Goal: Information Seeking & Learning: Learn about a topic

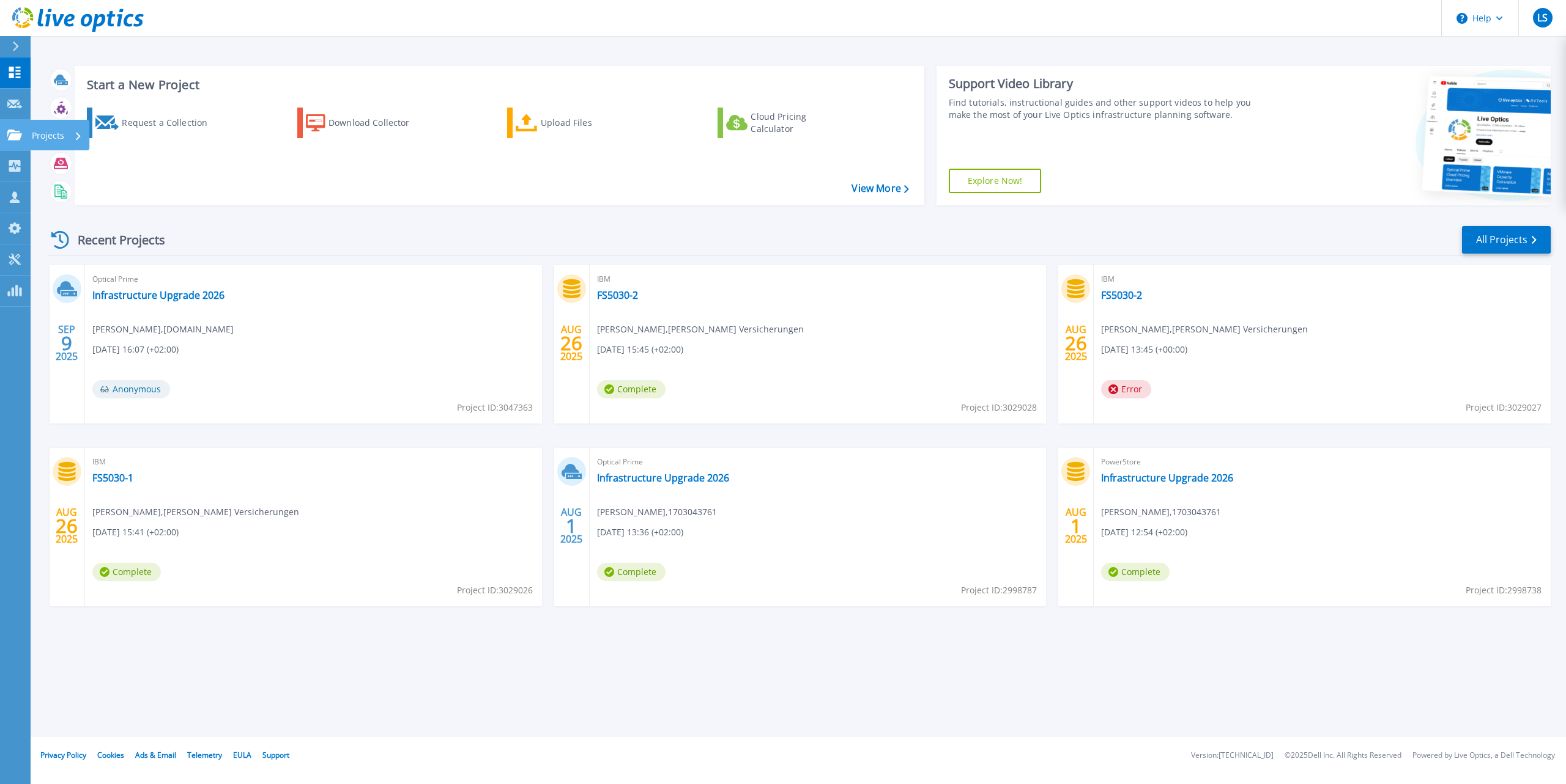
click at [13, 131] on icon at bounding box center [14, 134] width 14 height 10
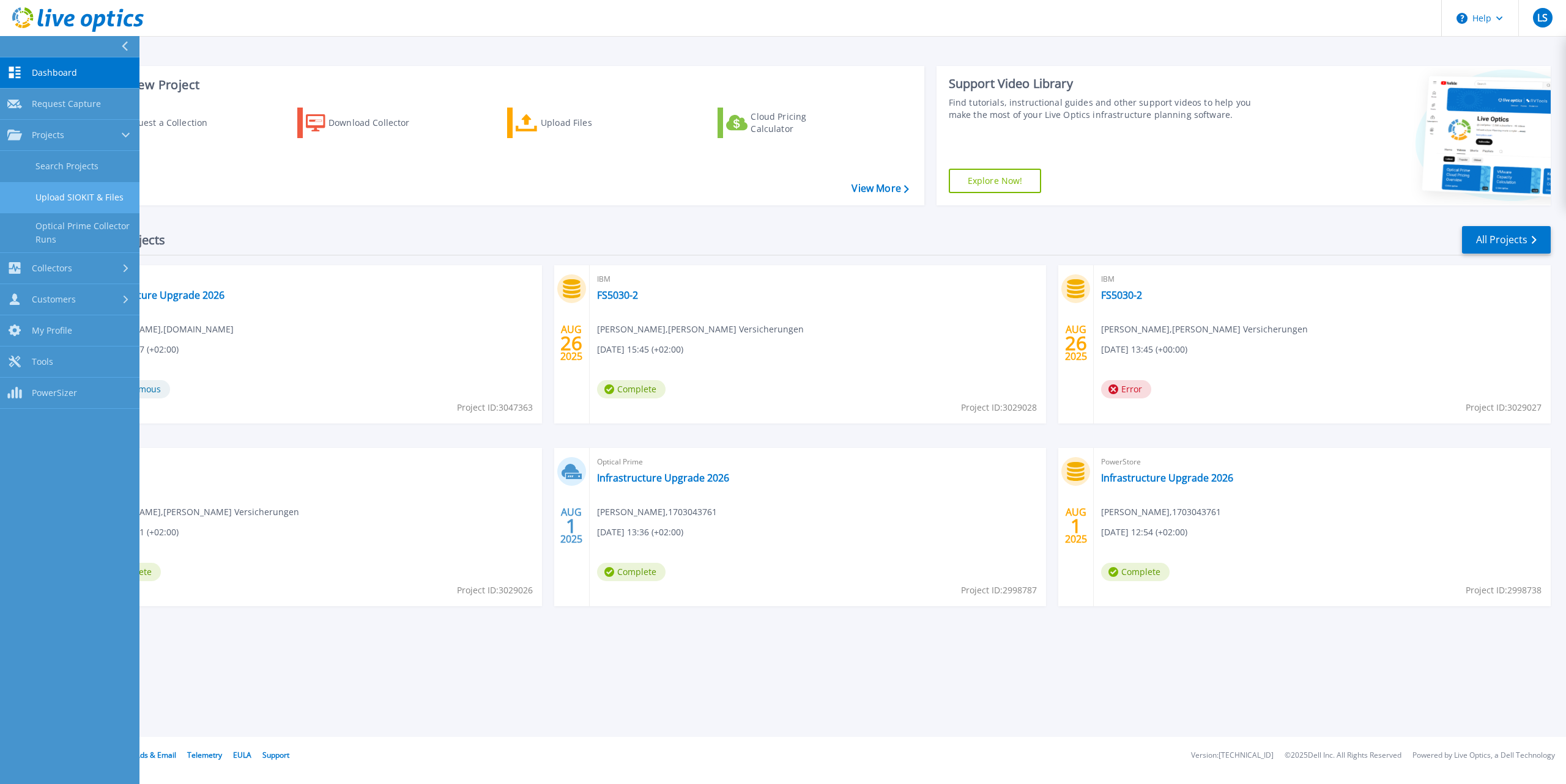
click at [74, 192] on link "Upload SIOKIT & Files" at bounding box center [69, 198] width 140 height 31
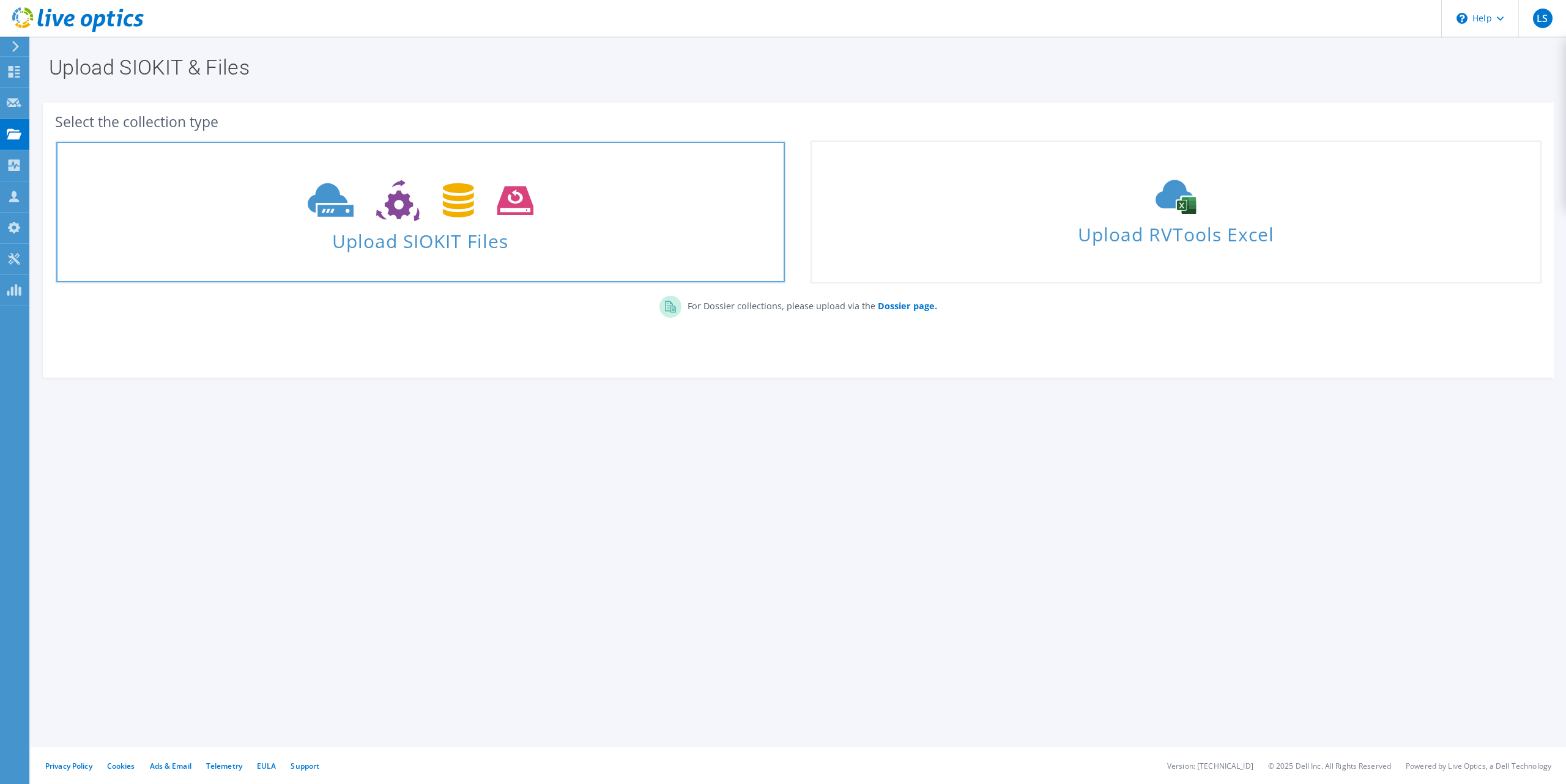
click at [428, 242] on span "Upload SIOKIT Files" at bounding box center [420, 238] width 728 height 27
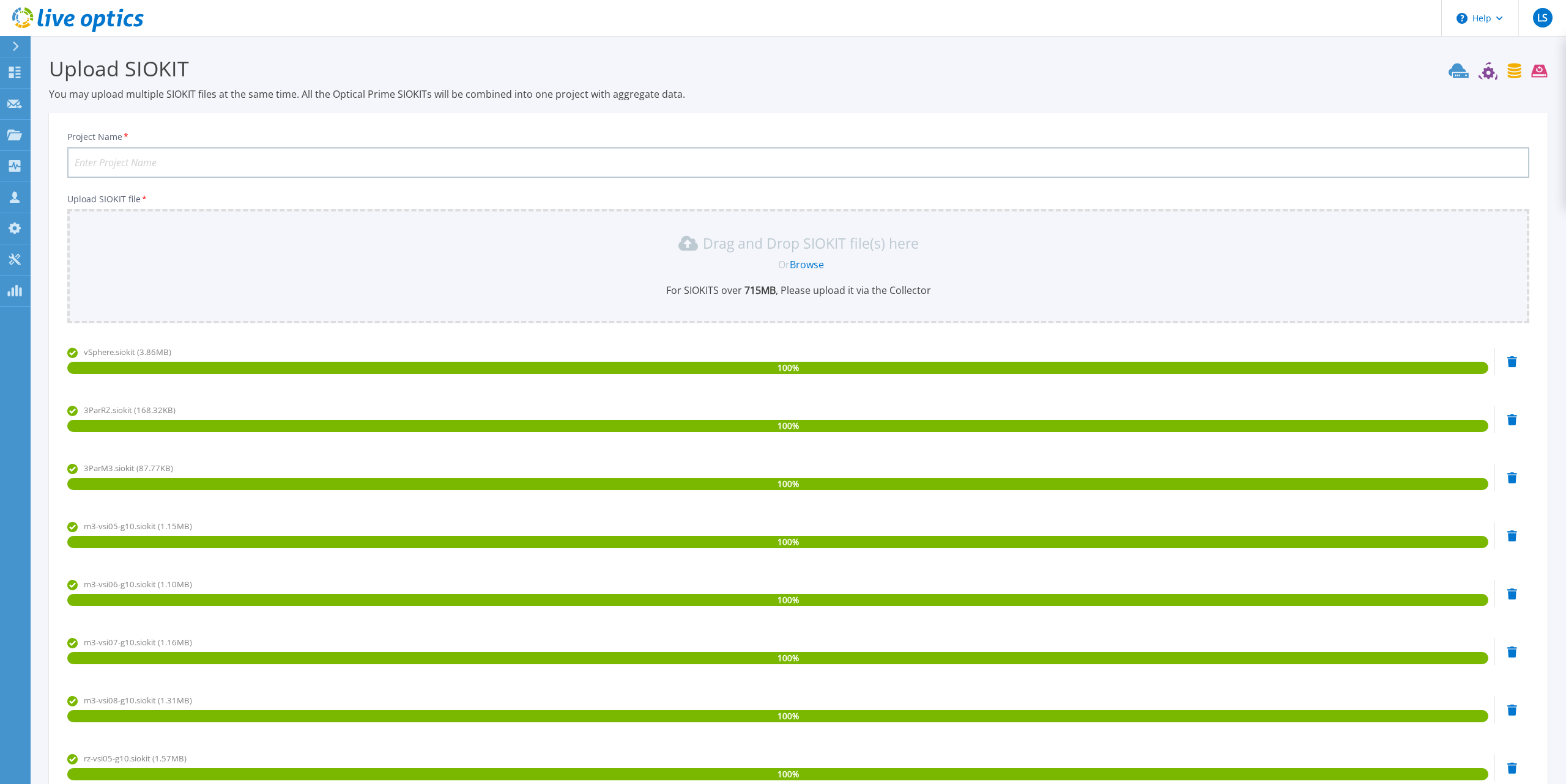
click at [157, 157] on input "Project Name *" at bounding box center [798, 163] width 1461 height 30
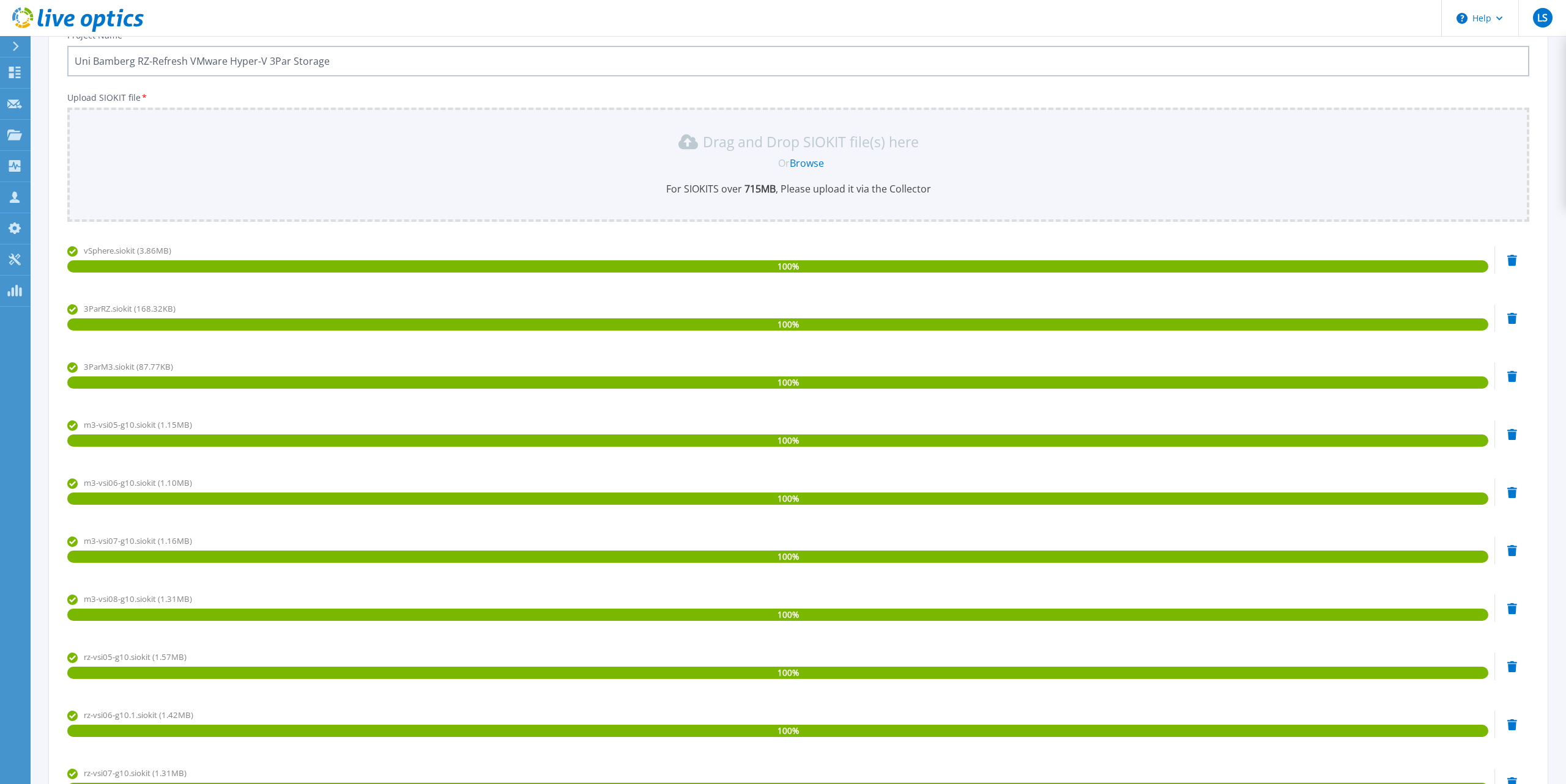
scroll to position [341, 0]
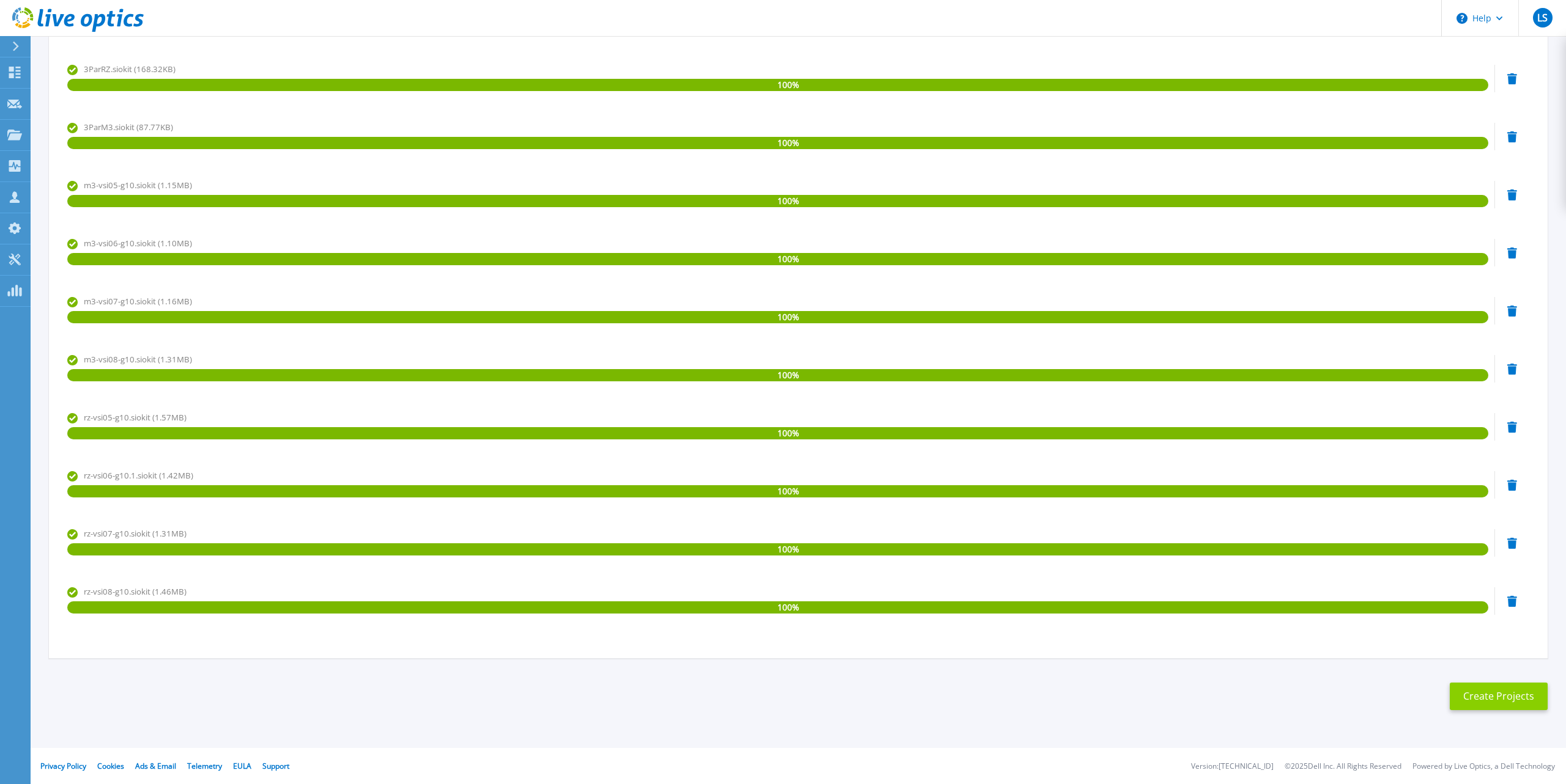
type input "Uni Bamberg RZ-Refresh VMware Hyper-V 3Par Storage"
click at [1519, 701] on button "Create Projects" at bounding box center [1498, 697] width 98 height 28
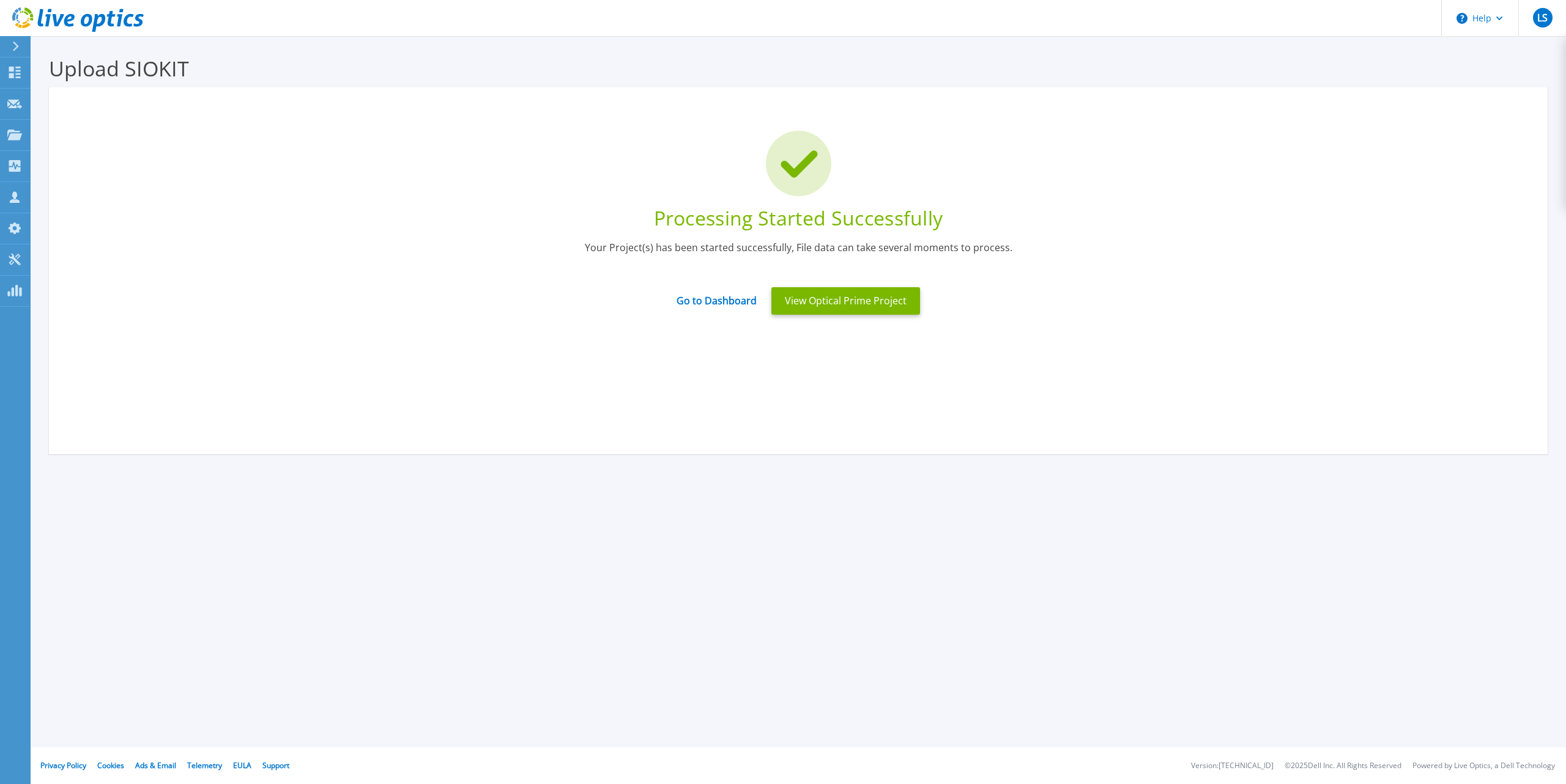
scroll to position [0, 0]
click at [844, 300] on button "View Optical Prime Project" at bounding box center [845, 300] width 148 height 28
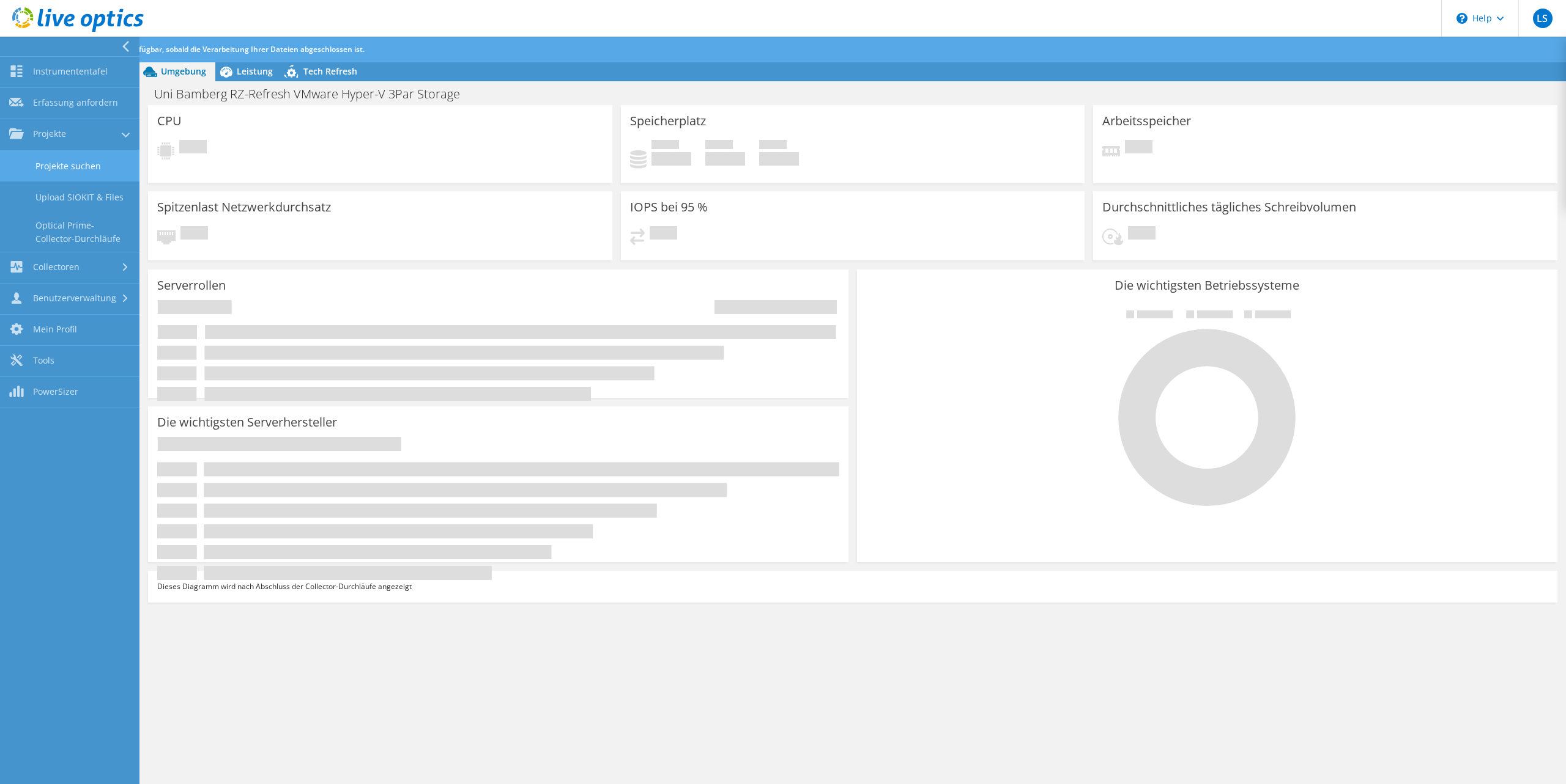
click at [51, 161] on link "Projekte suchen" at bounding box center [69, 165] width 140 height 31
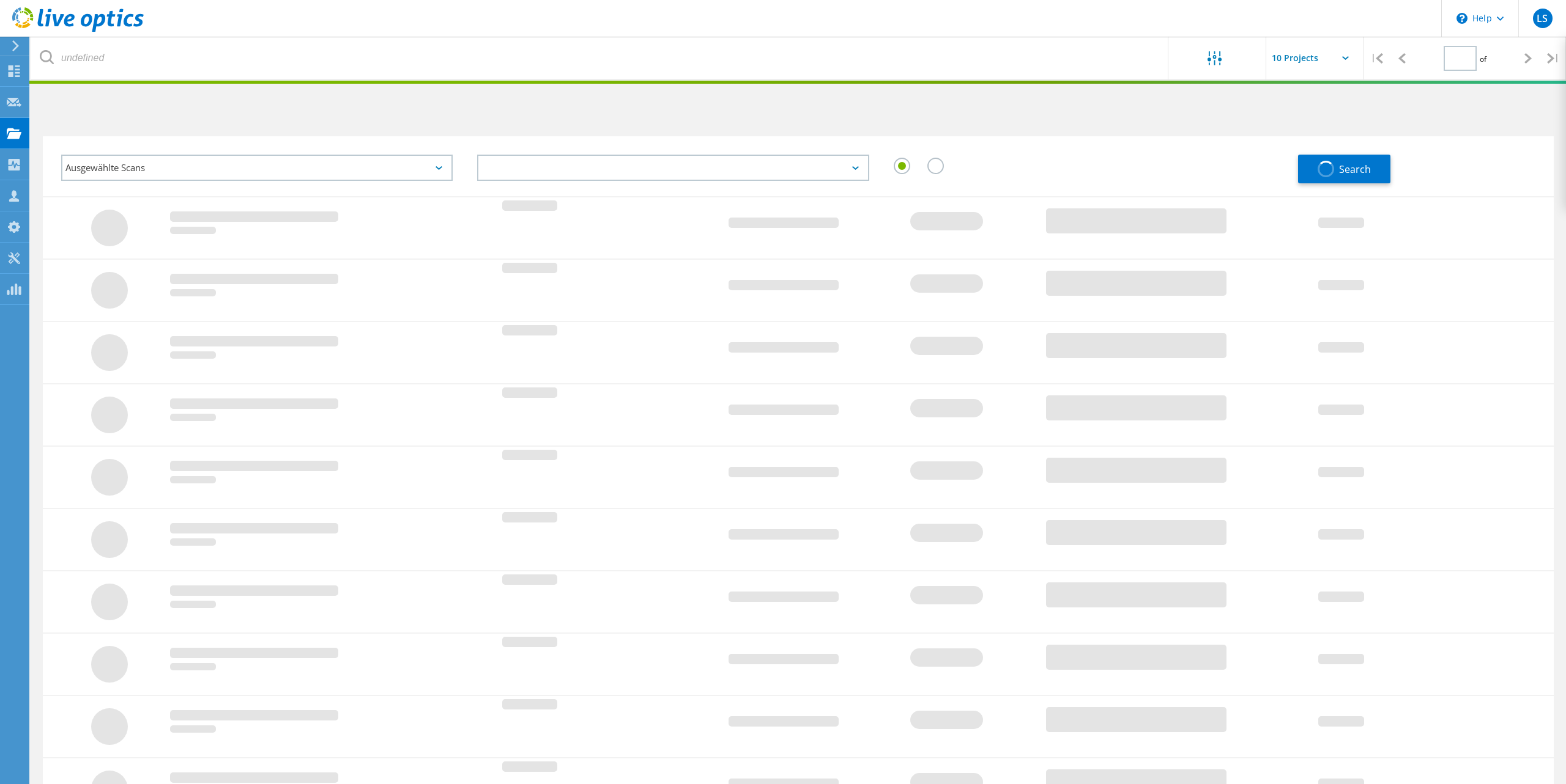
type input "1"
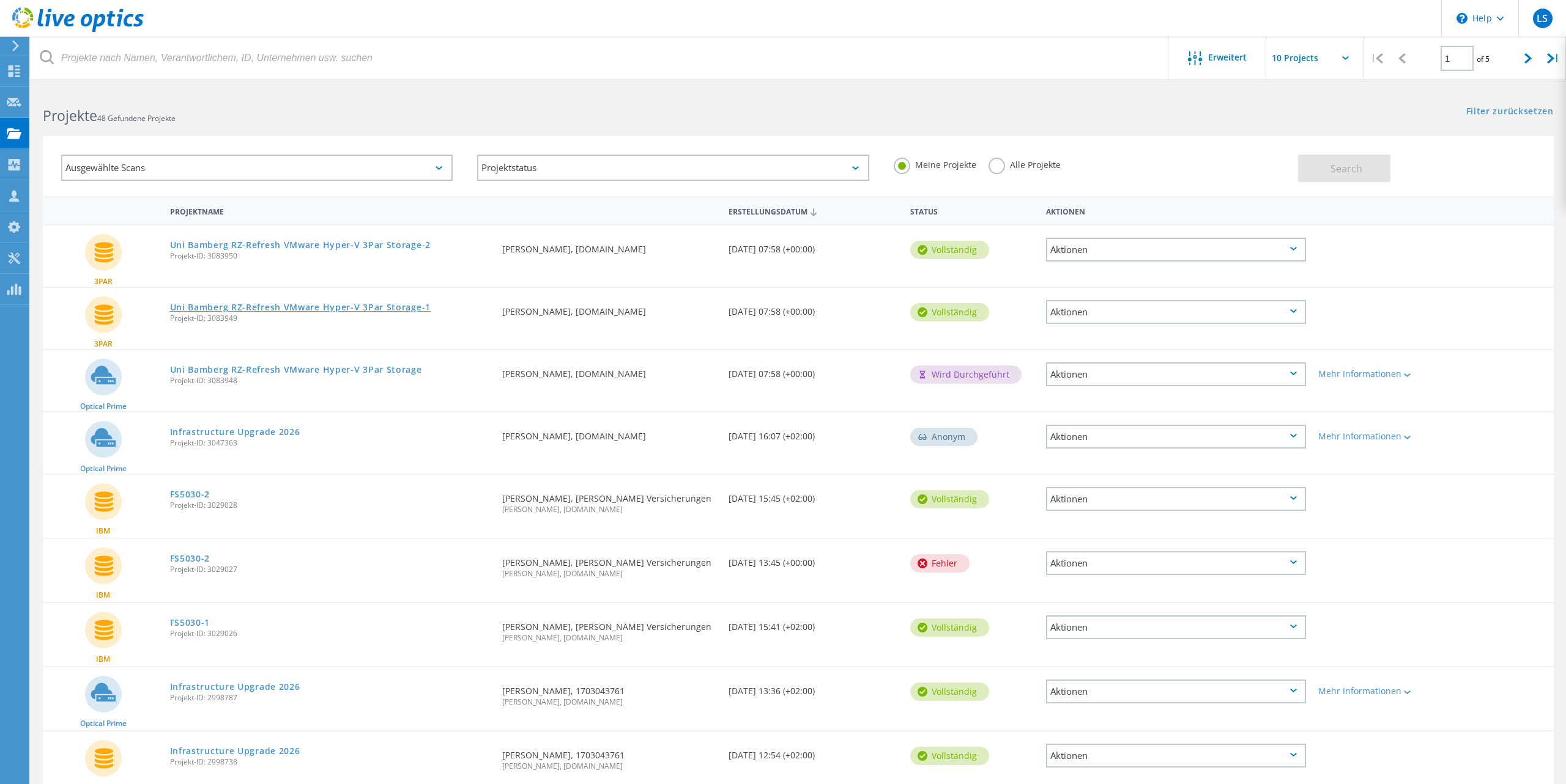
click at [316, 307] on link "Uni Bamberg RZ-Refresh VMware Hyper-V 3Par Storage-1" at bounding box center [300, 307] width 261 height 9
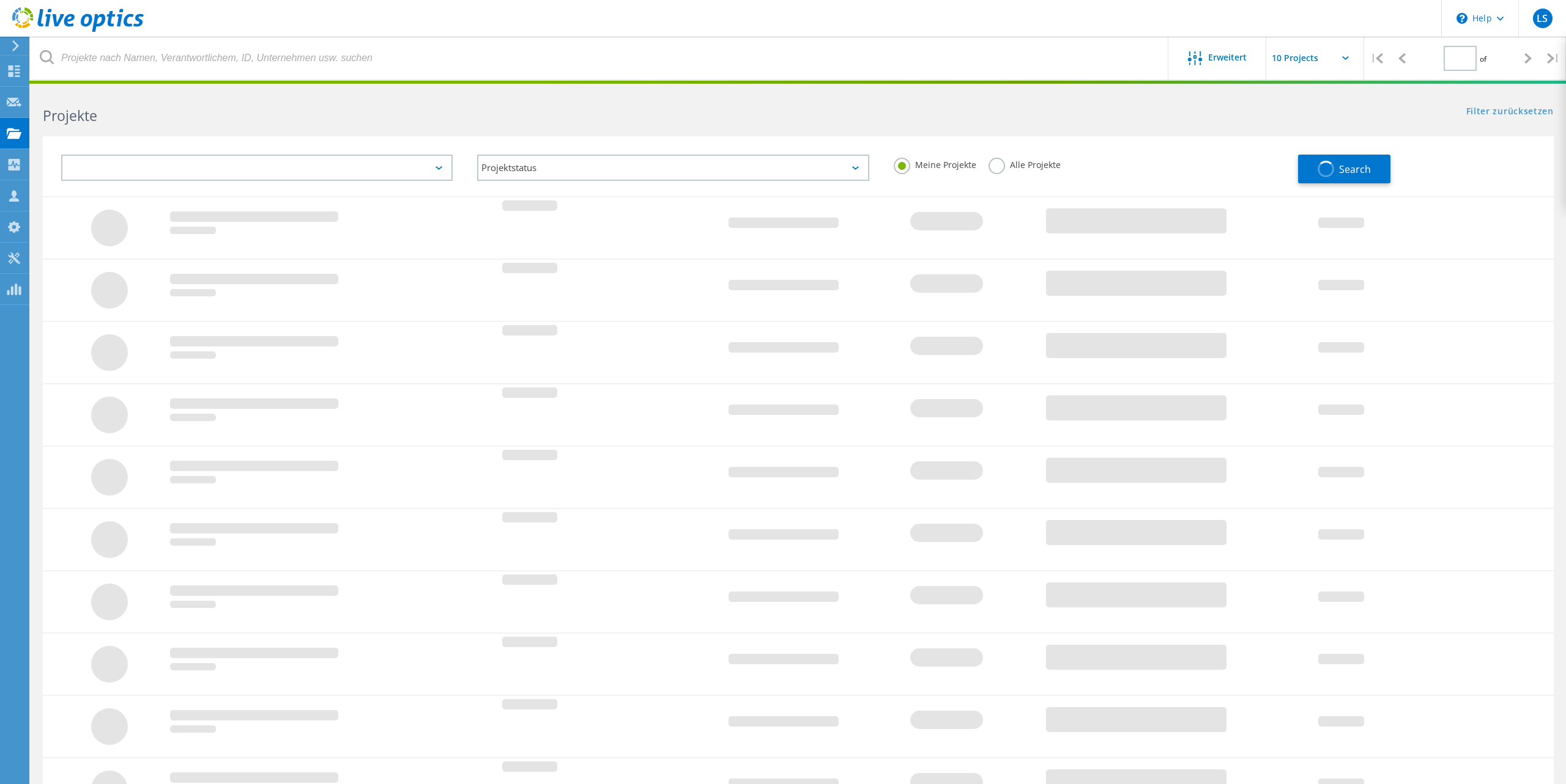
type input "1"
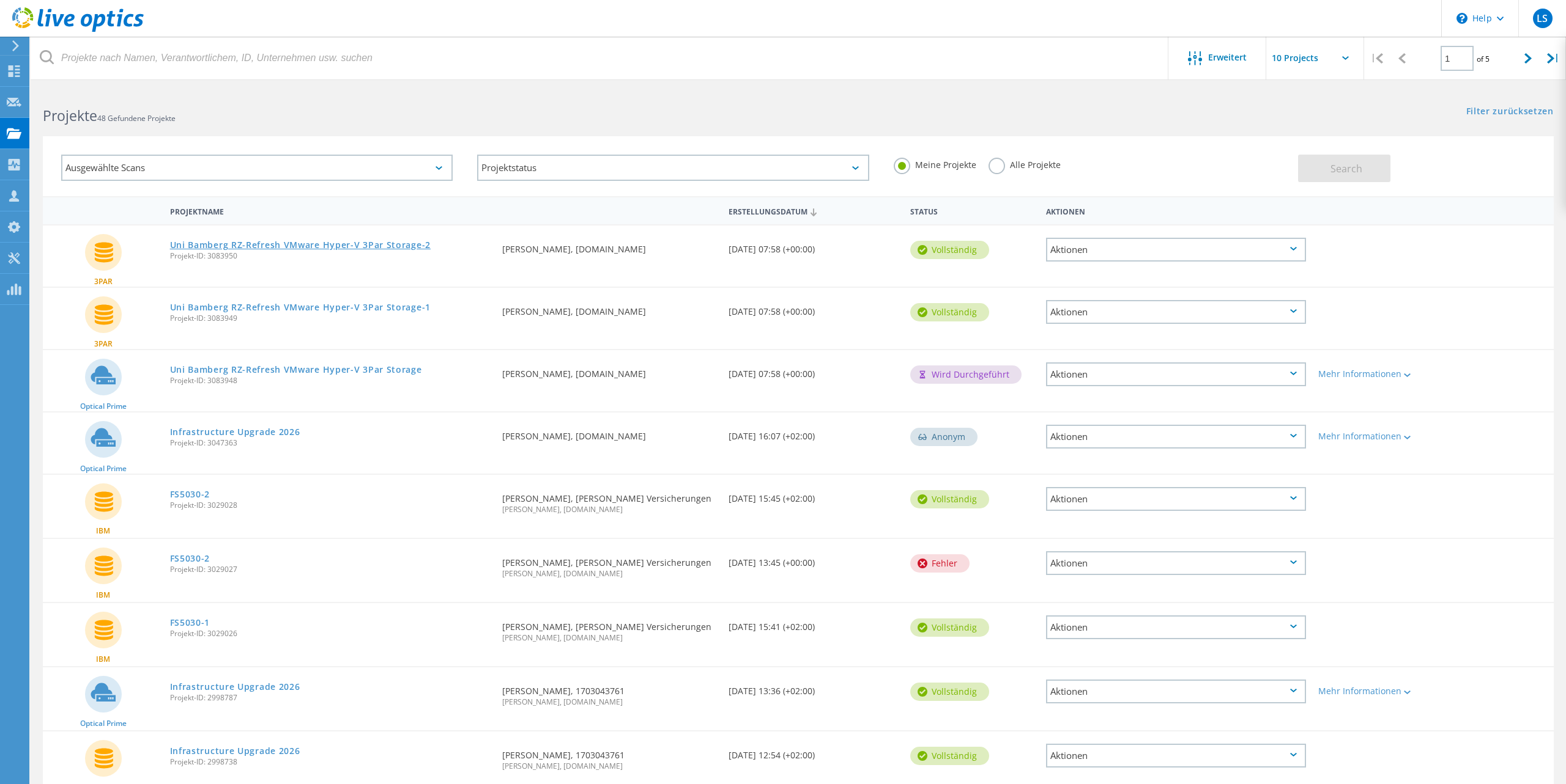
click at [332, 246] on link "Uni Bamberg RZ-Refresh VMware Hyper-V 3Par Storage-2" at bounding box center [300, 244] width 261 height 9
click at [217, 372] on link "Uni Bamberg RZ-Refresh VMware Hyper-V 3Par Storage" at bounding box center [296, 370] width 252 height 9
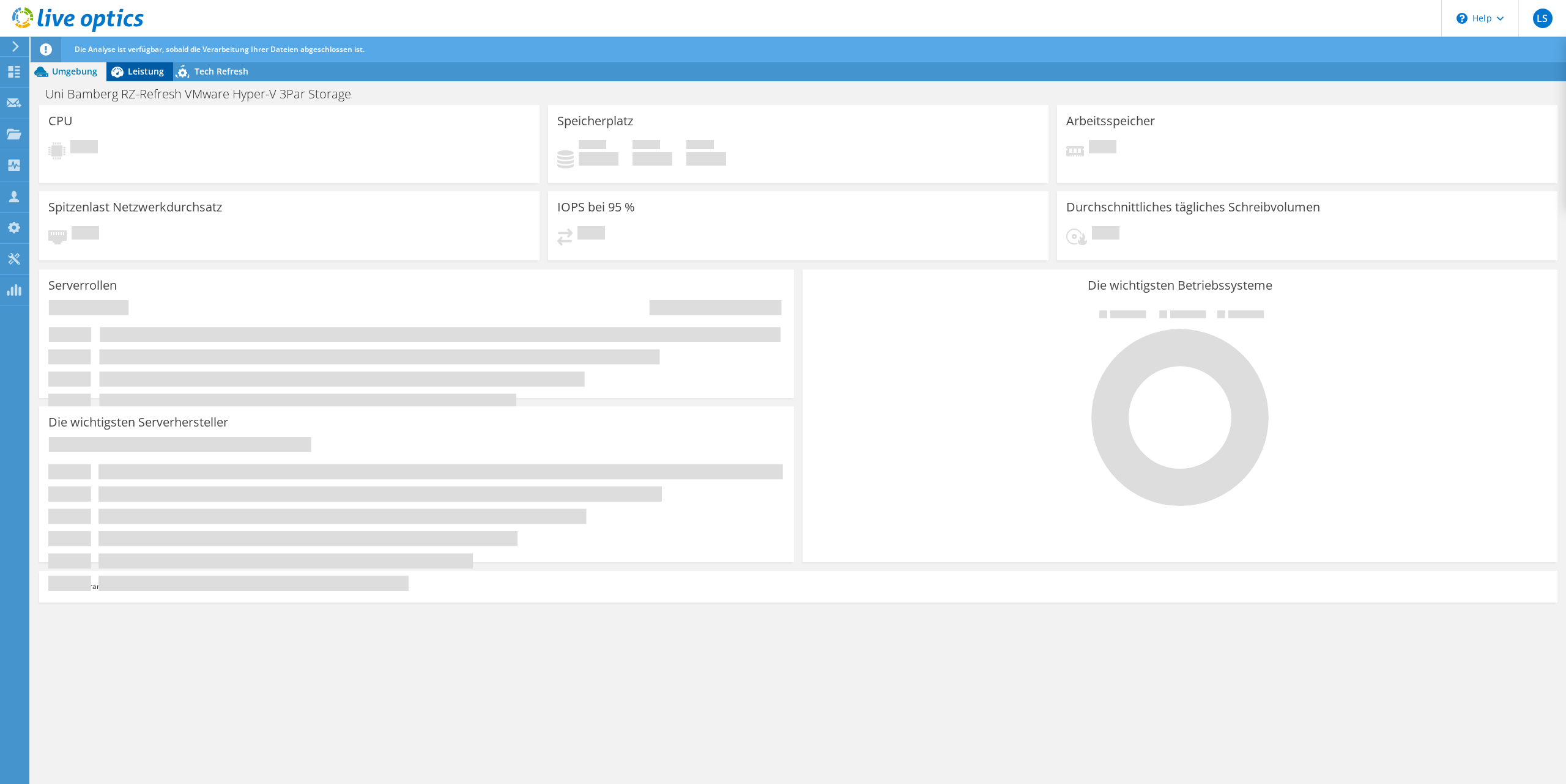
click at [133, 74] on span "Leistung" at bounding box center [145, 71] width 36 height 11
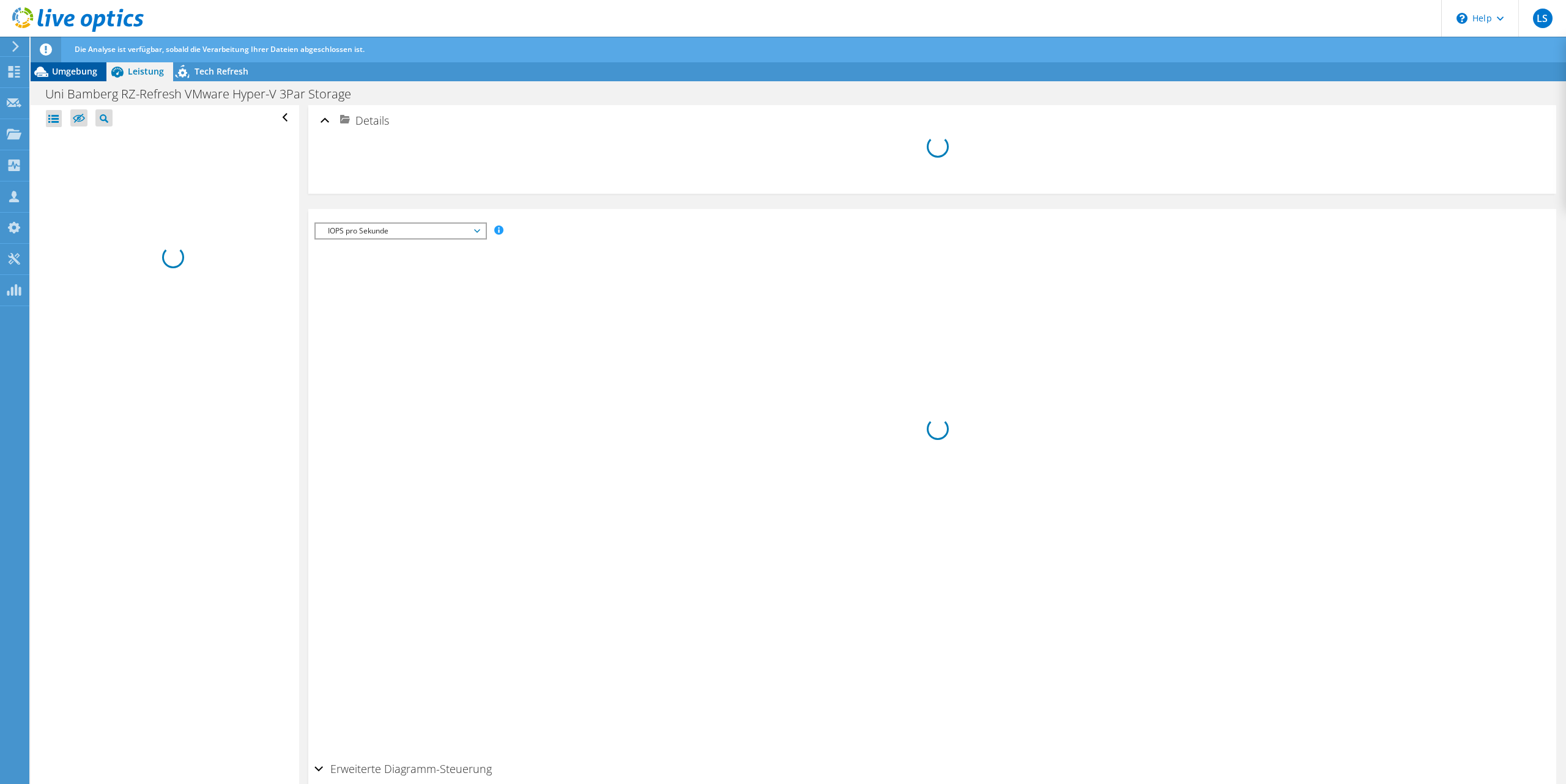
click at [69, 74] on span "Umgebung" at bounding box center [75, 71] width 46 height 11
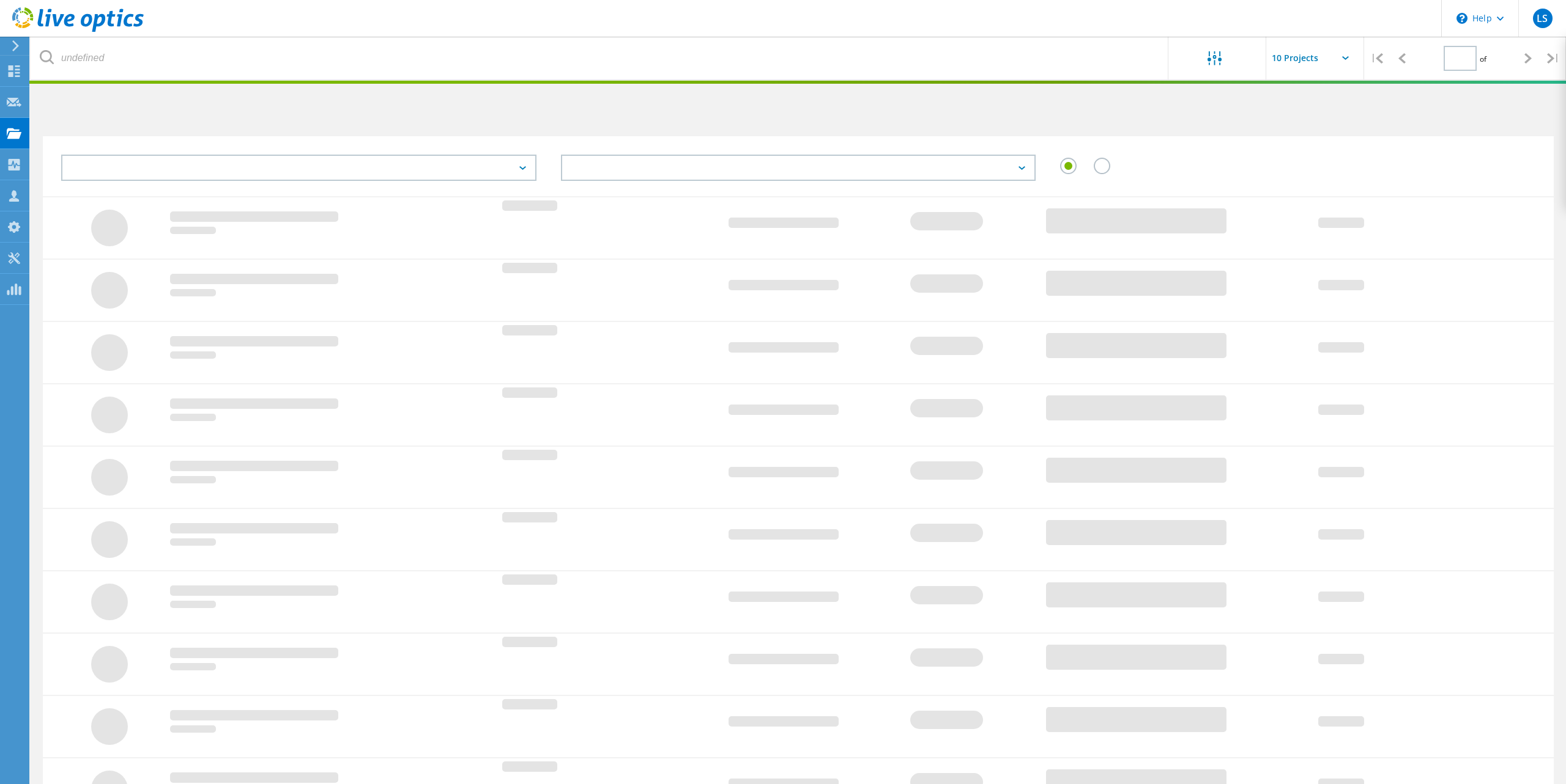
type input "1"
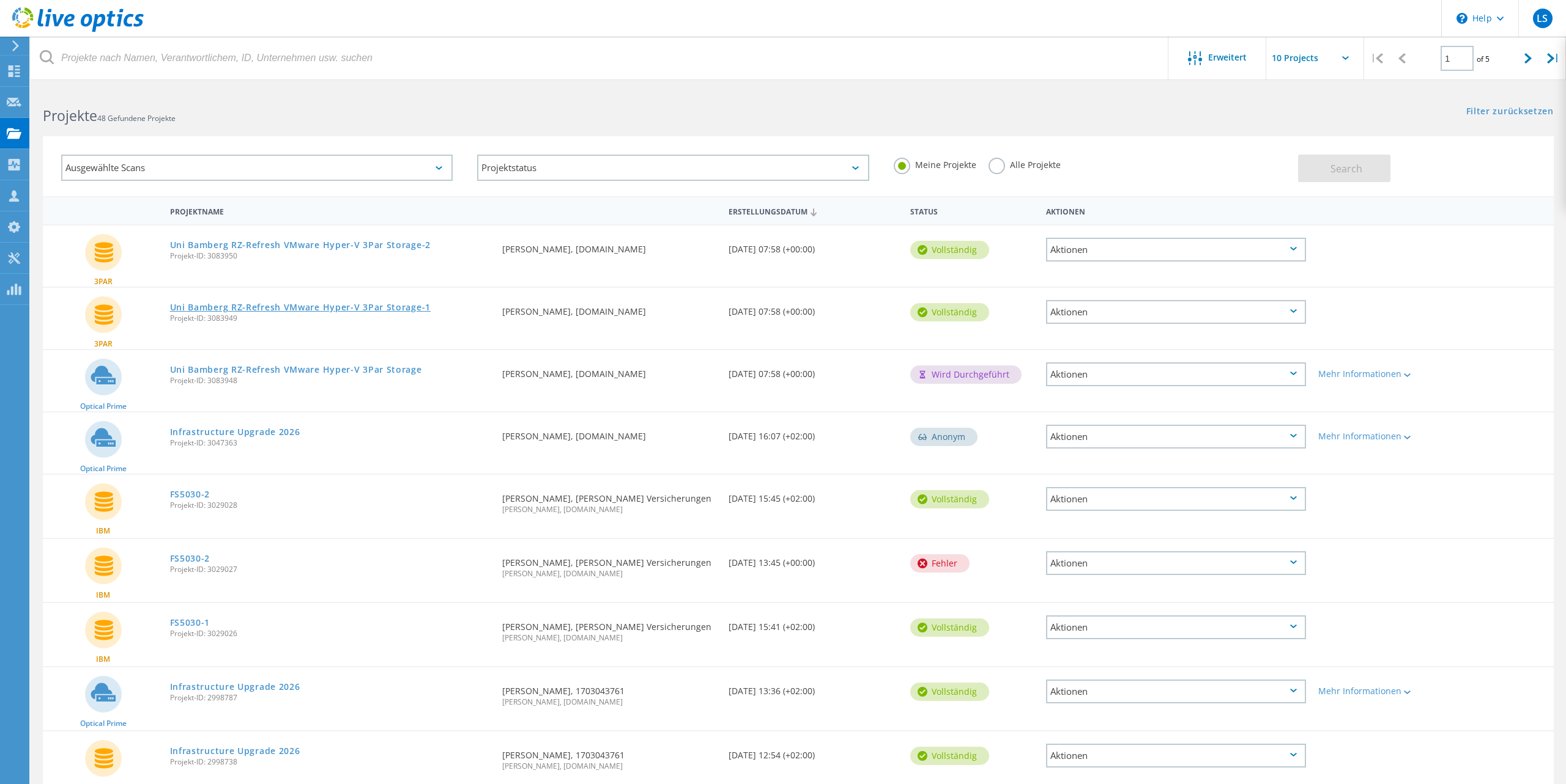
click at [261, 311] on link "Uni Bamberg RZ-Refresh VMware Hyper-V 3Par Storage-1" at bounding box center [300, 307] width 261 height 9
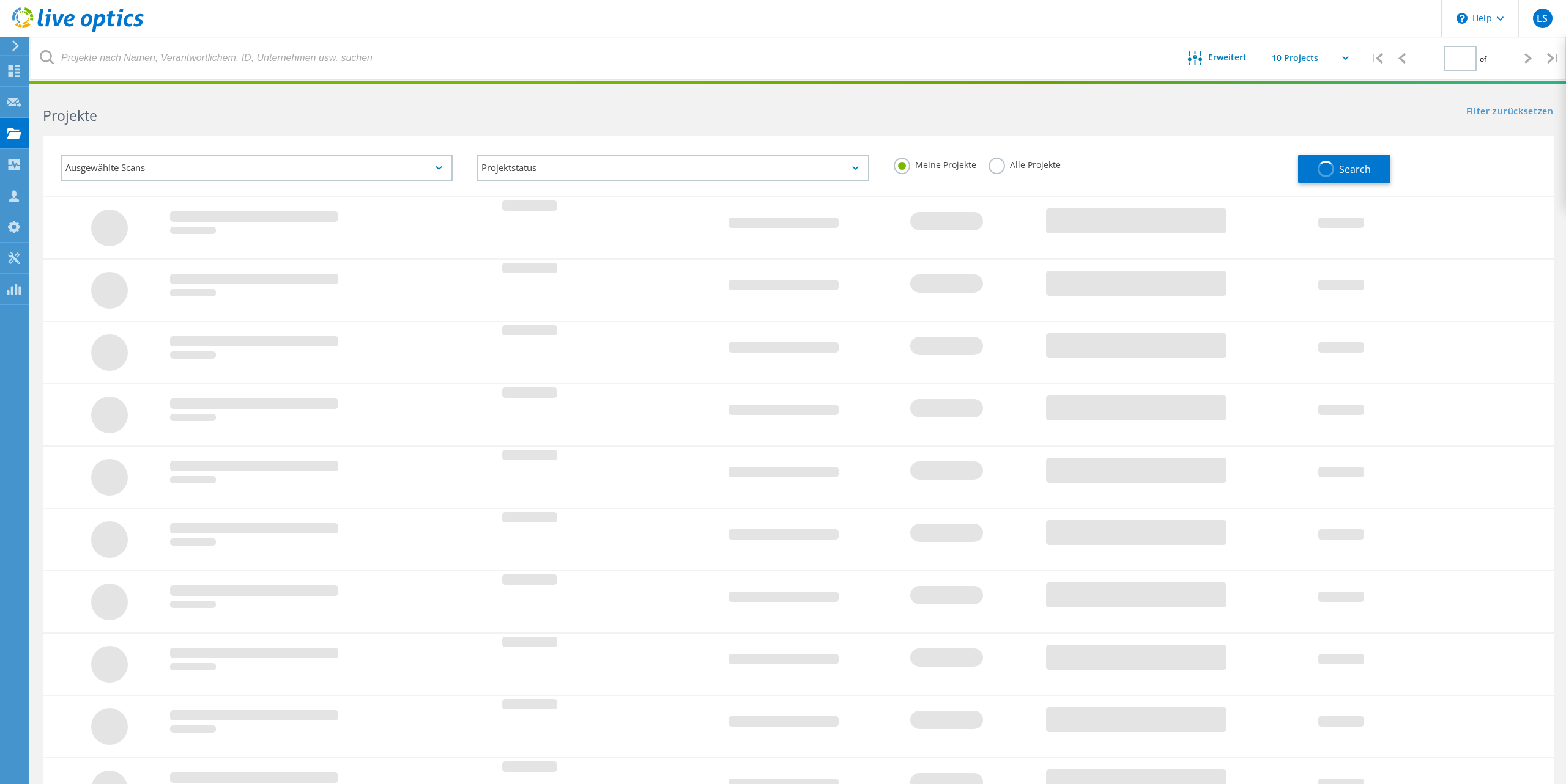
type input "1"
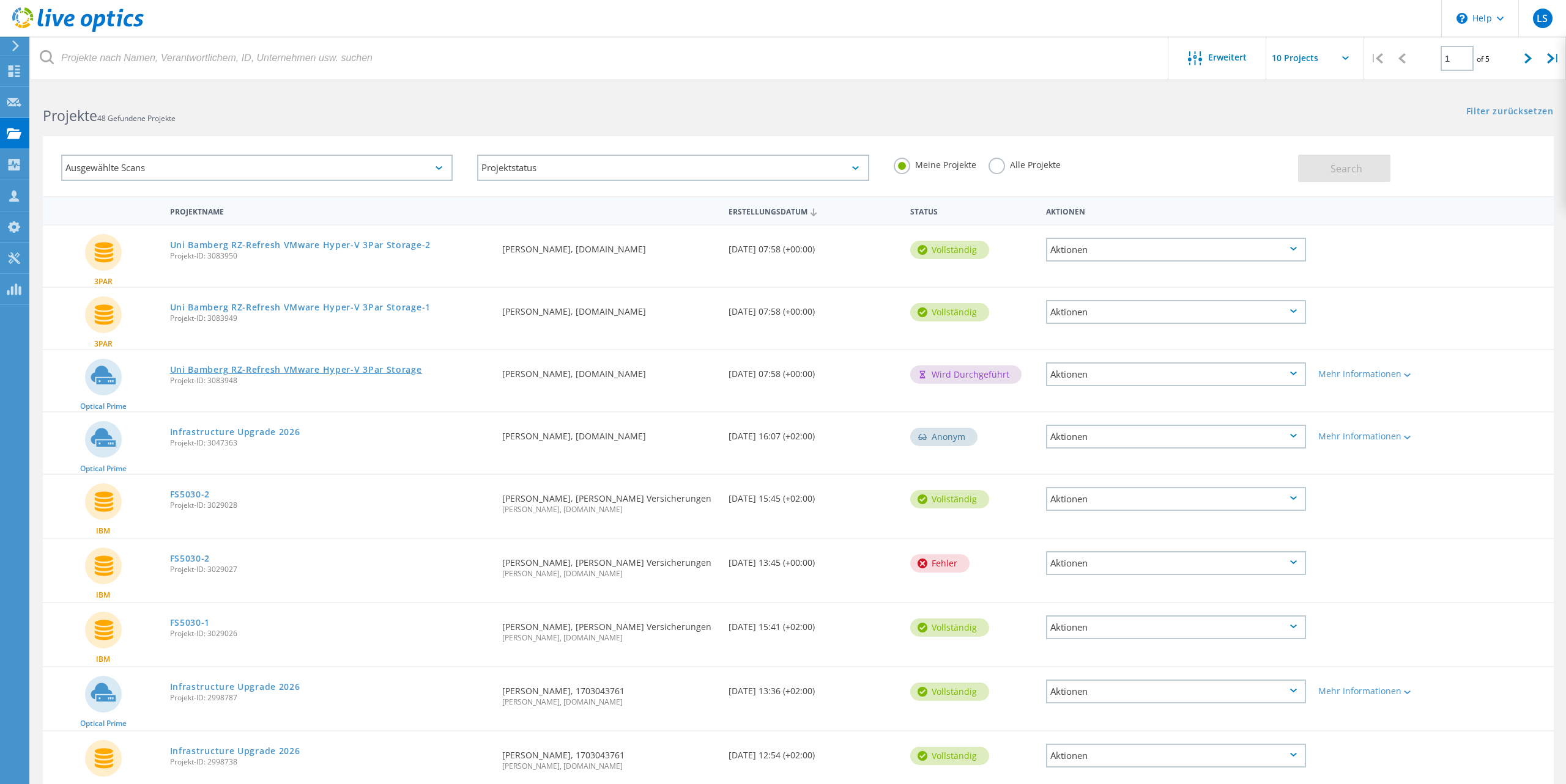
click at [266, 370] on link "Uni Bamberg RZ-Refresh VMware Hyper-V 3Par Storage" at bounding box center [296, 370] width 252 height 9
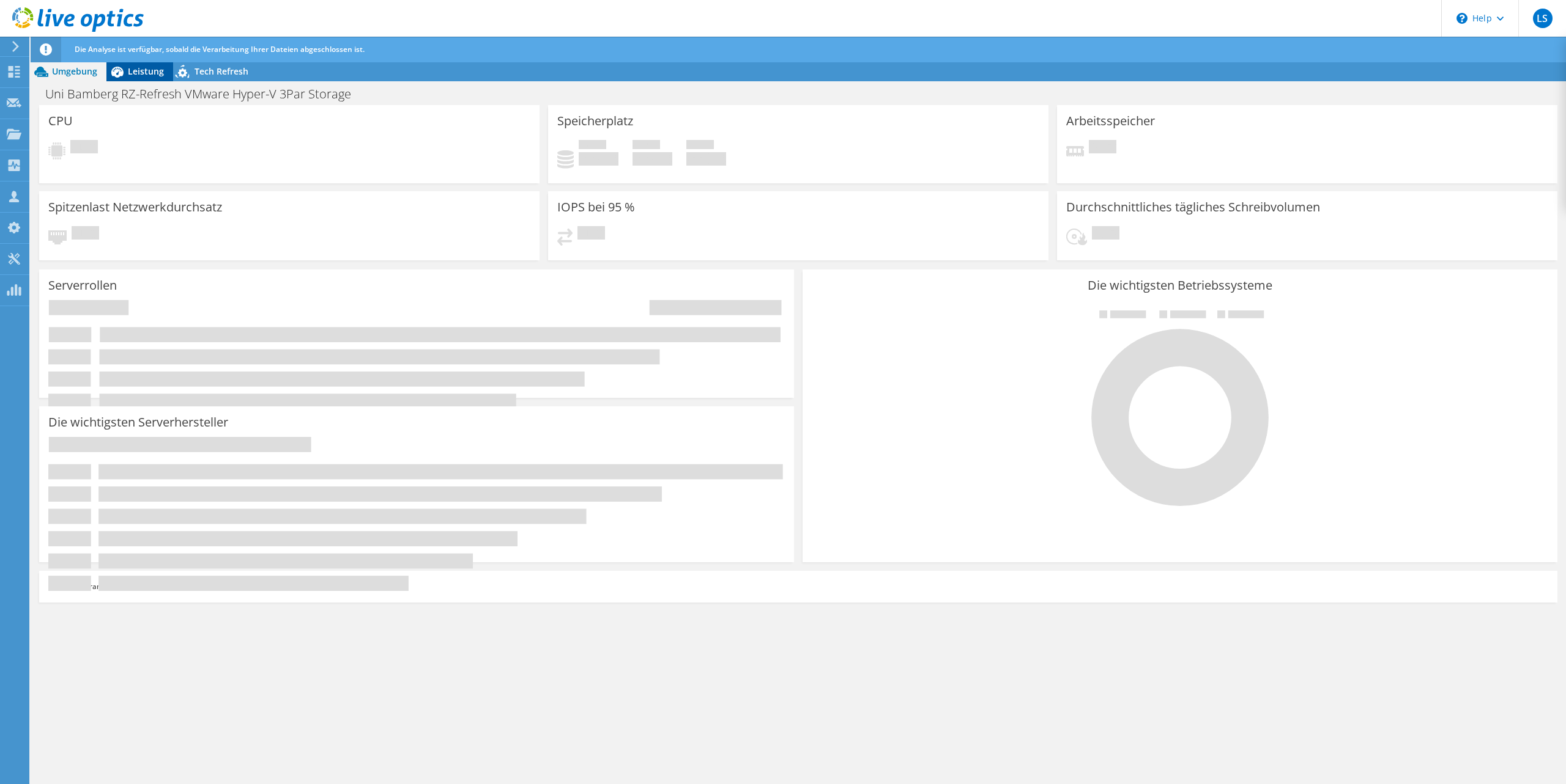
click at [137, 67] on span "Leistung" at bounding box center [145, 71] width 36 height 11
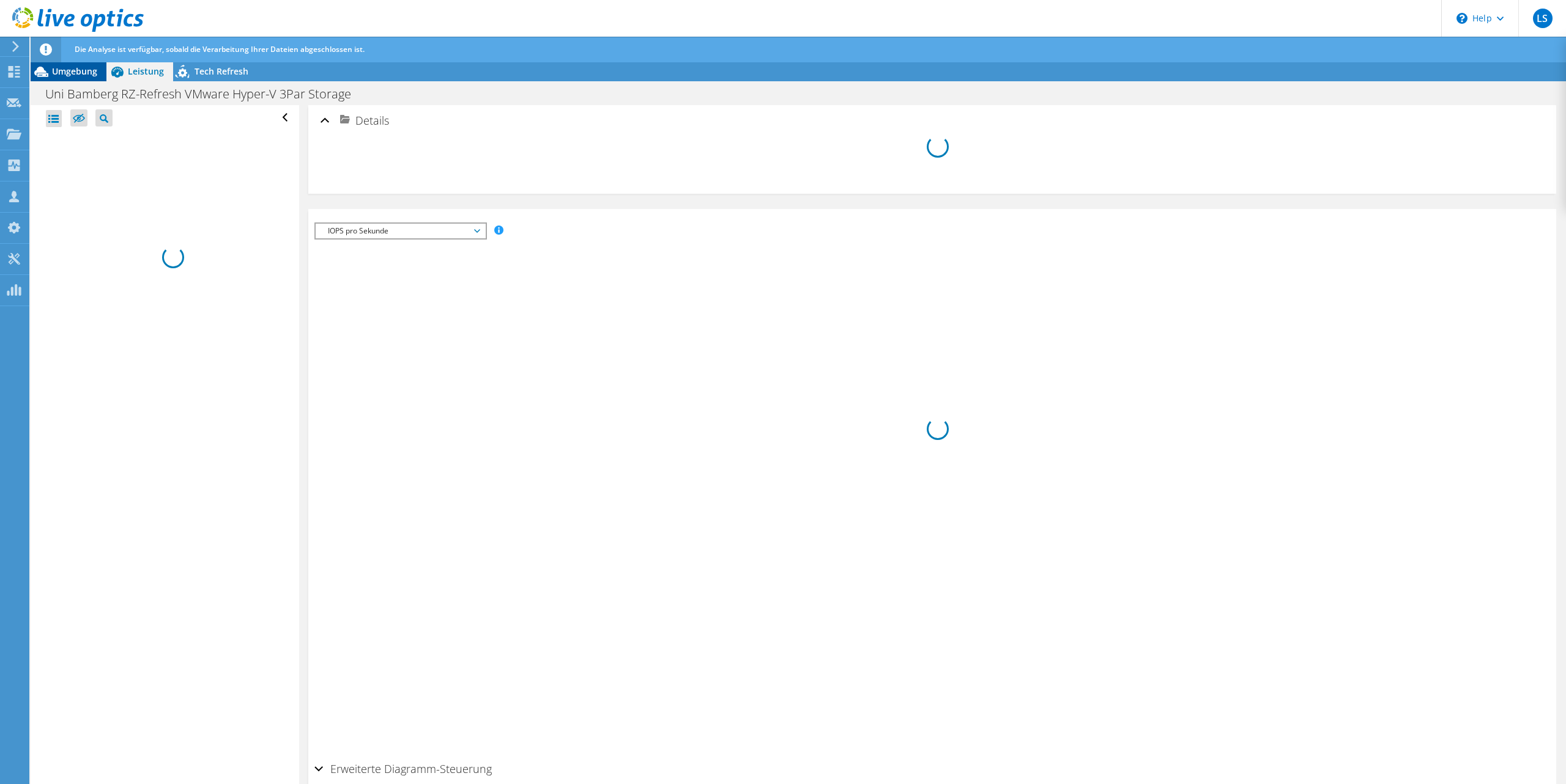
click at [81, 73] on span "Umgebung" at bounding box center [75, 71] width 46 height 11
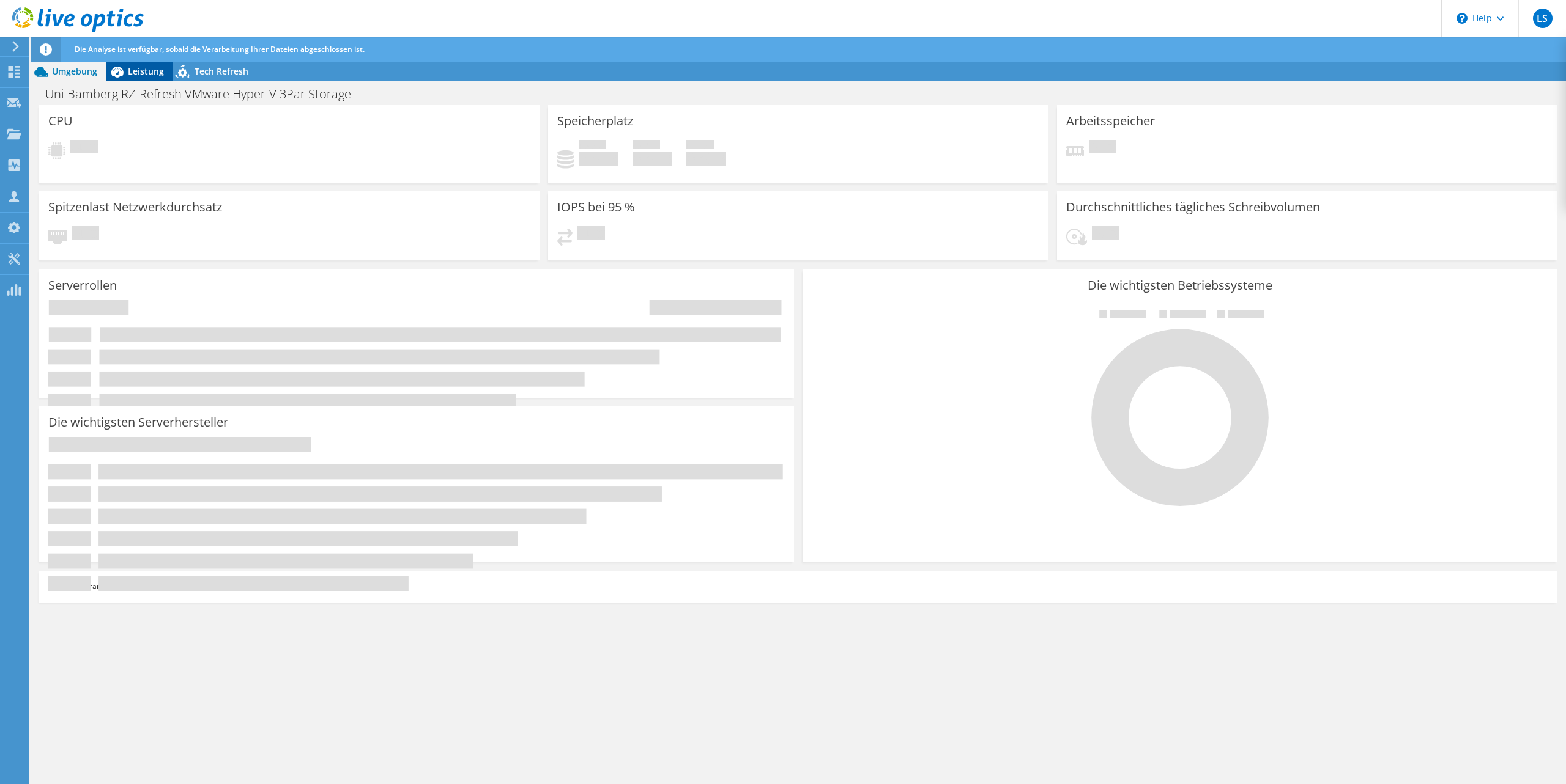
click at [138, 71] on span "Leistung" at bounding box center [145, 71] width 36 height 11
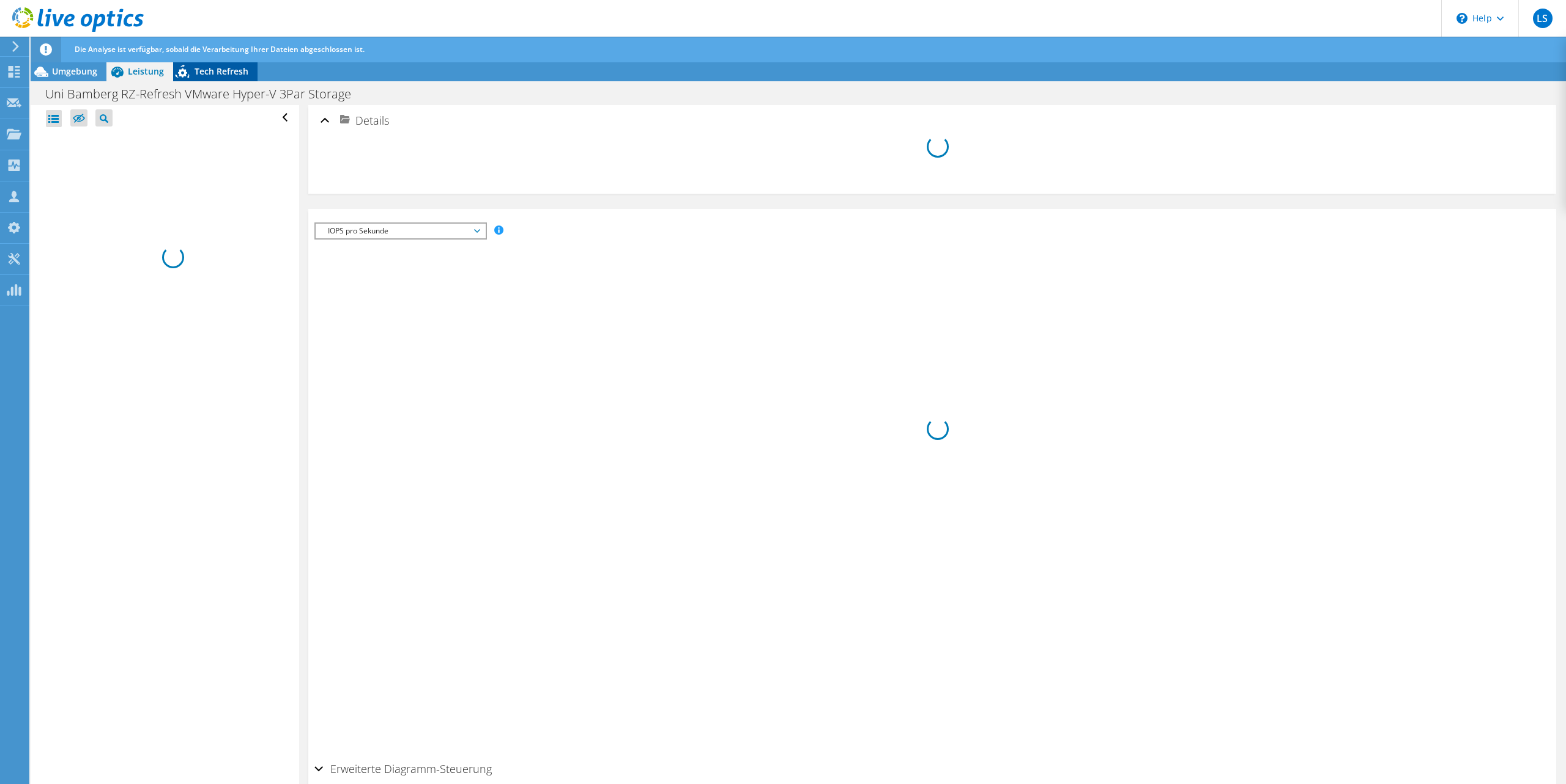
click at [223, 64] on div "Tech Refresh" at bounding box center [215, 71] width 85 height 20
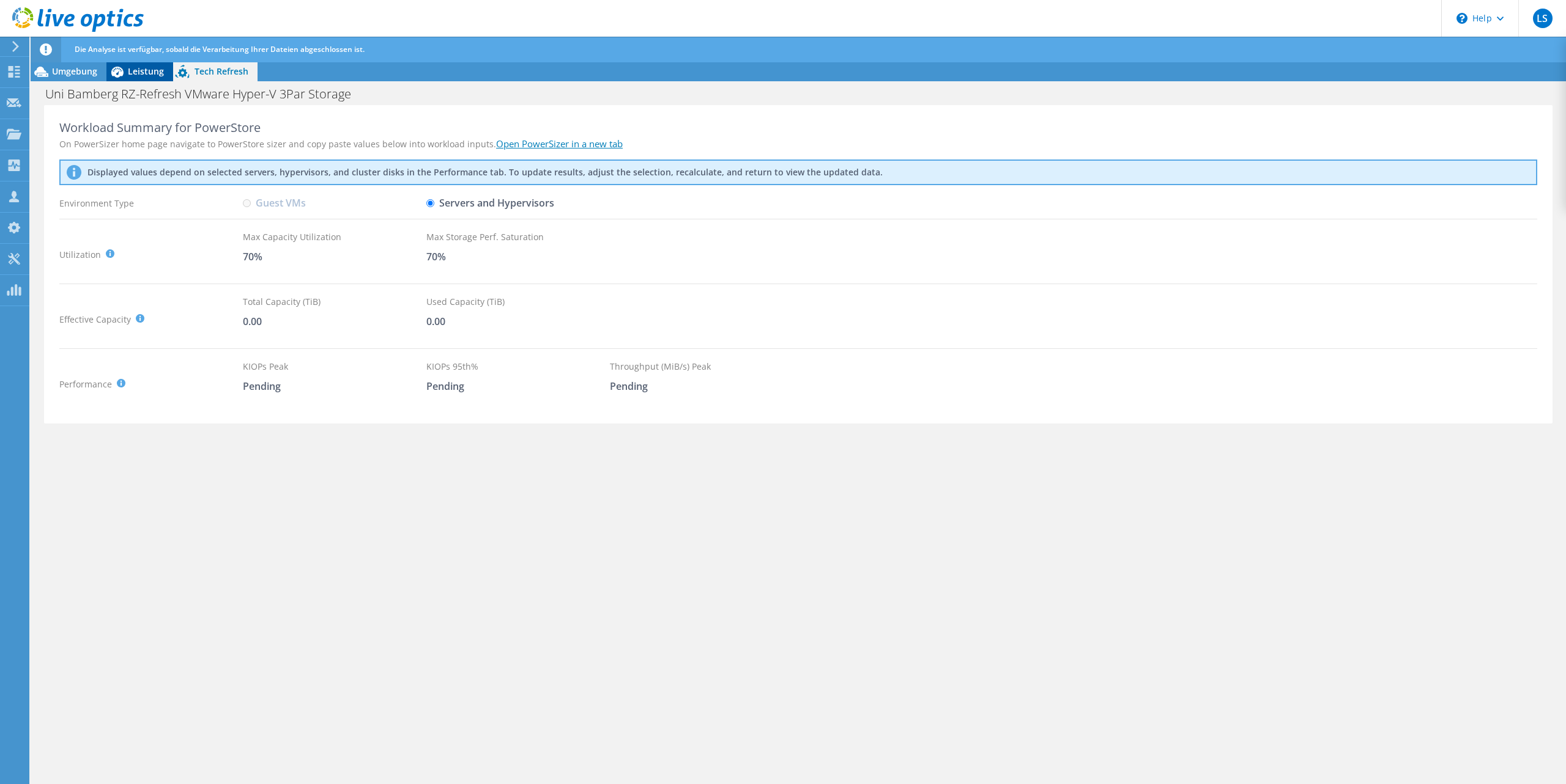
click at [136, 72] on span "Leistung" at bounding box center [145, 71] width 36 height 11
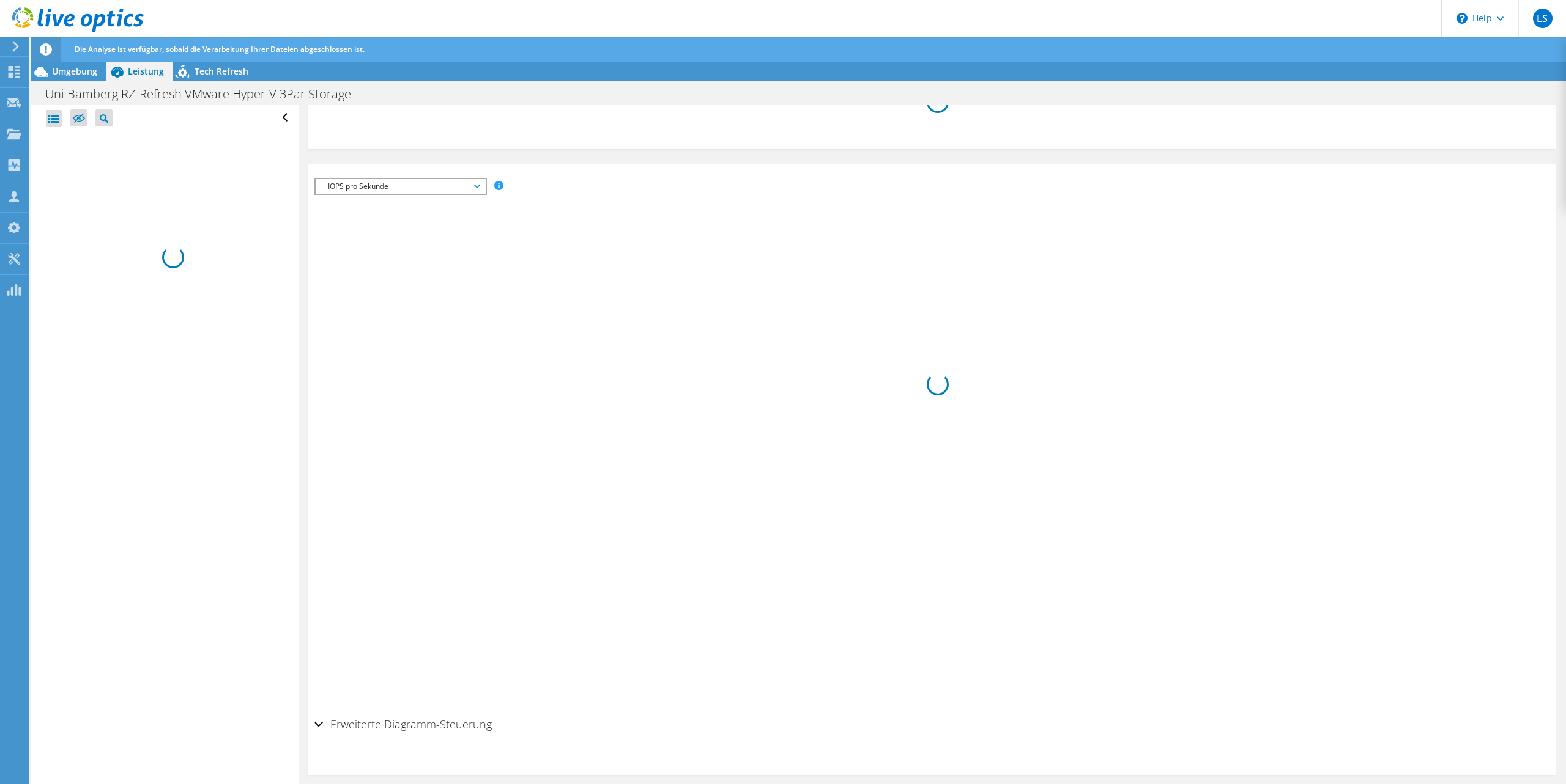
scroll to position [54, 0]
click at [74, 81] on div "Umgebung" at bounding box center [68, 71] width 76 height 20
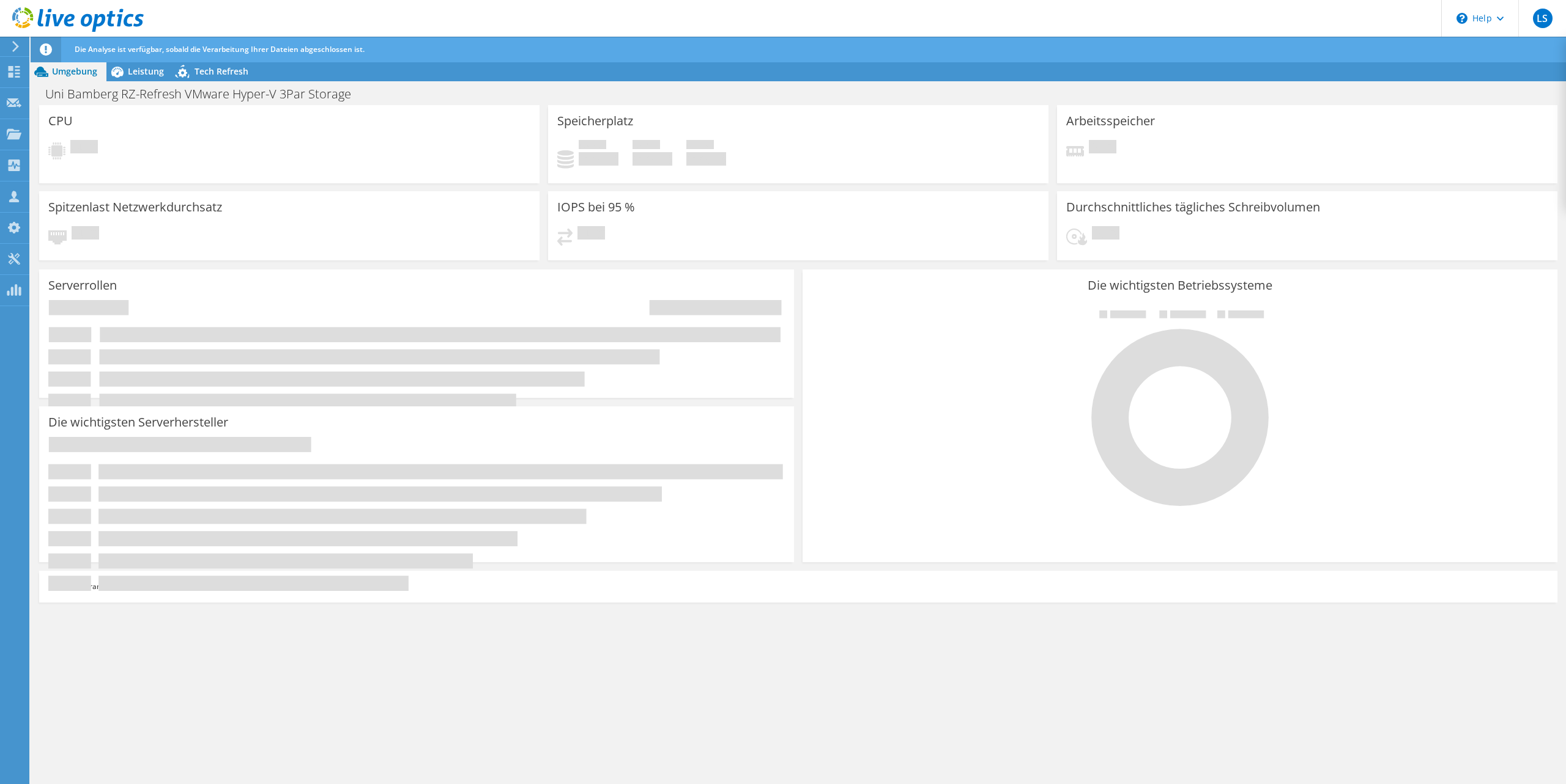
radio input "true"
radio input "false"
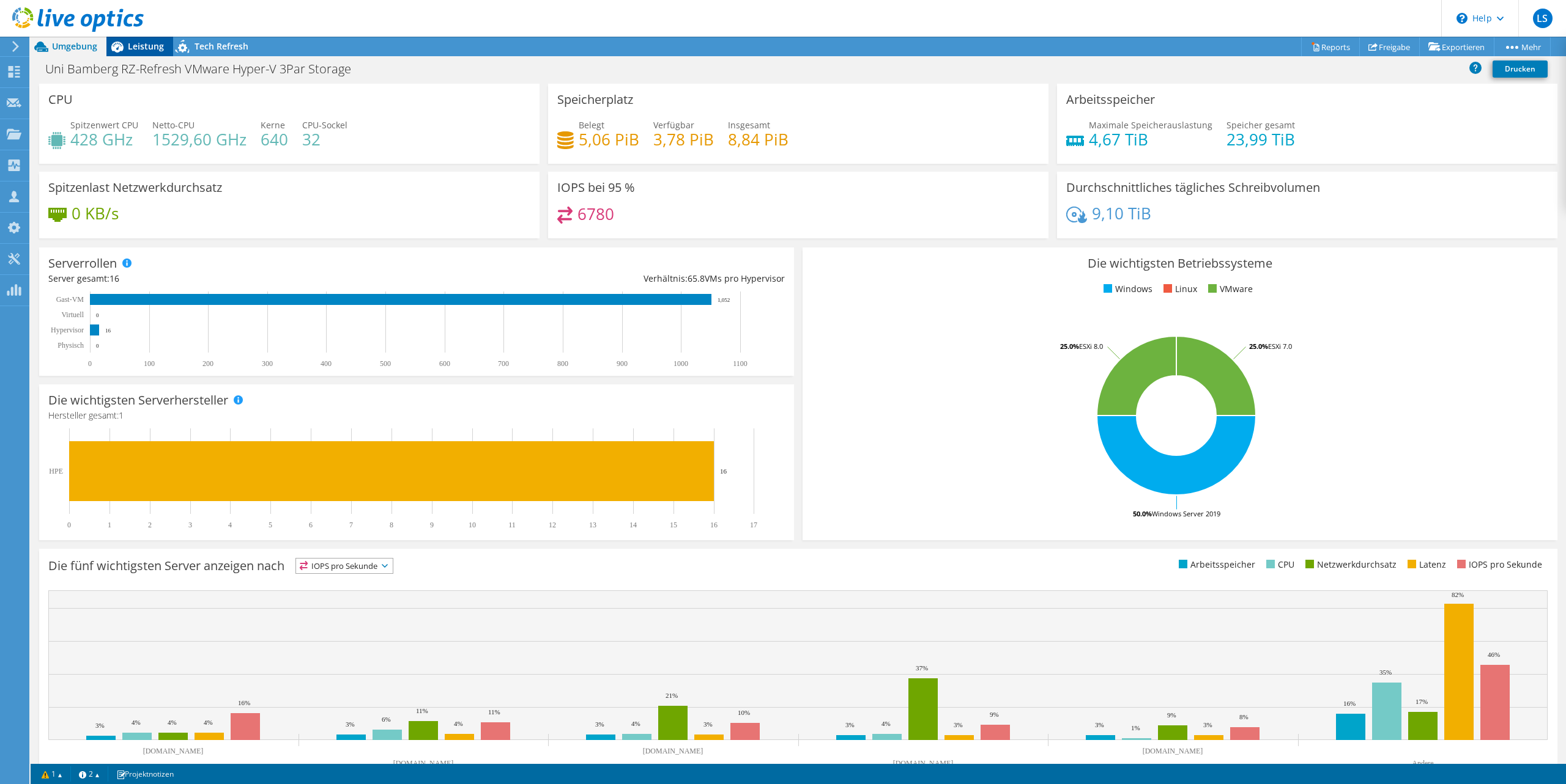
click at [142, 41] on span "Leistung" at bounding box center [145, 46] width 36 height 11
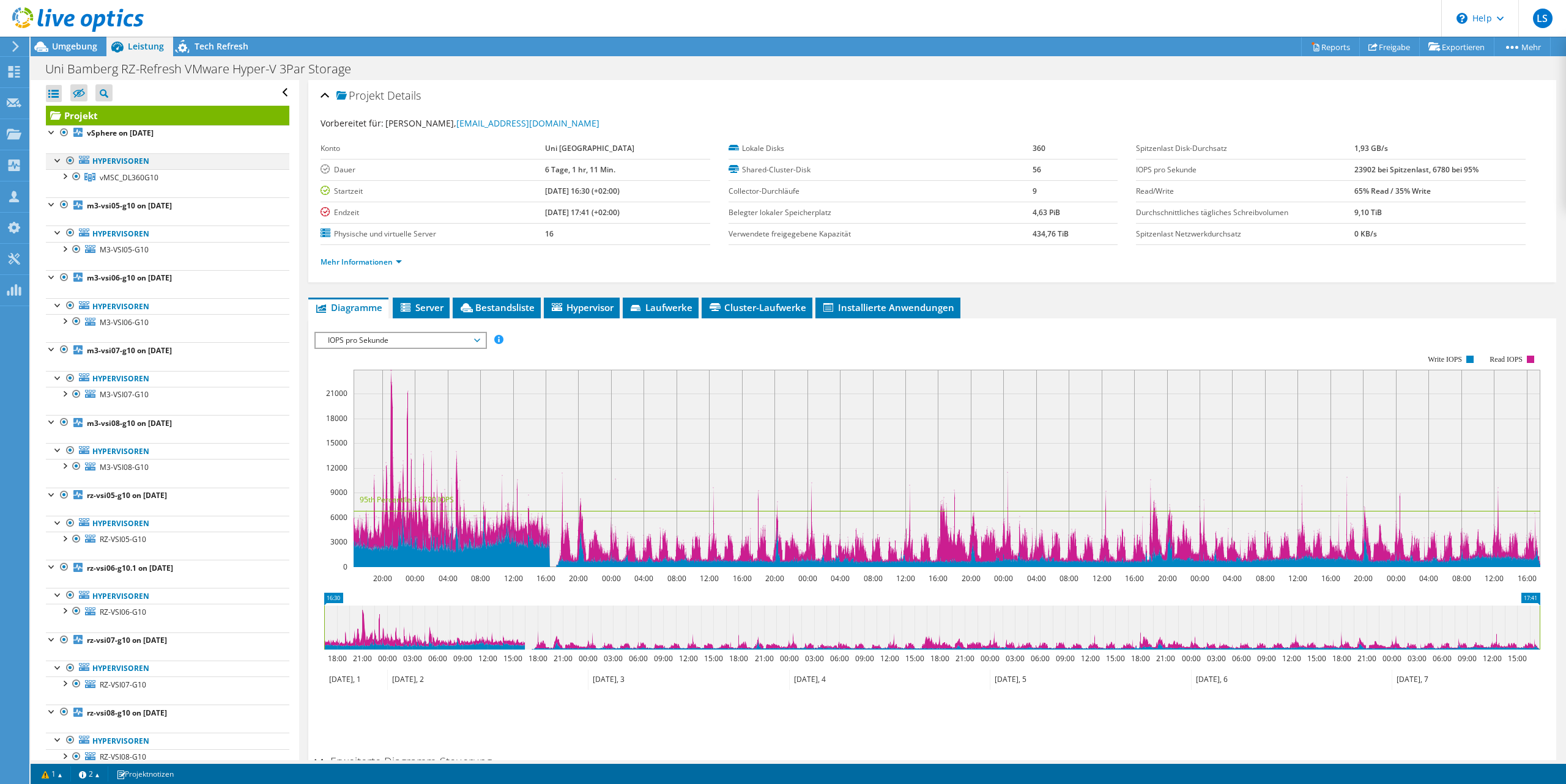
click at [71, 161] on div at bounding box center [70, 160] width 12 height 14
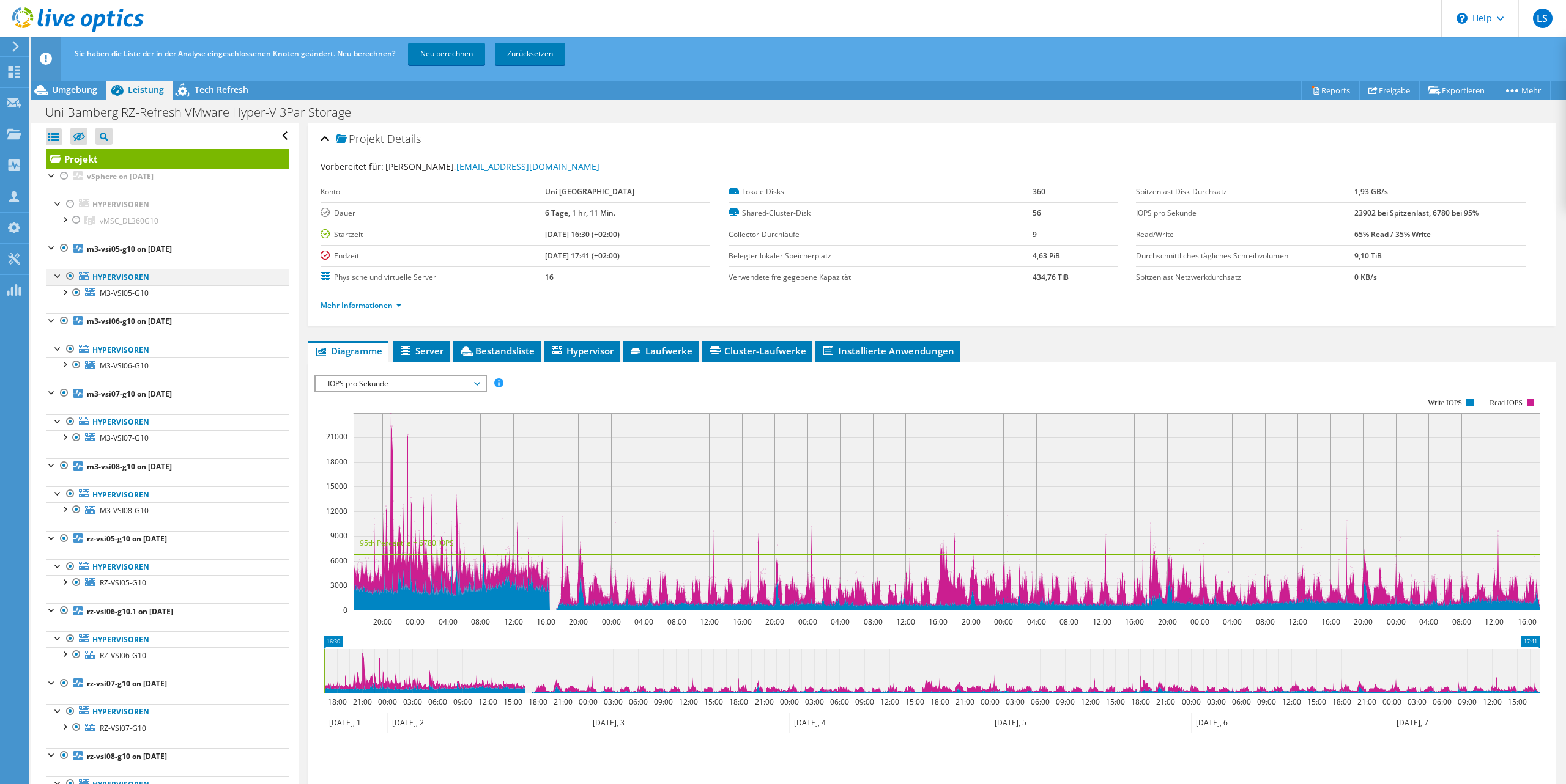
click at [70, 275] on div at bounding box center [70, 276] width 12 height 14
click at [63, 319] on div at bounding box center [64, 320] width 12 height 14
click at [66, 395] on div at bounding box center [64, 392] width 12 height 14
click at [63, 468] on div at bounding box center [64, 465] width 12 height 14
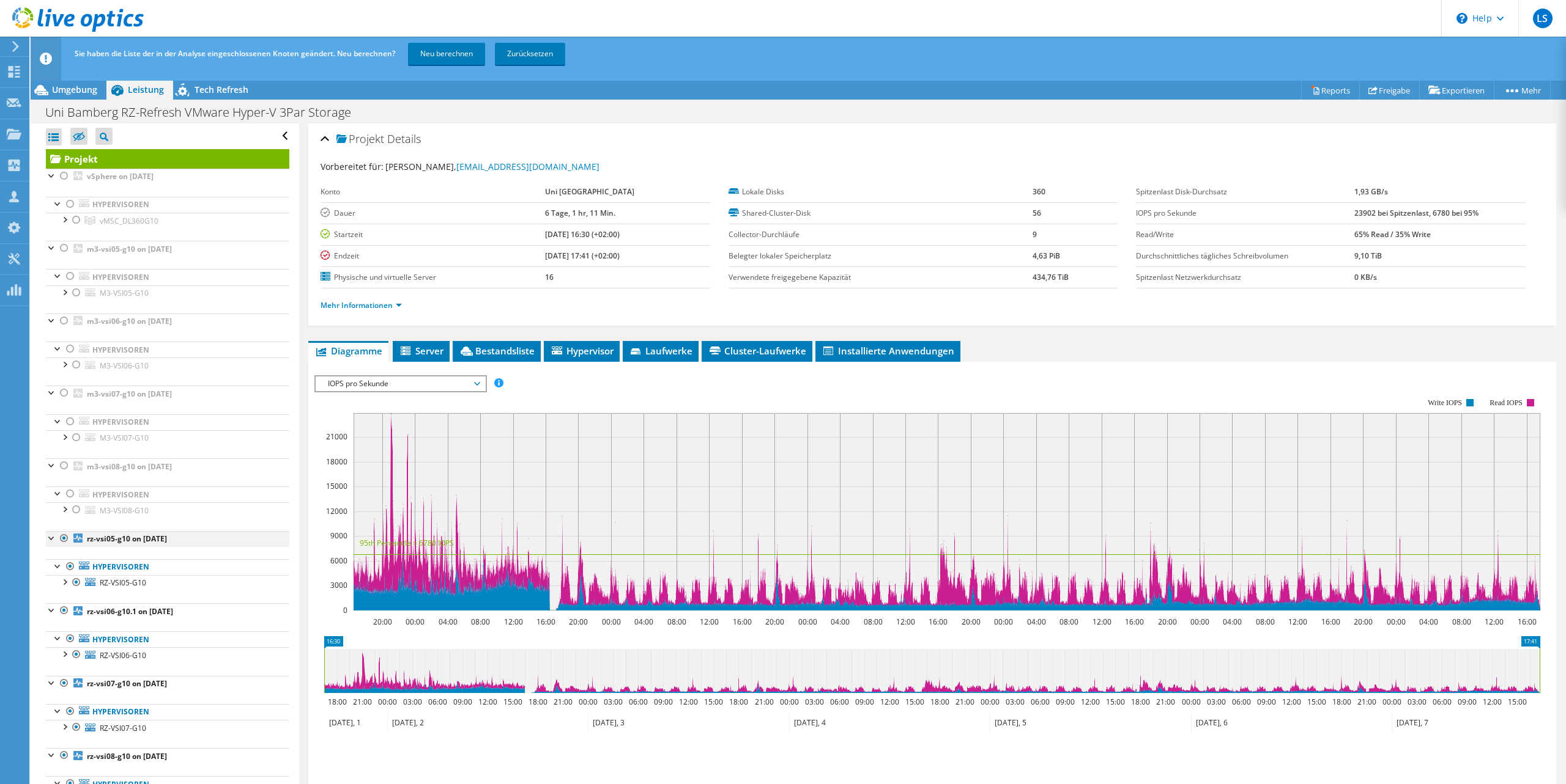
click at [66, 535] on div at bounding box center [64, 538] width 12 height 14
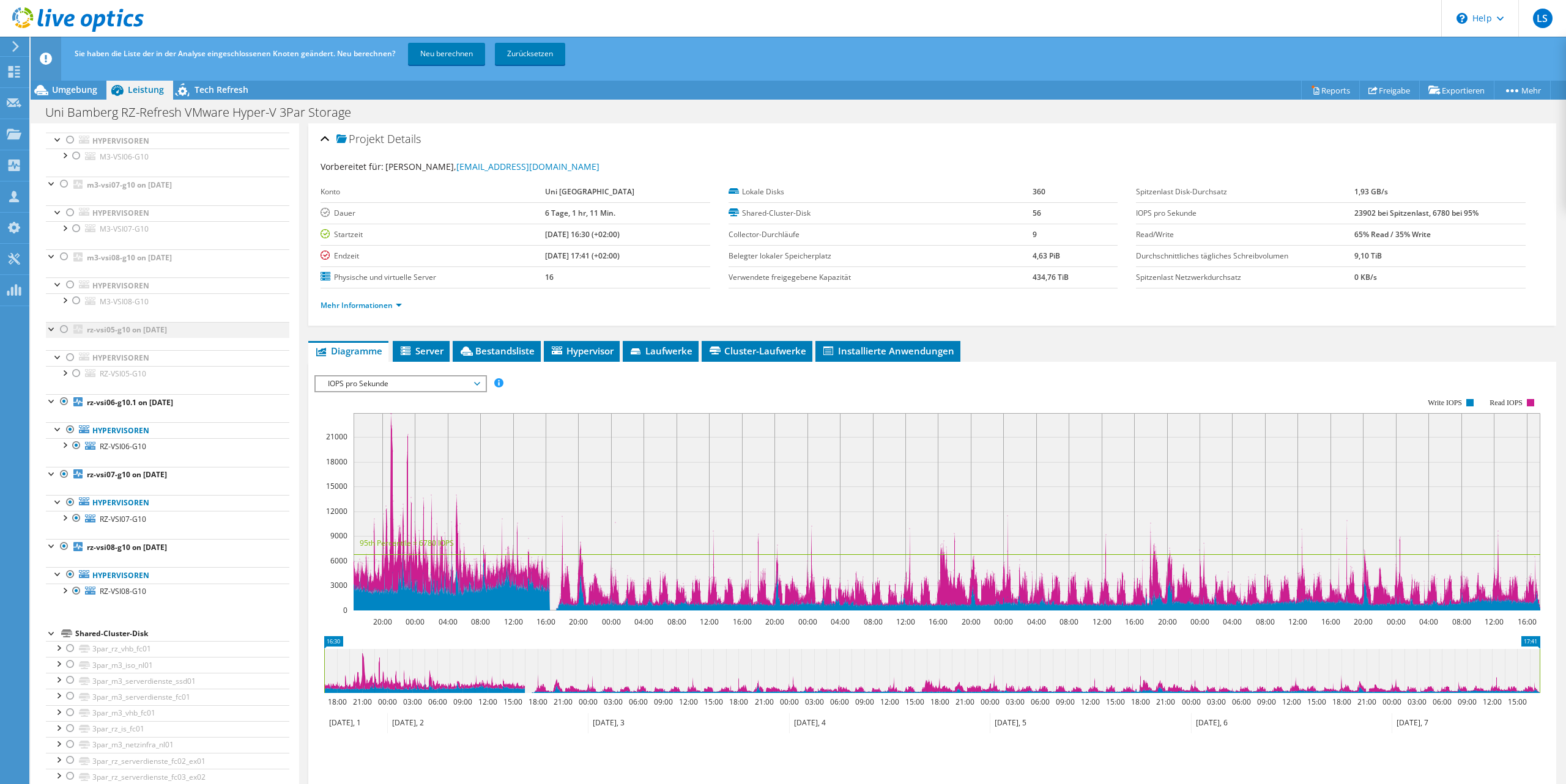
scroll to position [232, 0]
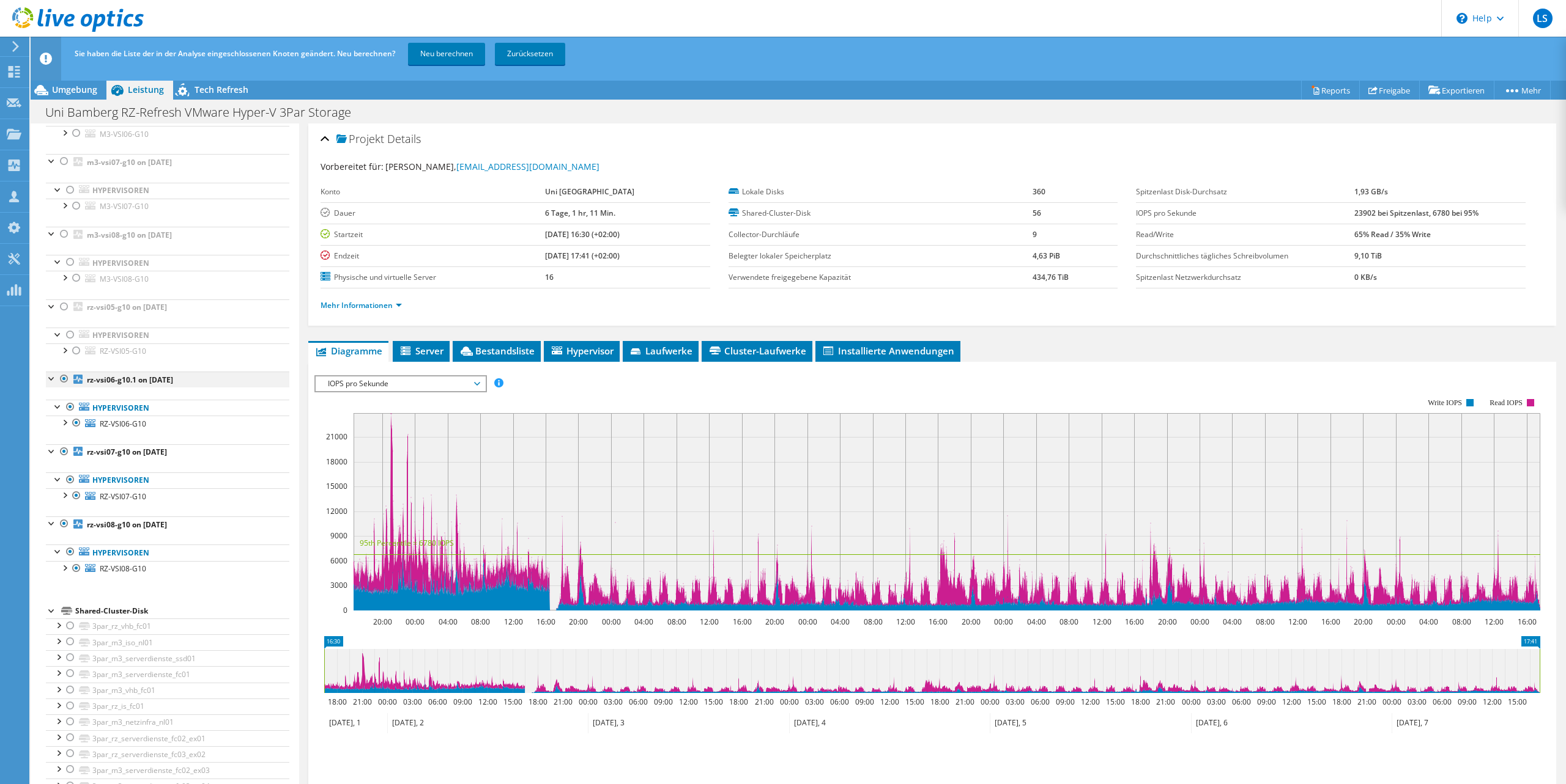
click at [62, 378] on div at bounding box center [64, 378] width 12 height 14
click at [63, 451] on div at bounding box center [64, 451] width 12 height 14
click at [65, 524] on div at bounding box center [64, 524] width 12 height 14
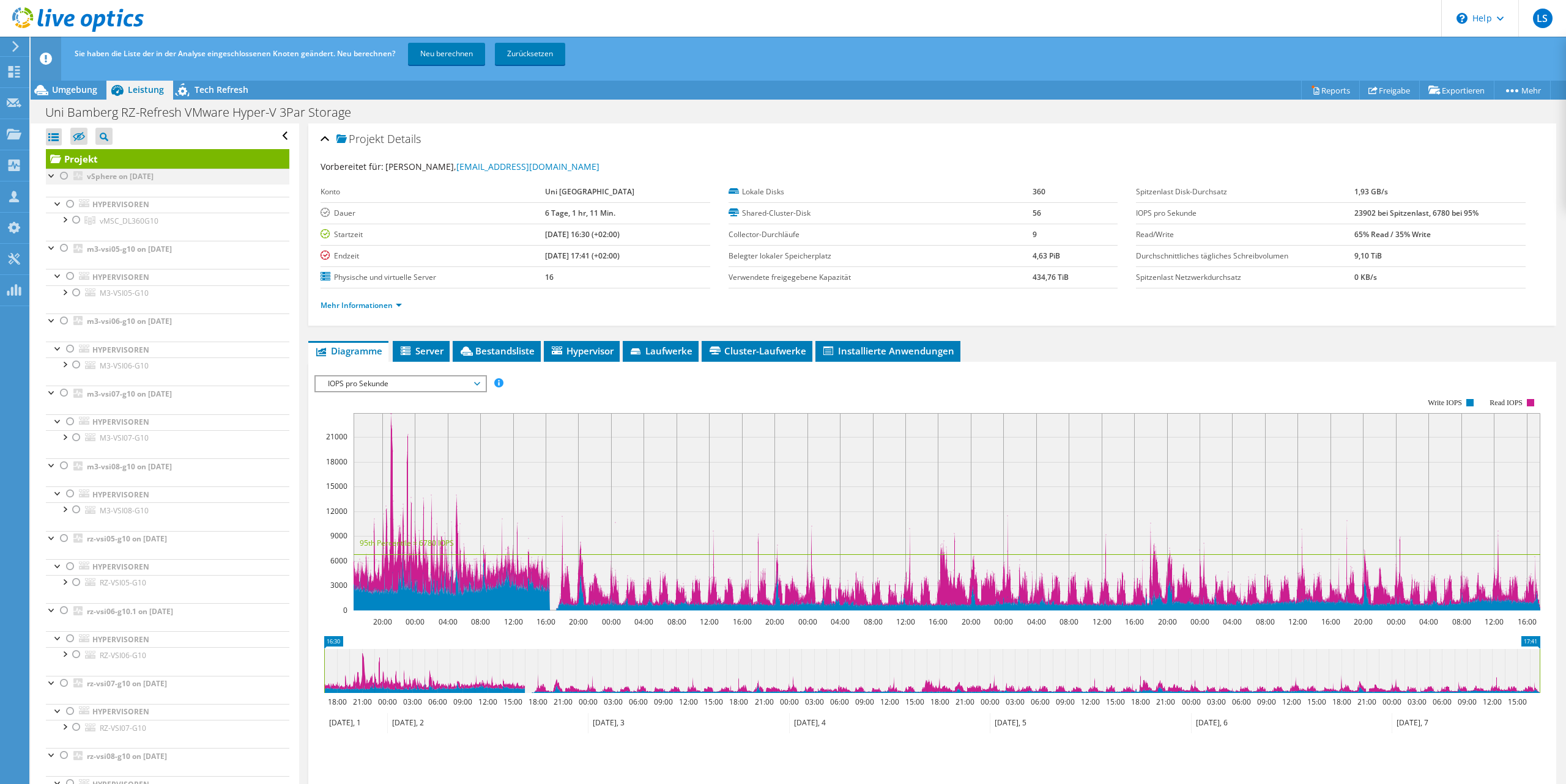
click at [52, 176] on div at bounding box center [51, 175] width 12 height 12
click at [65, 176] on div at bounding box center [64, 176] width 12 height 14
click at [65, 220] on div at bounding box center [64, 219] width 12 height 12
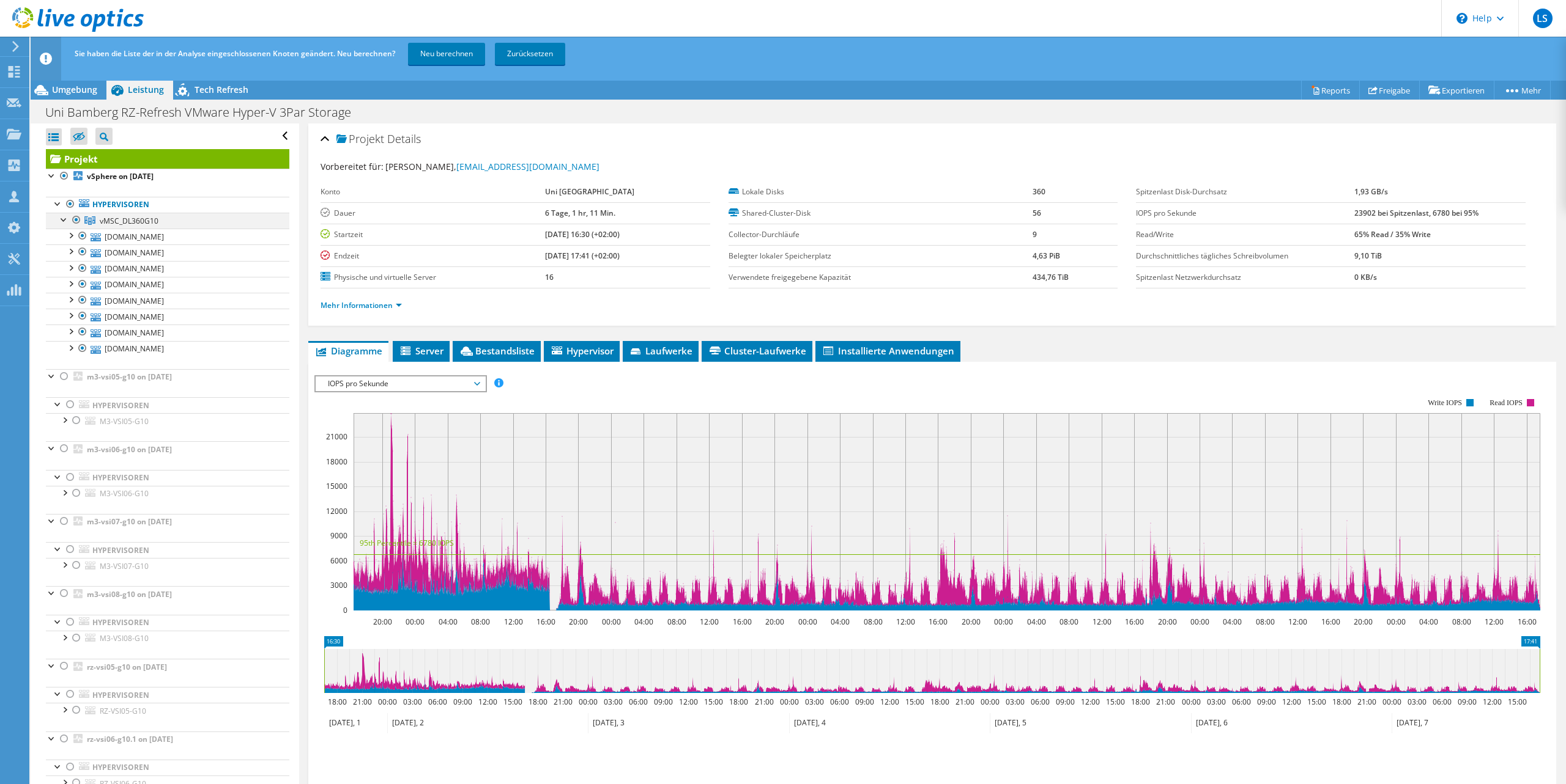
click at [65, 220] on div at bounding box center [64, 219] width 12 height 12
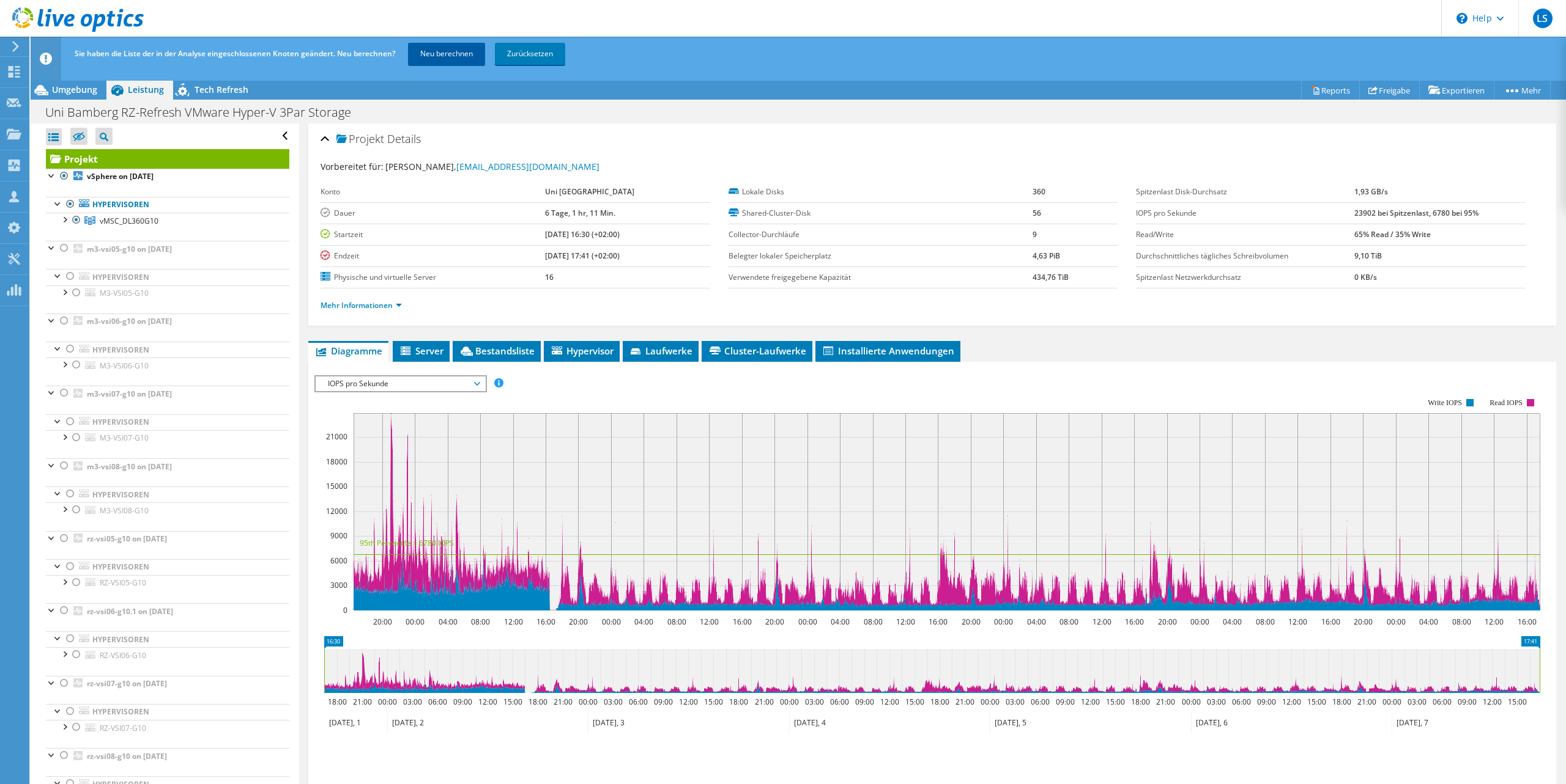
click at [450, 51] on link "Neu berechnen" at bounding box center [446, 53] width 77 height 22
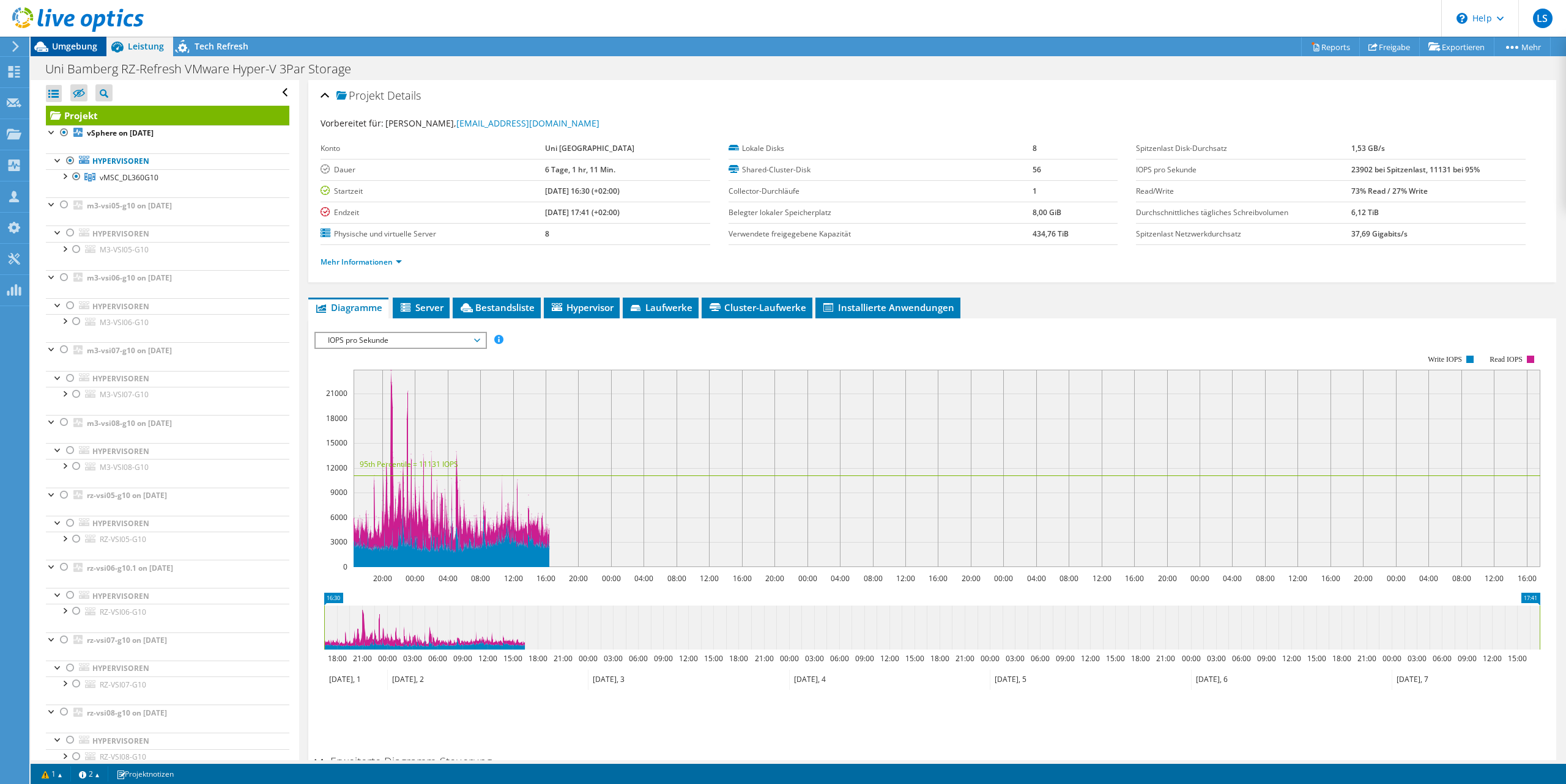
click at [77, 50] on span "Umgebung" at bounding box center [75, 46] width 46 height 11
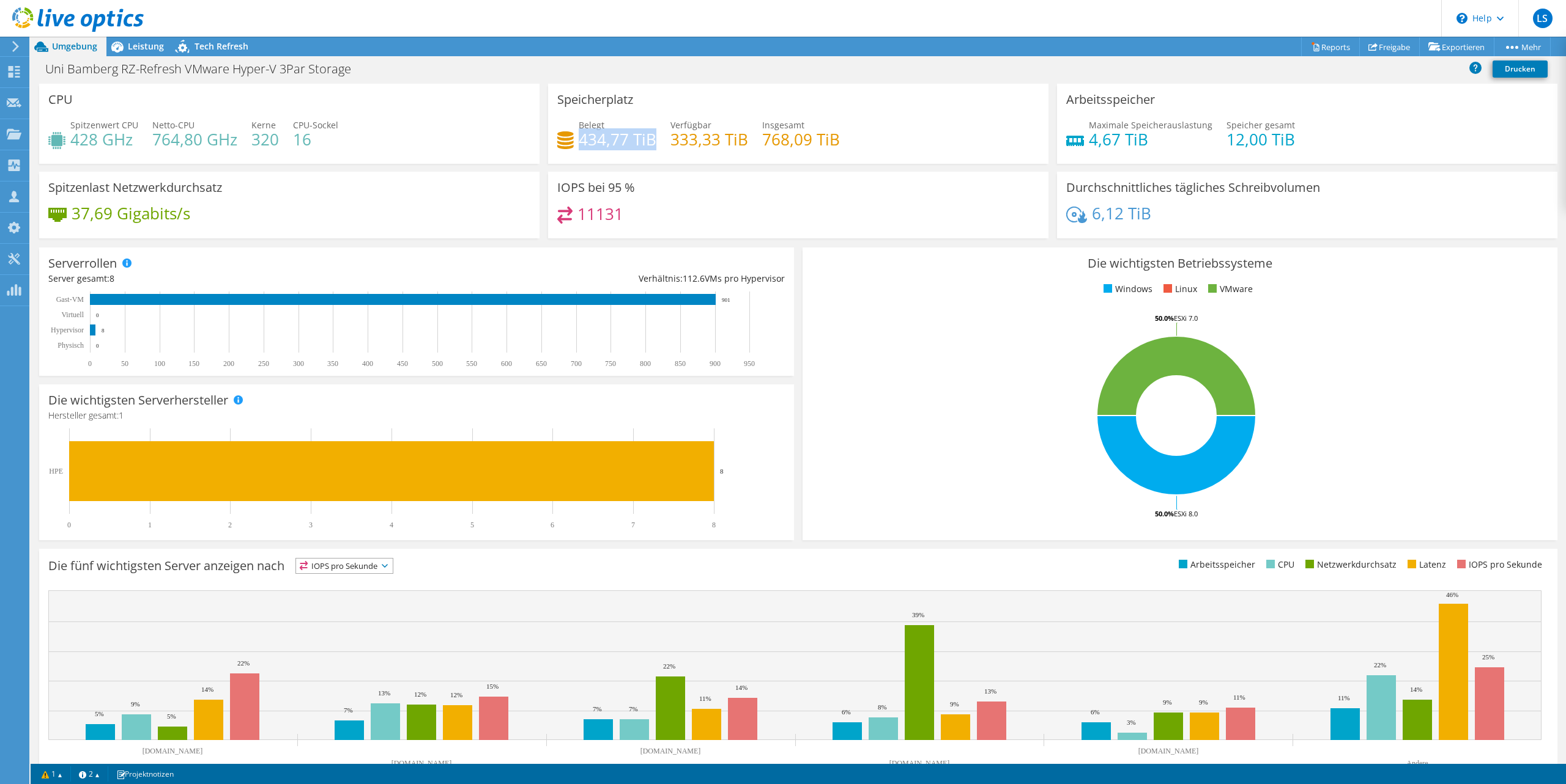
drag, startPoint x: 579, startPoint y: 139, endPoint x: 654, endPoint y: 143, distance: 75.1
click at [654, 143] on h4 "434,77 TiB" at bounding box center [618, 140] width 78 height 13
click at [770, 189] on div "IOPS bei 95 % 11131" at bounding box center [798, 205] width 500 height 67
click at [144, 47] on span "Leistung" at bounding box center [145, 46] width 36 height 11
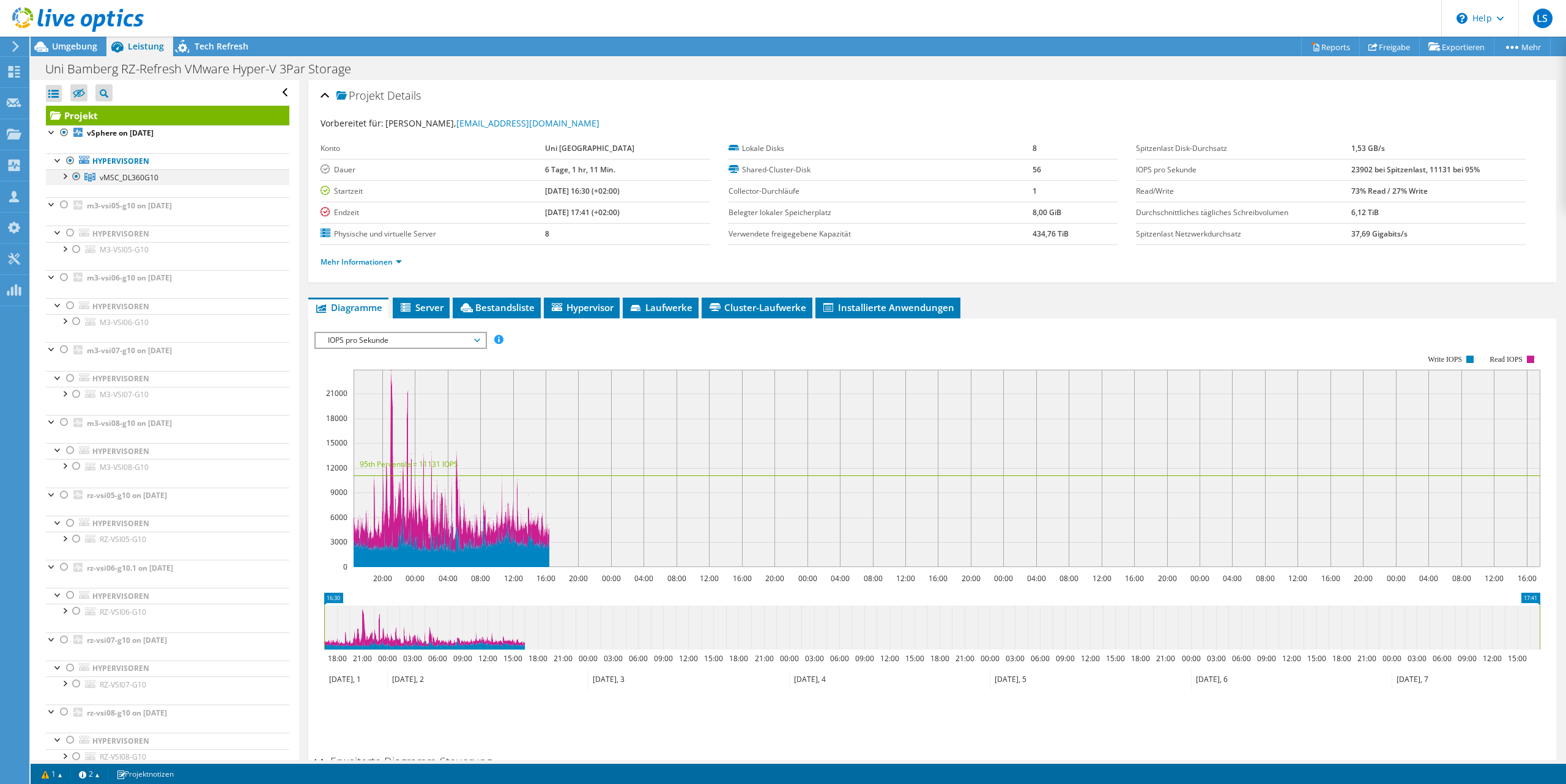
click at [65, 179] on div at bounding box center [64, 175] width 12 height 12
click at [597, 305] on span "Hypervisor" at bounding box center [581, 307] width 64 height 12
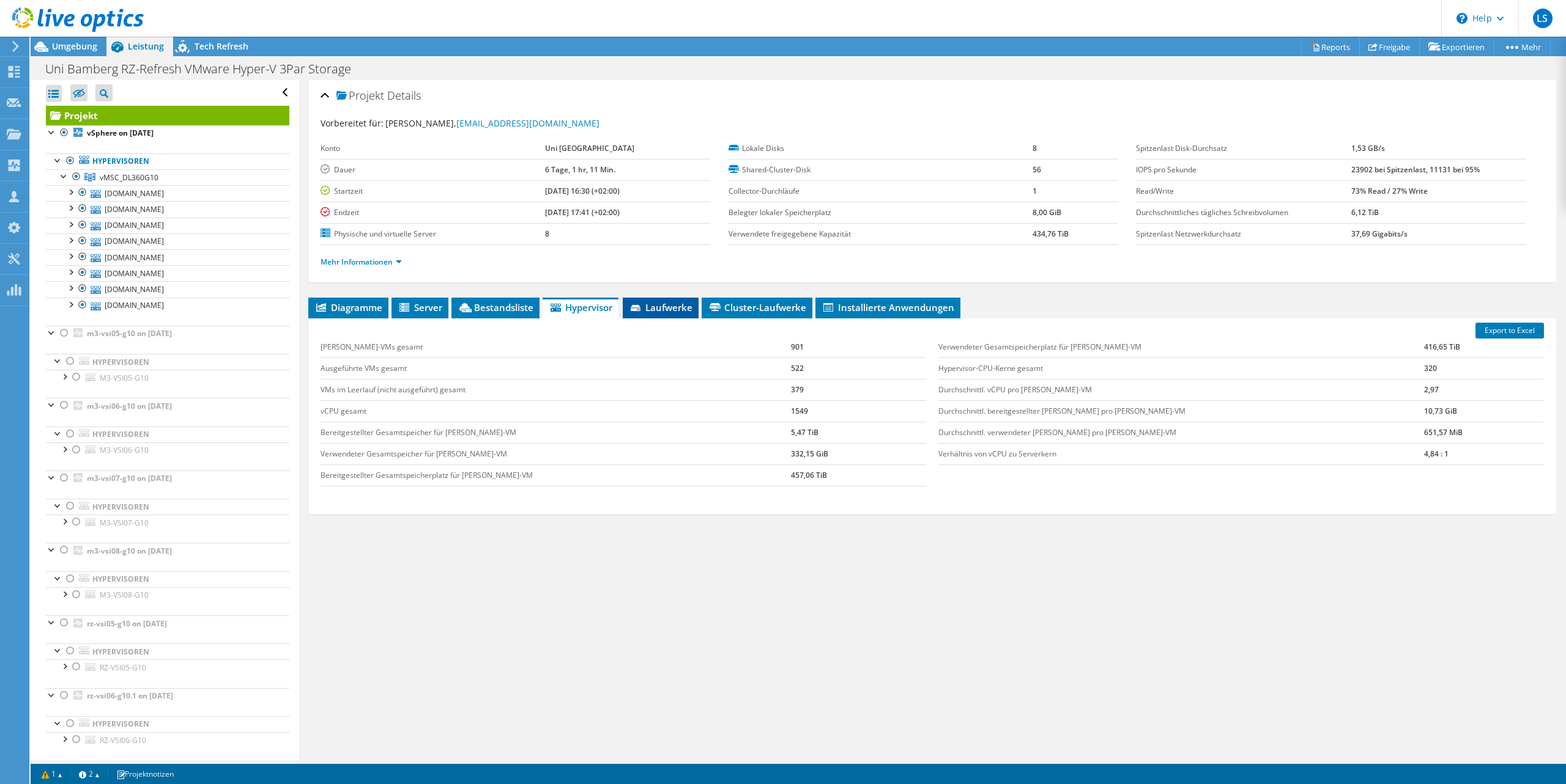
click at [656, 308] on span "Laufwerke" at bounding box center [660, 307] width 64 height 12
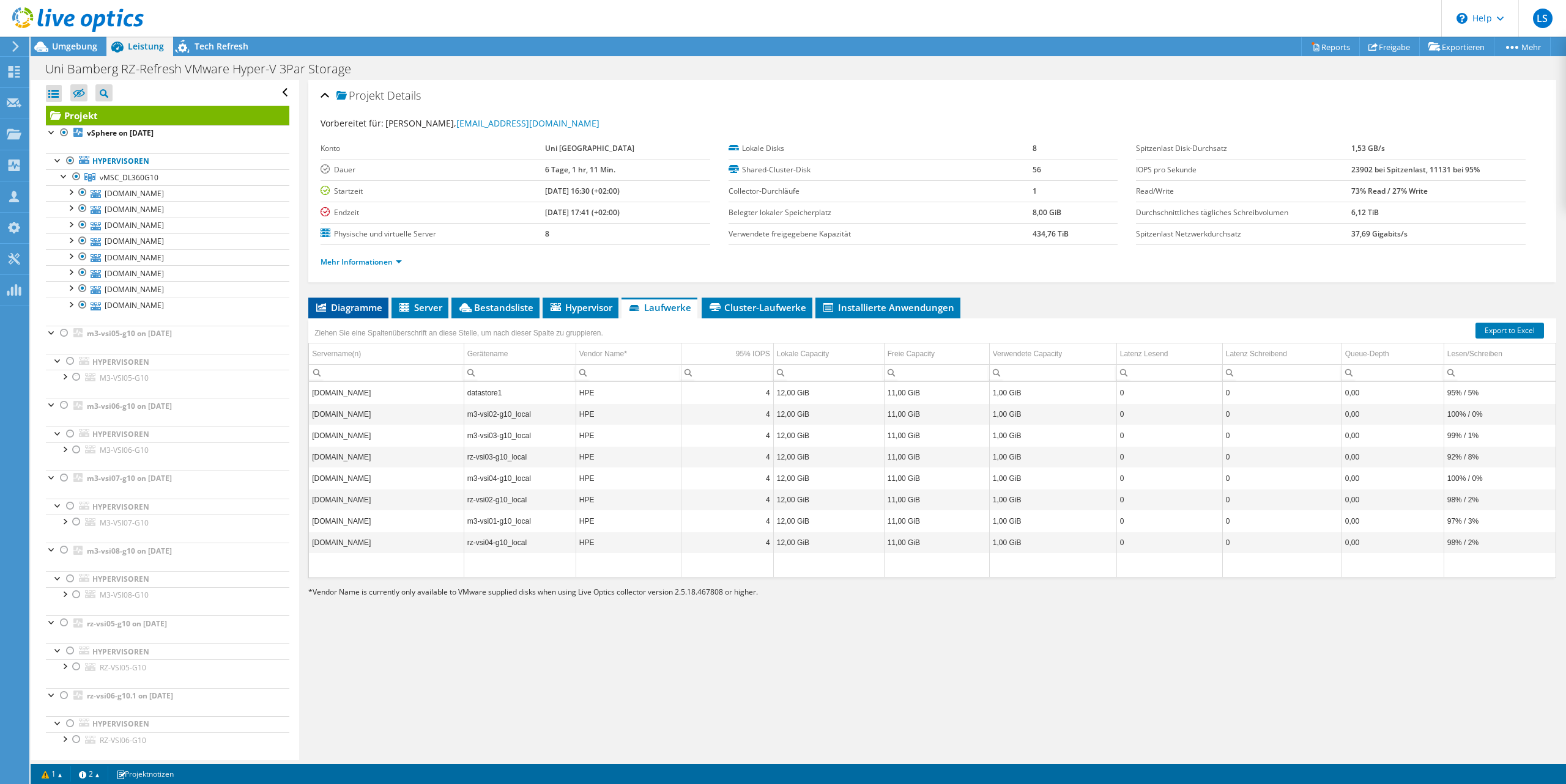
click at [345, 306] on span "Diagramme" at bounding box center [348, 307] width 68 height 12
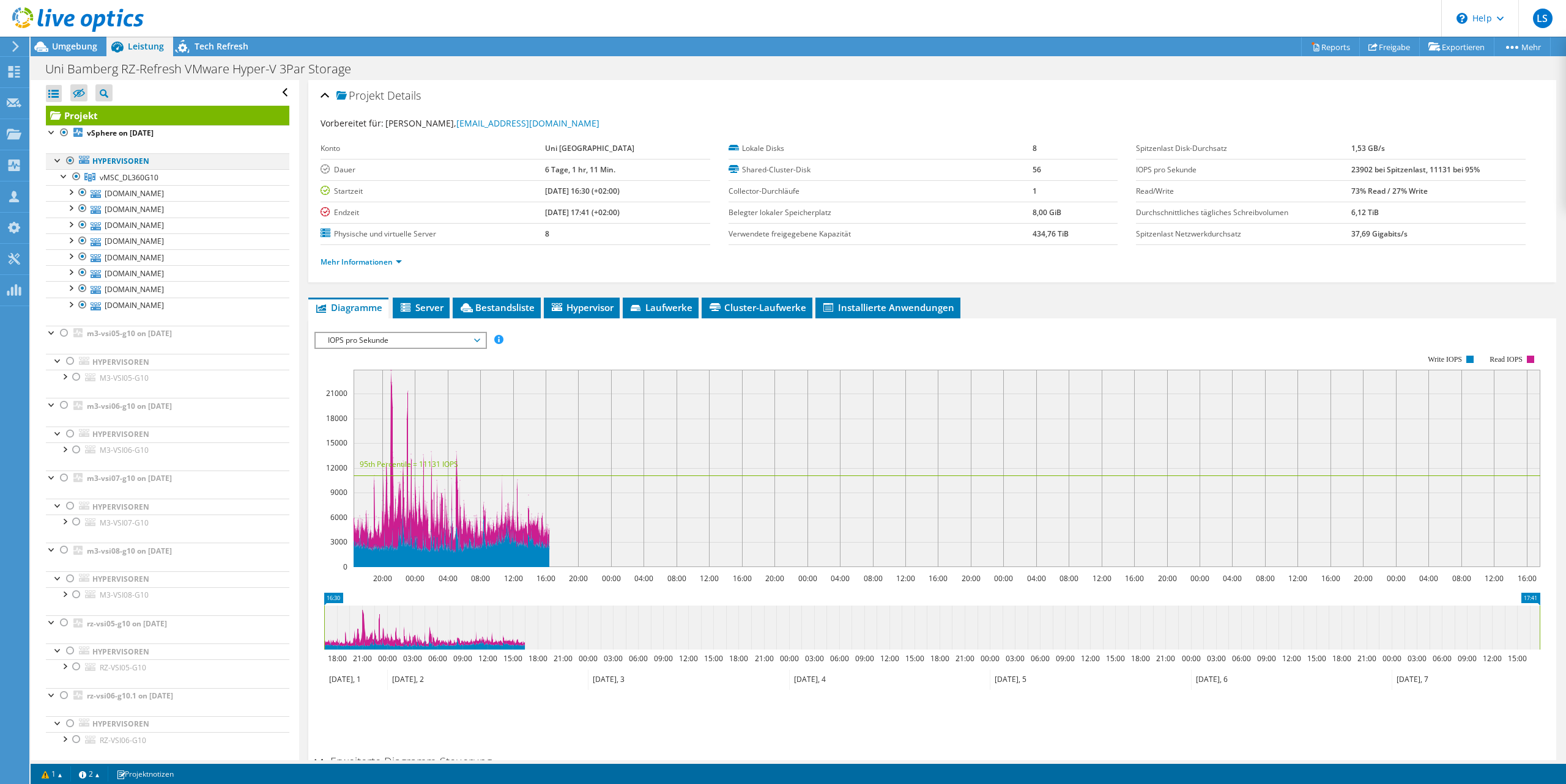
click at [68, 163] on div at bounding box center [70, 160] width 12 height 14
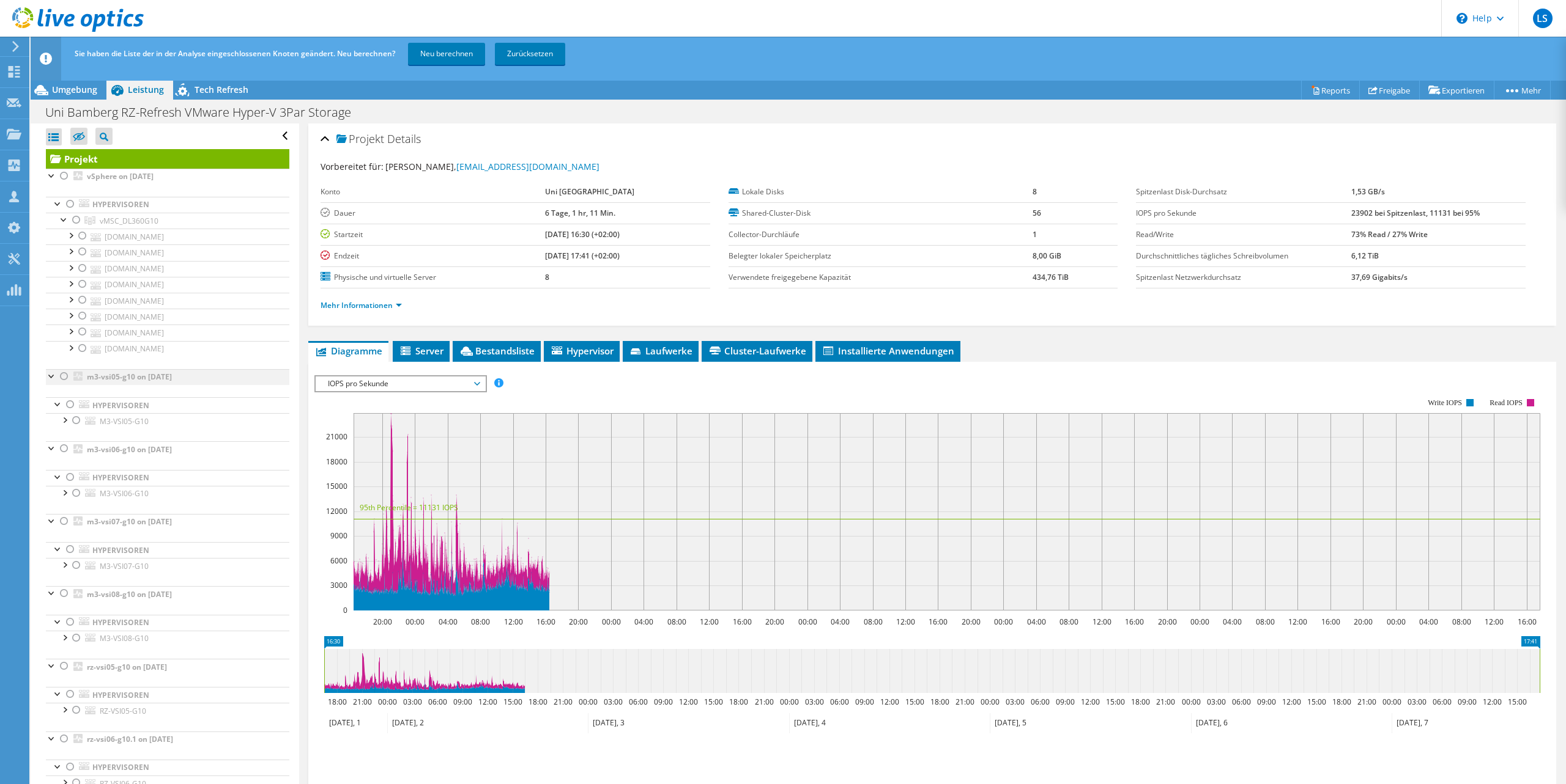
click at [65, 377] on div at bounding box center [64, 376] width 12 height 14
click at [64, 353] on div at bounding box center [64, 353] width 12 height 12
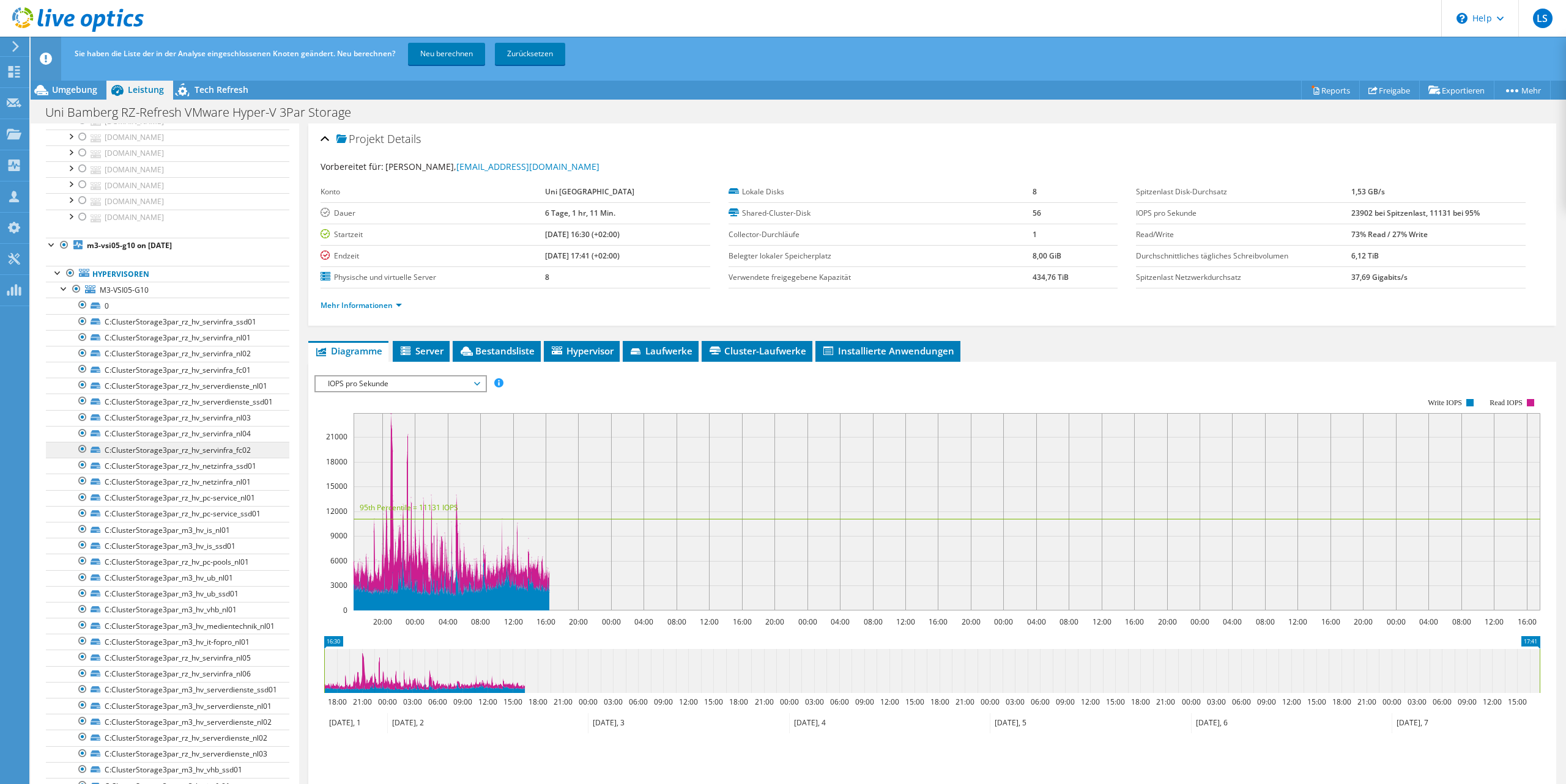
scroll to position [128, 0]
click at [431, 54] on link "Neu berechnen" at bounding box center [446, 53] width 77 height 22
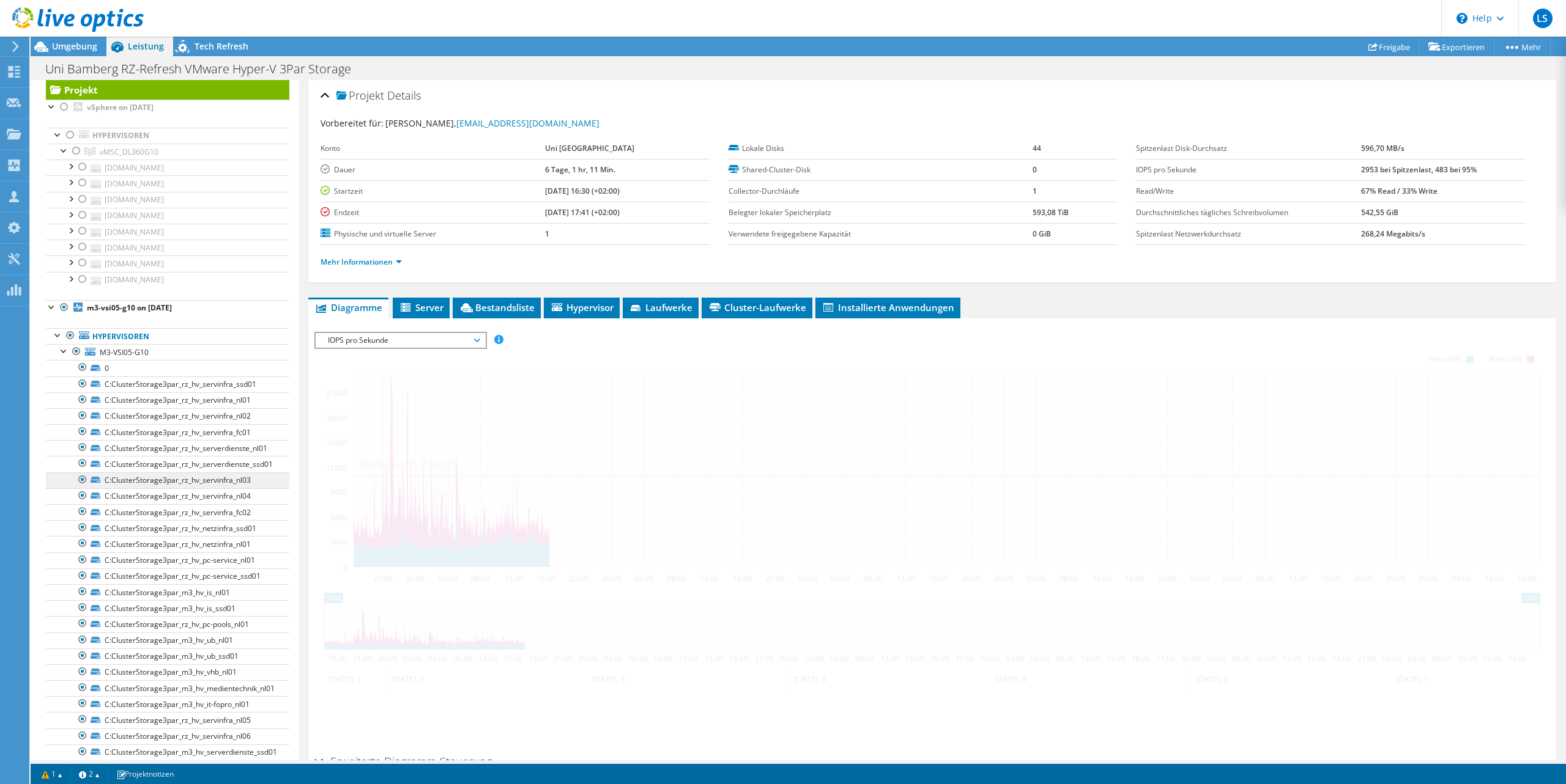
scroll to position [0, 0]
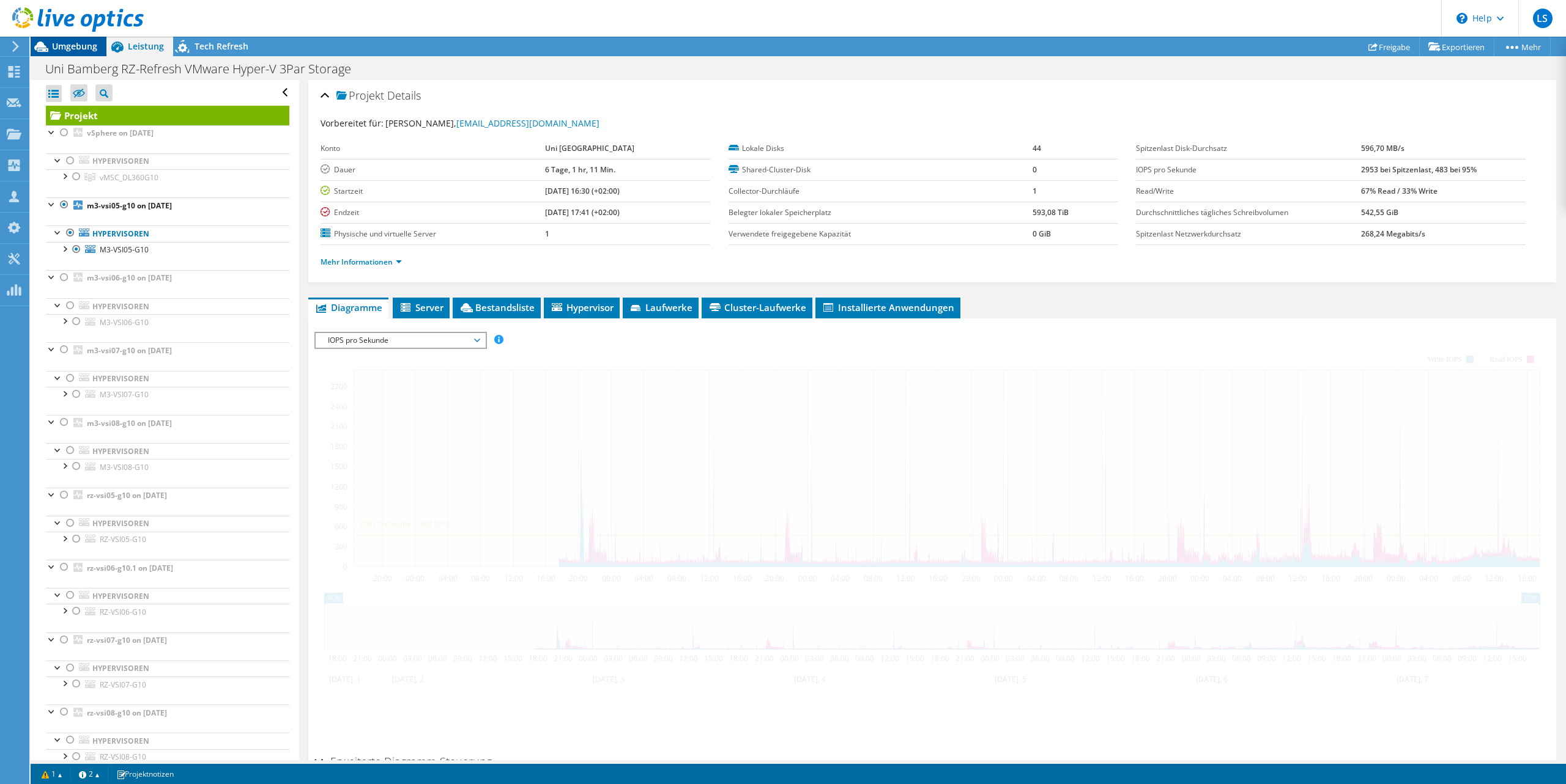
click at [80, 46] on span "Umgebung" at bounding box center [75, 46] width 46 height 11
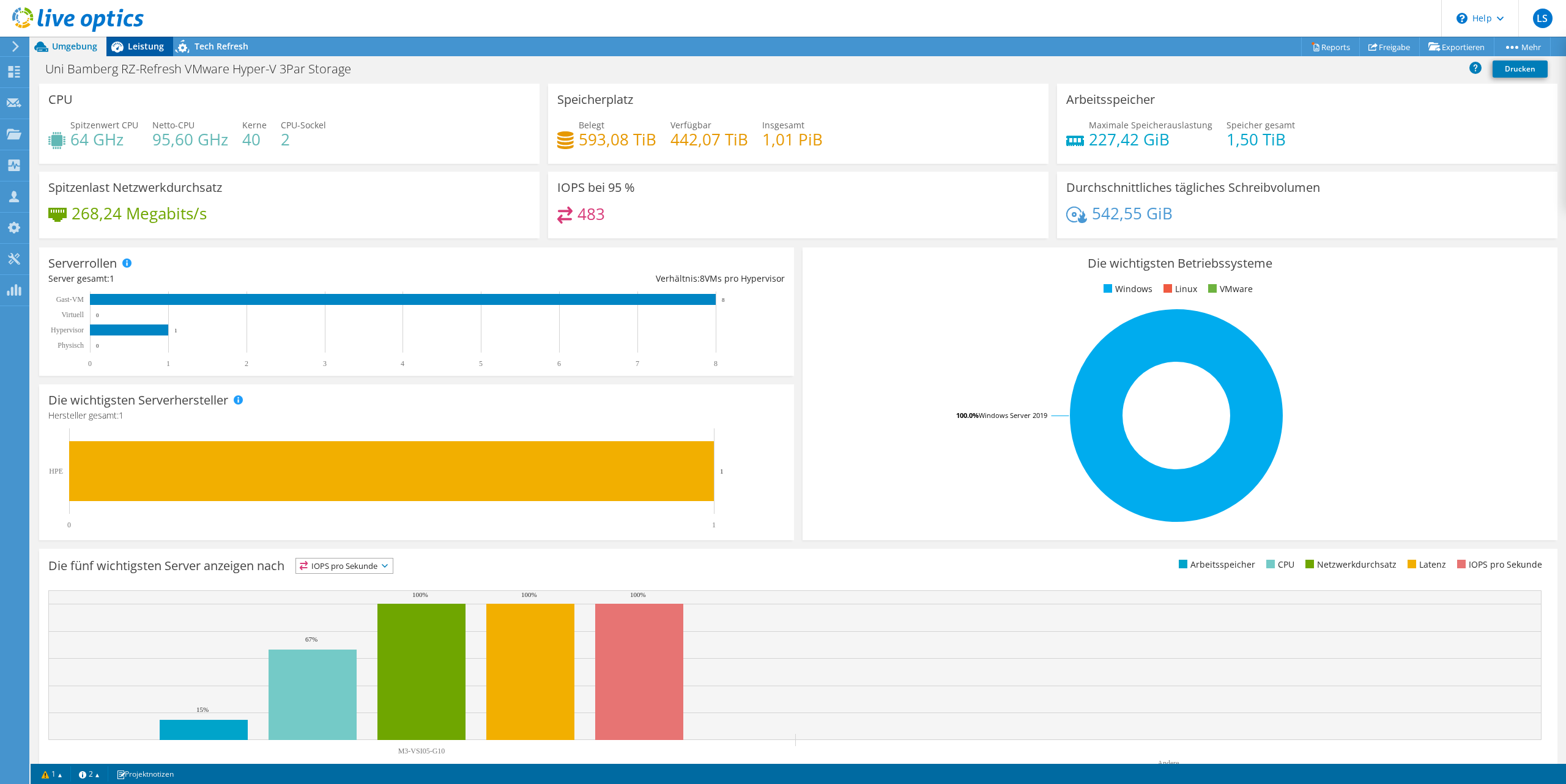
click at [131, 46] on span "Leistung" at bounding box center [145, 46] width 36 height 11
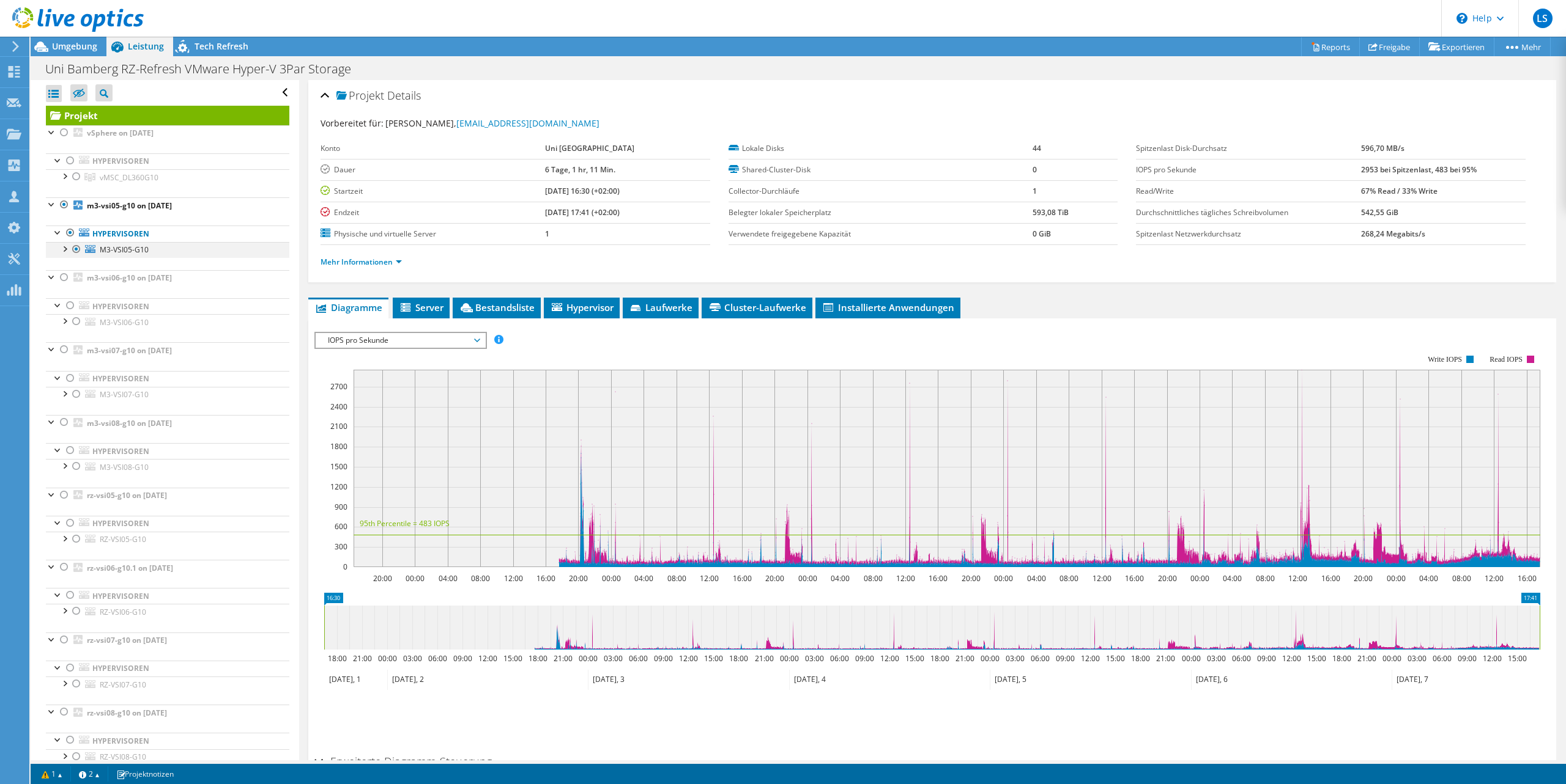
click at [65, 252] on div at bounding box center [64, 248] width 12 height 12
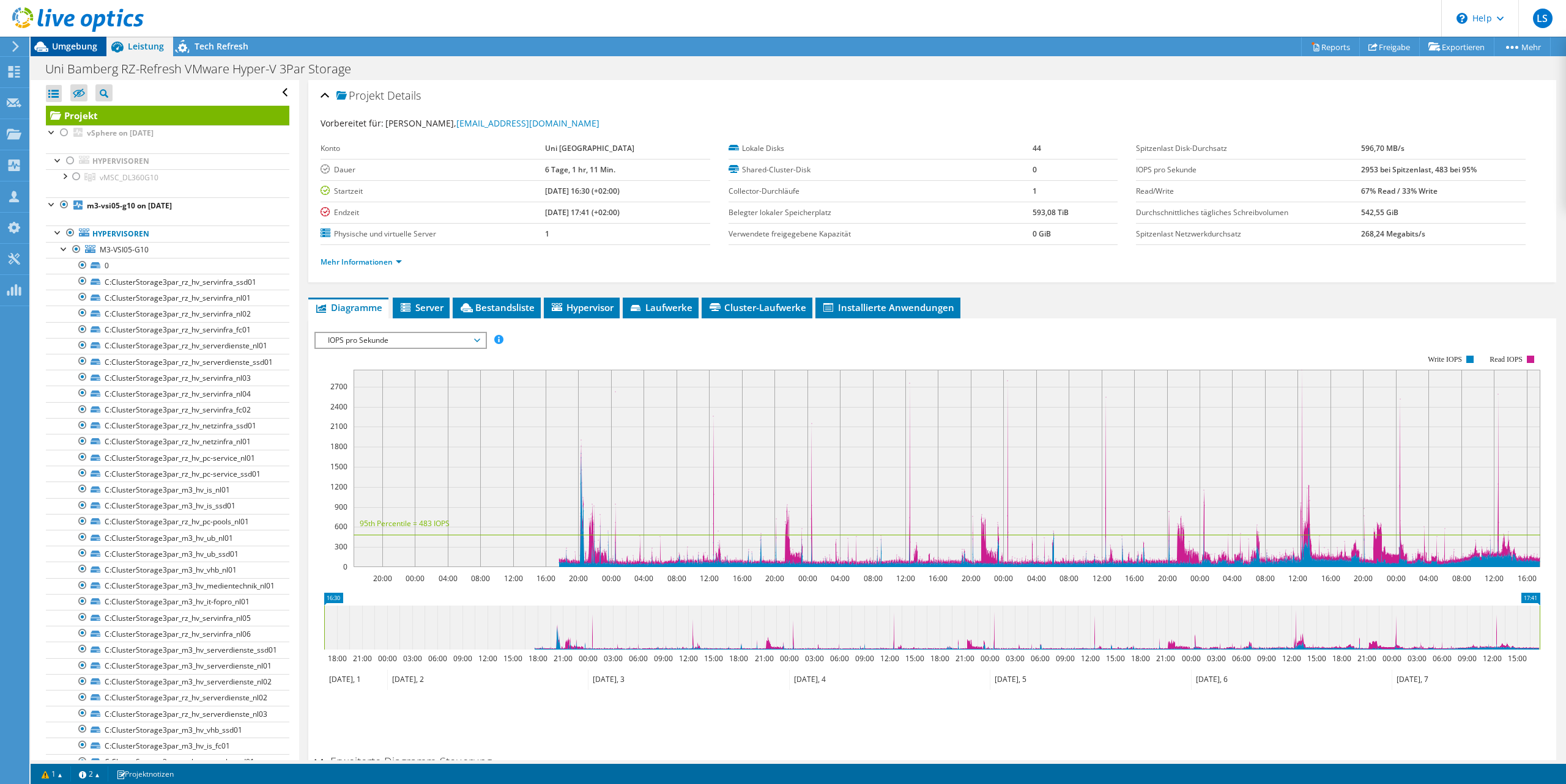
click at [53, 52] on div "Umgebung" at bounding box center [68, 47] width 76 height 20
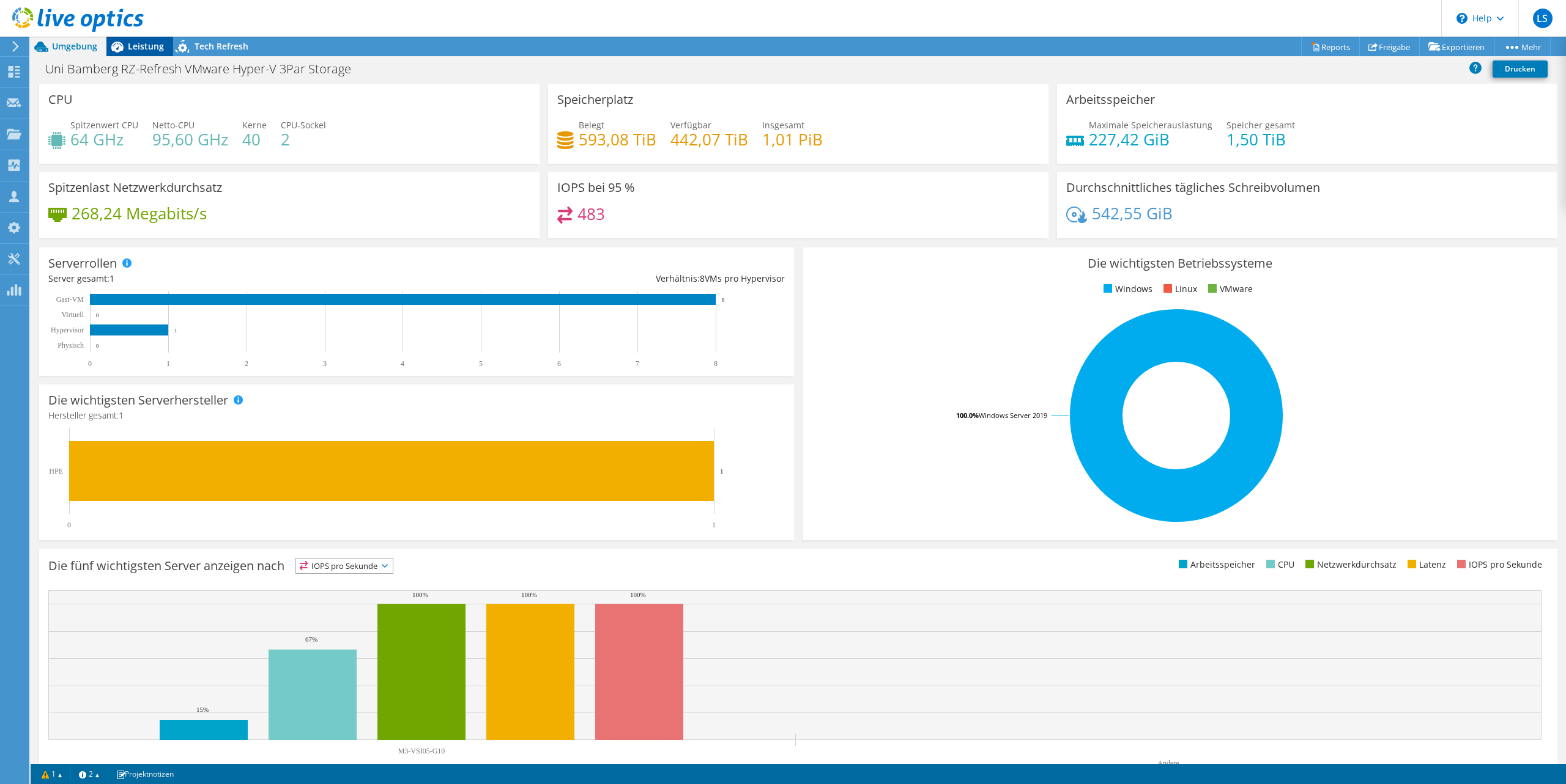
click at [133, 48] on span "Leistung" at bounding box center [145, 46] width 36 height 11
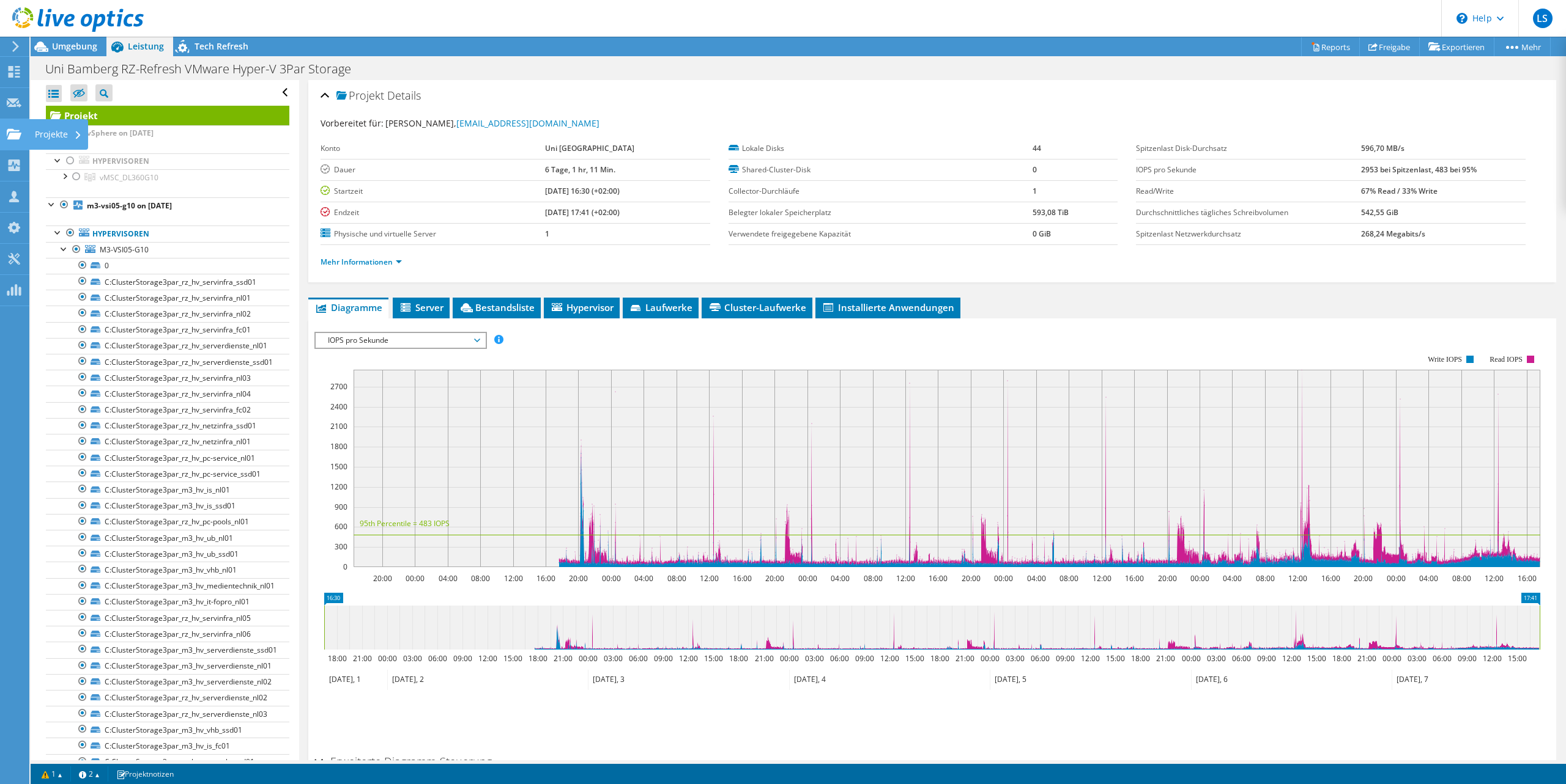
click at [9, 128] on icon at bounding box center [13, 134] width 14 height 11
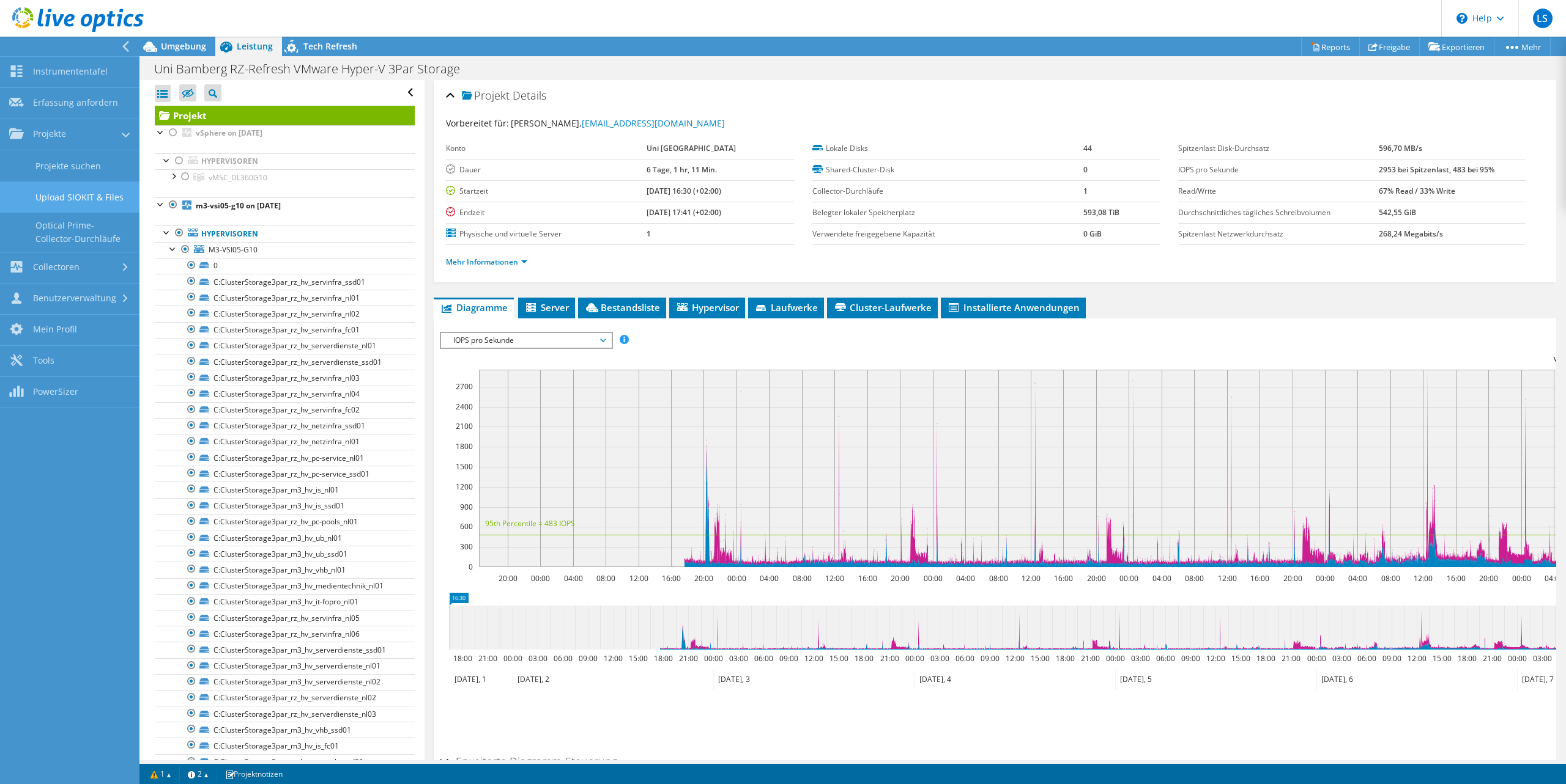
click at [64, 201] on link "Upload SIOKIT & Files" at bounding box center [69, 197] width 140 height 31
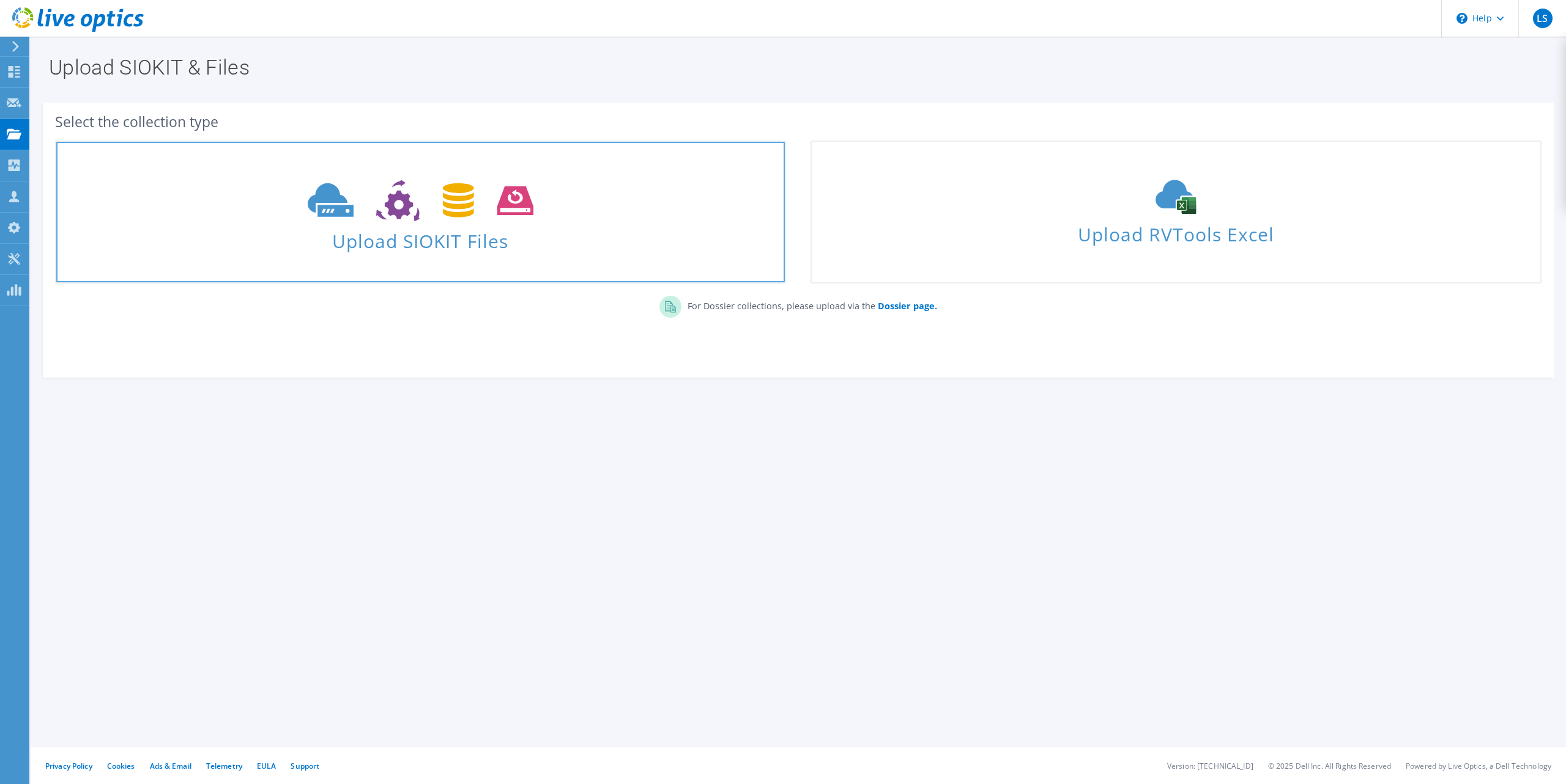
click at [466, 248] on span "Upload SIOKIT Files" at bounding box center [420, 238] width 728 height 27
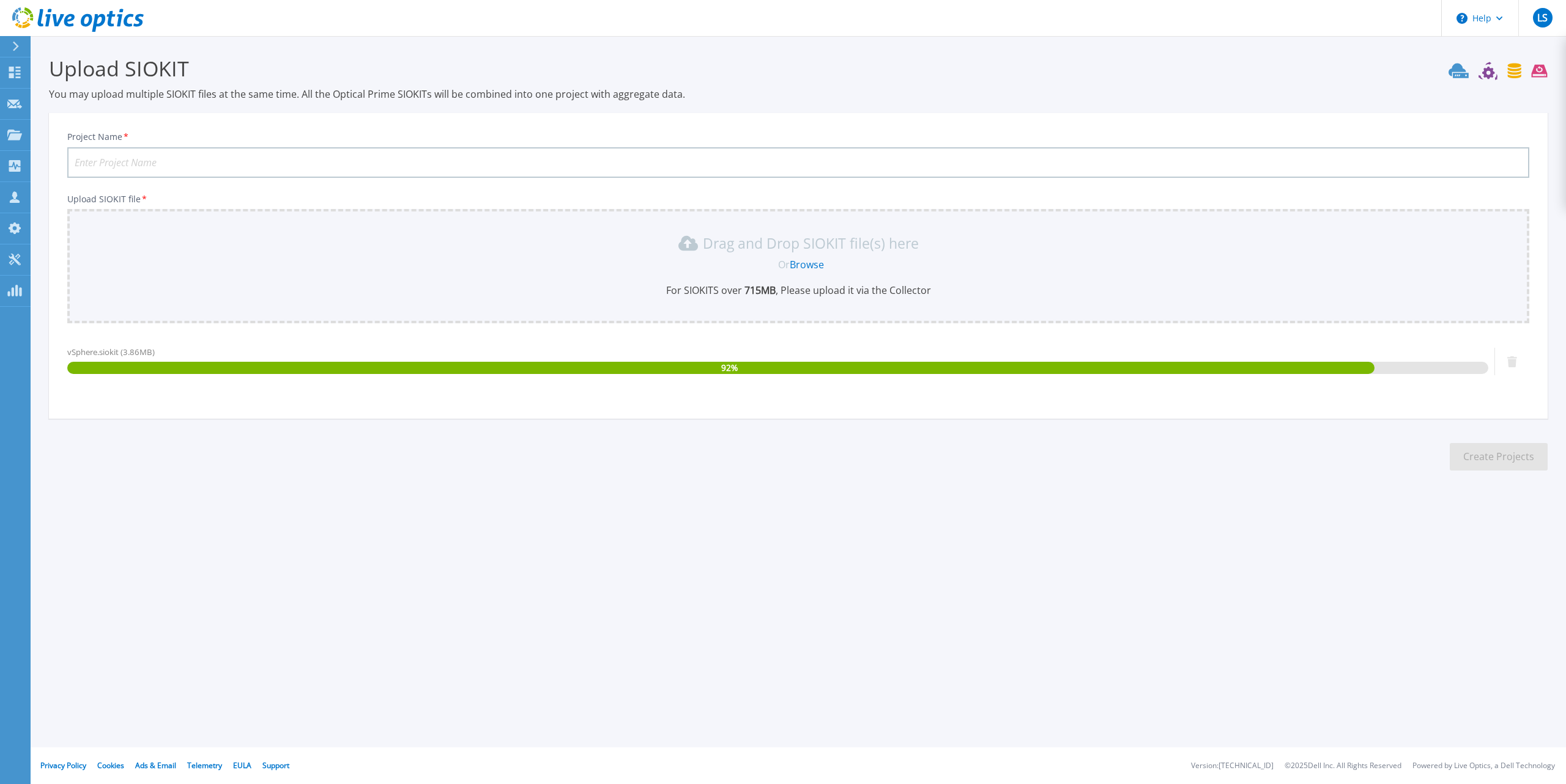
click at [133, 162] on input "Project Name *" at bounding box center [798, 163] width 1461 height 30
type input "Uni Bamberg VMware"
click at [1502, 465] on button "Create Projects" at bounding box center [1498, 456] width 98 height 28
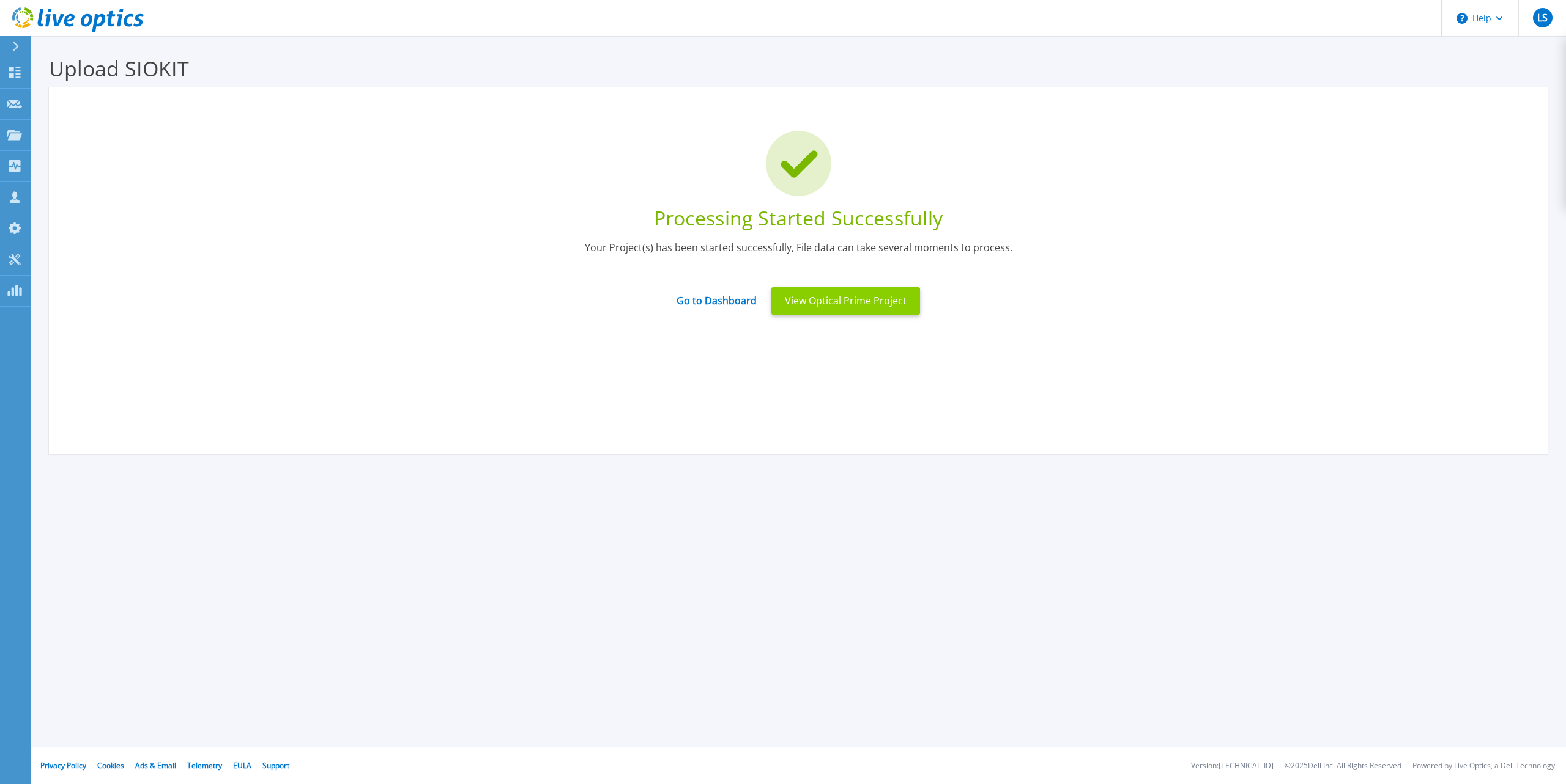
click at [878, 307] on button "View Optical Prime Project" at bounding box center [845, 300] width 148 height 28
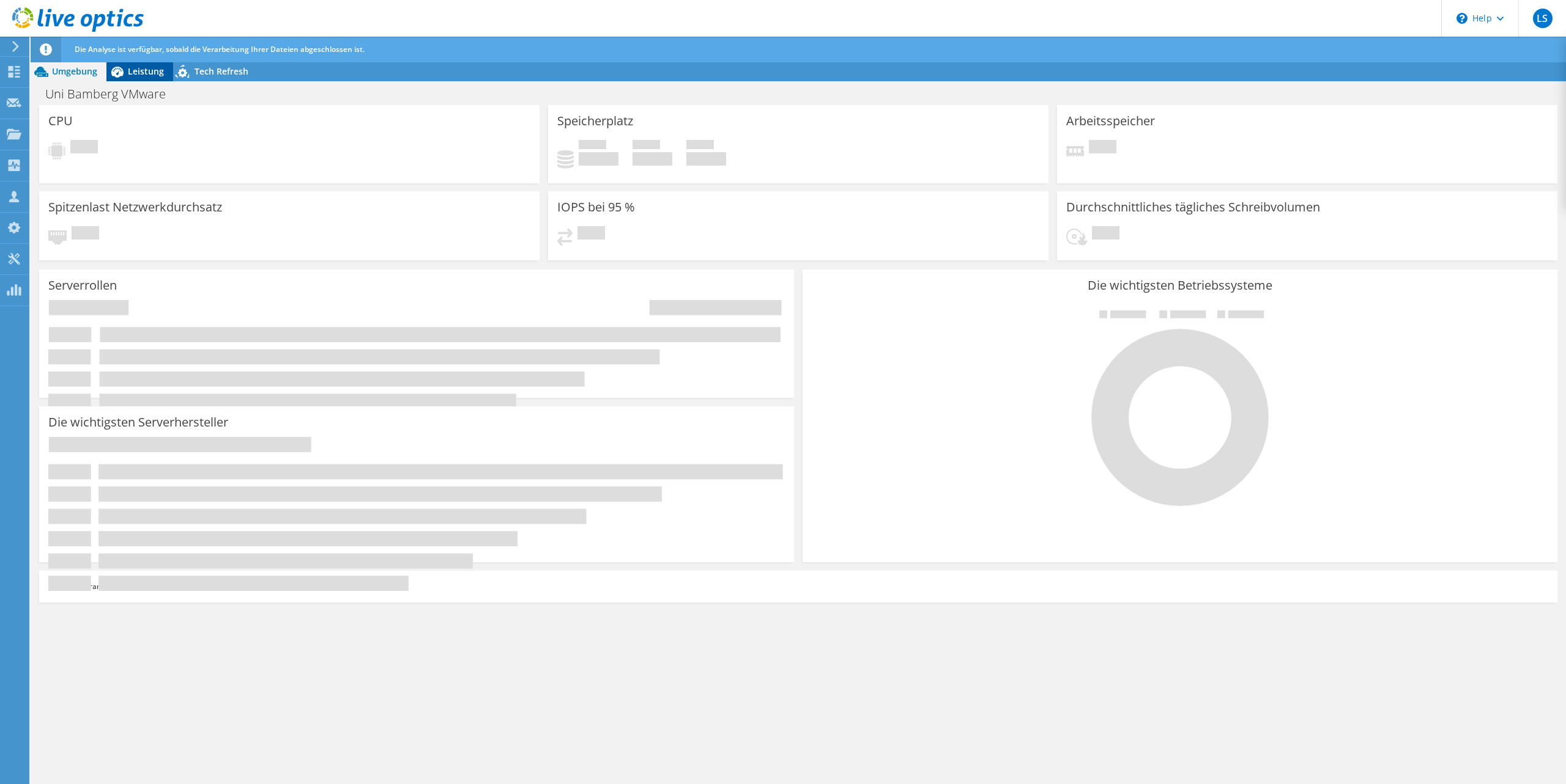
click at [123, 74] on icon at bounding box center [117, 72] width 12 height 11
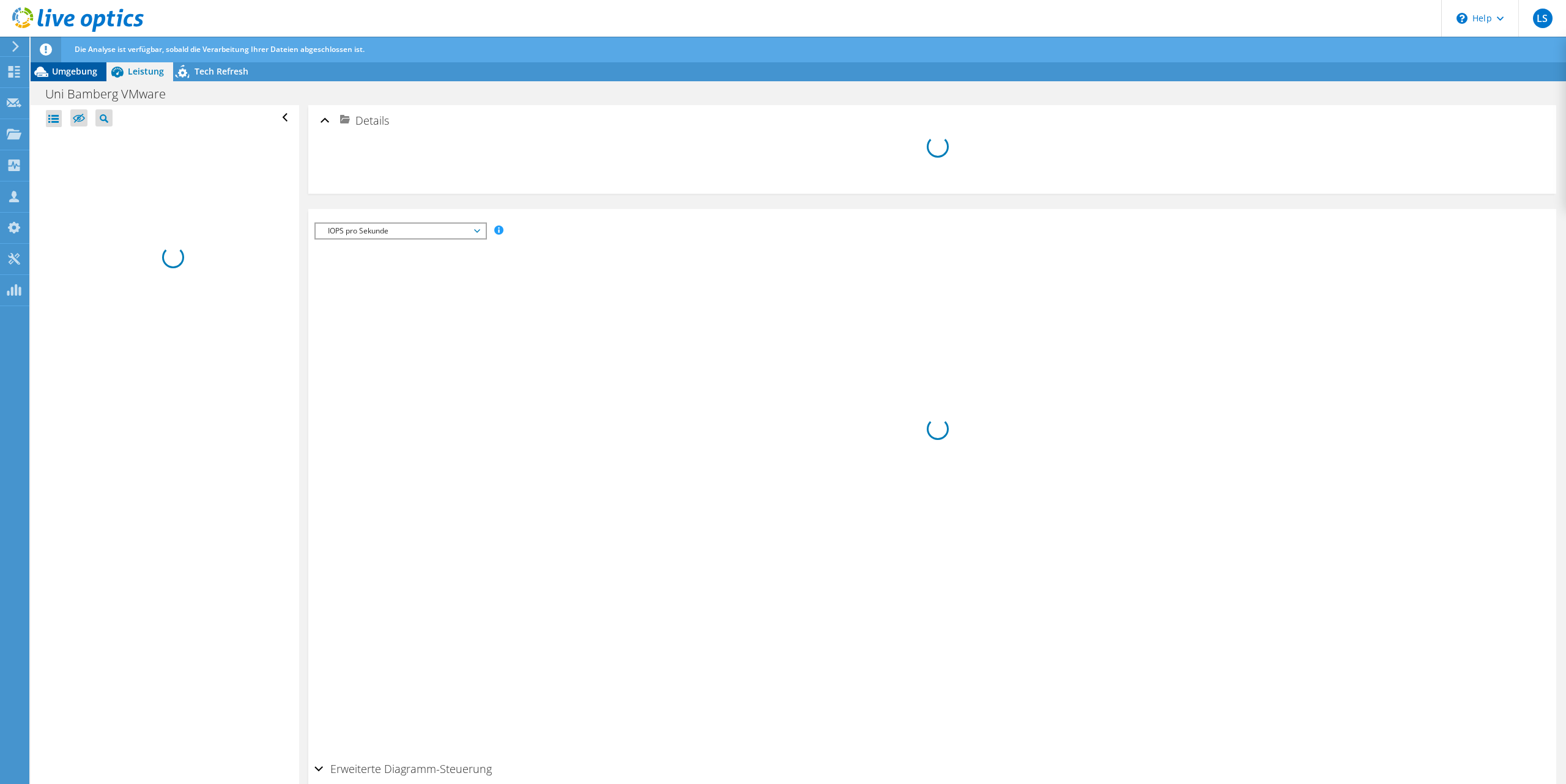
click at [59, 72] on span "Umgebung" at bounding box center [75, 71] width 46 height 11
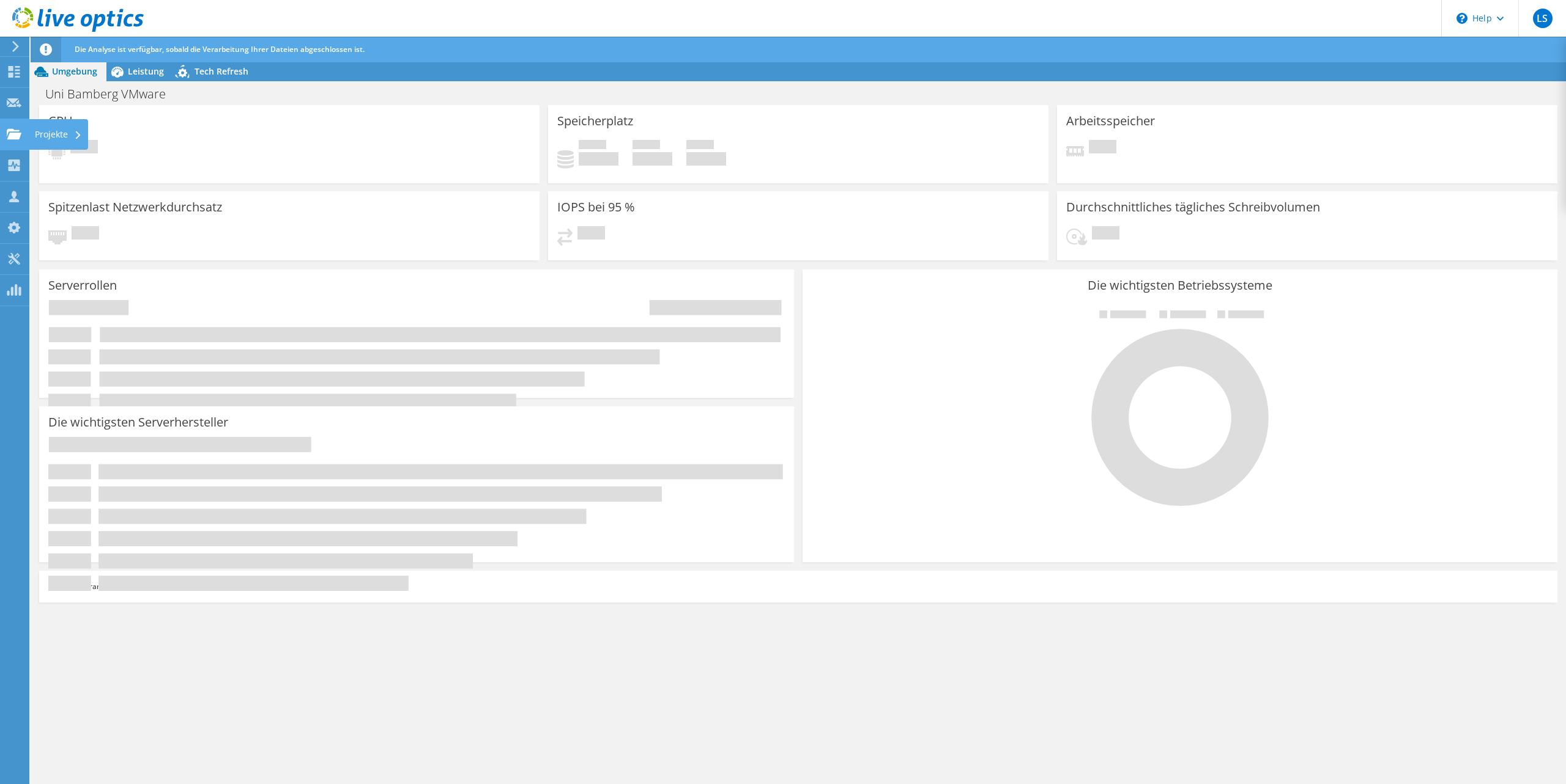
click at [16, 132] on icon at bounding box center [13, 134] width 14 height 11
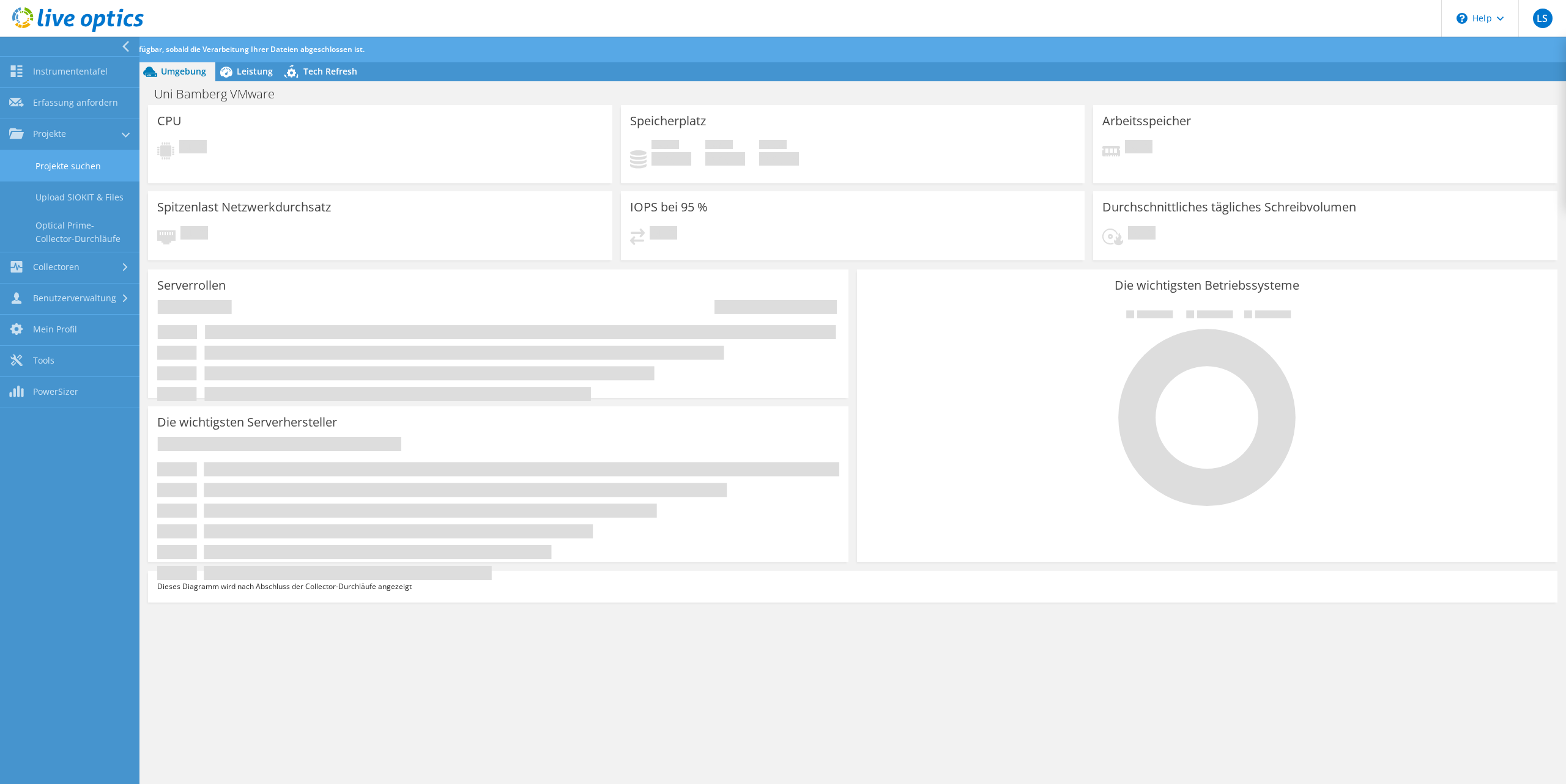
click at [42, 172] on link "Projekte suchen" at bounding box center [69, 165] width 140 height 31
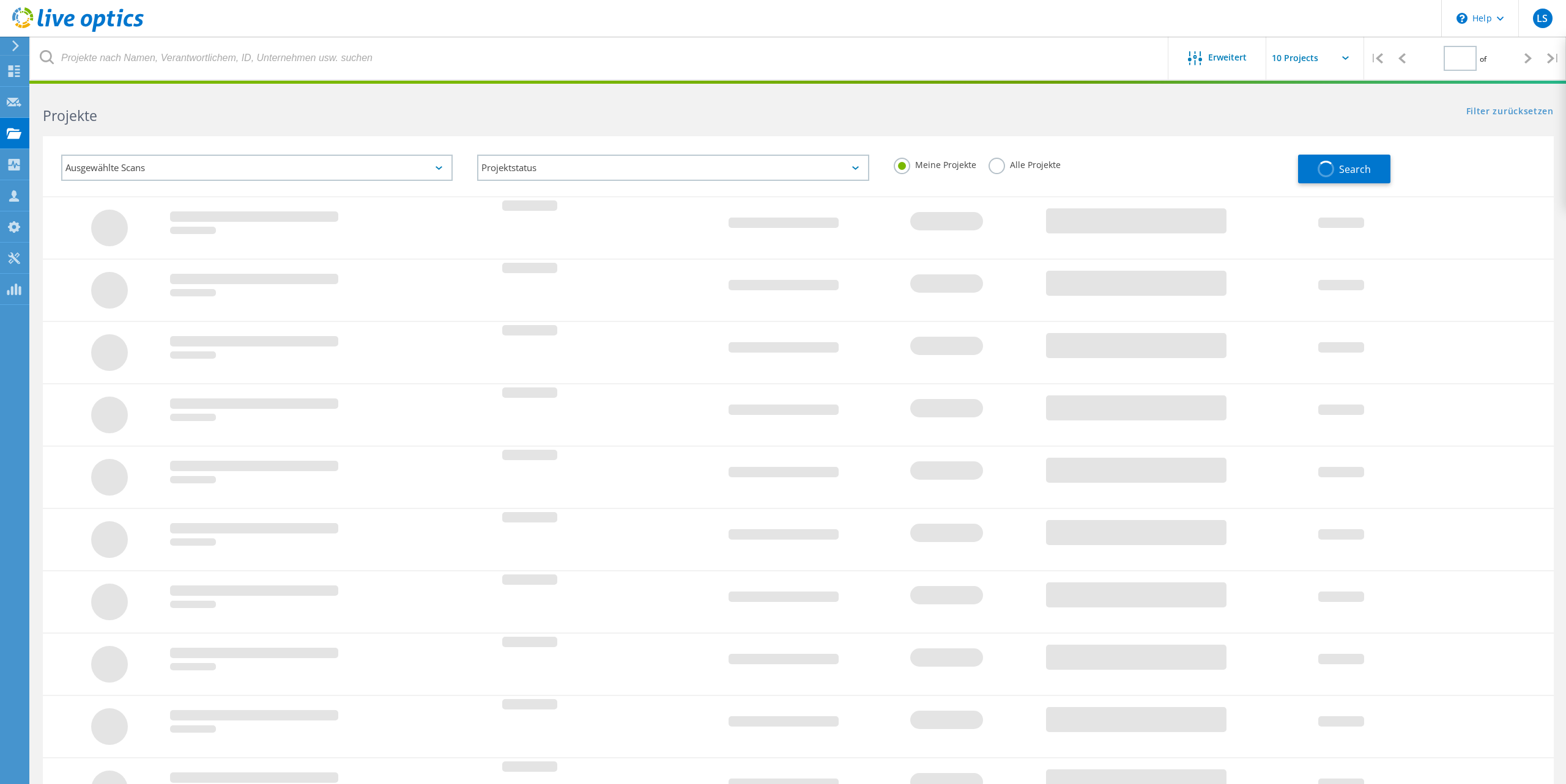
type input "1"
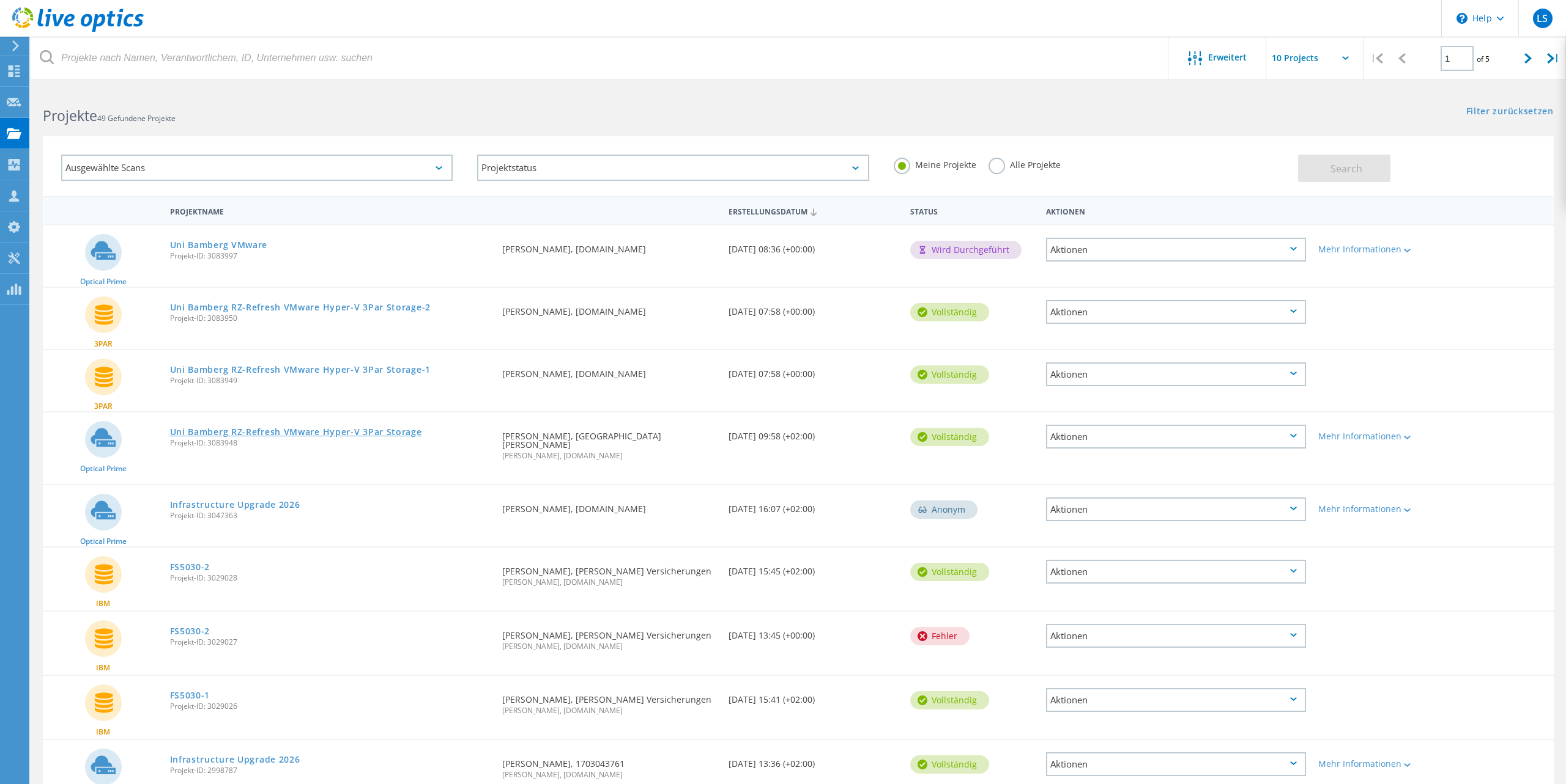
click at [280, 428] on link "Uni Bamberg RZ-Refresh VMware Hyper-V 3Par Storage" at bounding box center [296, 431] width 252 height 9
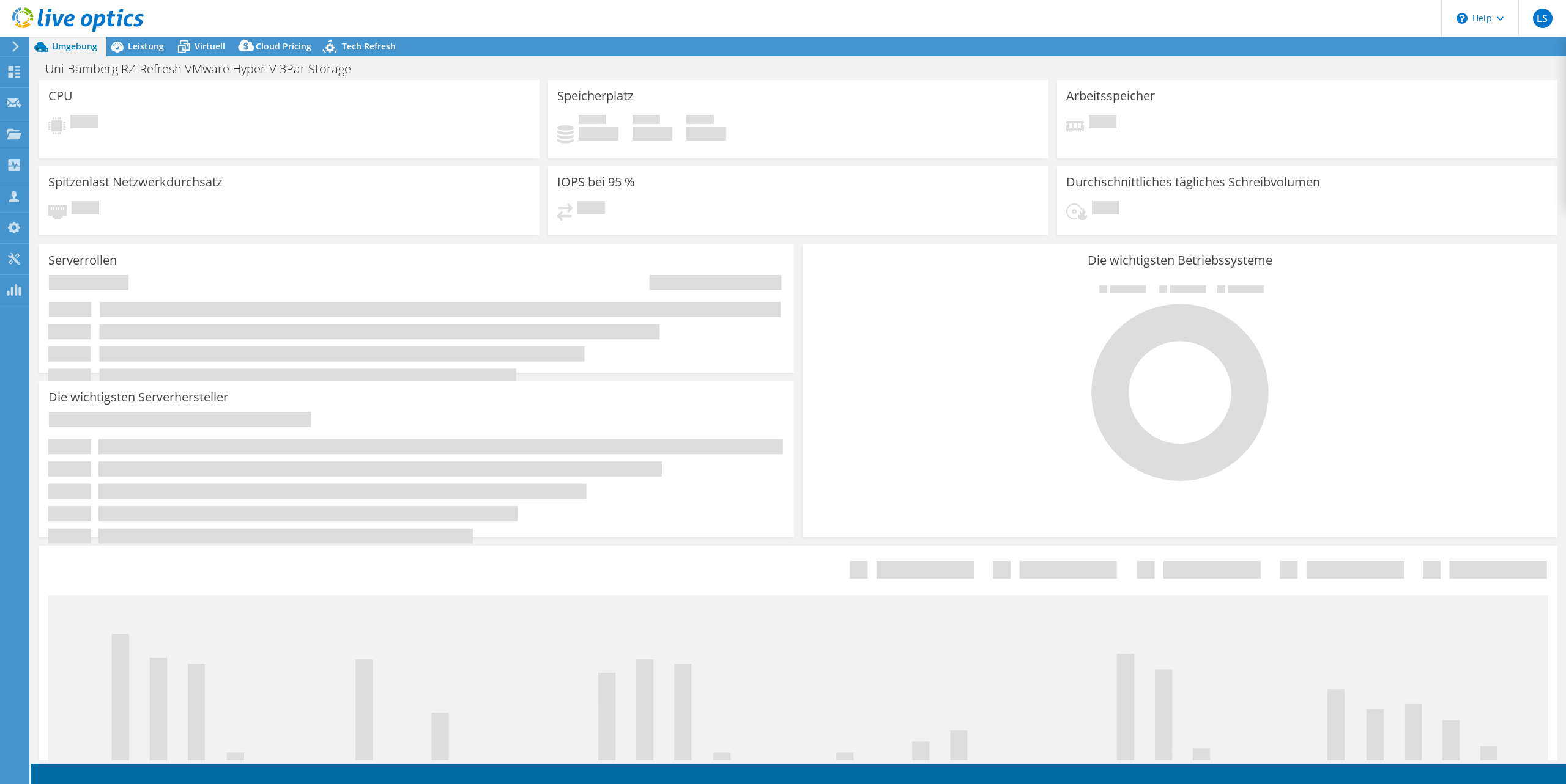
select select "USD"
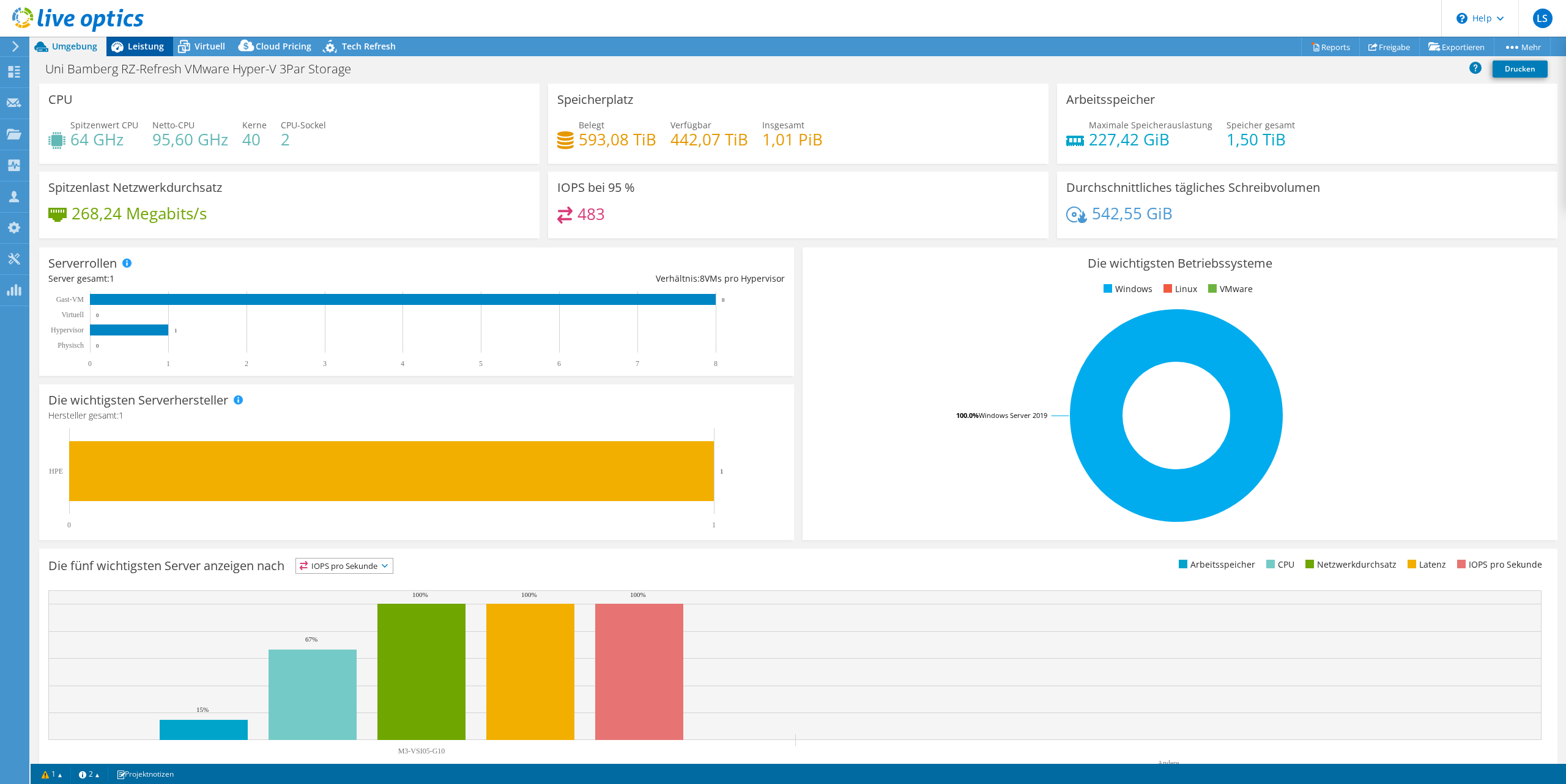
click at [135, 48] on span "Leistung" at bounding box center [145, 46] width 36 height 11
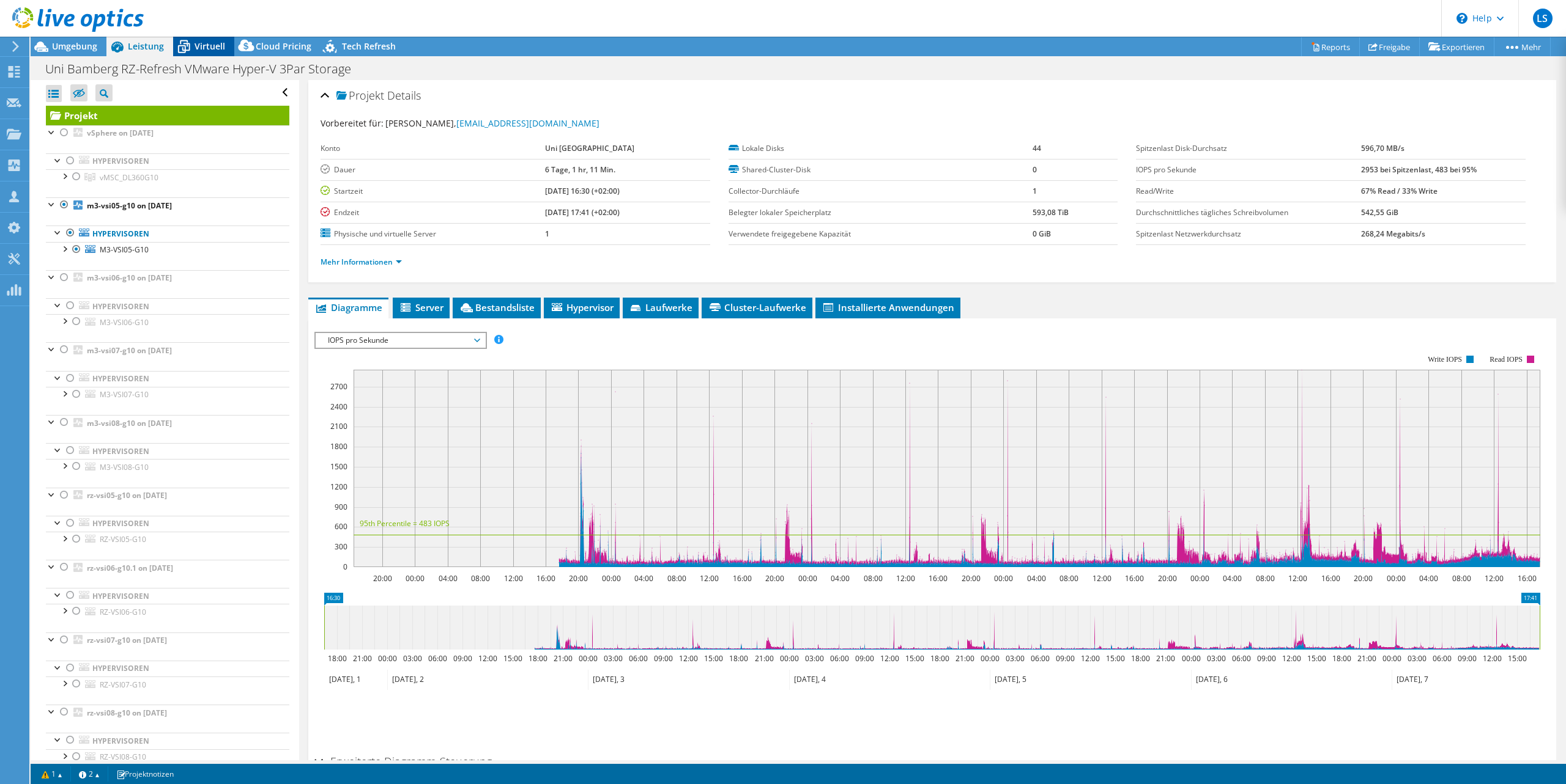
click at [203, 48] on span "Virtuell" at bounding box center [210, 46] width 30 height 11
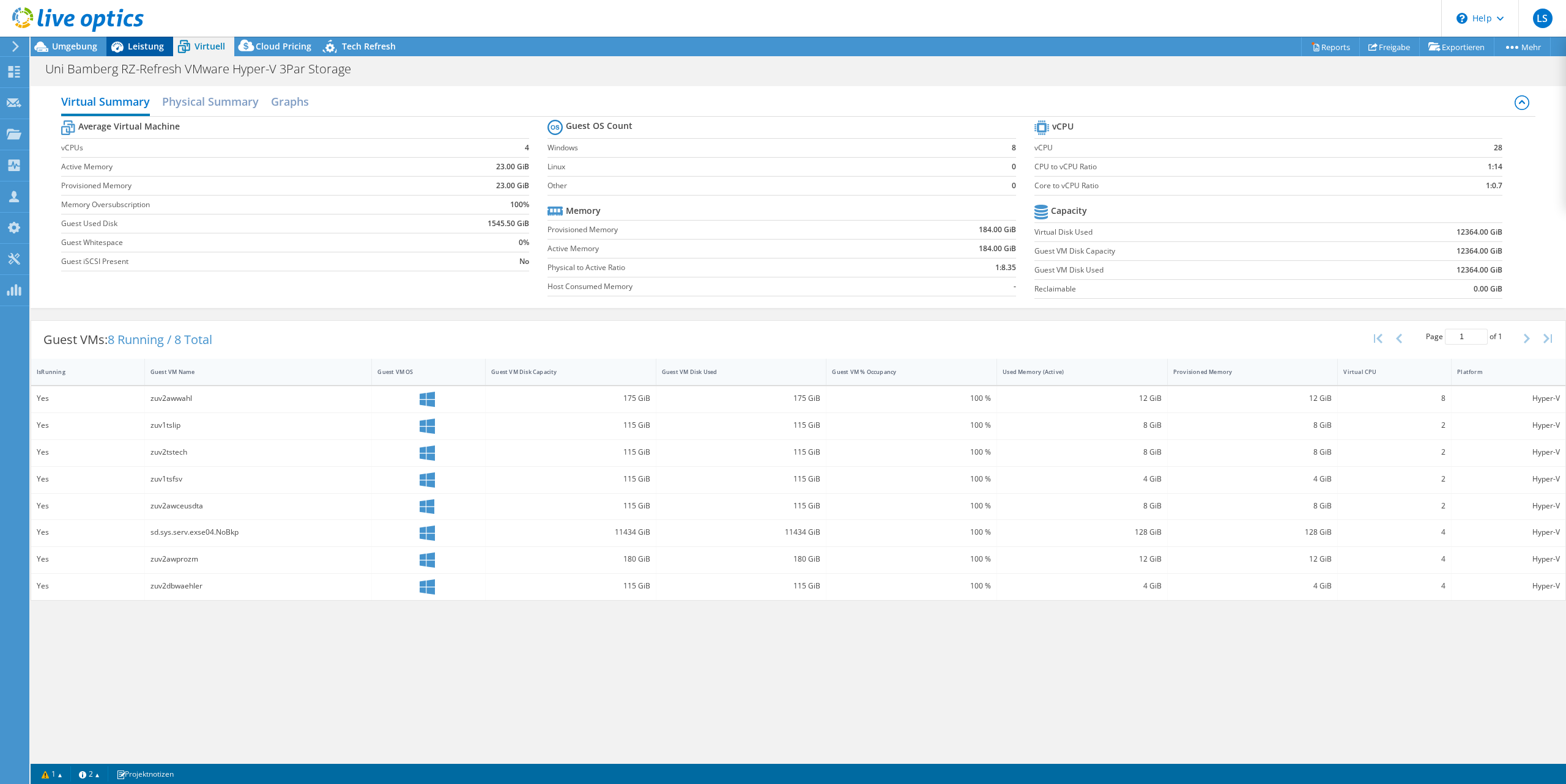
click at [131, 48] on span "Leistung" at bounding box center [145, 46] width 36 height 11
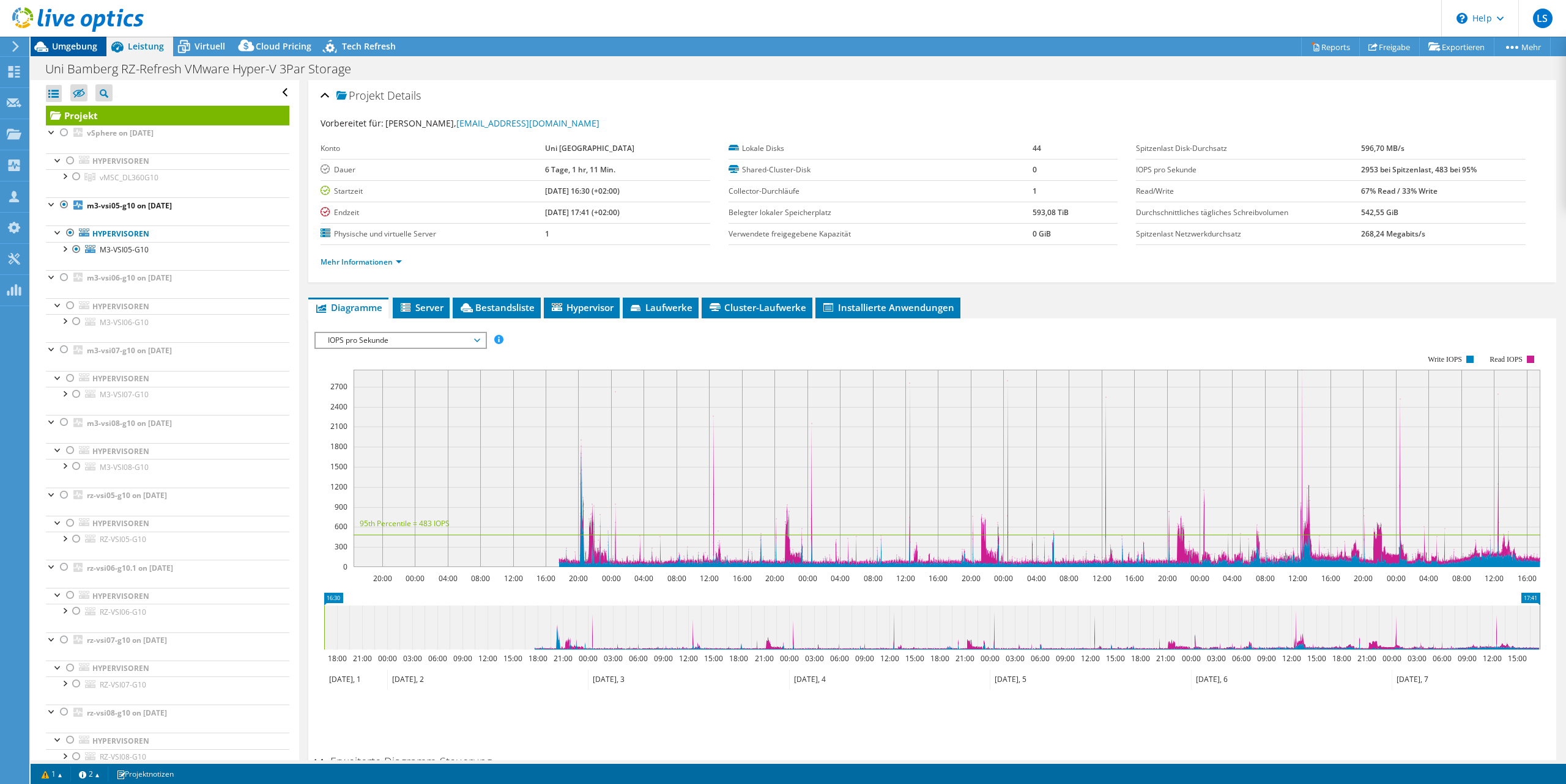
click at [83, 42] on span "Umgebung" at bounding box center [75, 46] width 46 height 11
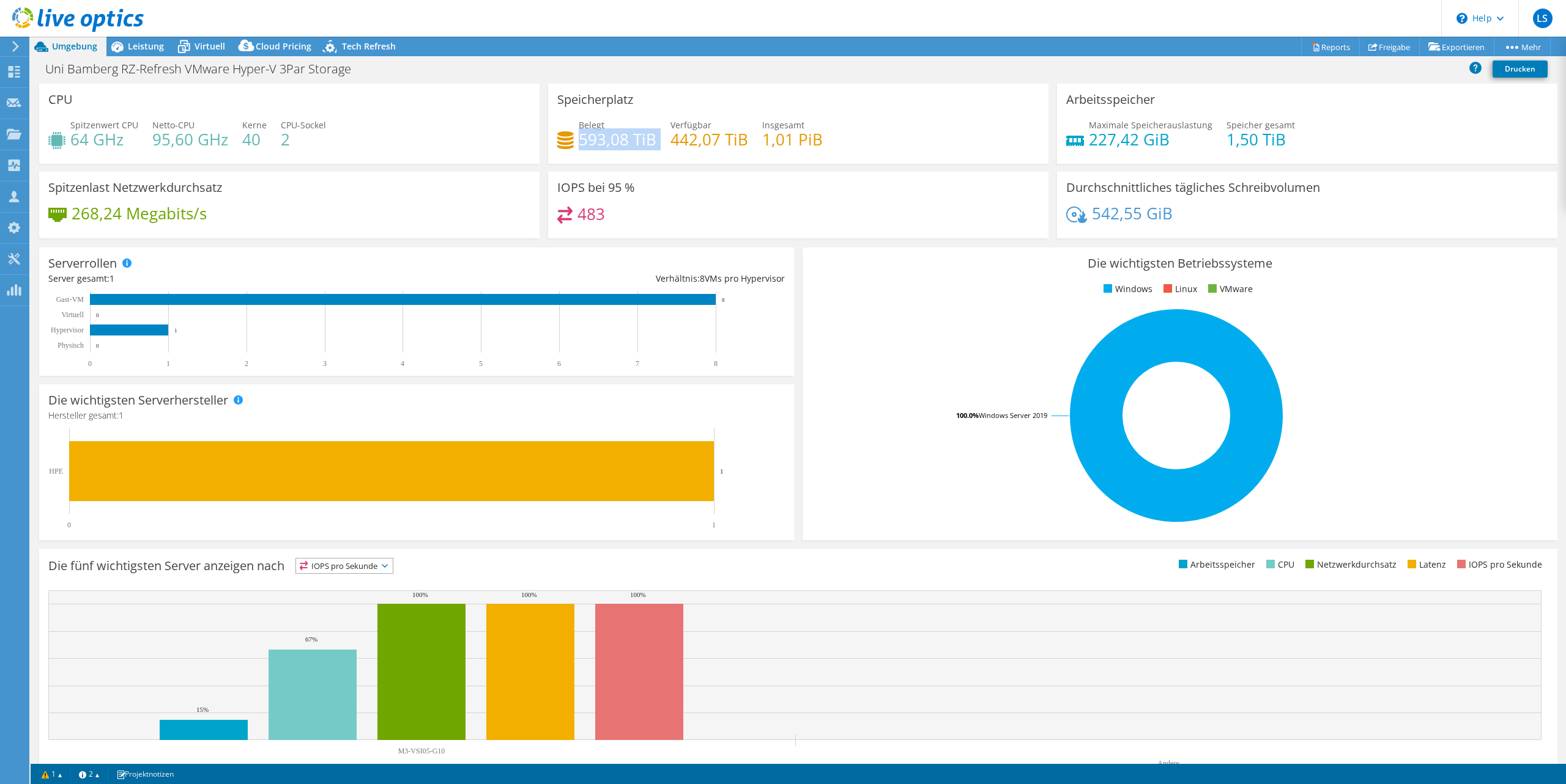
drag, startPoint x: 581, startPoint y: 138, endPoint x: 656, endPoint y: 138, distance: 75.0
click at [656, 138] on div "Belegt 593,08 TiB Verfügbar 442,07 TiB Insgesamt 1,01 PiB" at bounding box center [798, 139] width 482 height 40
click at [154, 48] on span "Leistung" at bounding box center [145, 46] width 36 height 11
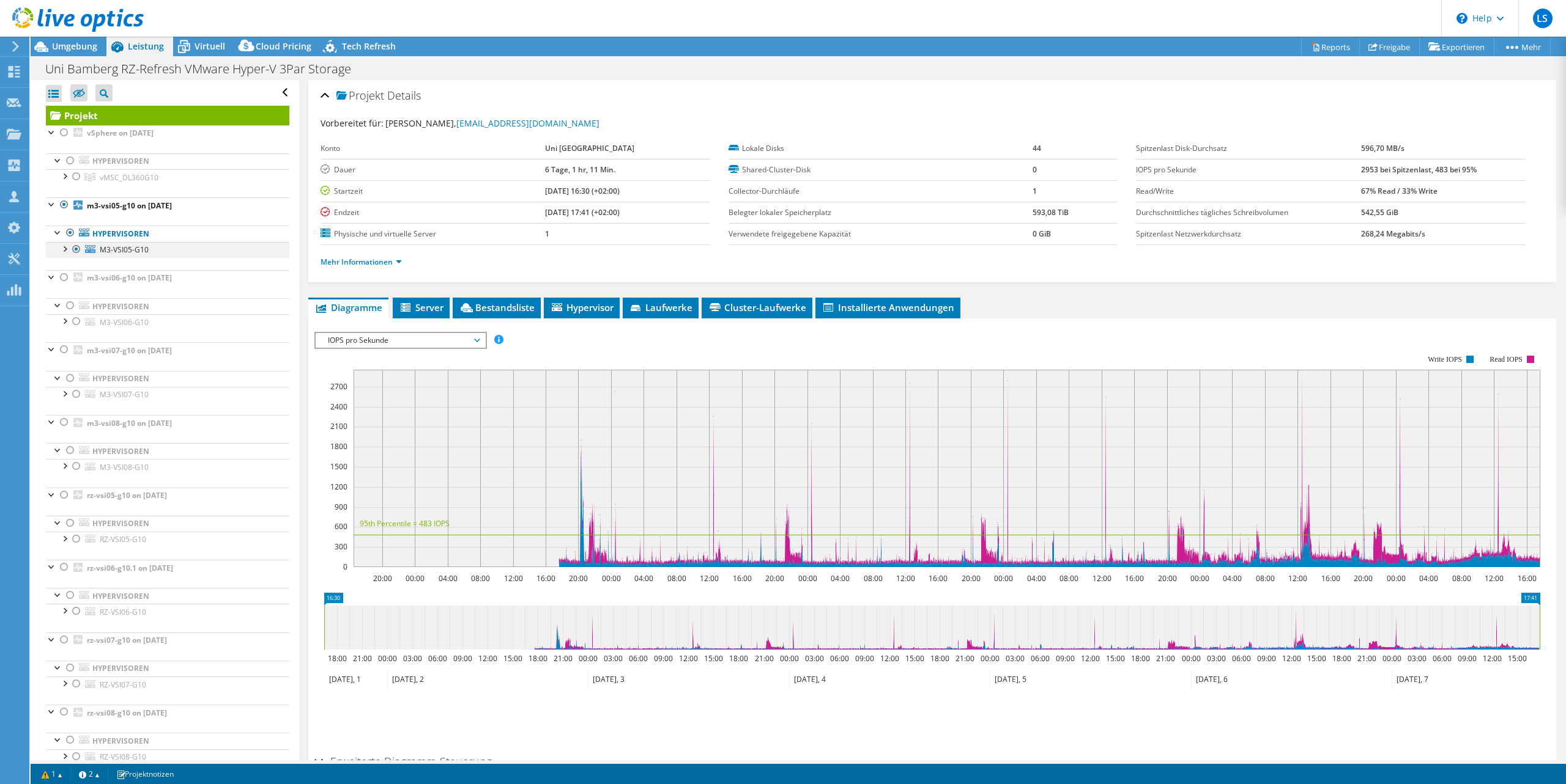
click at [63, 250] on div at bounding box center [64, 248] width 12 height 12
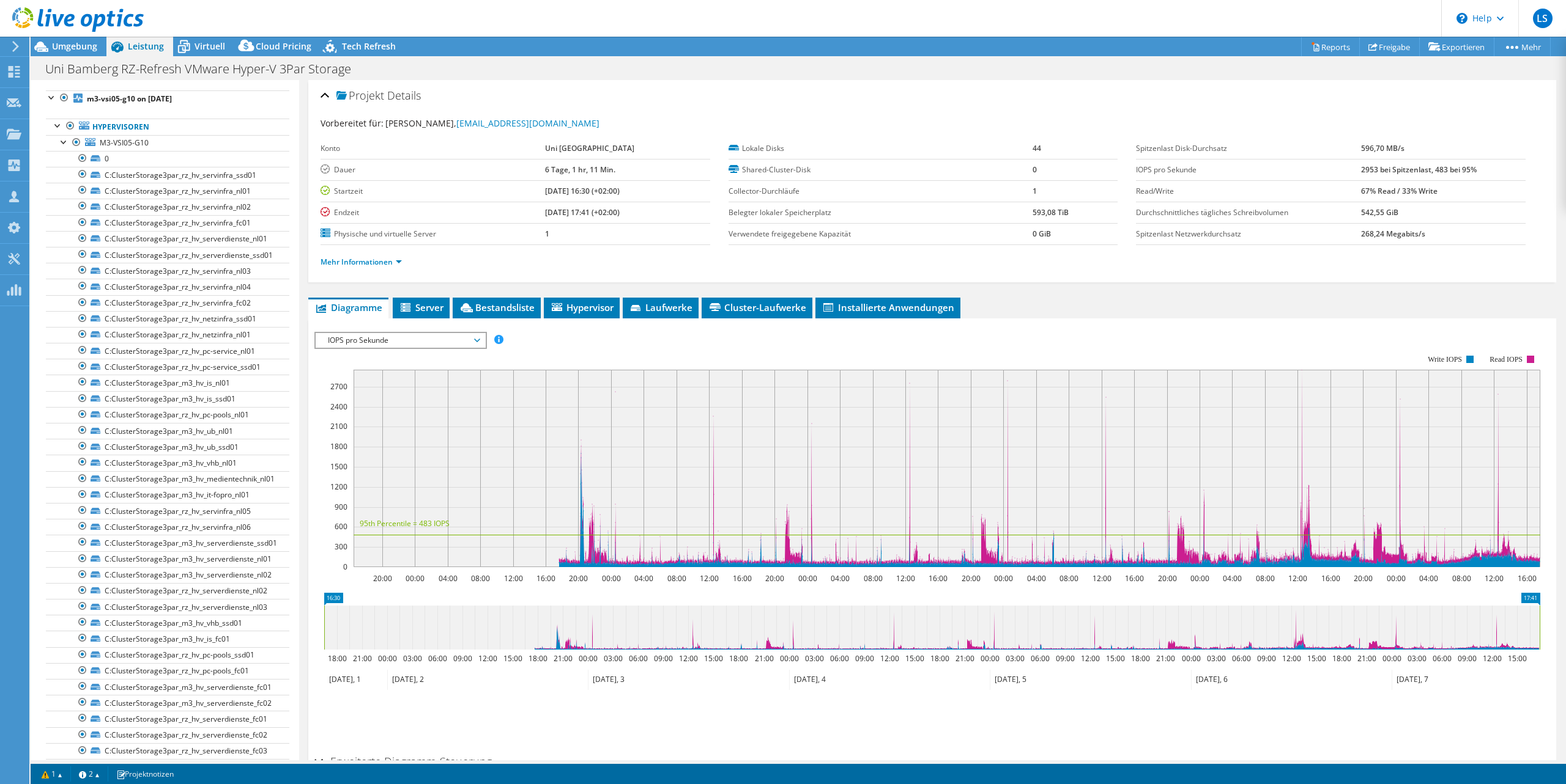
scroll to position [105, 0]
click at [175, 160] on link "0" at bounding box center [167, 161] width 243 height 16
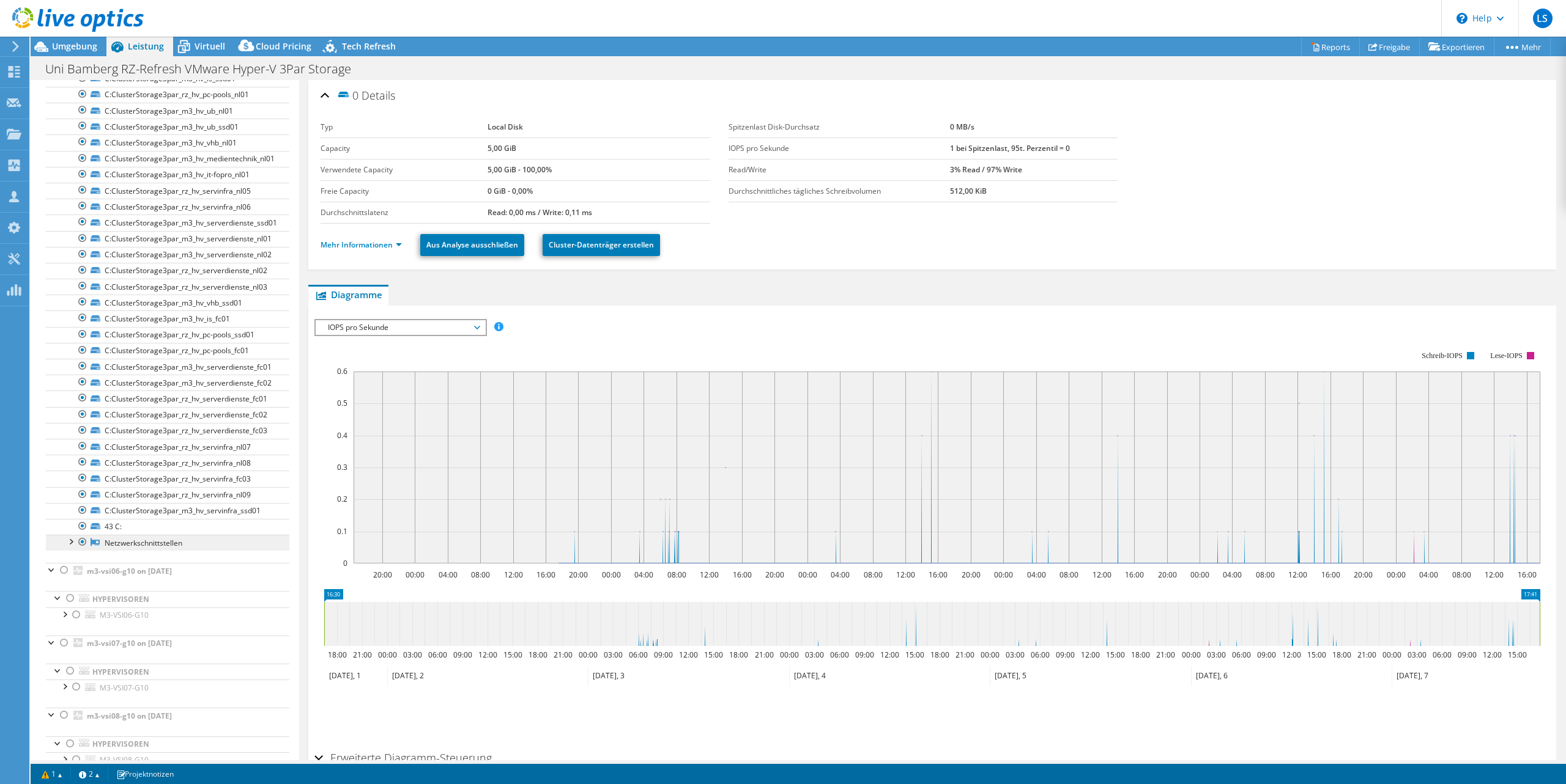
scroll to position [430, 0]
click at [145, 528] on link "43 C:" at bounding box center [167, 525] width 243 height 16
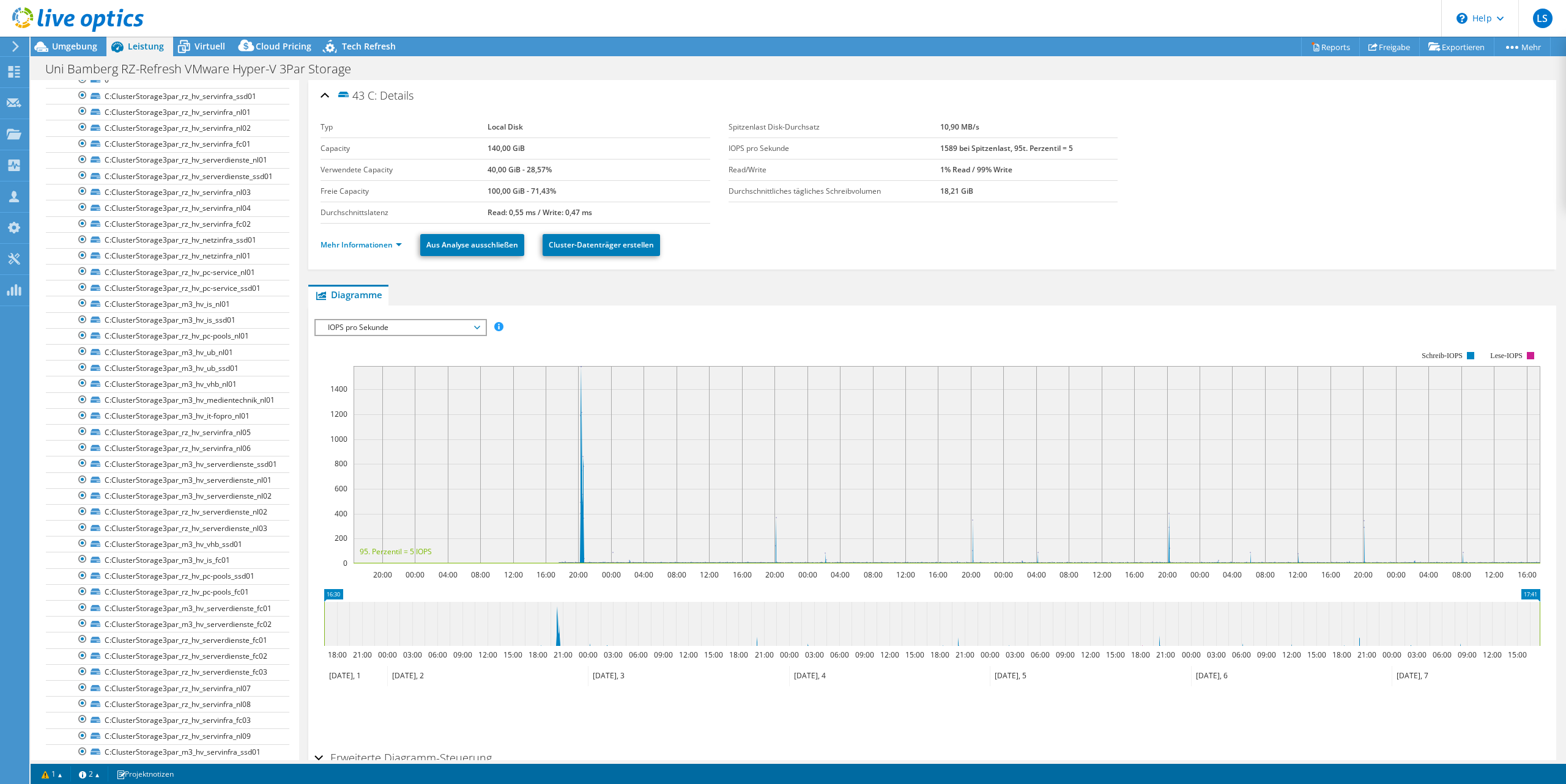
scroll to position [0, 0]
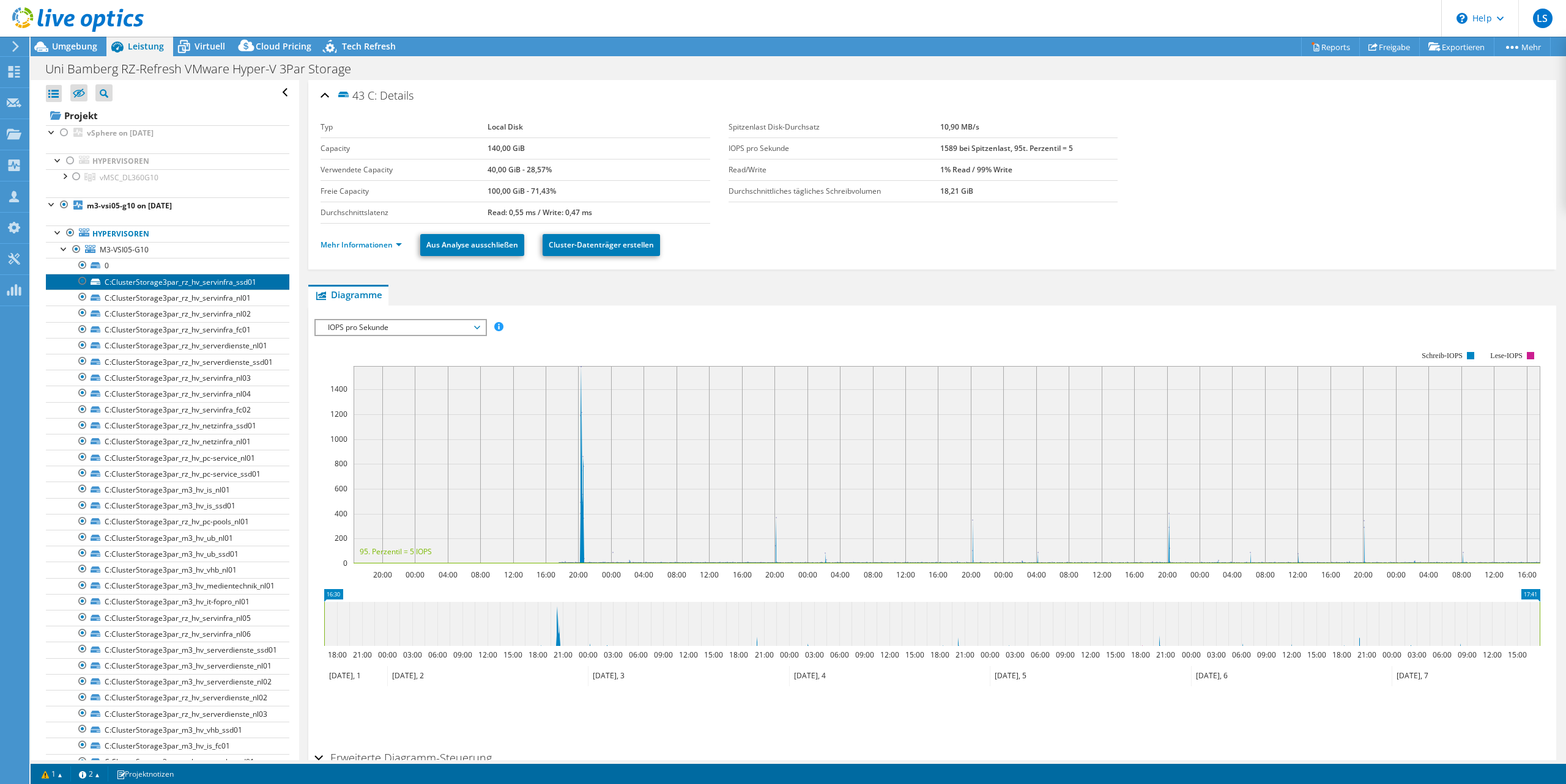
click at [277, 277] on link "C:ClusterStorage3par_rz_hv_servinfra_ssd01" at bounding box center [167, 281] width 243 height 16
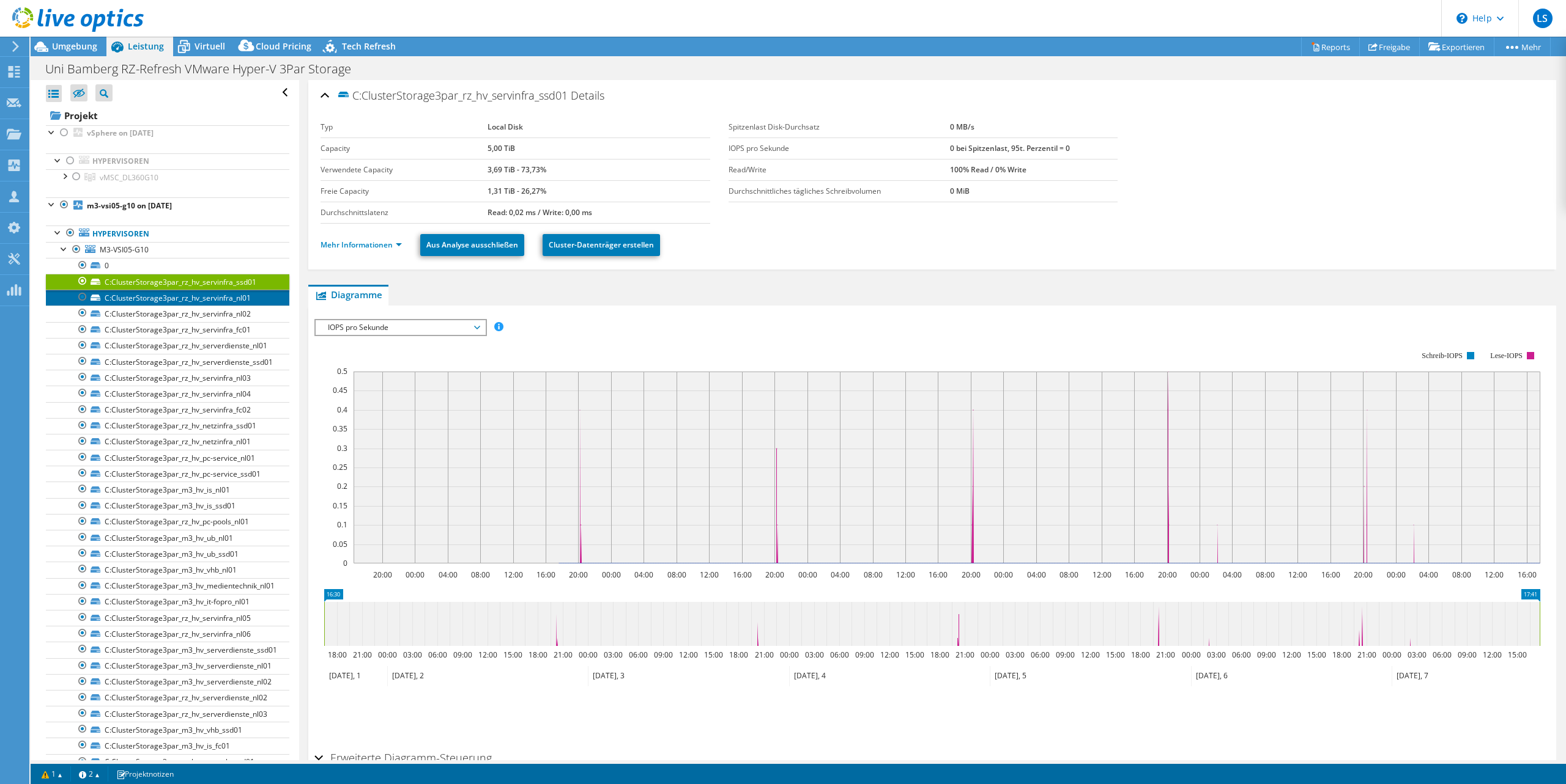
click at [263, 302] on link "C:ClusterStorage3par_rz_hv_servinfra_nl01" at bounding box center [167, 297] width 243 height 16
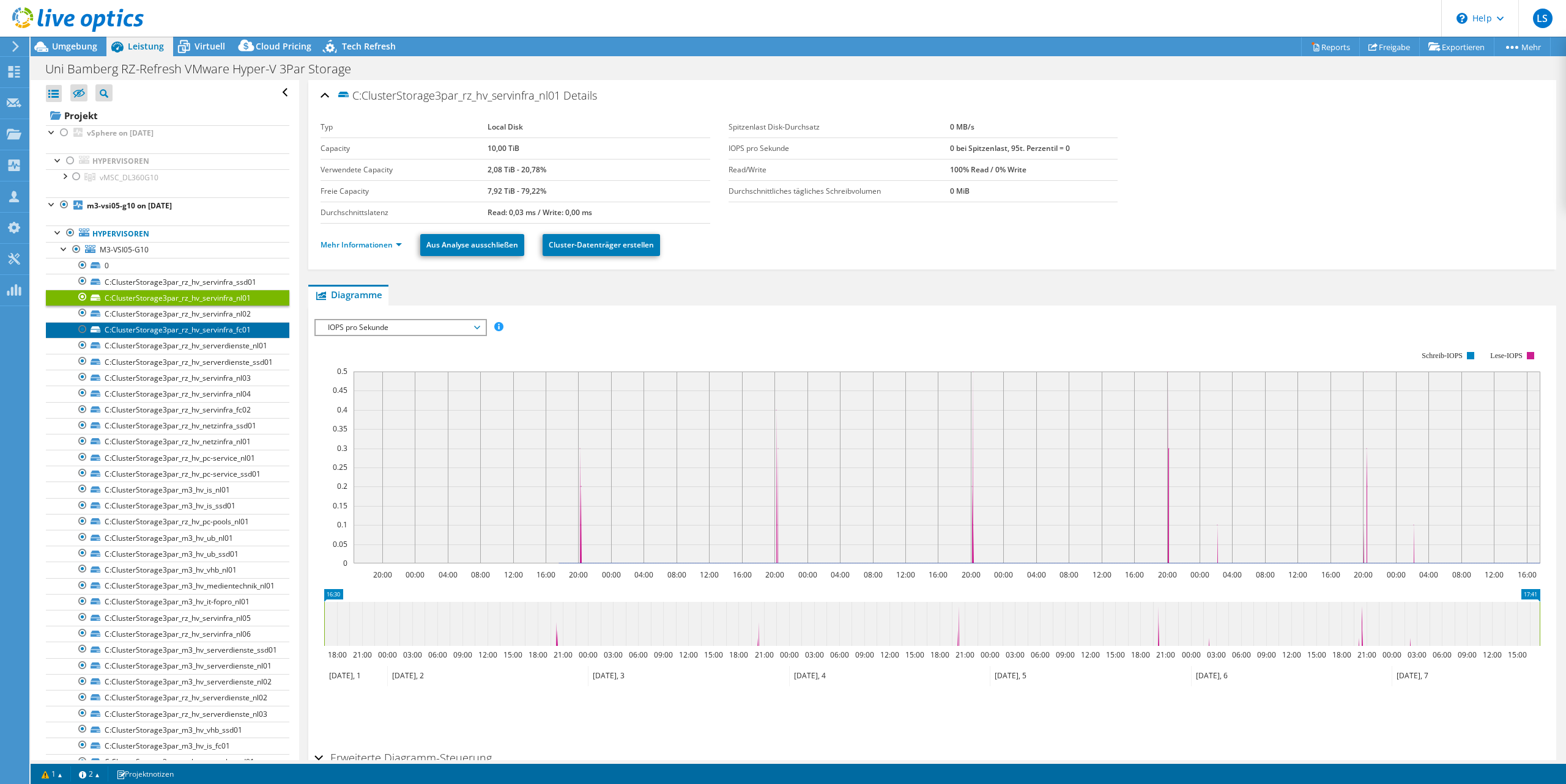
click at [266, 327] on link "C:ClusterStorage3par_rz_hv_servinfra_fc01" at bounding box center [167, 330] width 243 height 16
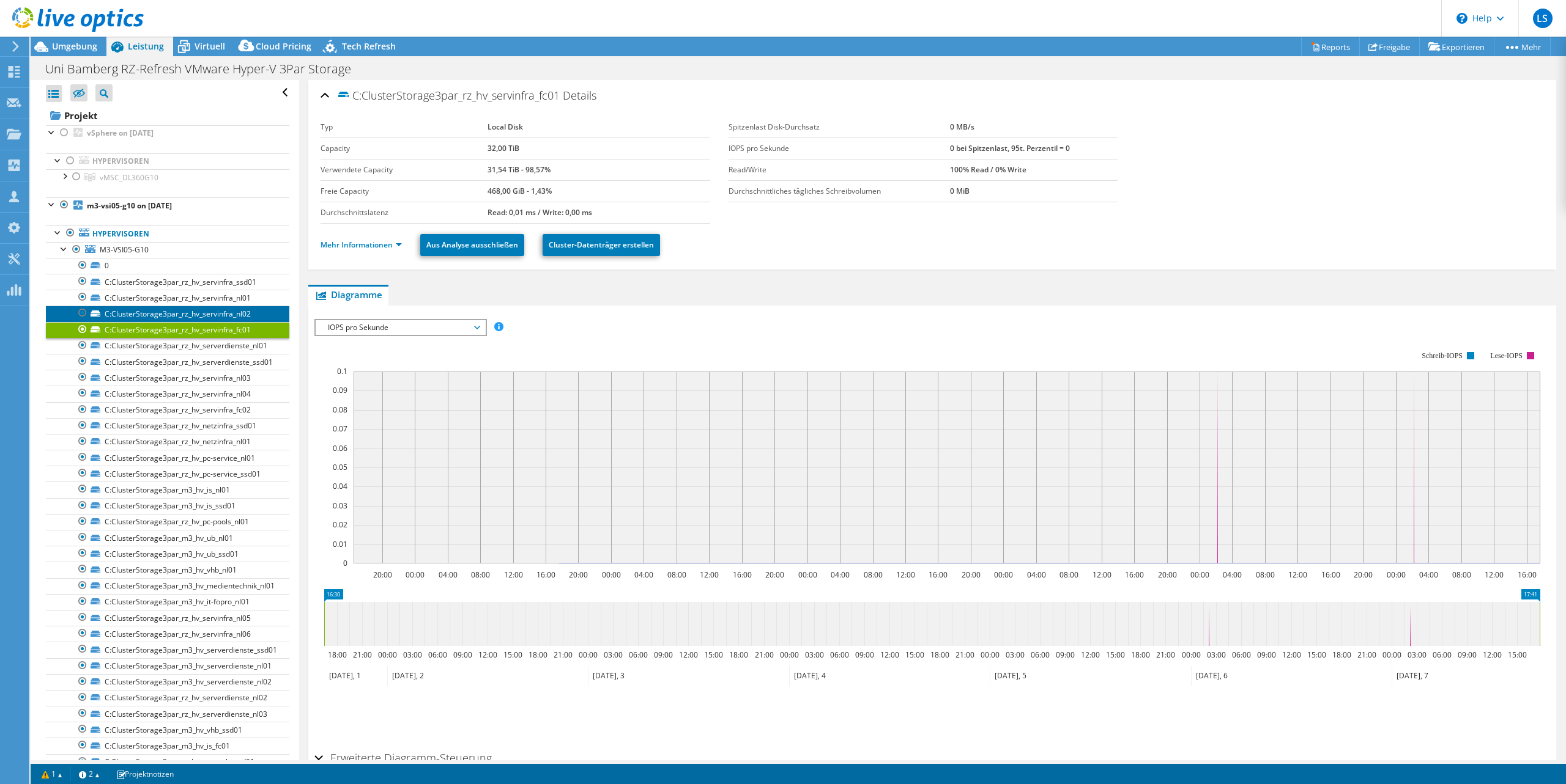
click at [261, 315] on link "C:ClusterStorage3par_rz_hv_servinfra_nl02" at bounding box center [167, 314] width 243 height 16
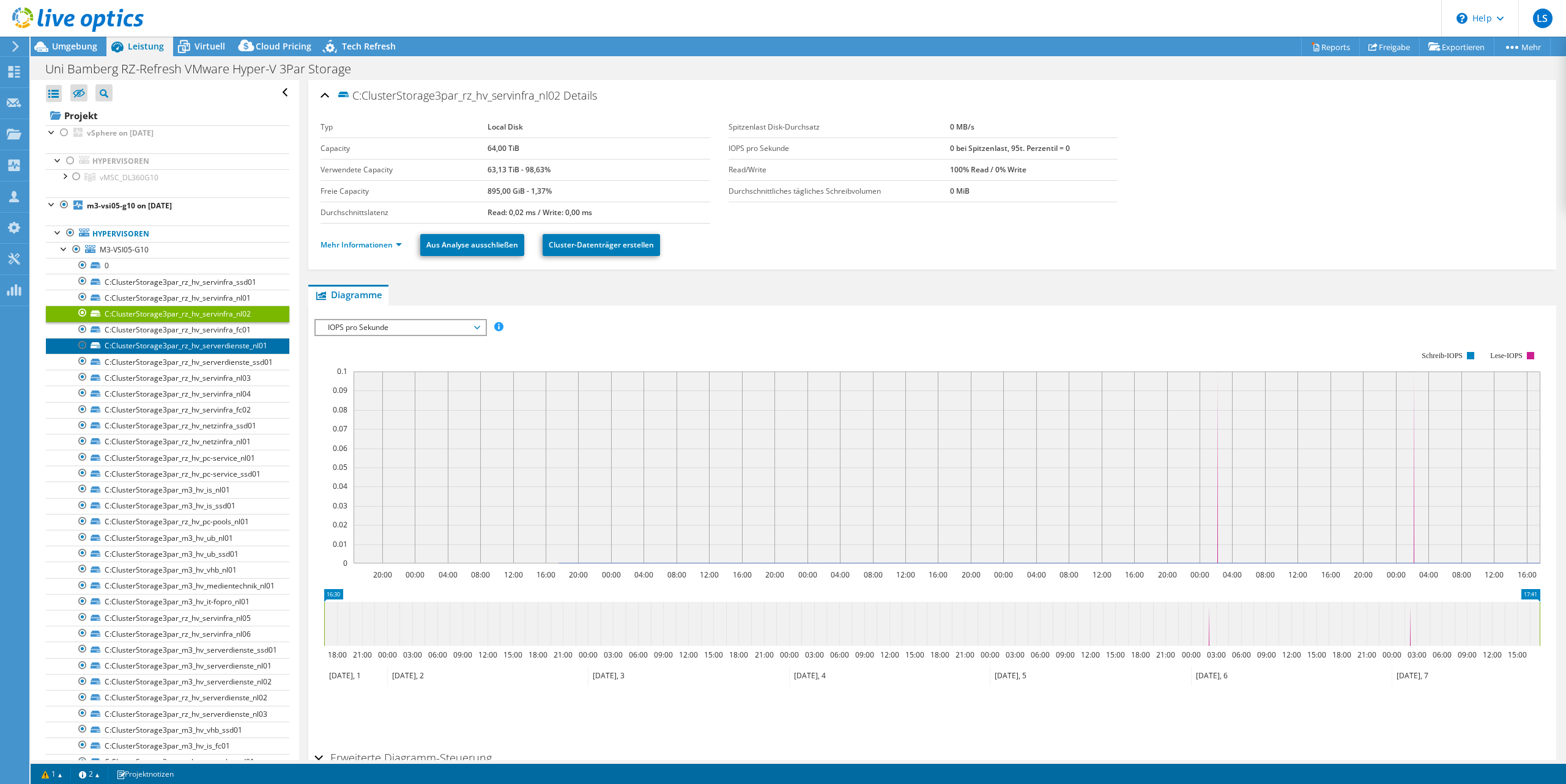
click at [275, 348] on link "C:ClusterStorage3par_rz_hv_serverdienste_nl01" at bounding box center [167, 346] width 243 height 16
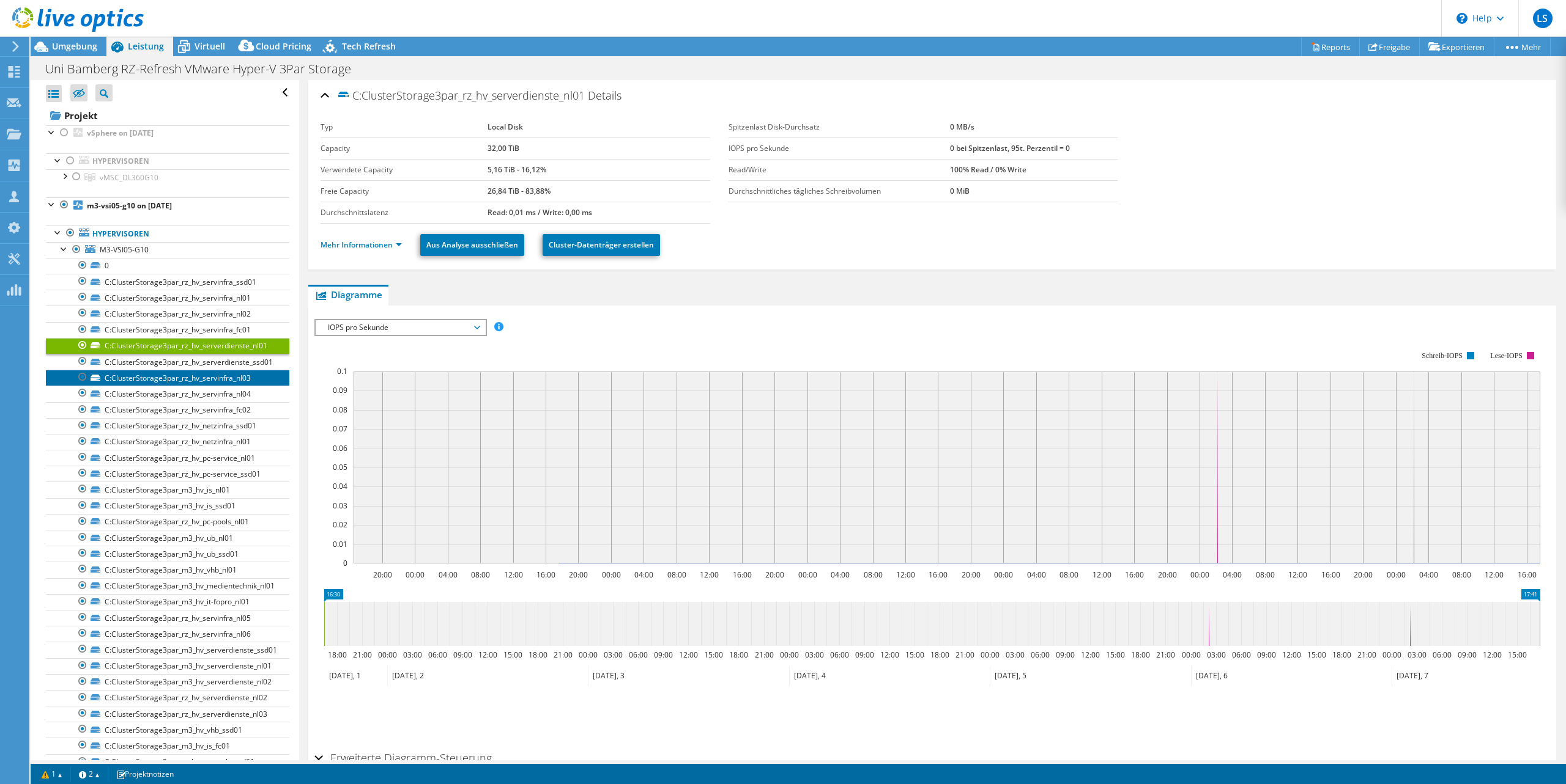
click at [277, 371] on link "C:ClusterStorage3par_rz_hv_servinfra_nl03" at bounding box center [167, 377] width 243 height 16
click at [277, 362] on link "C:ClusterStorage3par_rz_hv_serverdienste_ssd01" at bounding box center [167, 361] width 243 height 16
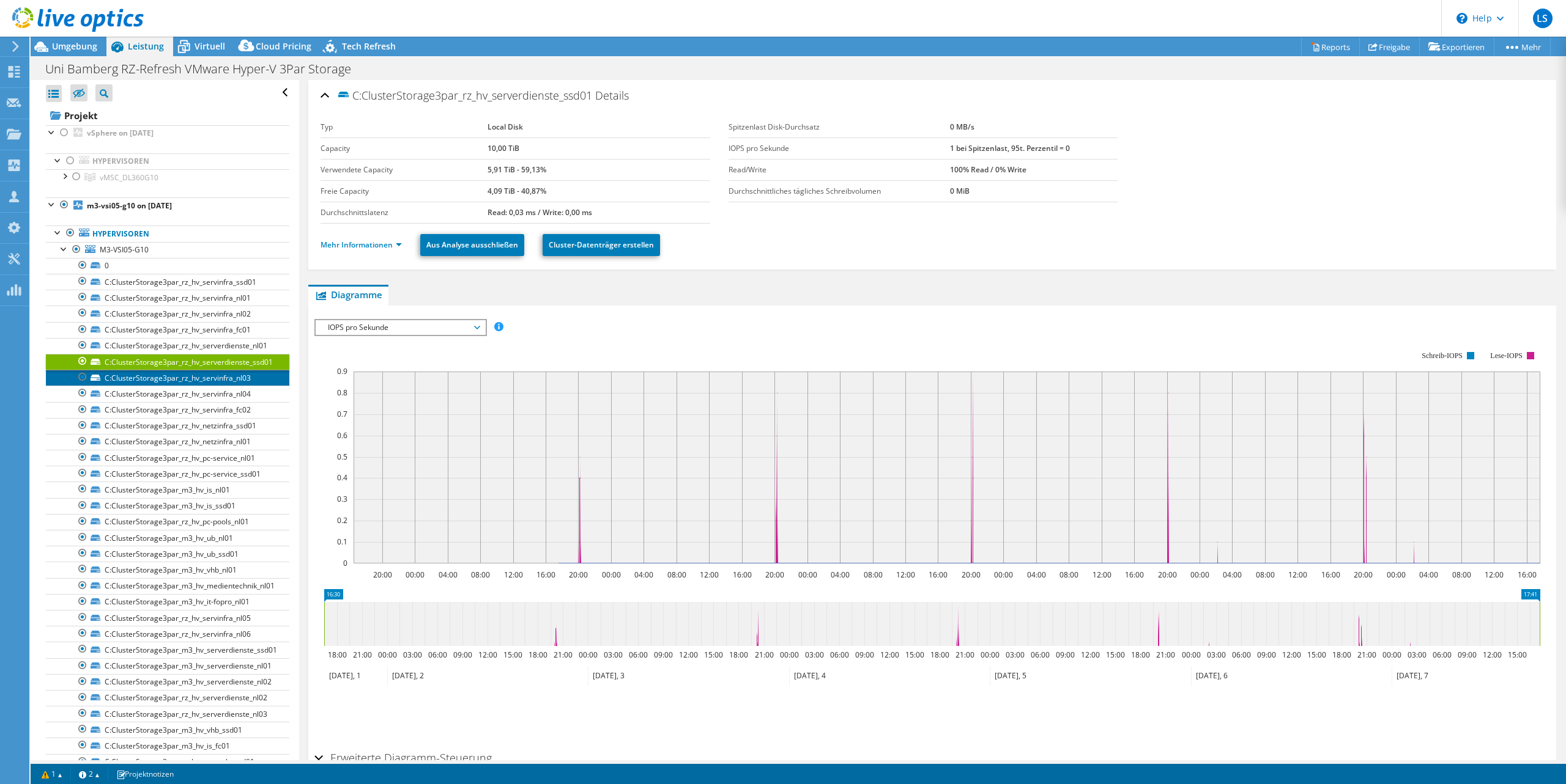
click at [274, 381] on link "C:ClusterStorage3par_rz_hv_servinfra_nl03" at bounding box center [167, 377] width 243 height 16
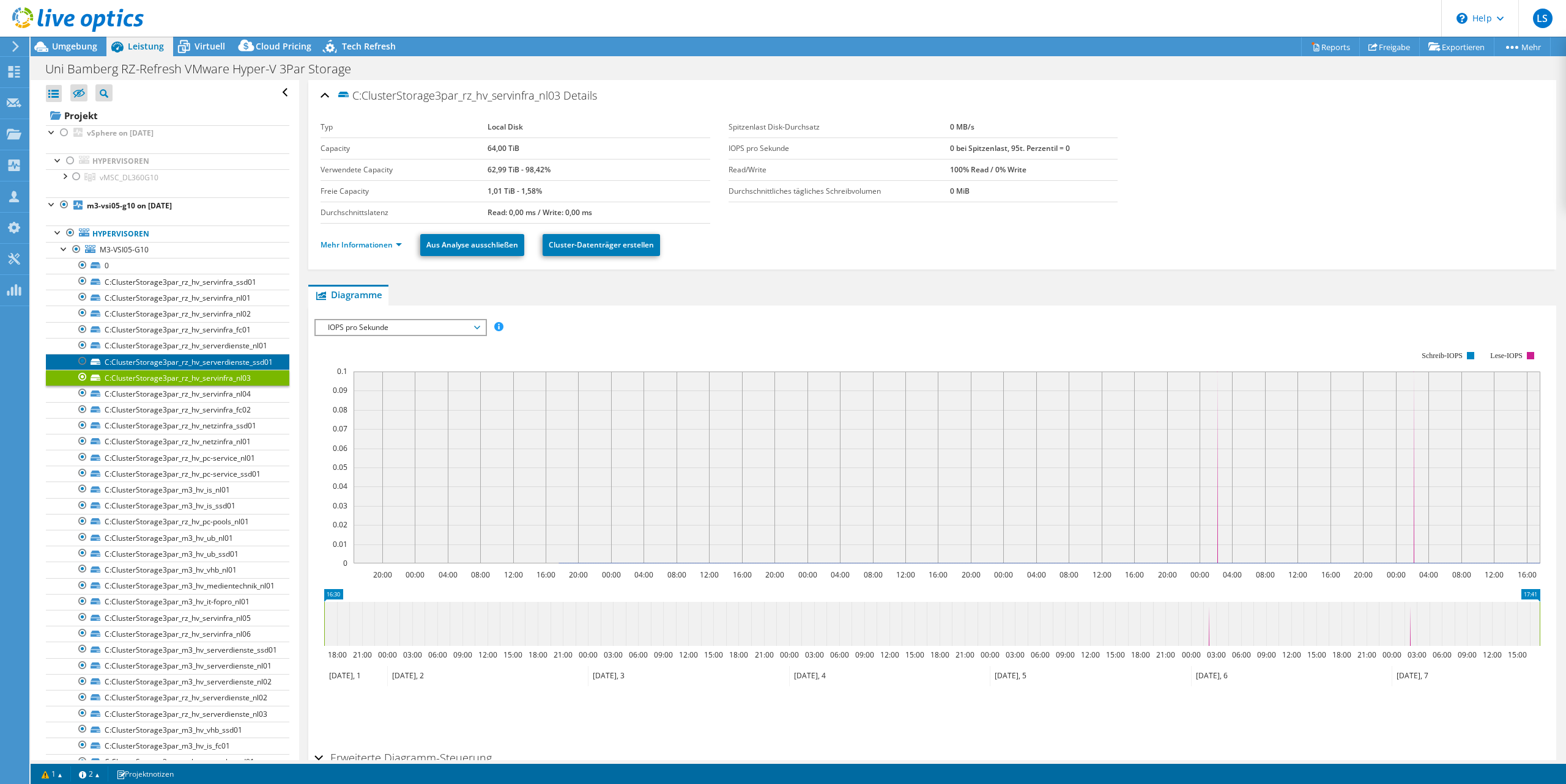
click at [285, 359] on link "C:ClusterStorage3par_rz_hv_serverdienste_ssd01" at bounding box center [167, 361] width 243 height 16
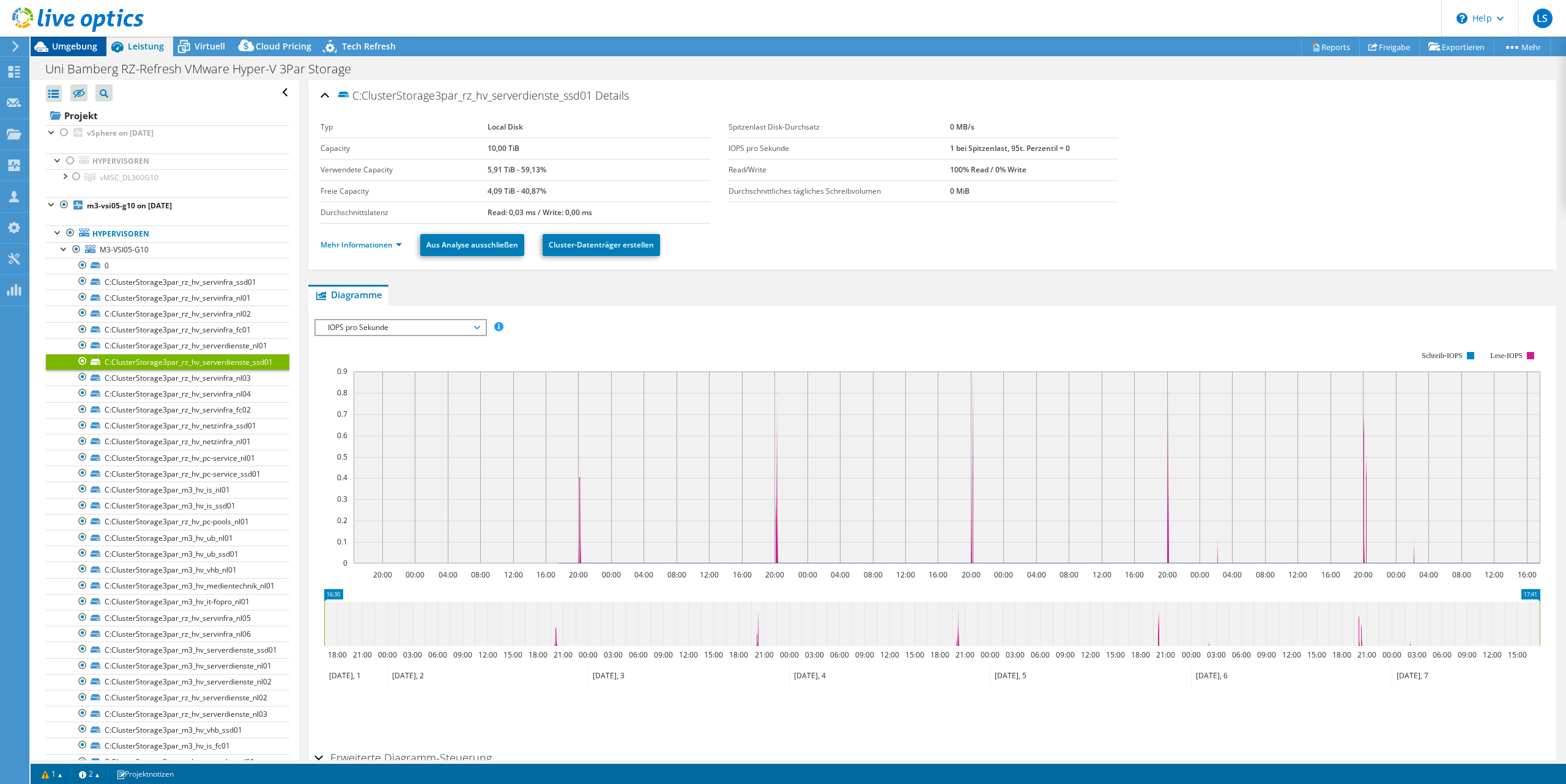
click at [66, 40] on span "Umgebung" at bounding box center [75, 46] width 46 height 11
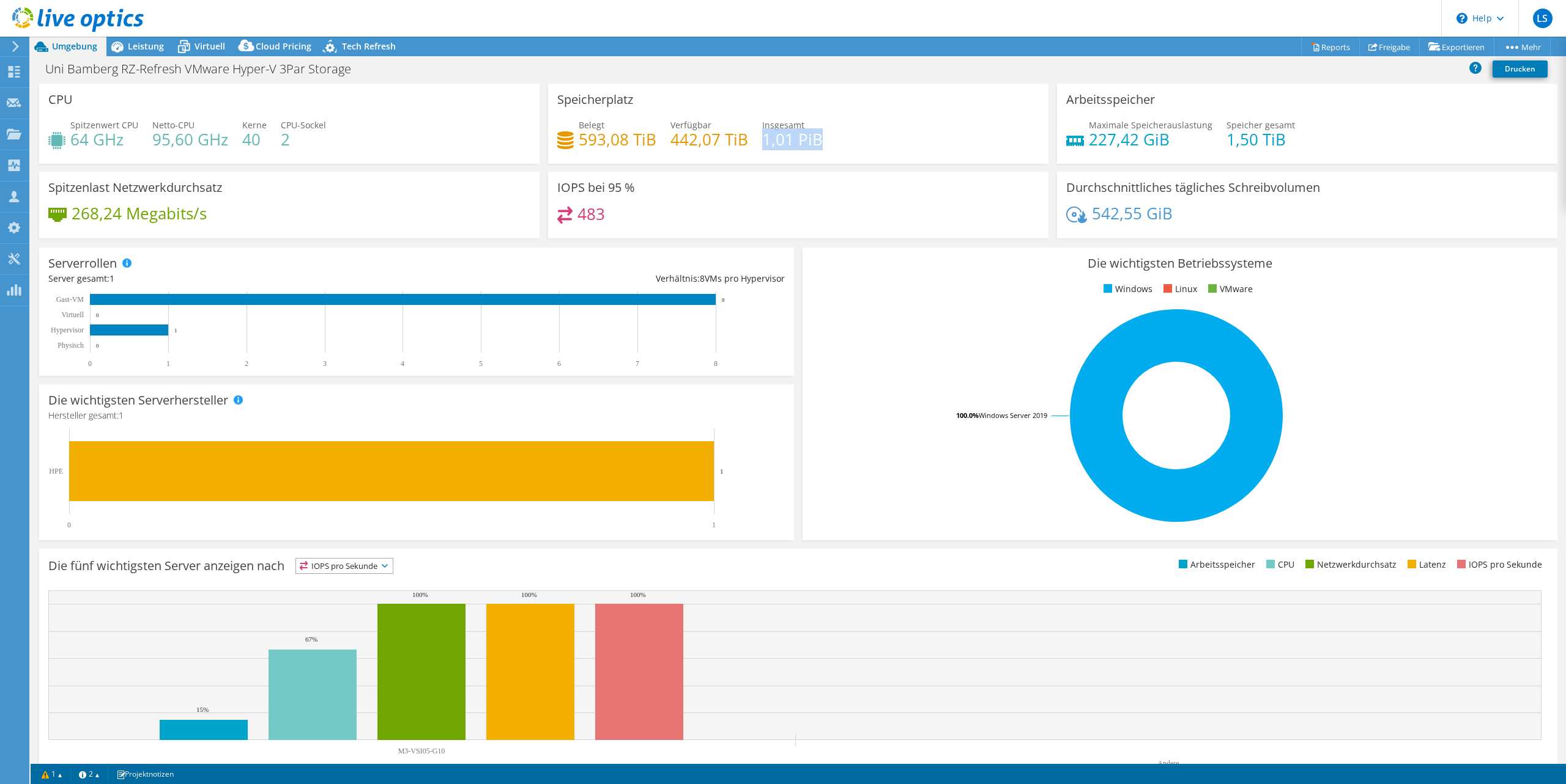
drag, startPoint x: 761, startPoint y: 145, endPoint x: 842, endPoint y: 145, distance: 81.0
click at [842, 145] on div "Belegt 593,08 TiB Verfügbar 442,07 TiB Insgesamt 1,01 PiB" at bounding box center [798, 139] width 482 height 40
drag, startPoint x: 581, startPoint y: 143, endPoint x: 654, endPoint y: 143, distance: 73.0
click at [654, 143] on h4 "593,08 TiB" at bounding box center [618, 140] width 78 height 13
click at [186, 55] on icon at bounding box center [184, 47] width 22 height 22
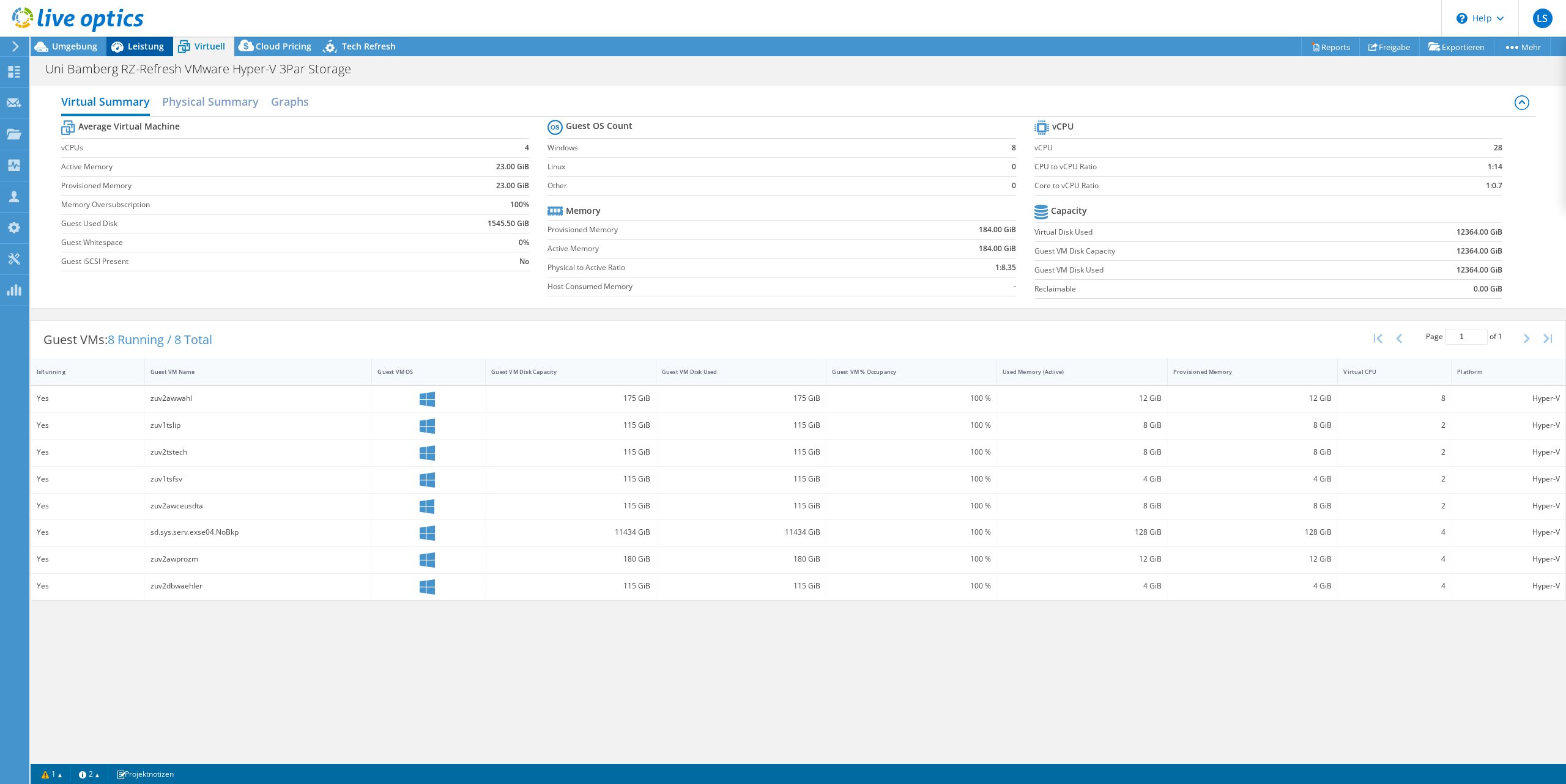
click at [142, 50] on span "Leistung" at bounding box center [145, 46] width 36 height 11
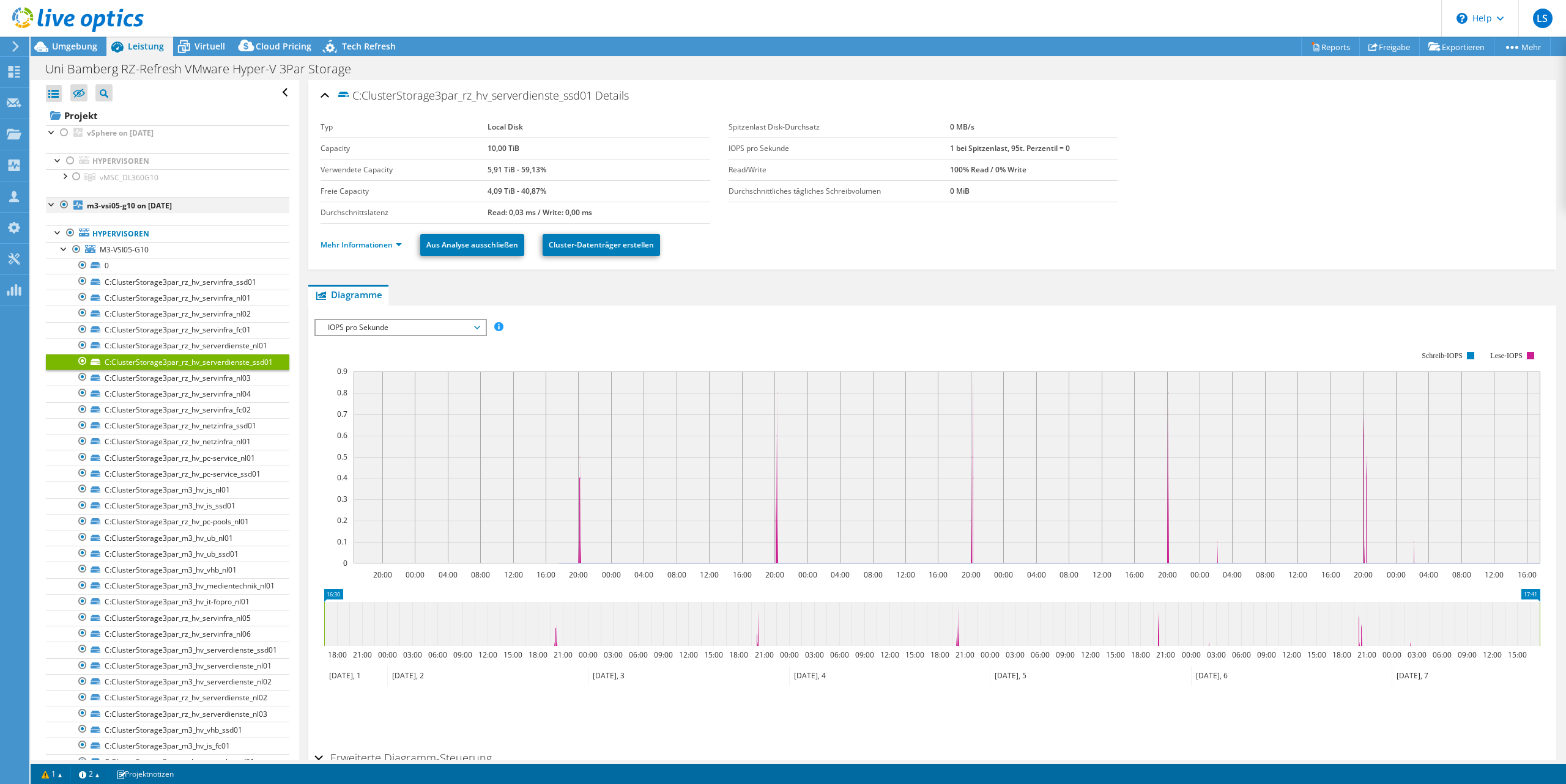
click at [66, 203] on div at bounding box center [64, 204] width 12 height 14
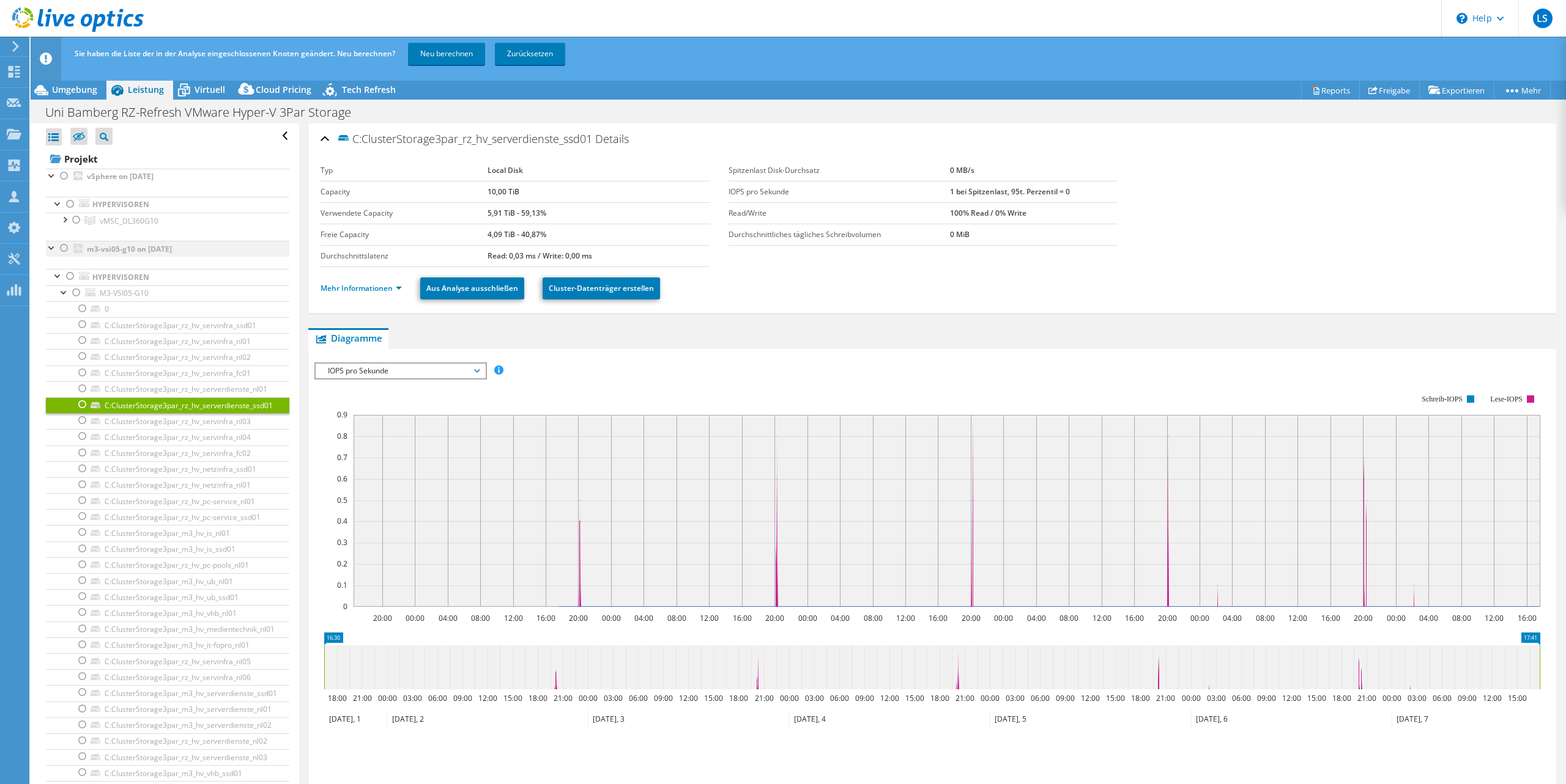
click at [48, 248] on div at bounding box center [51, 246] width 12 height 12
click at [50, 264] on div at bounding box center [51, 262] width 12 height 12
click at [53, 278] on div at bounding box center [51, 279] width 12 height 12
click at [52, 296] on div at bounding box center [51, 295] width 12 height 12
click at [52, 310] on div at bounding box center [51, 311] width 12 height 12
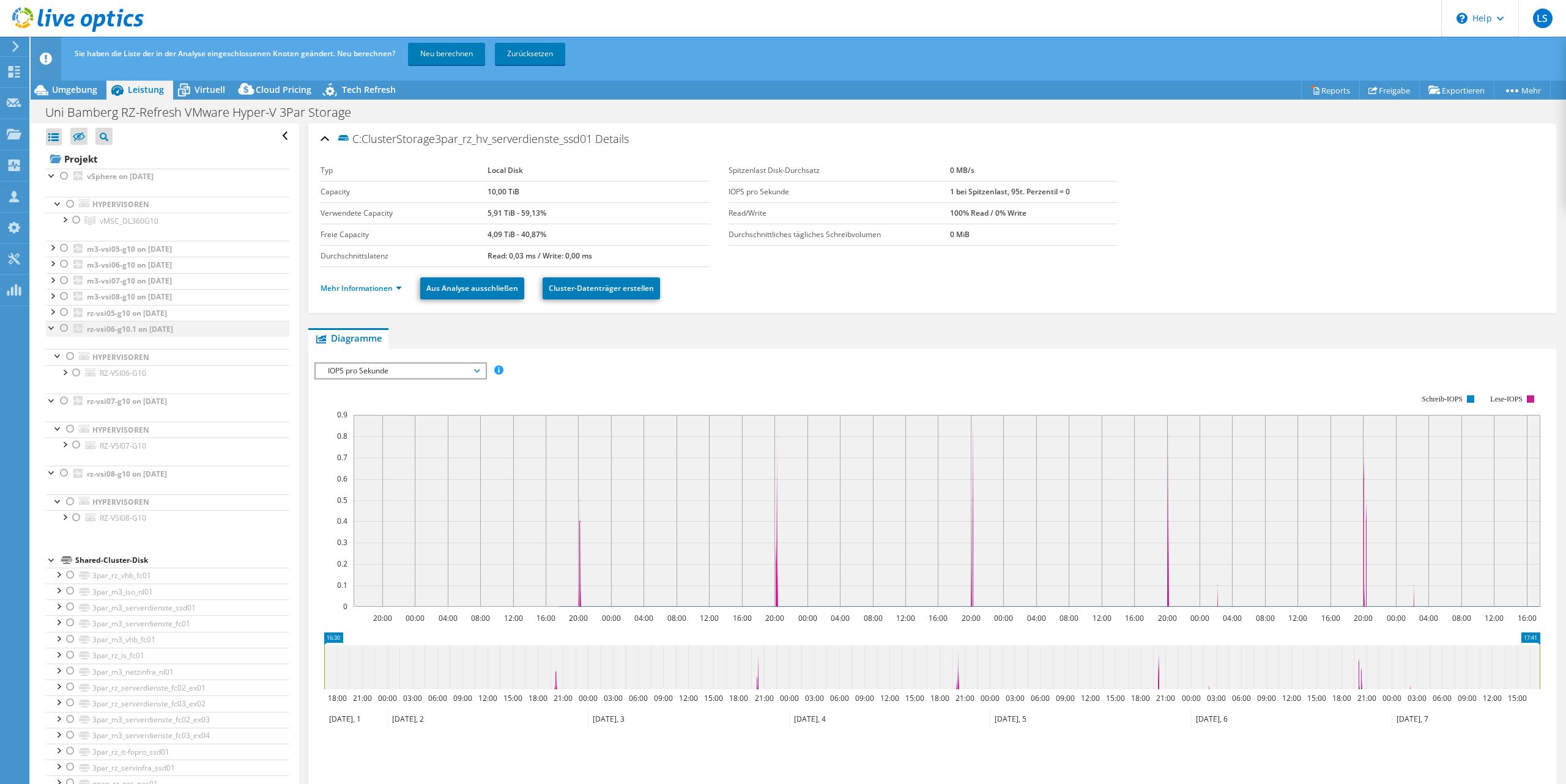
click at [50, 328] on div at bounding box center [51, 327] width 12 height 12
click at [50, 350] on link "rz-vsi07-g10 on [DATE]" at bounding box center [167, 344] width 243 height 16
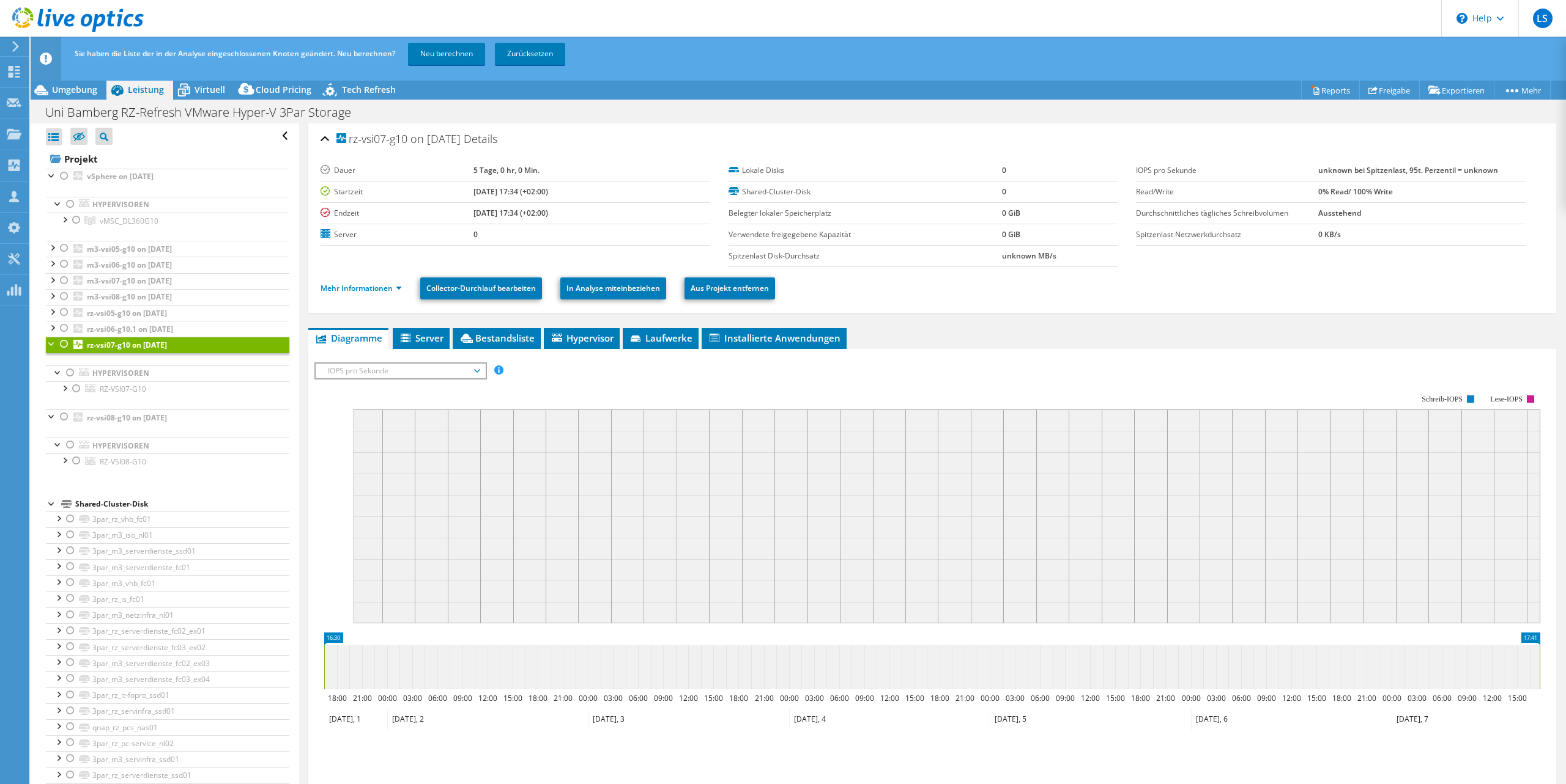
click at [50, 343] on div at bounding box center [51, 342] width 12 height 12
click at [48, 359] on div at bounding box center [51, 359] width 12 height 12
click at [52, 176] on div at bounding box center [51, 175] width 12 height 12
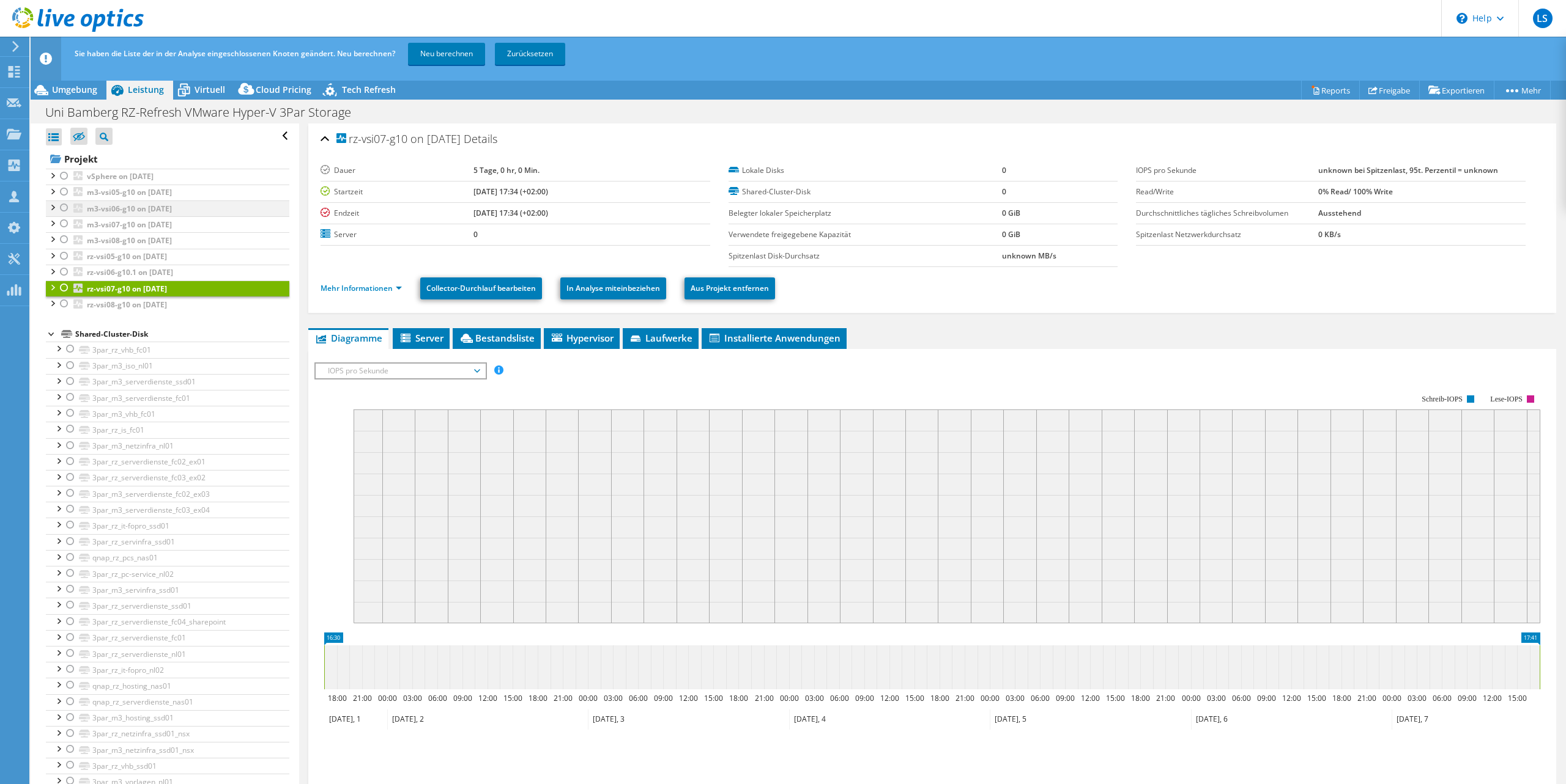
click at [67, 206] on div at bounding box center [64, 207] width 12 height 14
click at [430, 58] on link "Neu berechnen" at bounding box center [446, 53] width 77 height 22
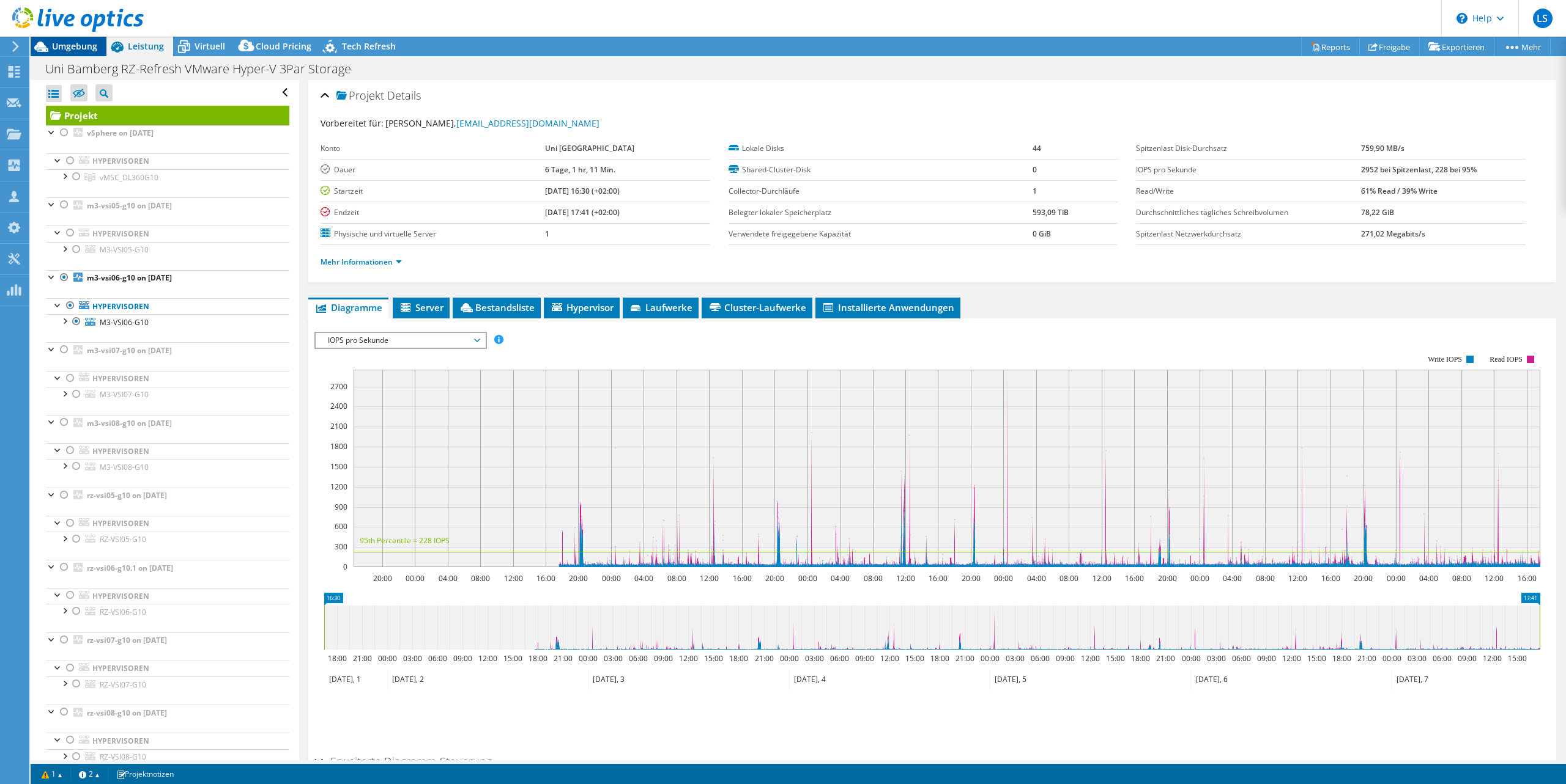
click at [59, 50] on span "Umgebung" at bounding box center [75, 46] width 46 height 11
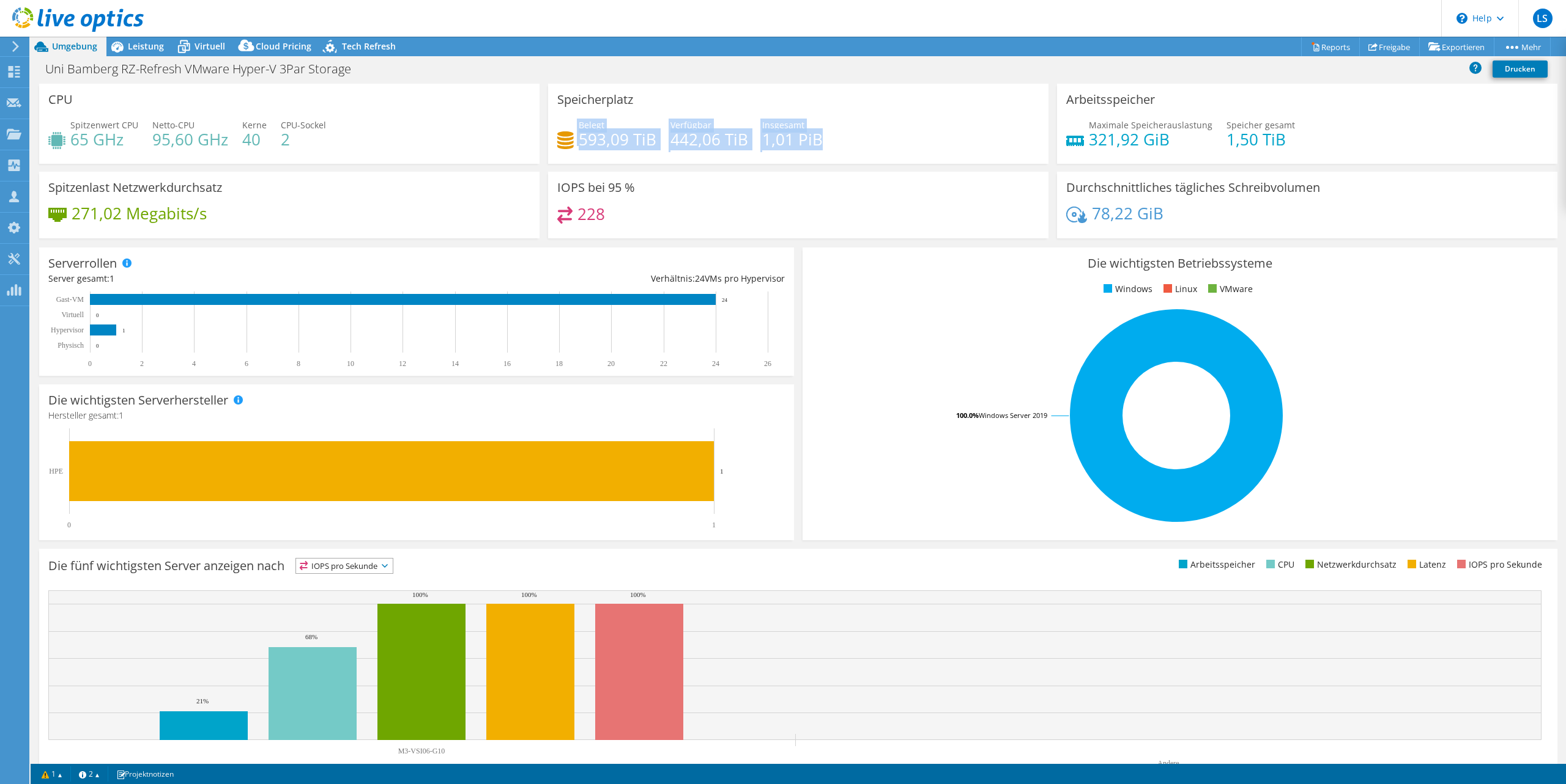
drag, startPoint x: 576, startPoint y: 138, endPoint x: 825, endPoint y: 134, distance: 249.0
click at [825, 134] on div "Belegt 593,09 TiB Verfügbar 442,06 TiB Insgesamt 1,01 PiB" at bounding box center [798, 139] width 482 height 40
click at [148, 44] on span "Leistung" at bounding box center [145, 46] width 36 height 11
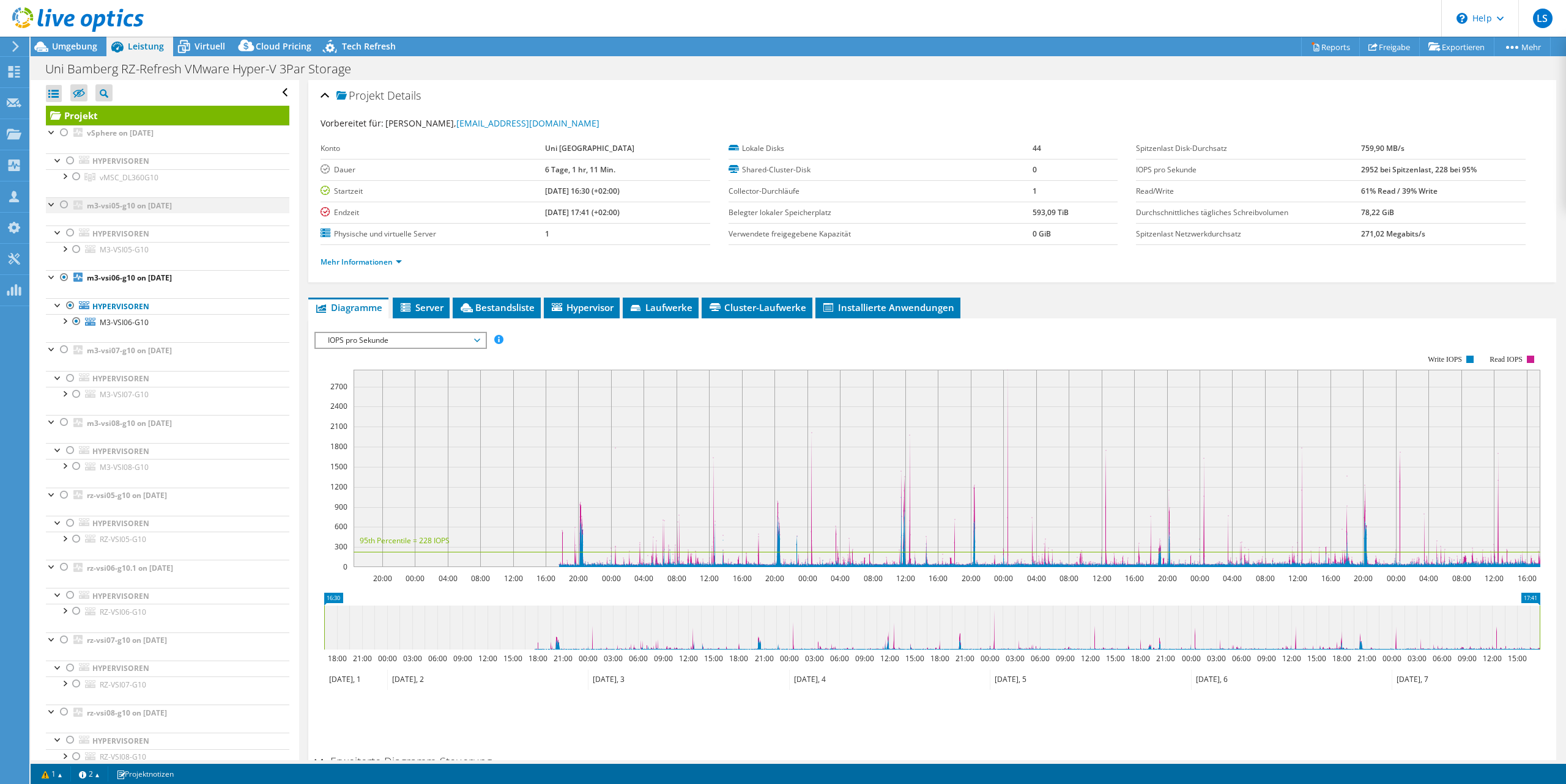
click at [66, 206] on div at bounding box center [64, 204] width 12 height 14
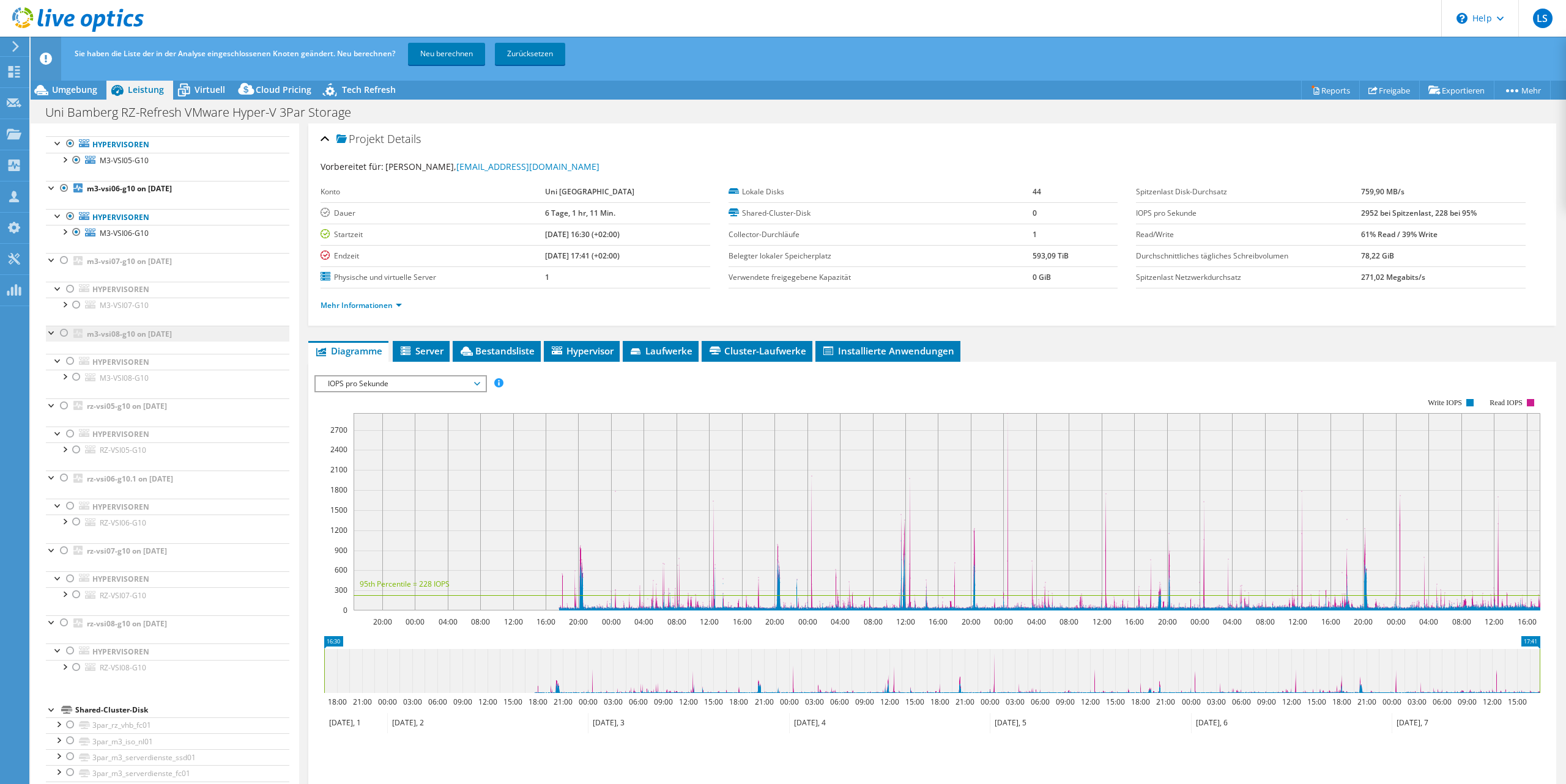
scroll to position [136, 0]
click at [64, 255] on div at bounding box center [64, 256] width 12 height 14
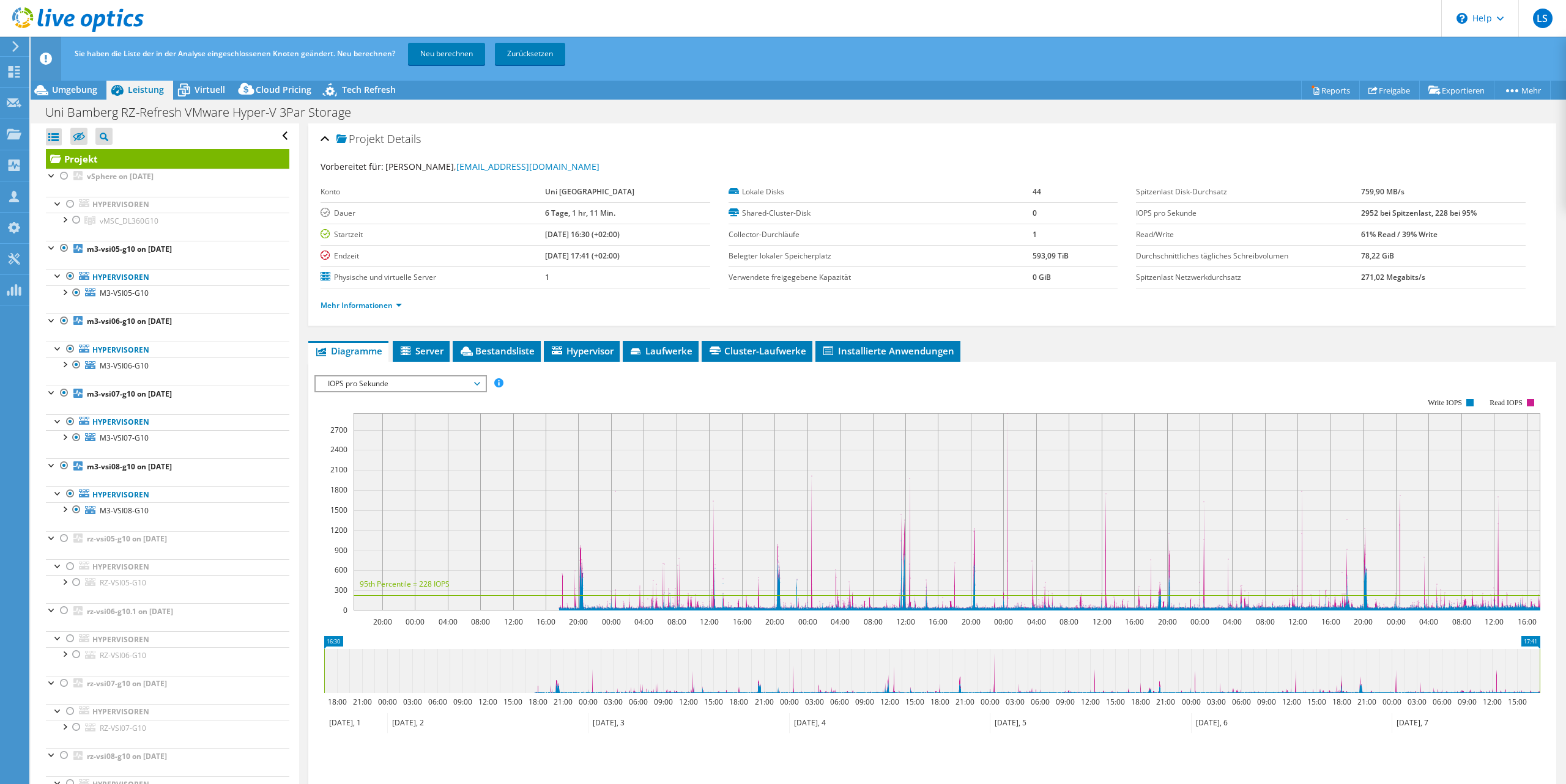
select select "USD"
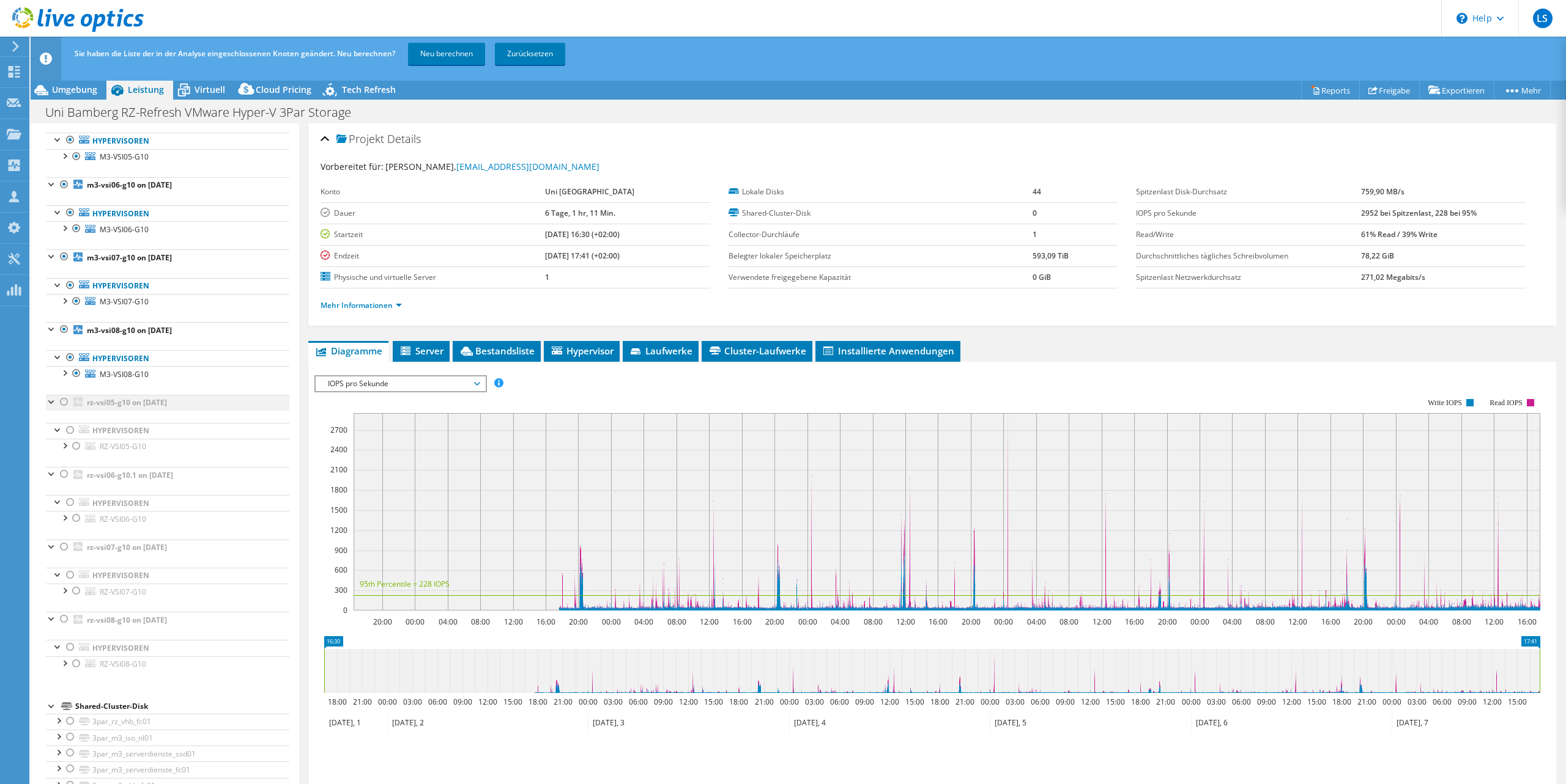
click at [66, 397] on div at bounding box center [64, 402] width 12 height 14
click at [63, 475] on div at bounding box center [64, 473] width 12 height 14
click at [63, 545] on div at bounding box center [64, 546] width 12 height 14
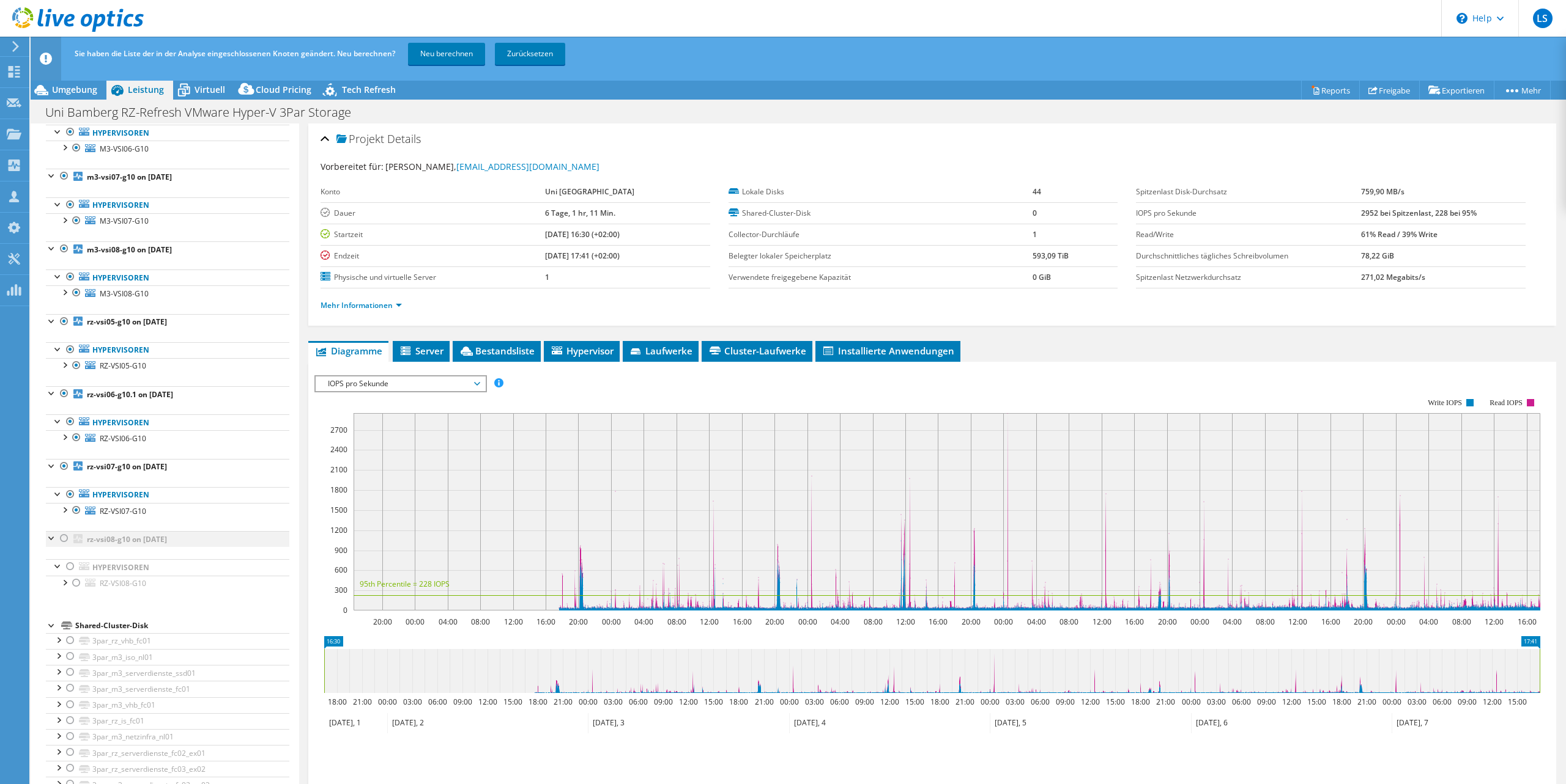
click at [63, 541] on div at bounding box center [64, 538] width 12 height 14
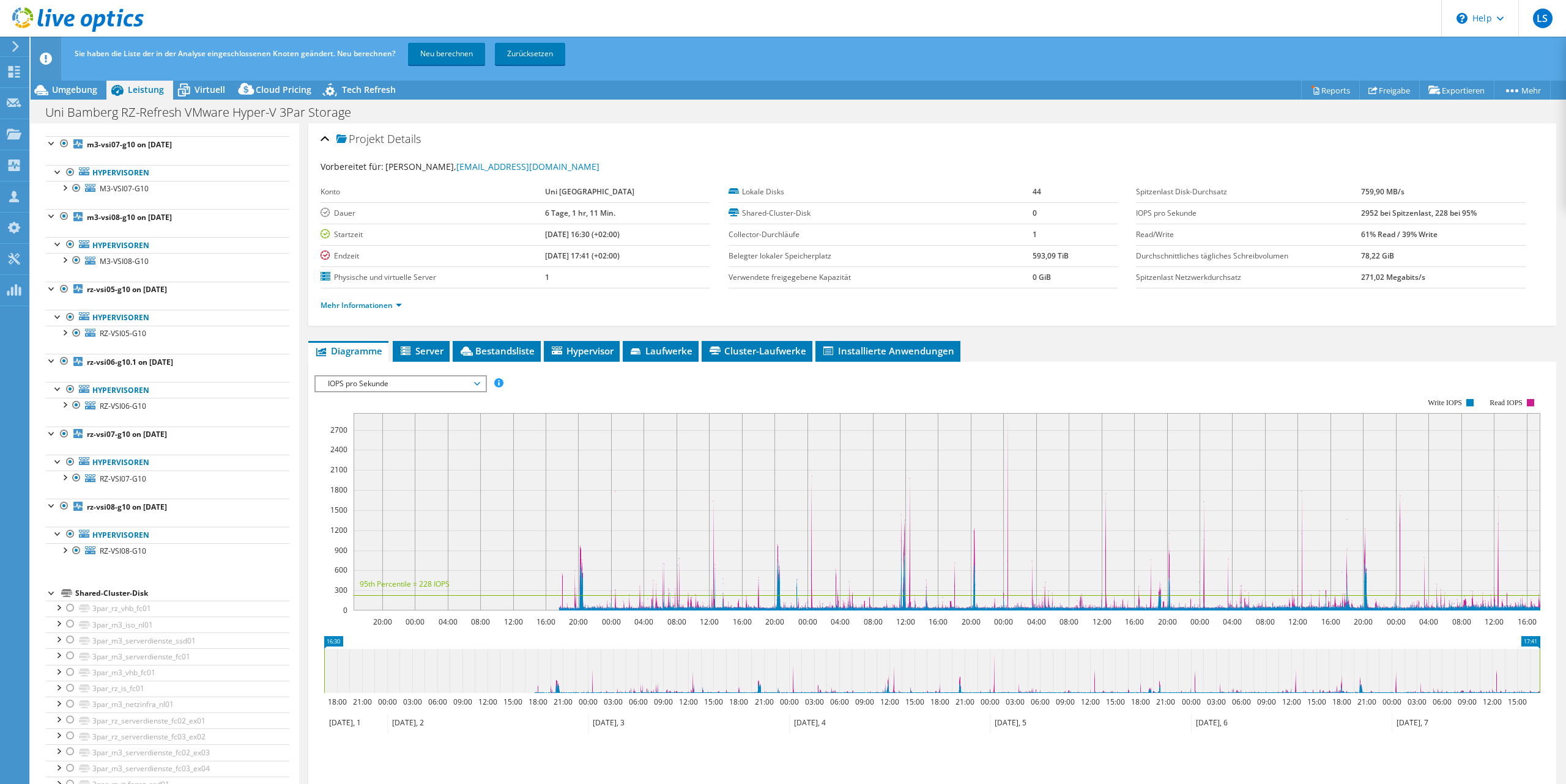
scroll to position [0, 0]
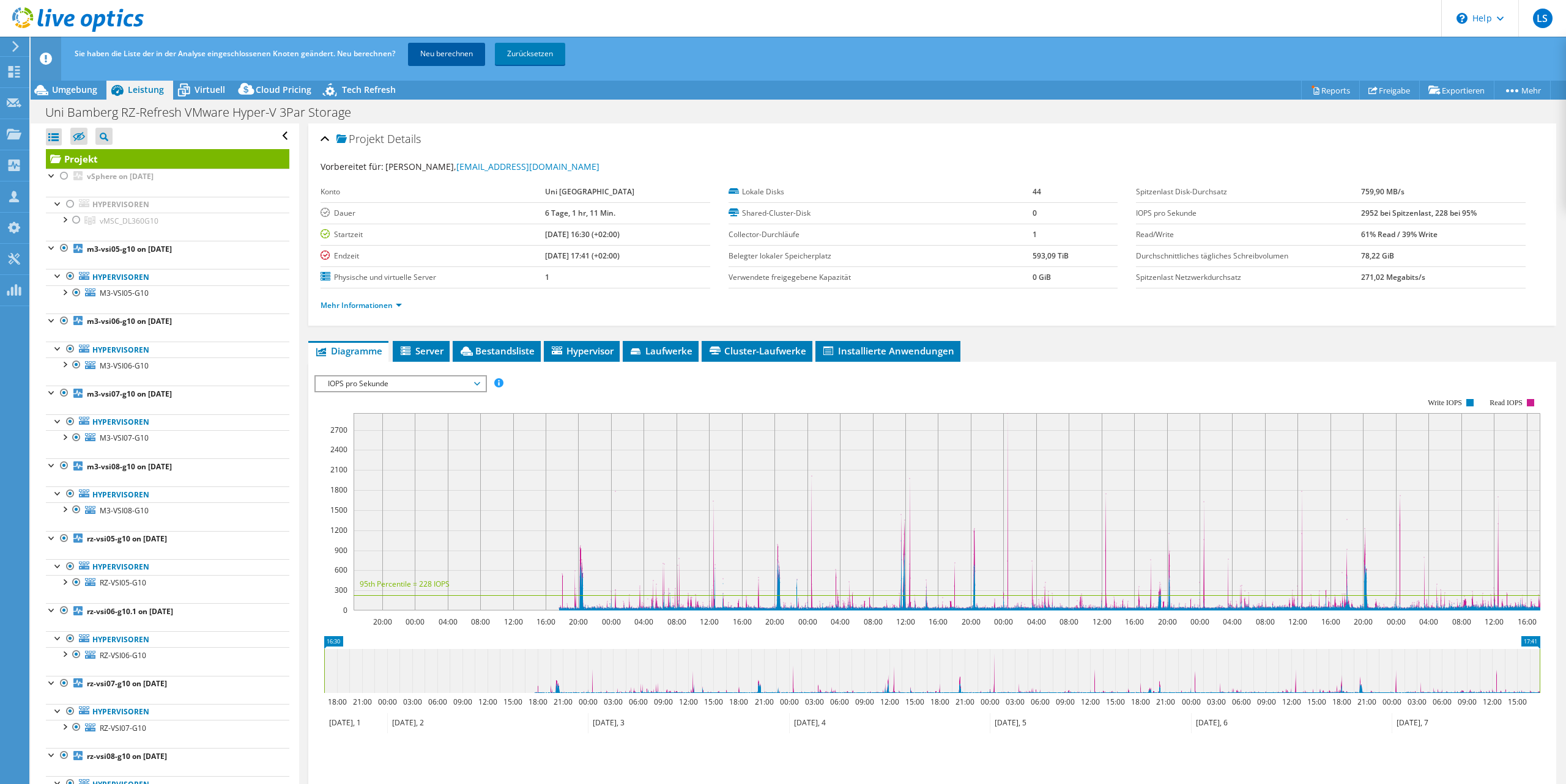
click at [457, 49] on link "Neu berechnen" at bounding box center [446, 53] width 77 height 22
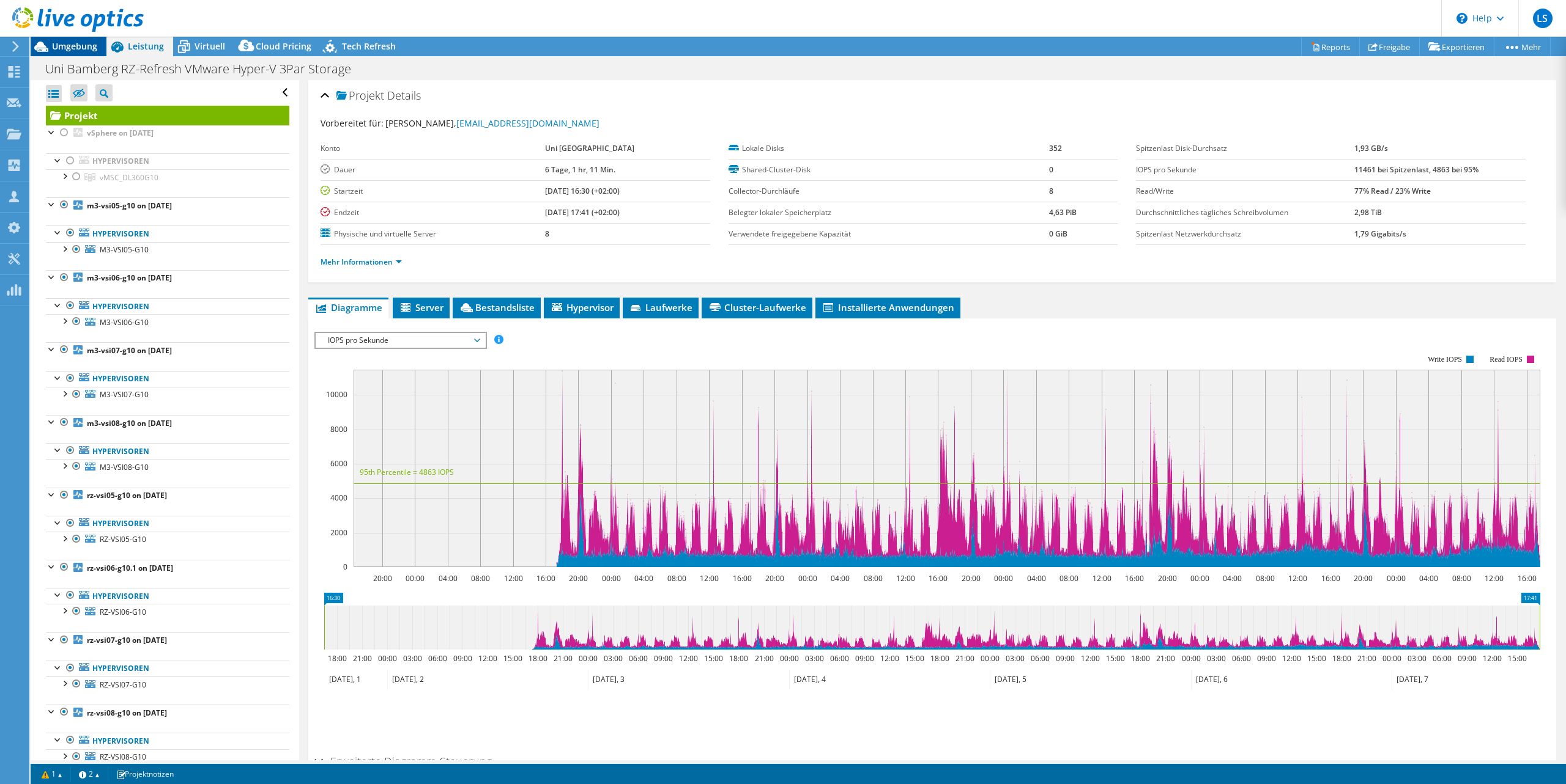
click at [69, 49] on span "Umgebung" at bounding box center [75, 46] width 46 height 11
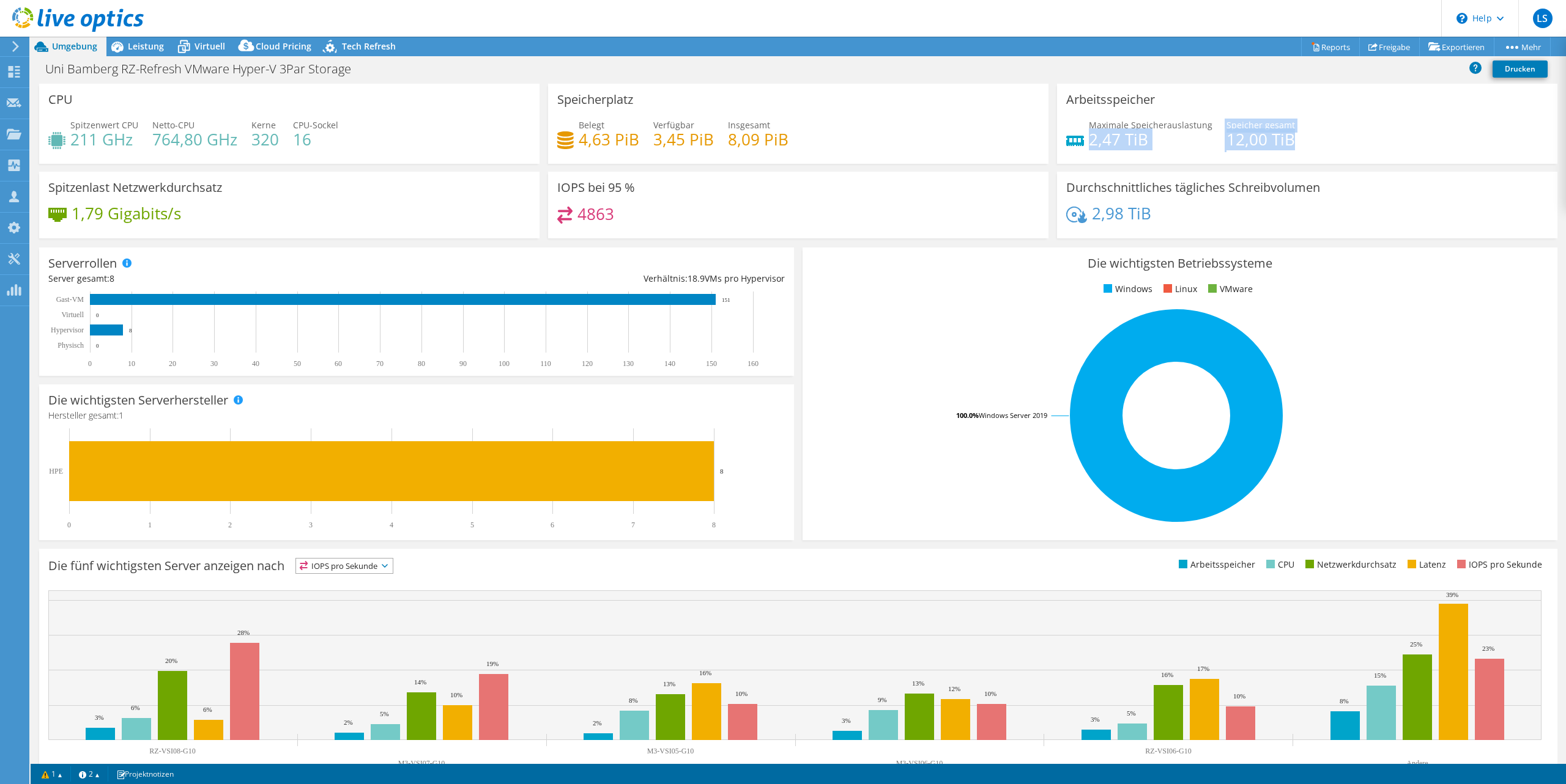
drag, startPoint x: 1092, startPoint y: 139, endPoint x: 1295, endPoint y: 140, distance: 203.0
click at [1295, 140] on div "Maximale Speicherauslastung 2,47 TiB Speicher gesamt 12,00 TiB" at bounding box center [1306, 139] width 482 height 40
drag, startPoint x: 73, startPoint y: 140, endPoint x: 301, endPoint y: 141, distance: 228.0
click at [301, 141] on div "Spitzenwert CPU 211 GHz Netto-CPU 764,80 GHz Kerne 320 CPU-Sockel 16" at bounding box center [289, 139] width 482 height 40
click at [88, 144] on h4 "211 GHz" at bounding box center [104, 140] width 68 height 13
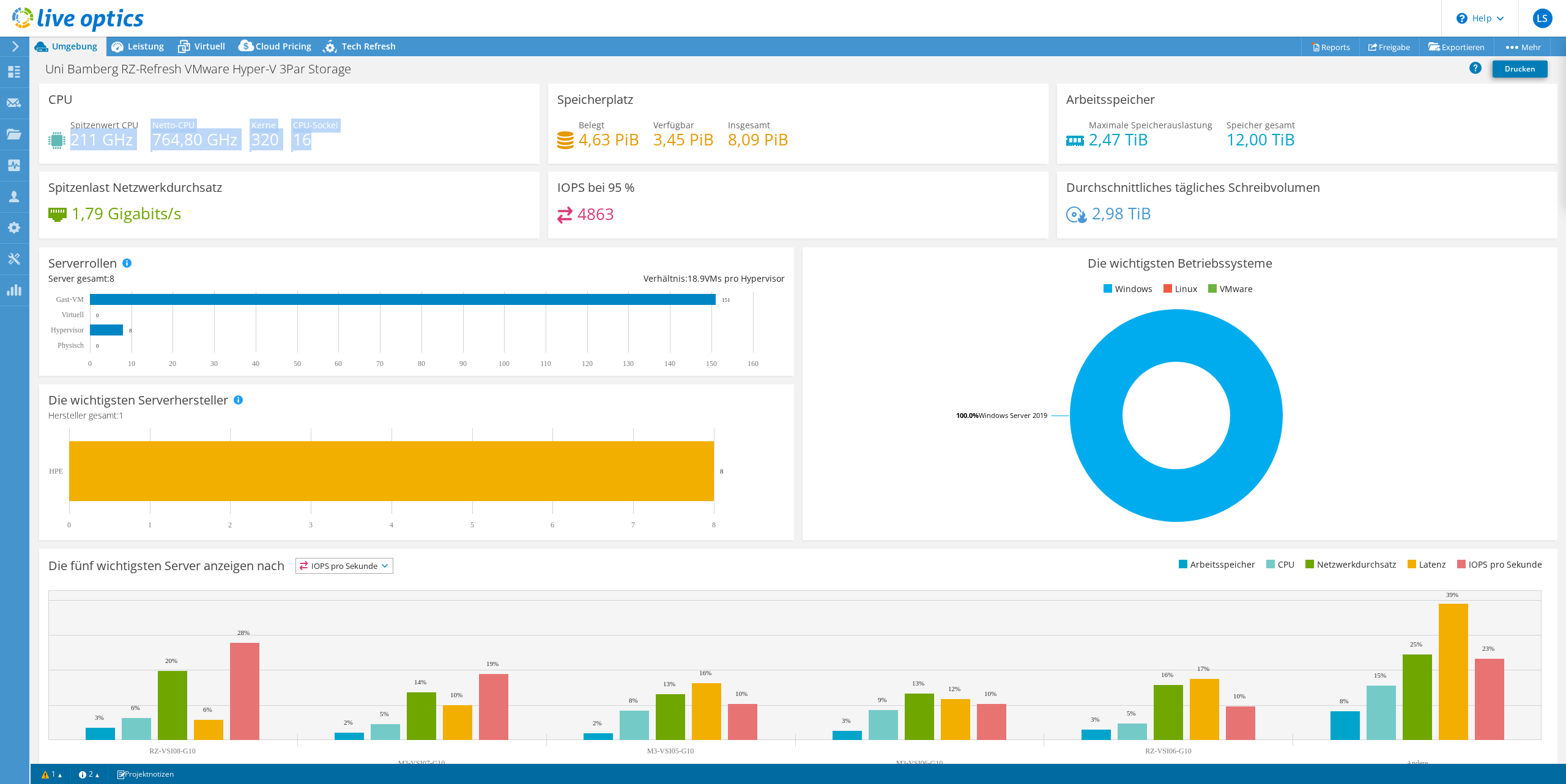
drag, startPoint x: 72, startPoint y: 140, endPoint x: 356, endPoint y: 168, distance: 285.4
click at [356, 168] on div "CPU Spitzenwert CPU 211 GHz Netto-CPU 764,80 GHz Kerne 320 CPU-Sockel 16" at bounding box center [289, 127] width 509 height 88
click at [413, 123] on div "Spitzenwert CPU 211 GHz Netto-CPU 764,80 GHz Kerne 320 CPU-Sockel 16" at bounding box center [289, 139] width 482 height 40
drag, startPoint x: 579, startPoint y: 142, endPoint x: 639, endPoint y: 142, distance: 60.0
click at [639, 142] on div "Belegt 4,63 PiB Verfügbar 3,45 PiB Insgesamt 8,09 PiB" at bounding box center [798, 139] width 482 height 40
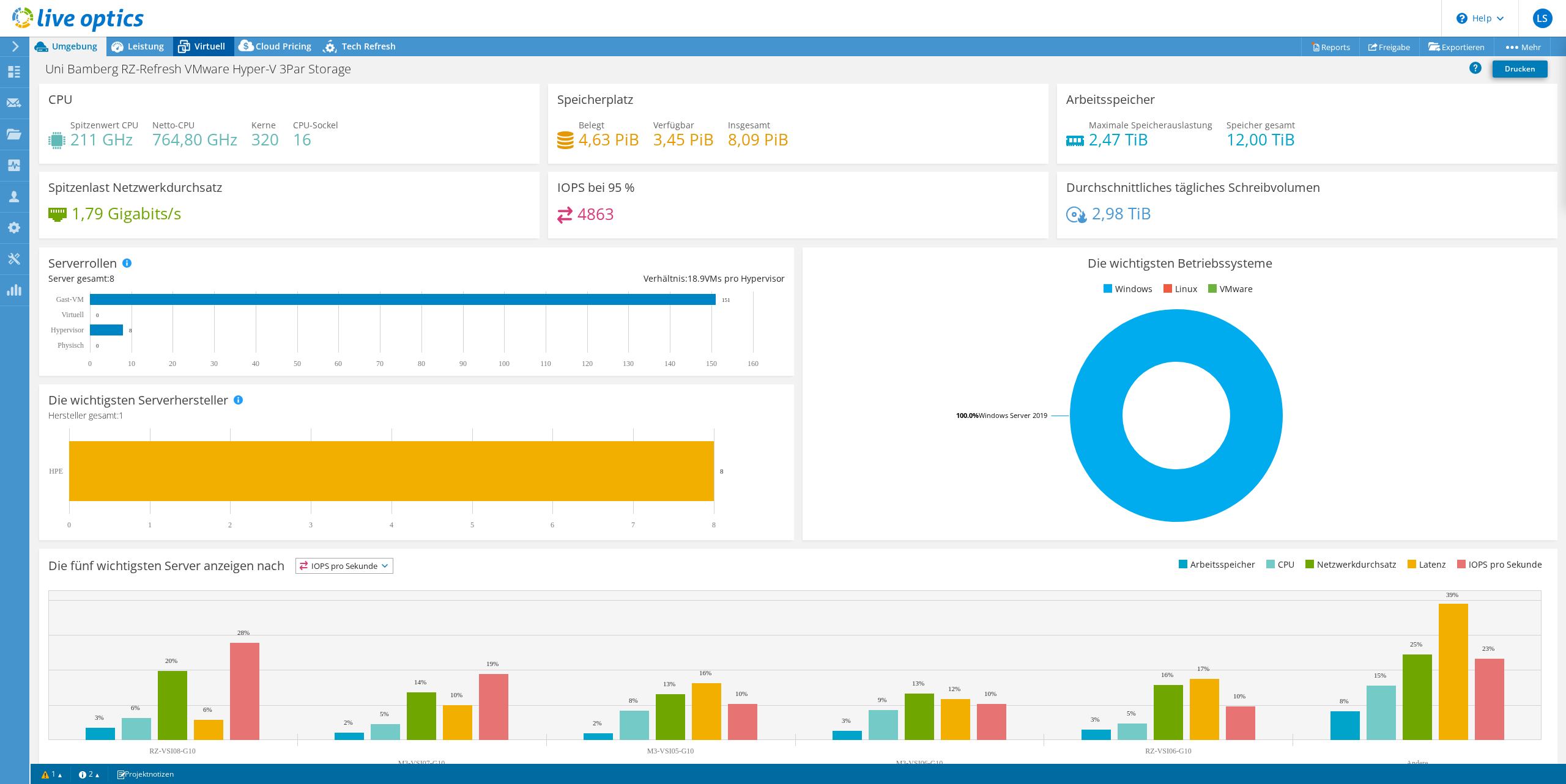
click at [212, 49] on span "Virtuell" at bounding box center [210, 46] width 30 height 11
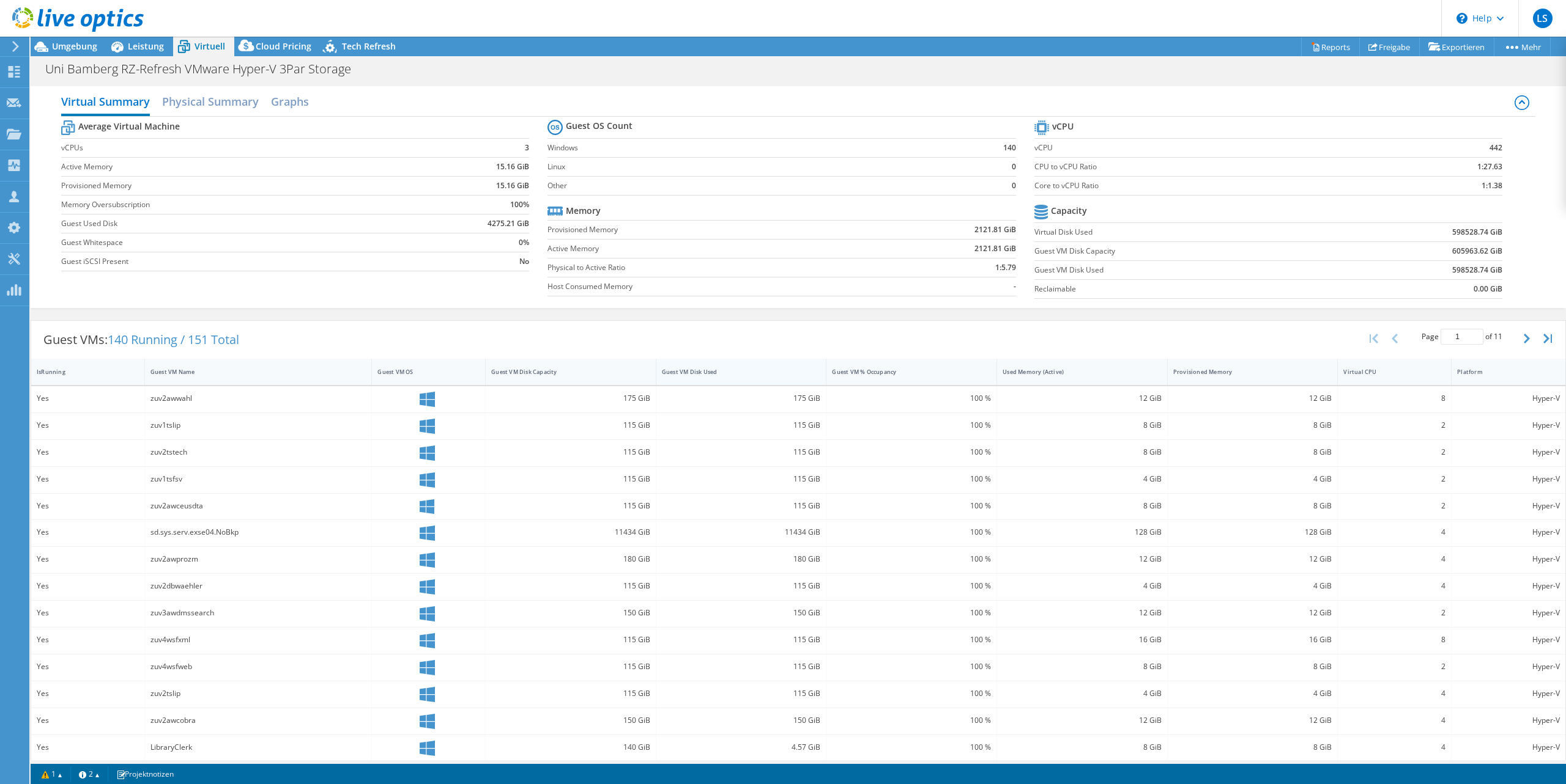
click at [737, 371] on div "Guest VM Disk Used" at bounding box center [734, 372] width 145 height 8
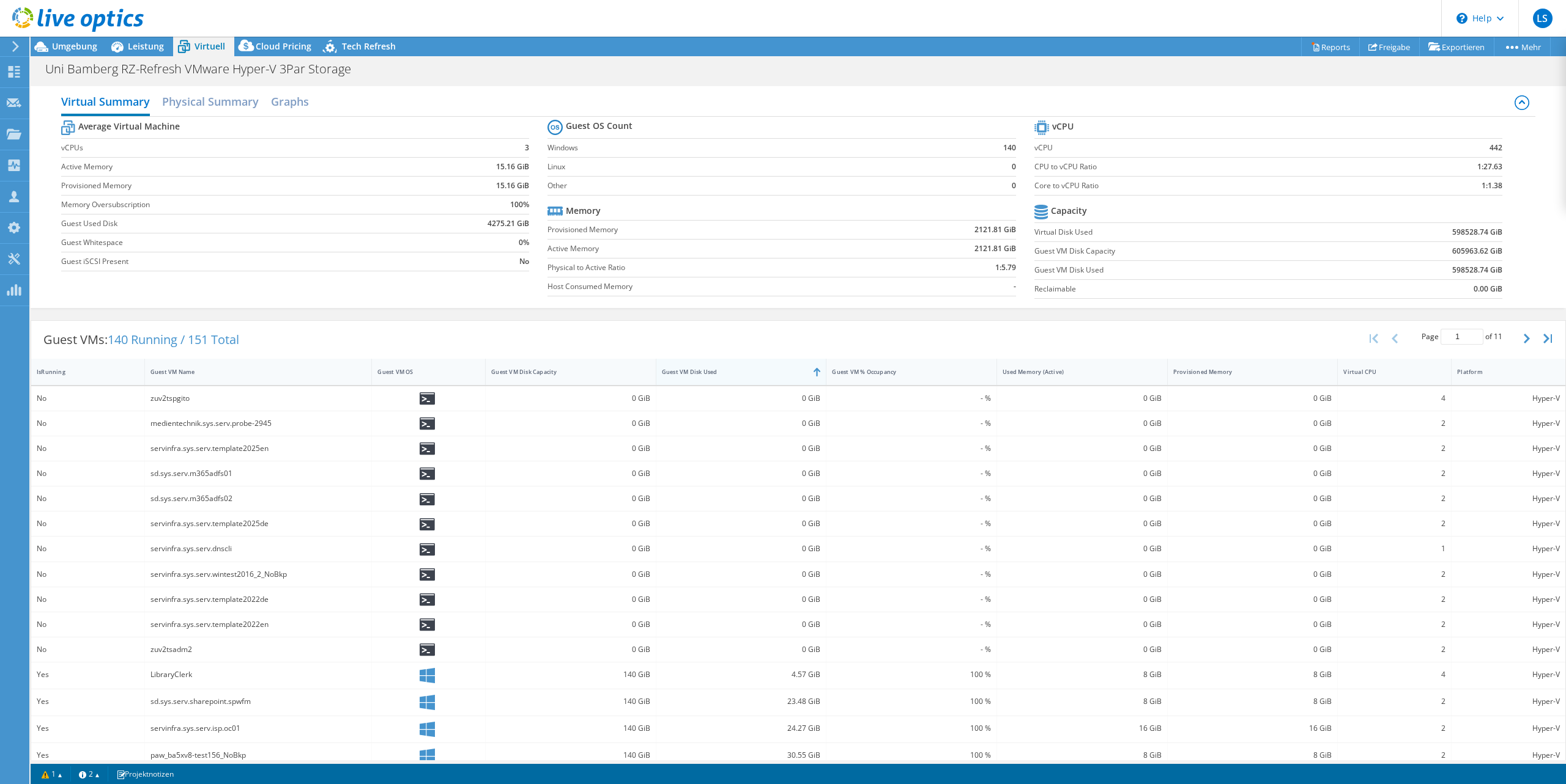
click at [737, 371] on div "Guest VM Disk Used" at bounding box center [734, 372] width 145 height 8
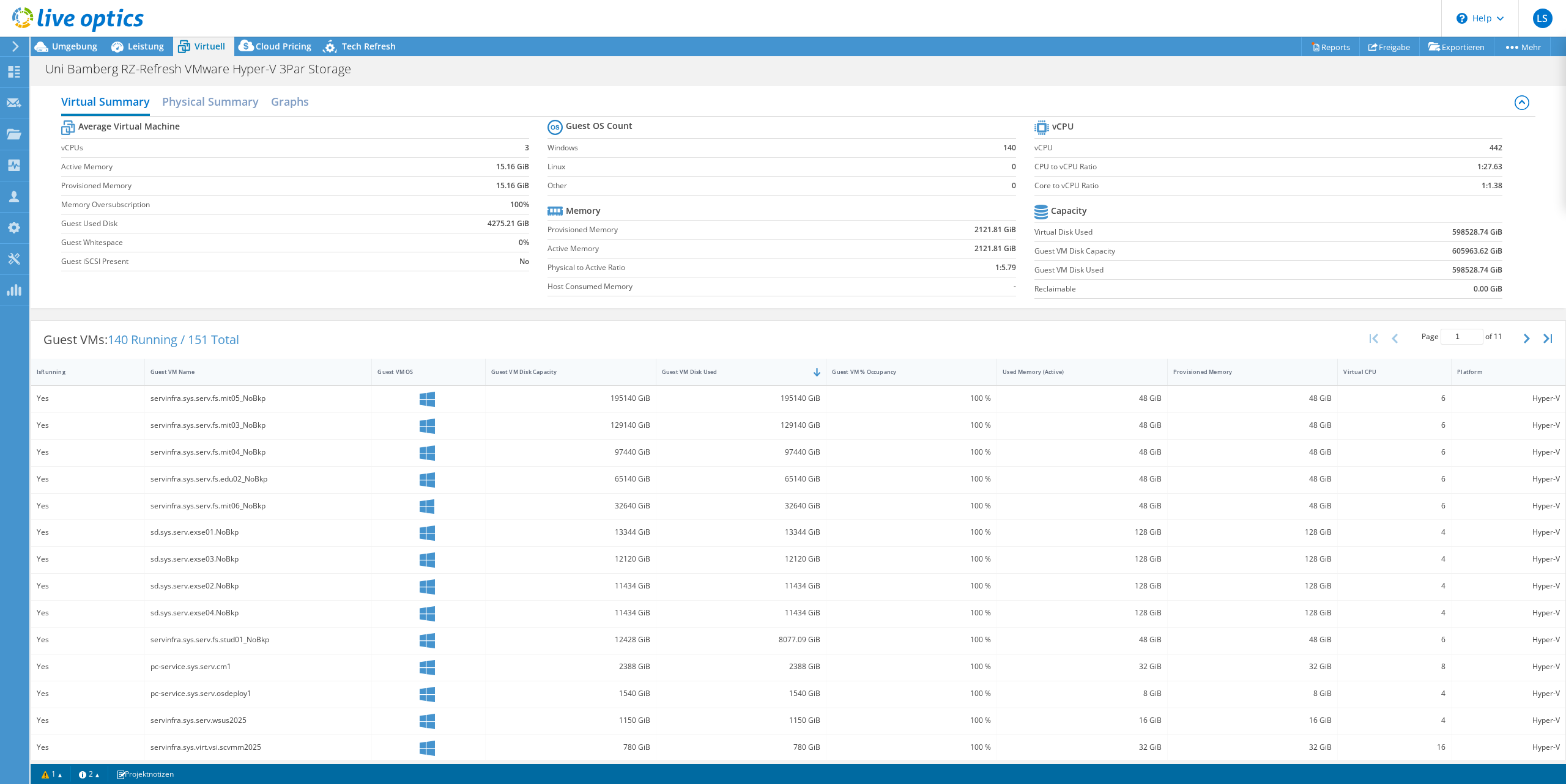
scroll to position [34, 0]
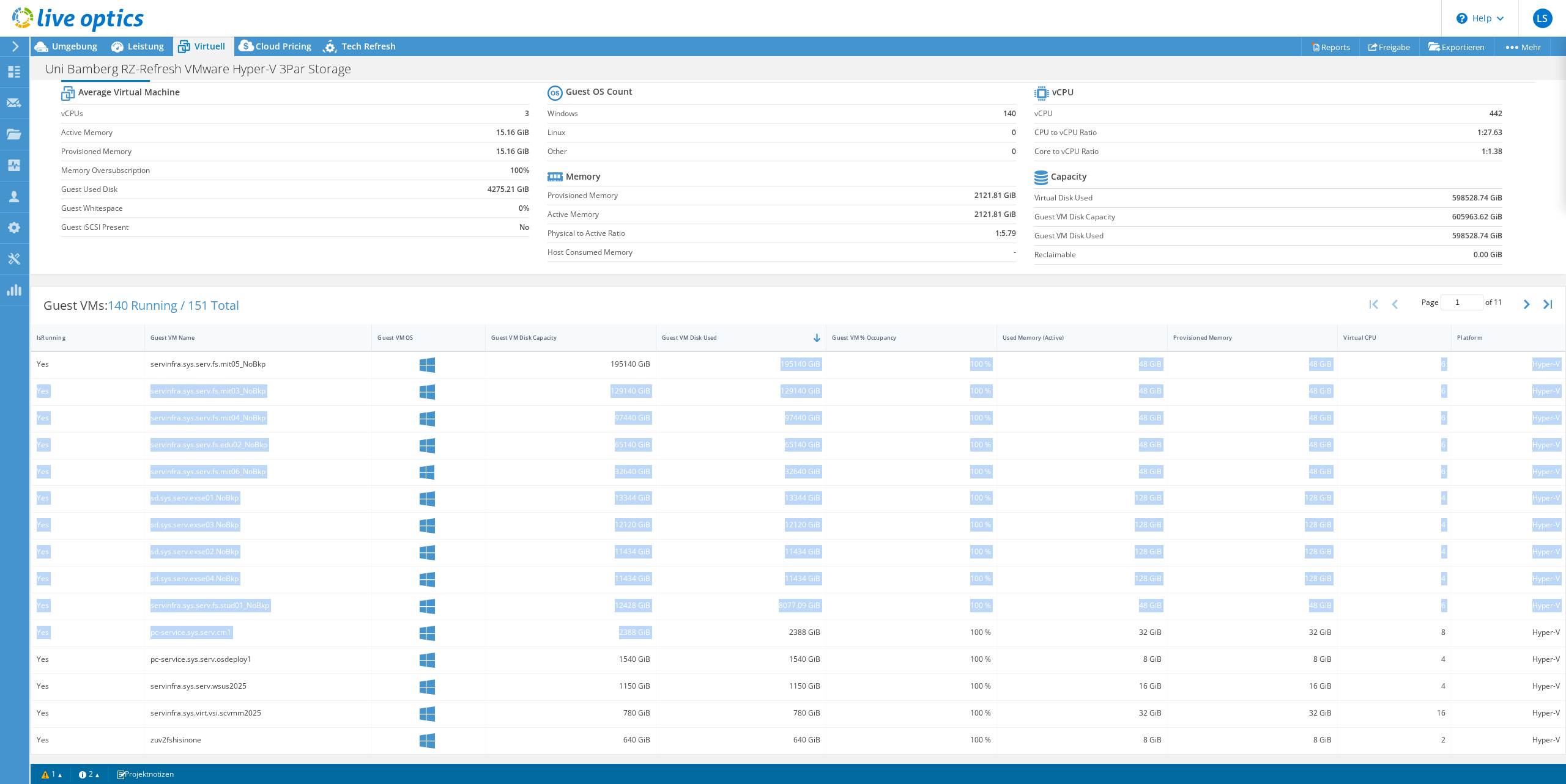
drag, startPoint x: 783, startPoint y: 363, endPoint x: 788, endPoint y: 621, distance: 258.0
click at [788, 621] on div "Yes servinfra.sys.serv.fs.mit05_NoBkp 195140 GiB 195140 GiB 100 % 48 GiB 48 GiB…" at bounding box center [798, 553] width 1534 height 402
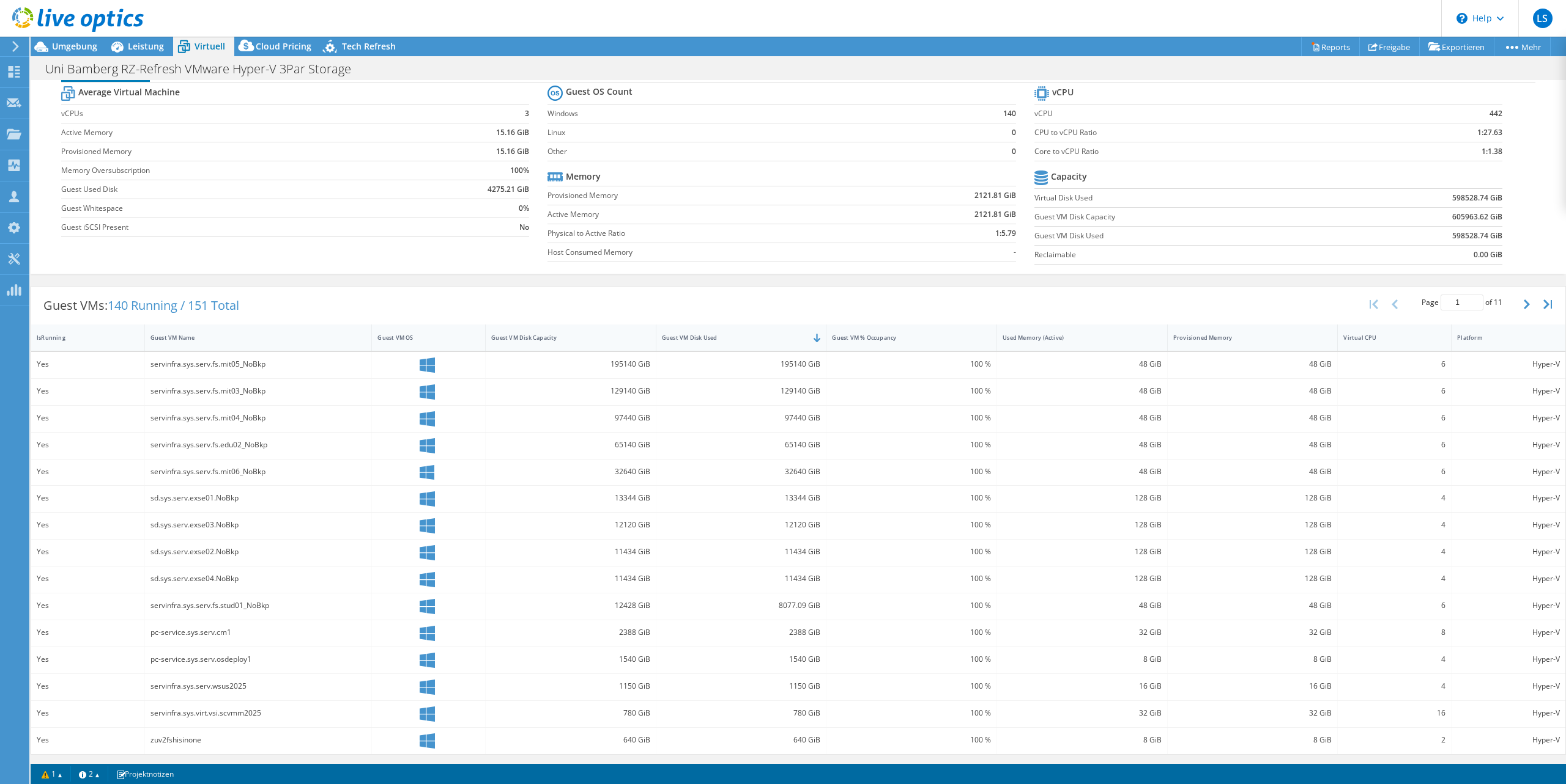
click at [593, 477] on div "32640 GiB" at bounding box center [570, 472] width 159 height 13
click at [932, 333] on div "Guest VM % Occupancy" at bounding box center [903, 337] width 155 height 19
click at [932, 334] on div "Guest VM % Occupancy" at bounding box center [904, 337] width 145 height 8
click at [71, 42] on span "Umgebung" at bounding box center [75, 46] width 46 height 11
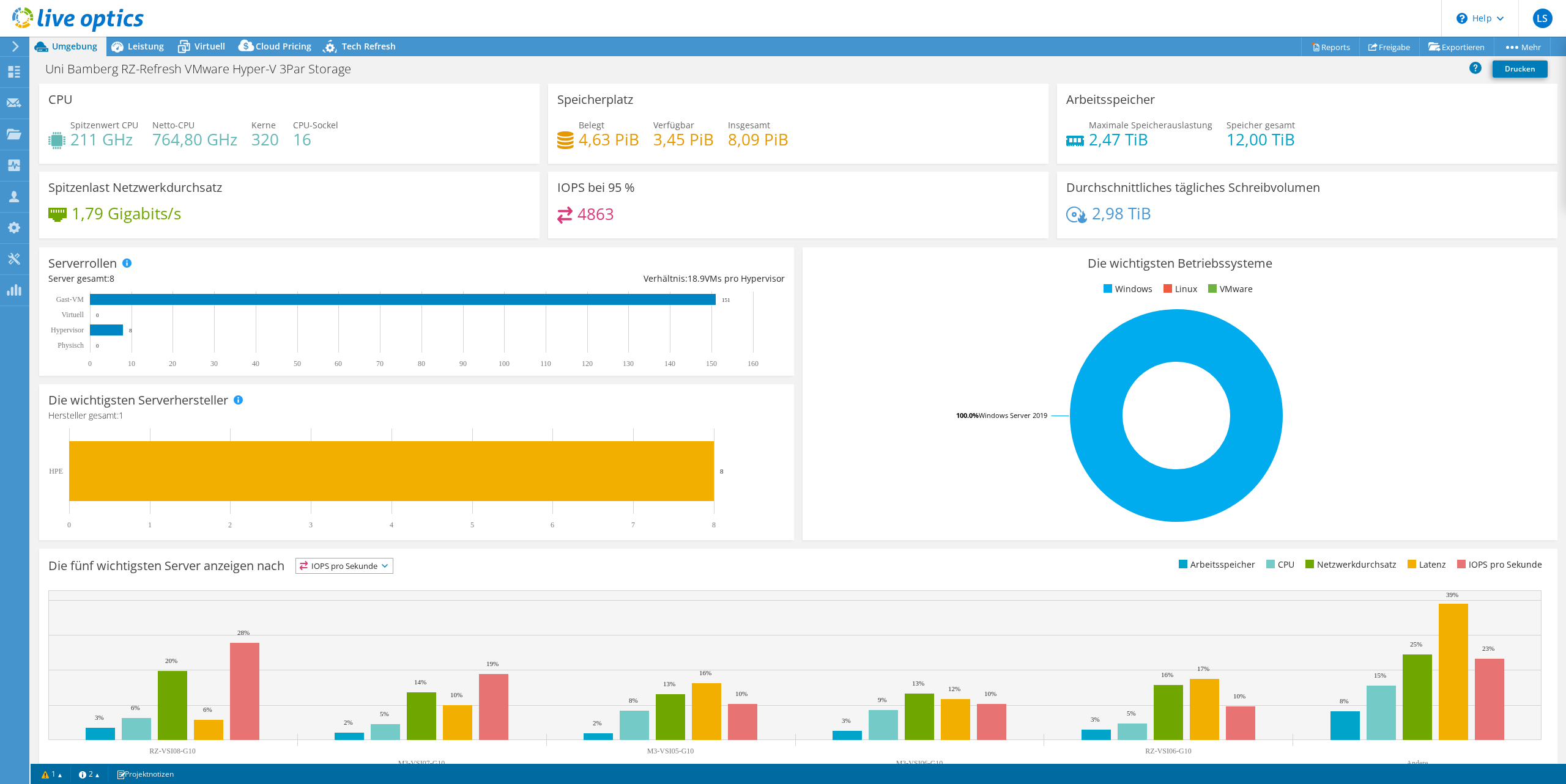
scroll to position [0, 0]
click at [141, 48] on span "Leistung" at bounding box center [145, 46] width 36 height 11
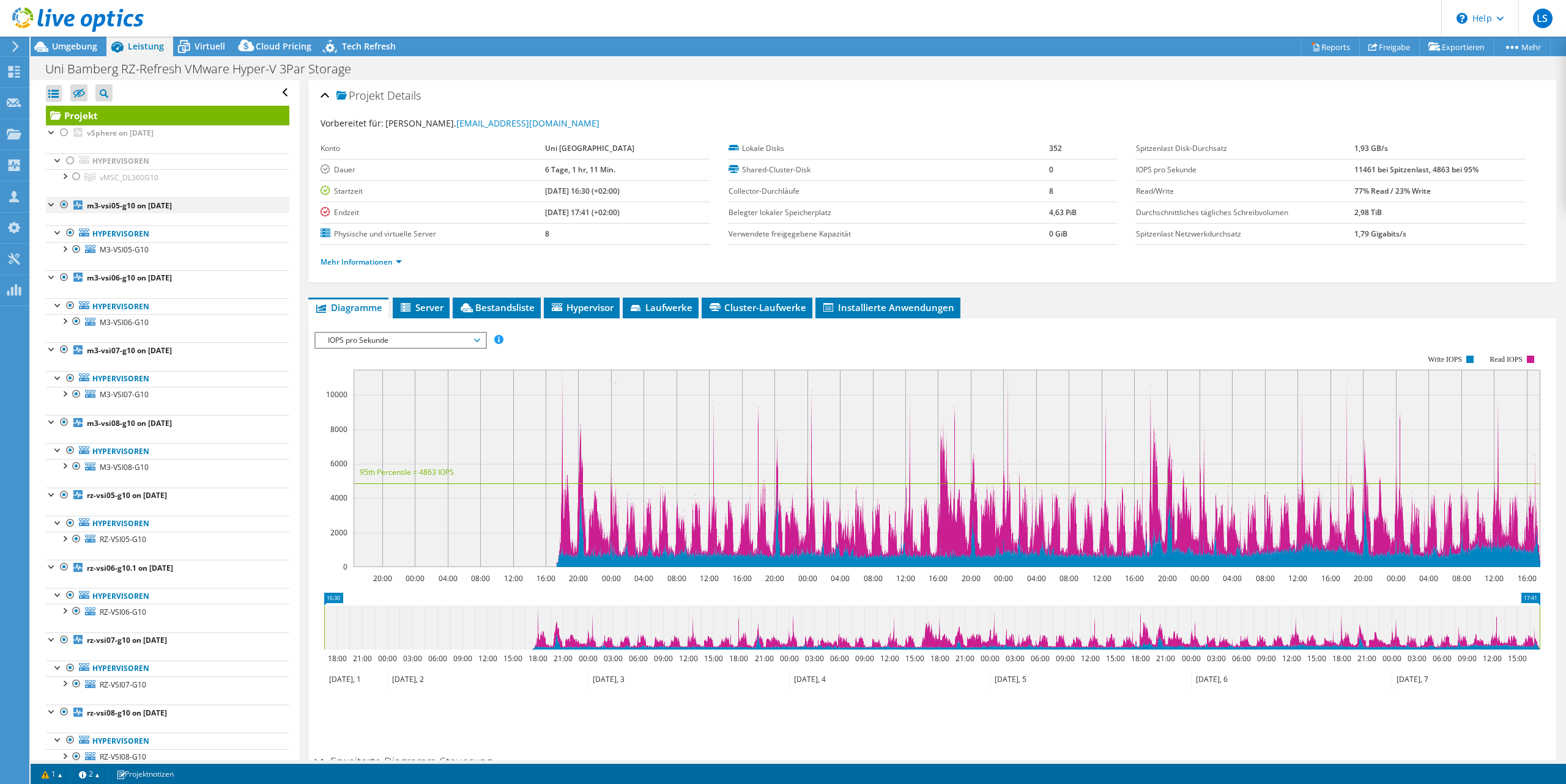
click at [63, 207] on div at bounding box center [64, 204] width 12 height 14
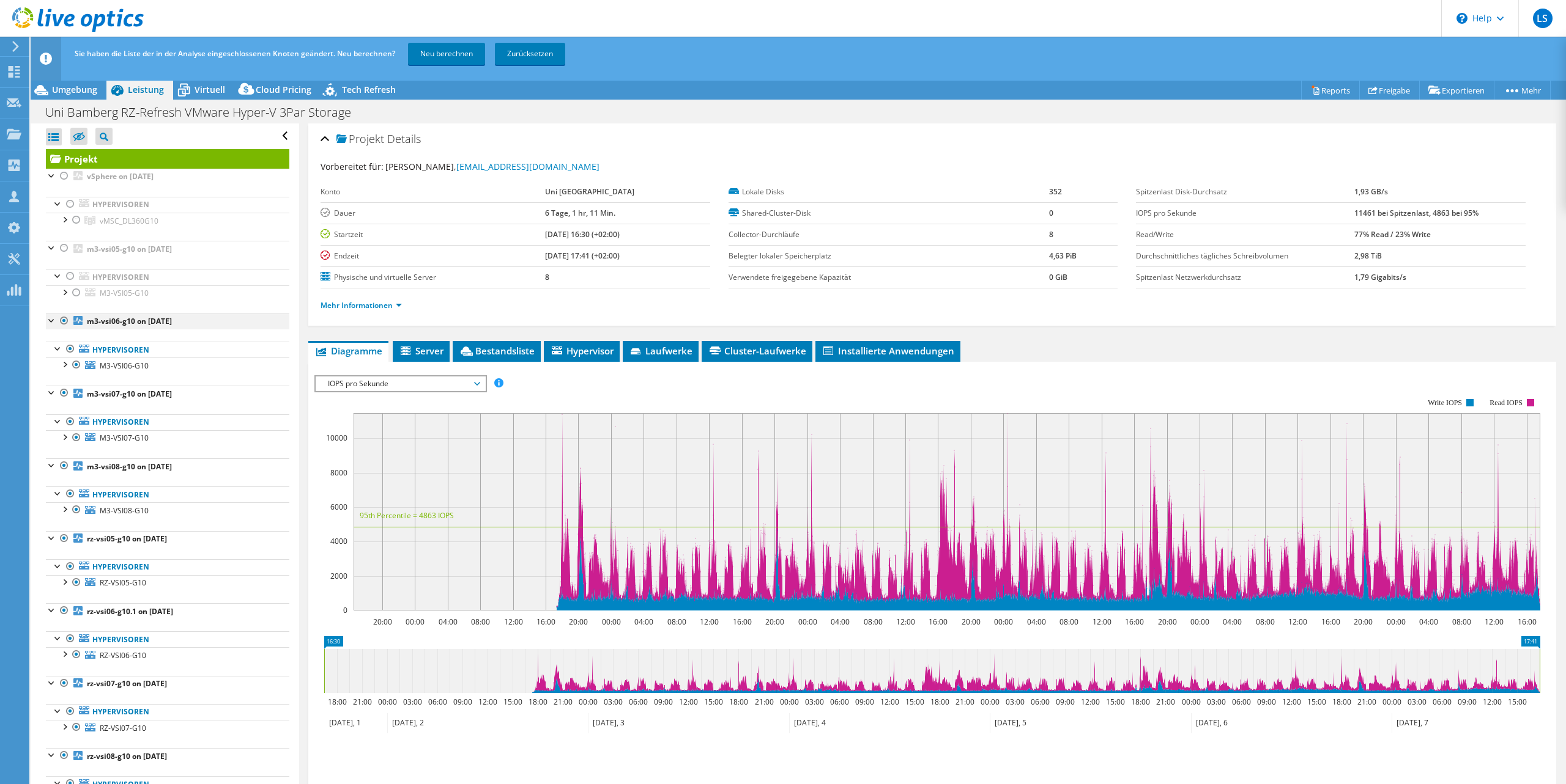
click at [65, 320] on div at bounding box center [64, 320] width 12 height 14
click at [65, 392] on div at bounding box center [64, 392] width 12 height 14
click at [64, 468] on div at bounding box center [64, 465] width 12 height 14
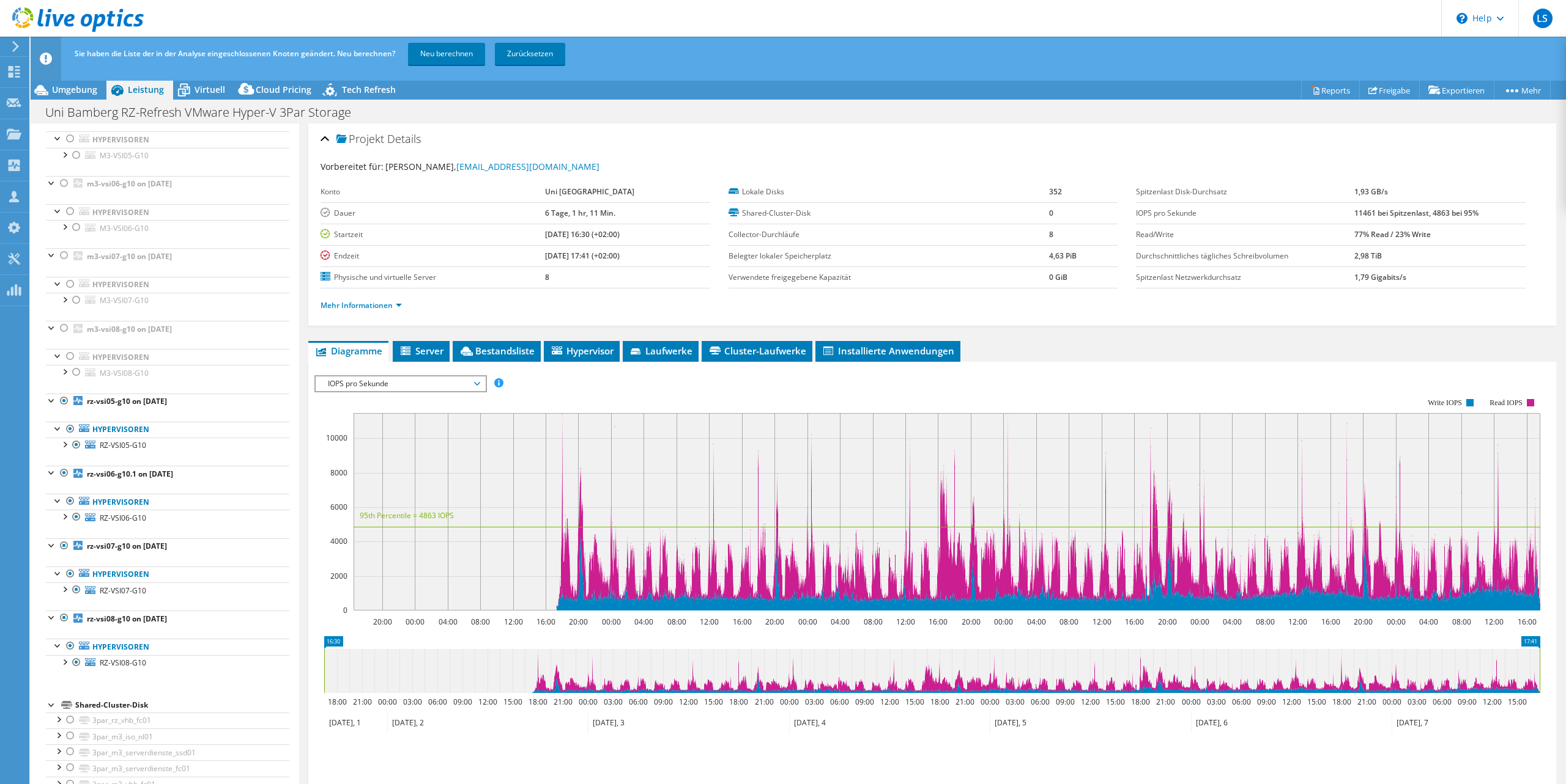
scroll to position [139, 0]
click at [65, 399] on div at bounding box center [64, 399] width 12 height 14
click at [66, 475] on div at bounding box center [64, 471] width 12 height 14
click at [67, 547] on div at bounding box center [64, 544] width 12 height 14
click at [64, 618] on div at bounding box center [64, 616] width 12 height 14
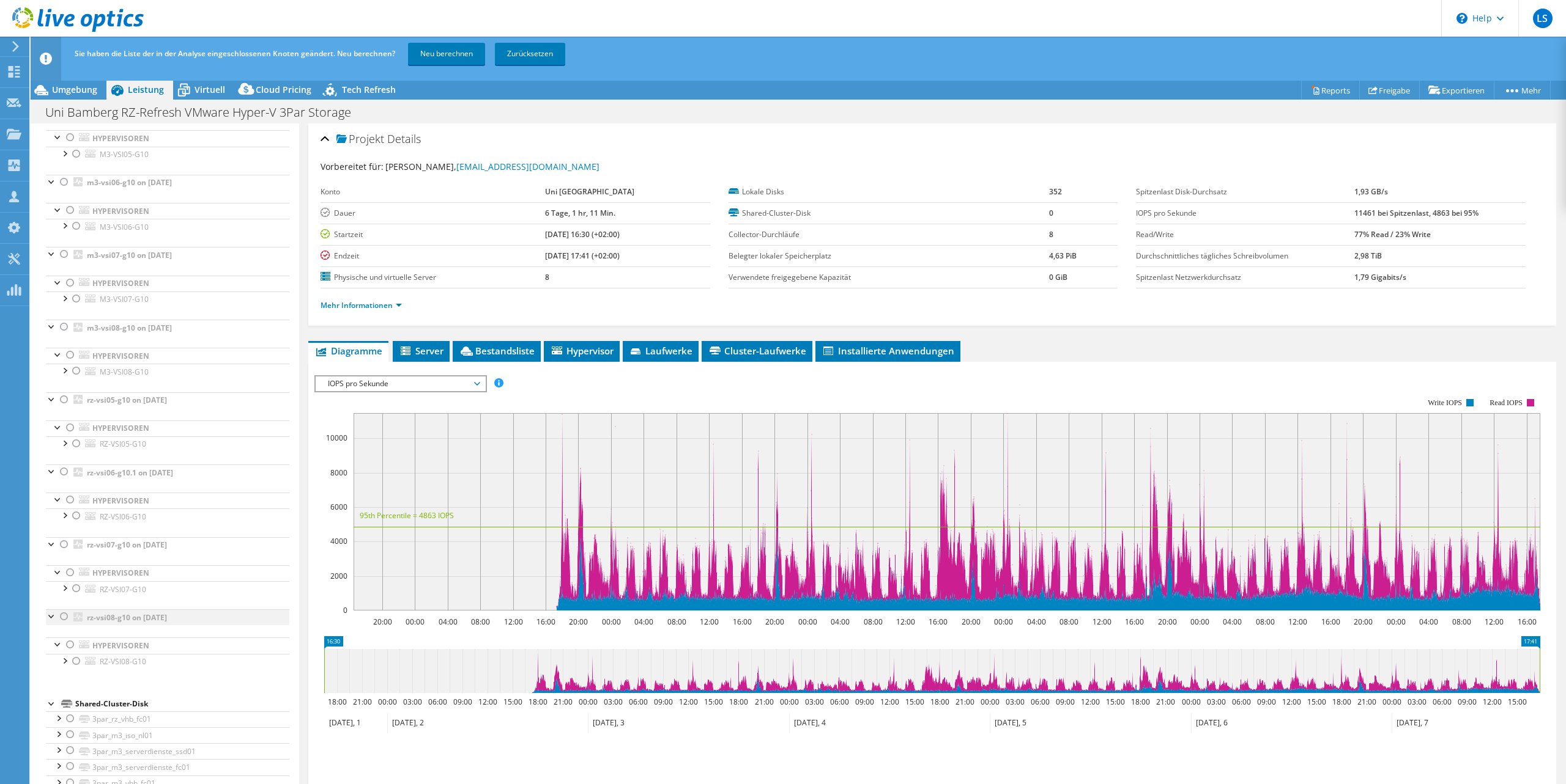
scroll to position [0, 0]
click at [65, 177] on div at bounding box center [64, 176] width 12 height 14
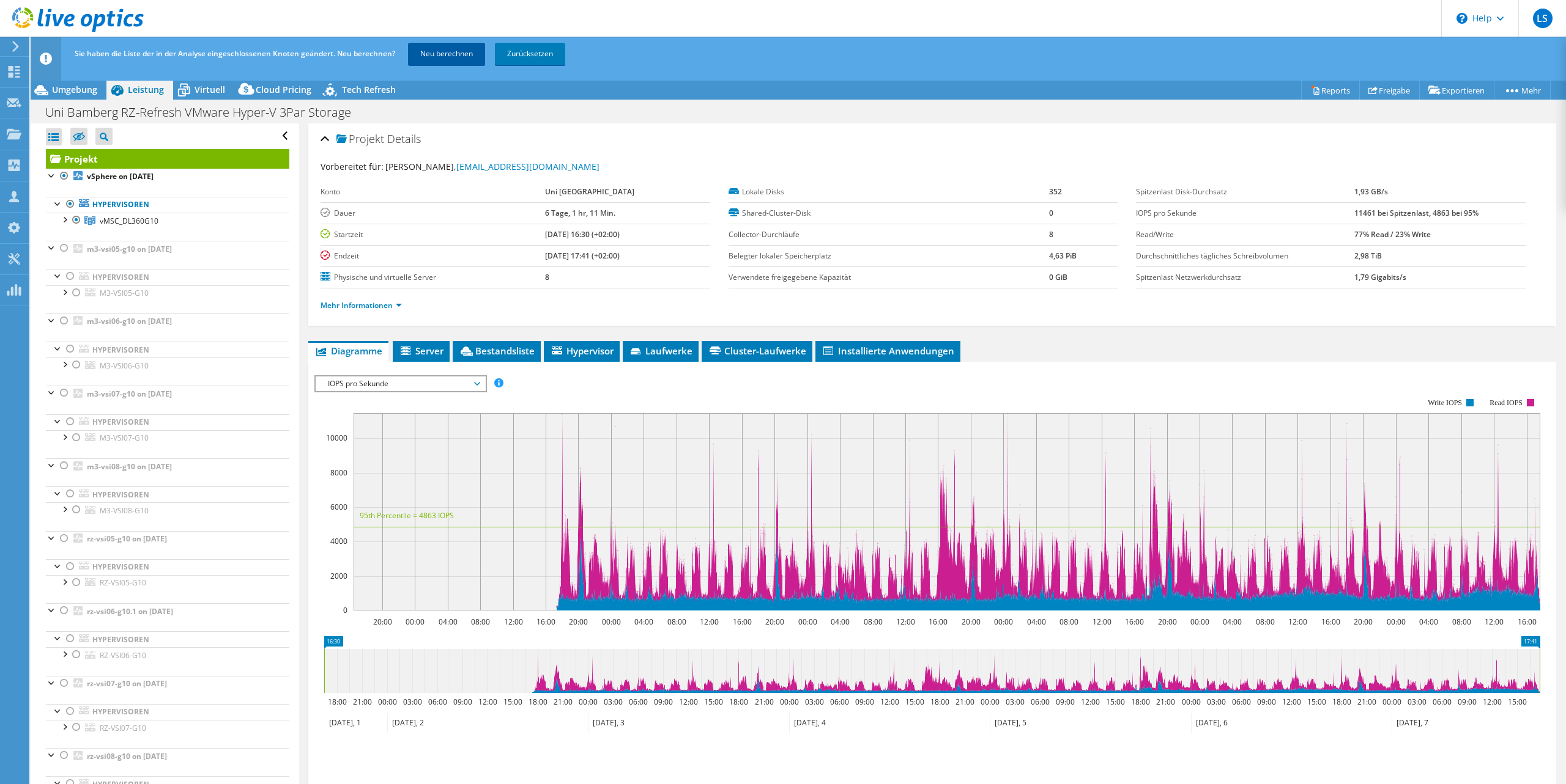
click at [438, 50] on link "Neu berechnen" at bounding box center [446, 53] width 77 height 22
click at [65, 292] on div at bounding box center [64, 291] width 12 height 12
click at [148, 332] on link "C:ClusterStorage3par_rz_hv_servinfra_ssd01" at bounding box center [167, 325] width 243 height 16
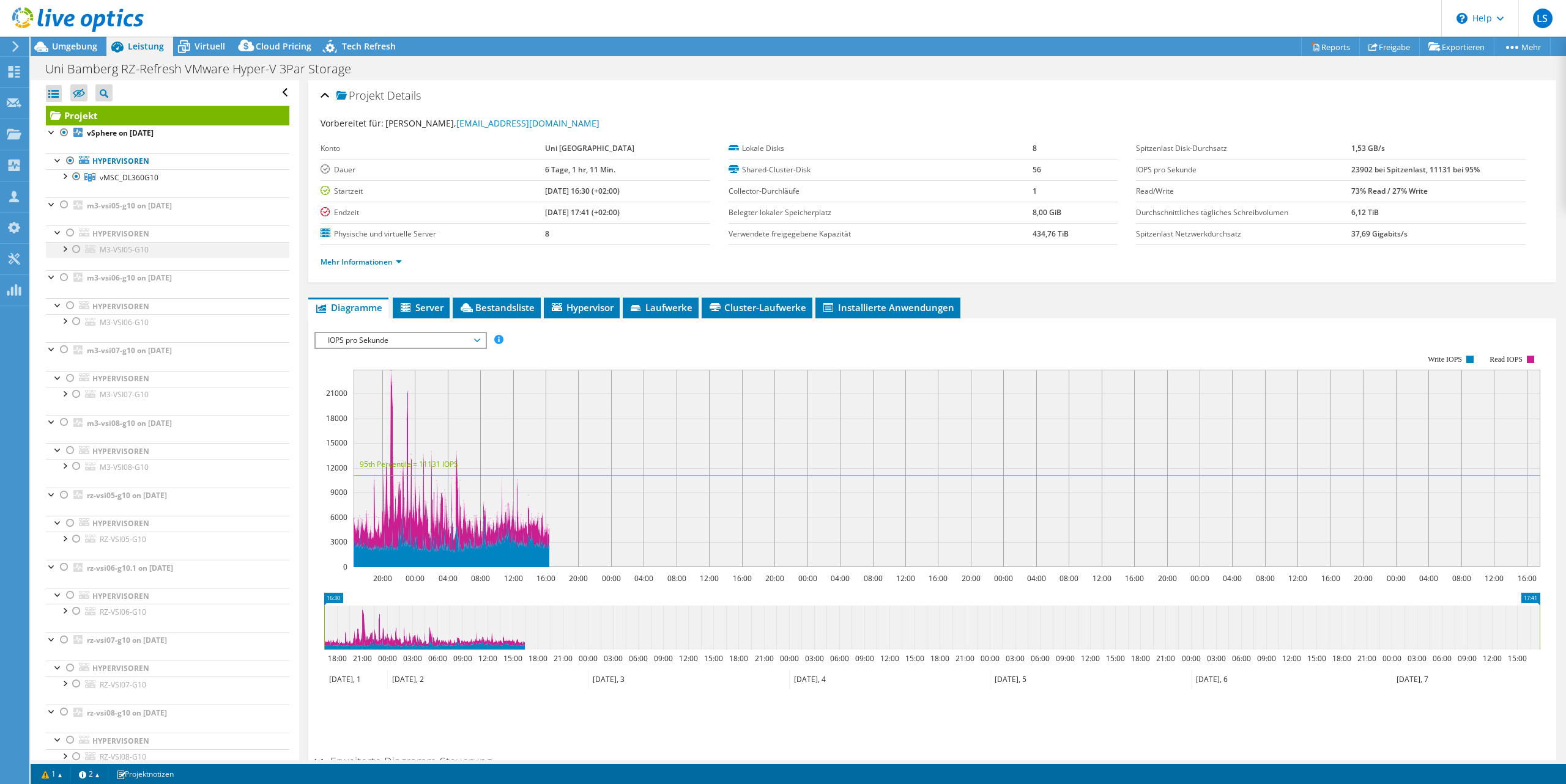
click at [68, 252] on div at bounding box center [64, 248] width 12 height 12
click at [153, 283] on link "C:ClusterStorage3par_rz_hv_servinfra_ssd01" at bounding box center [167, 281] width 243 height 16
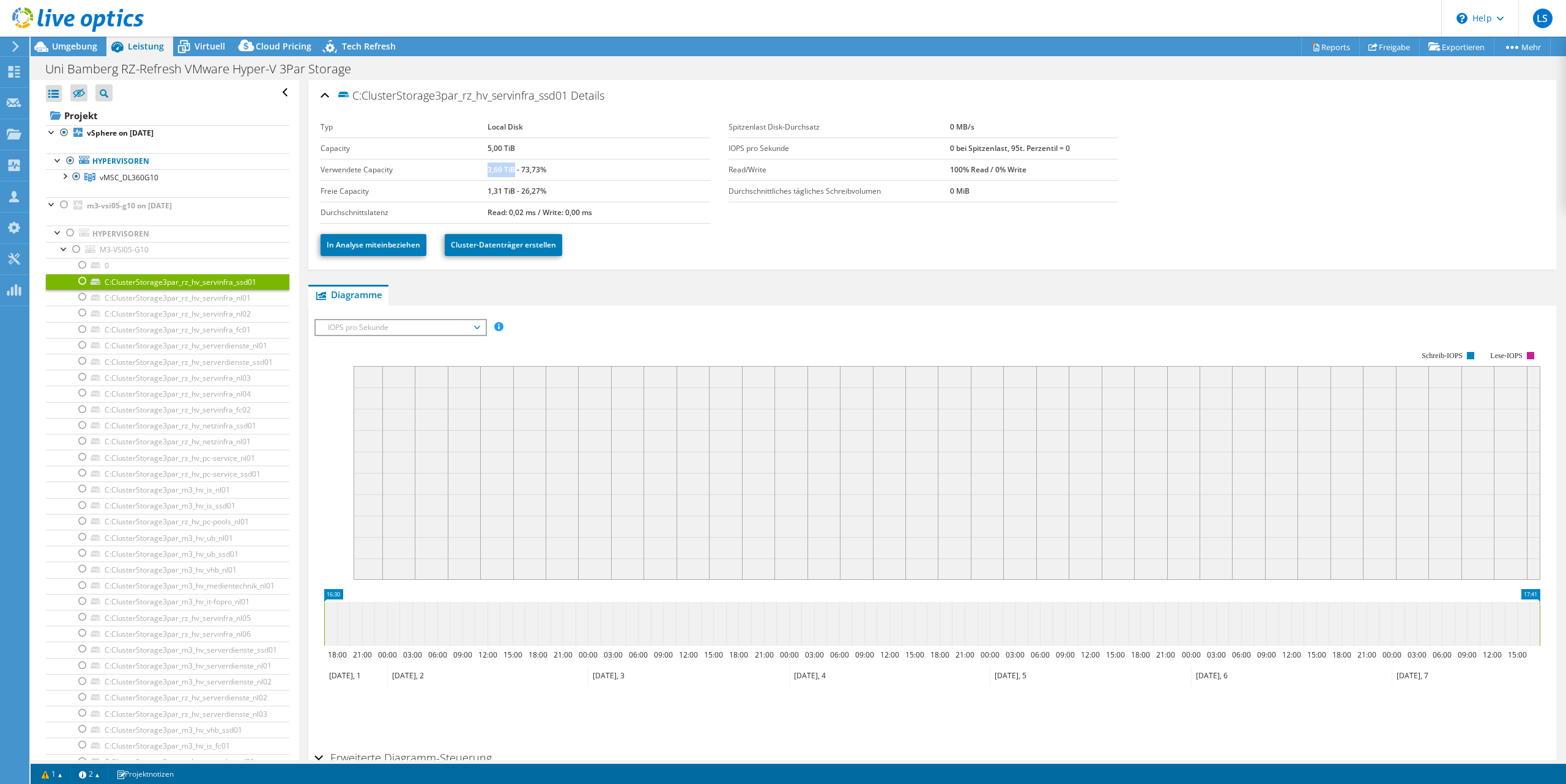
drag, startPoint x: 487, startPoint y: 168, endPoint x: 513, endPoint y: 169, distance: 26.0
click at [513, 169] on b "3,69 TiB - 73,73%" at bounding box center [517, 169] width 59 height 10
click at [503, 168] on b "3,69 TiB - 73,73%" at bounding box center [517, 169] width 59 height 10
drag, startPoint x: 486, startPoint y: 170, endPoint x: 547, endPoint y: 170, distance: 61.0
click at [547, 170] on div "3,69 TiB - 73,73%" at bounding box center [599, 169] width 222 height 14
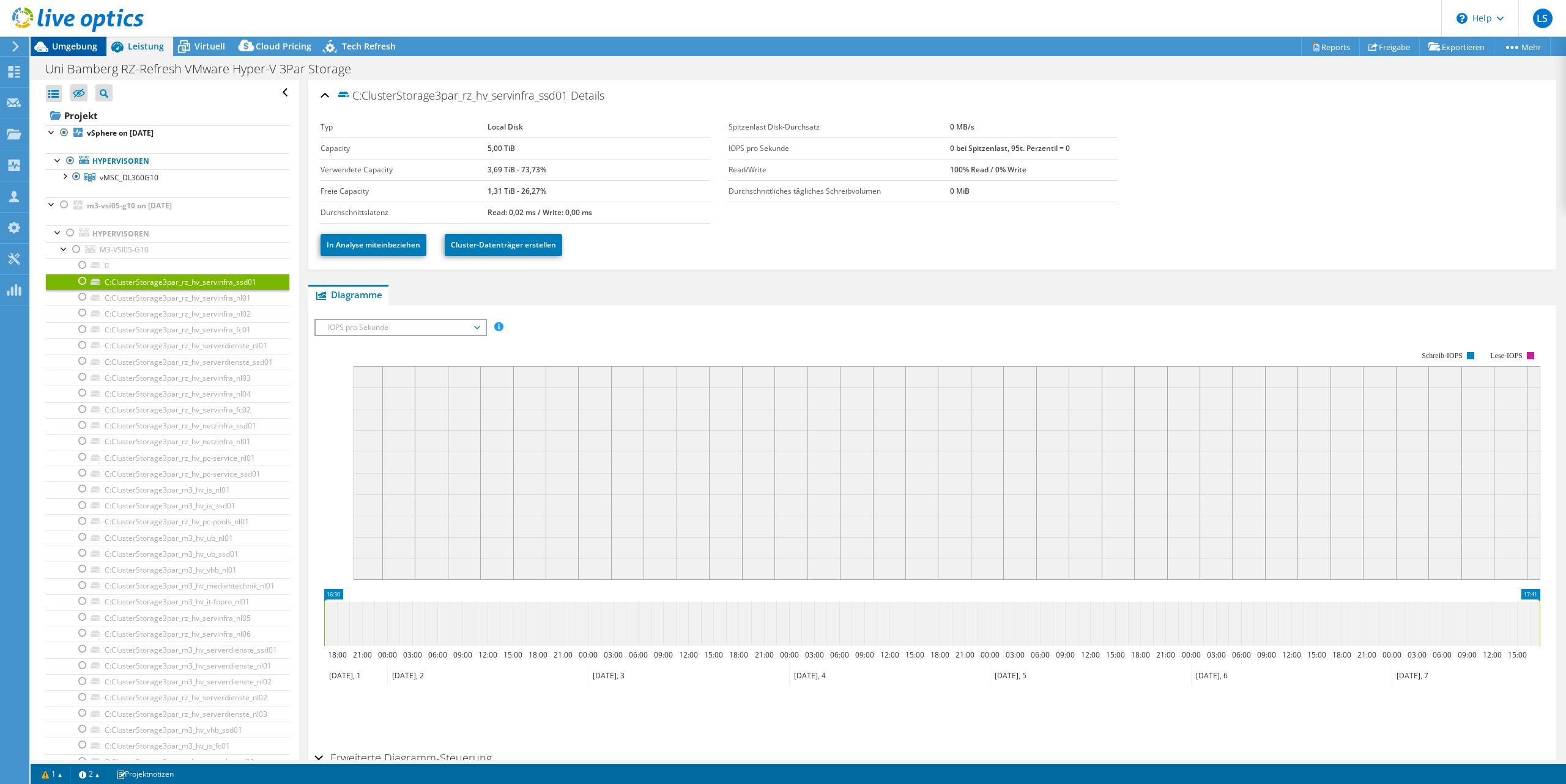
click at [76, 43] on span "Umgebung" at bounding box center [75, 46] width 46 height 11
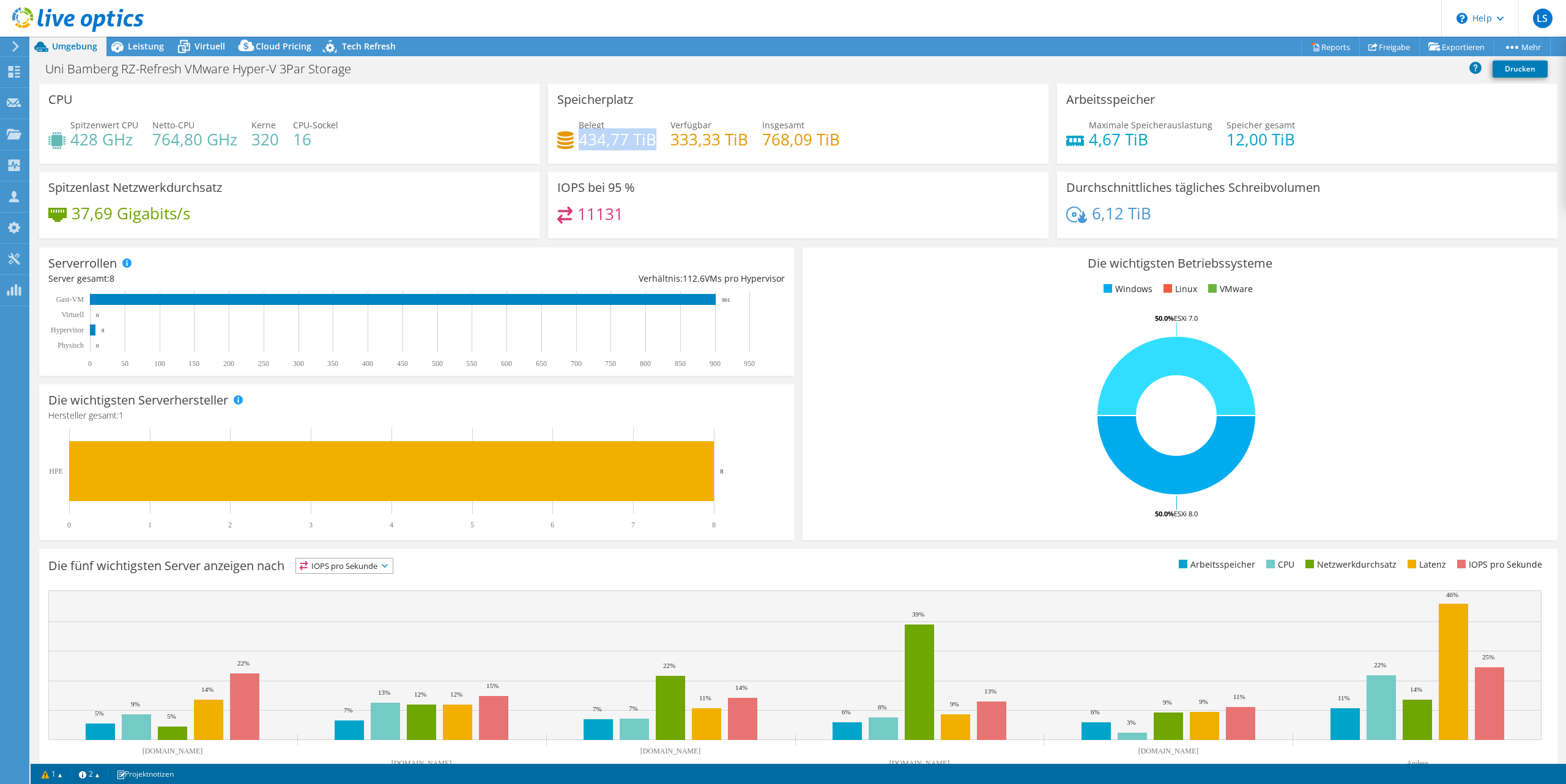
drag, startPoint x: 579, startPoint y: 141, endPoint x: 651, endPoint y: 141, distance: 72.0
click at [651, 141] on h4 "434,77 TiB" at bounding box center [618, 140] width 78 height 13
click at [199, 40] on span "Virtuell" at bounding box center [210, 46] width 30 height 11
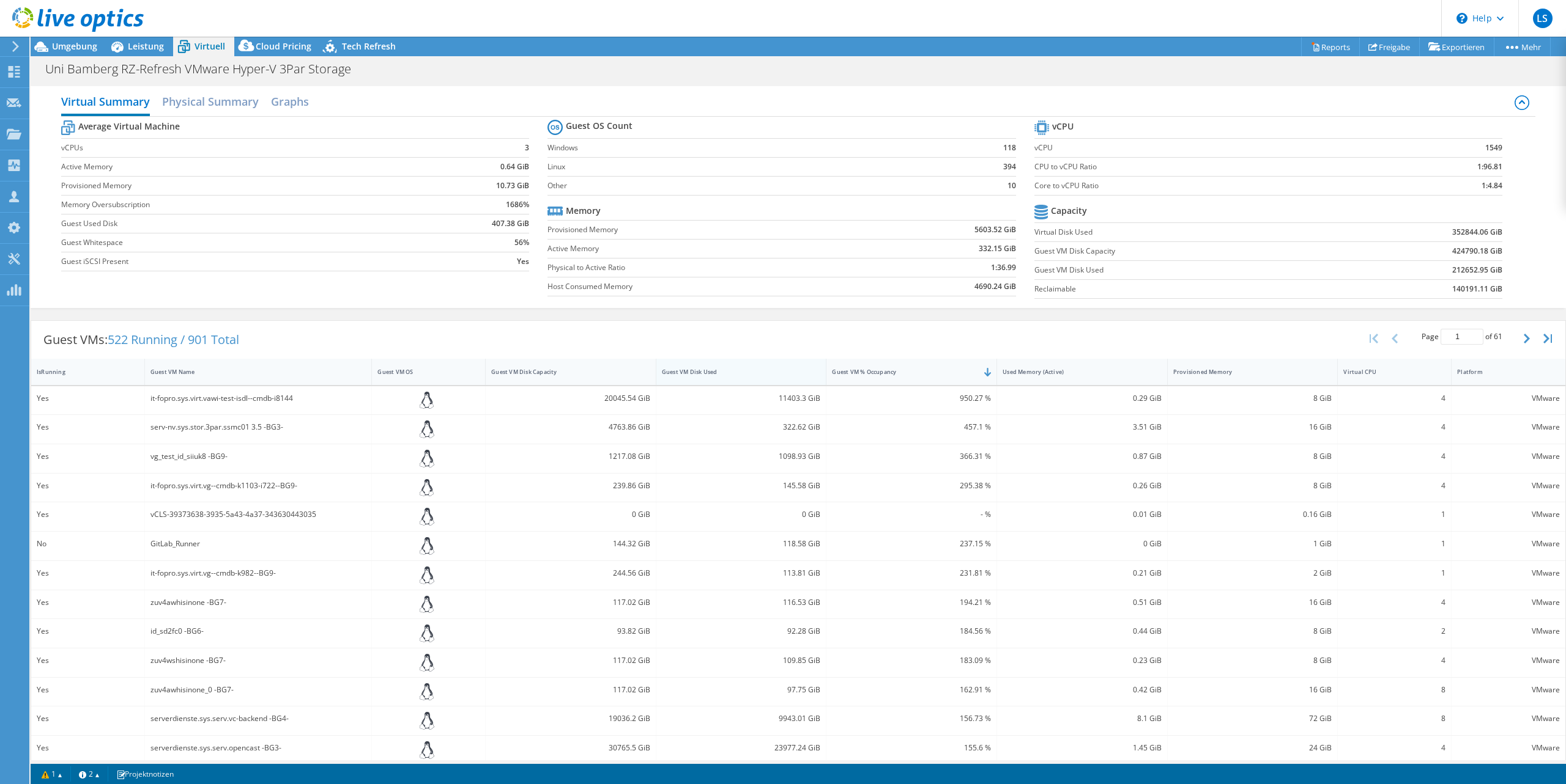
click at [705, 373] on div "Guest VM Disk Used" at bounding box center [734, 372] width 145 height 8
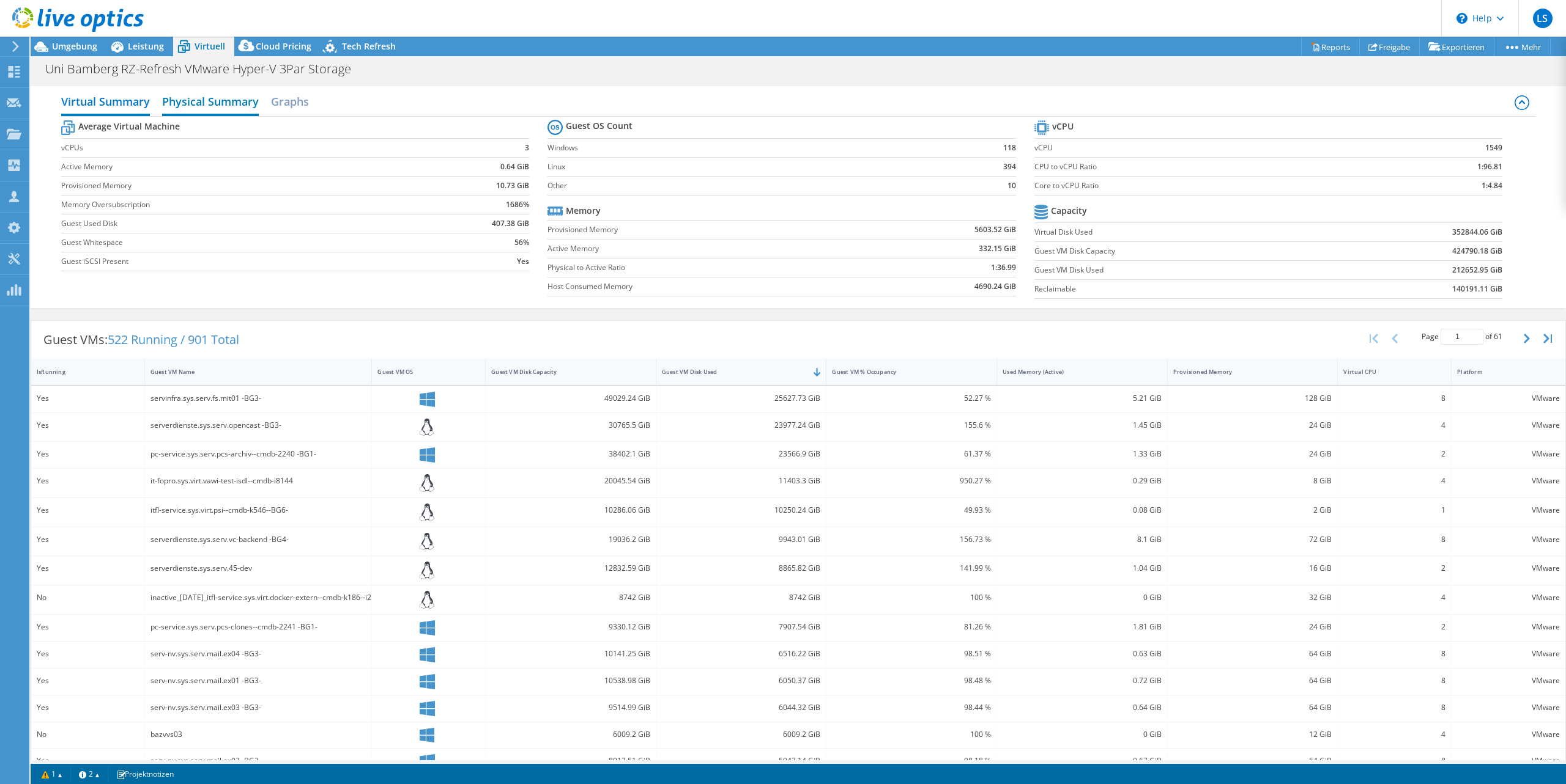
click at [198, 112] on h2 "Physical Summary" at bounding box center [210, 103] width 97 height 27
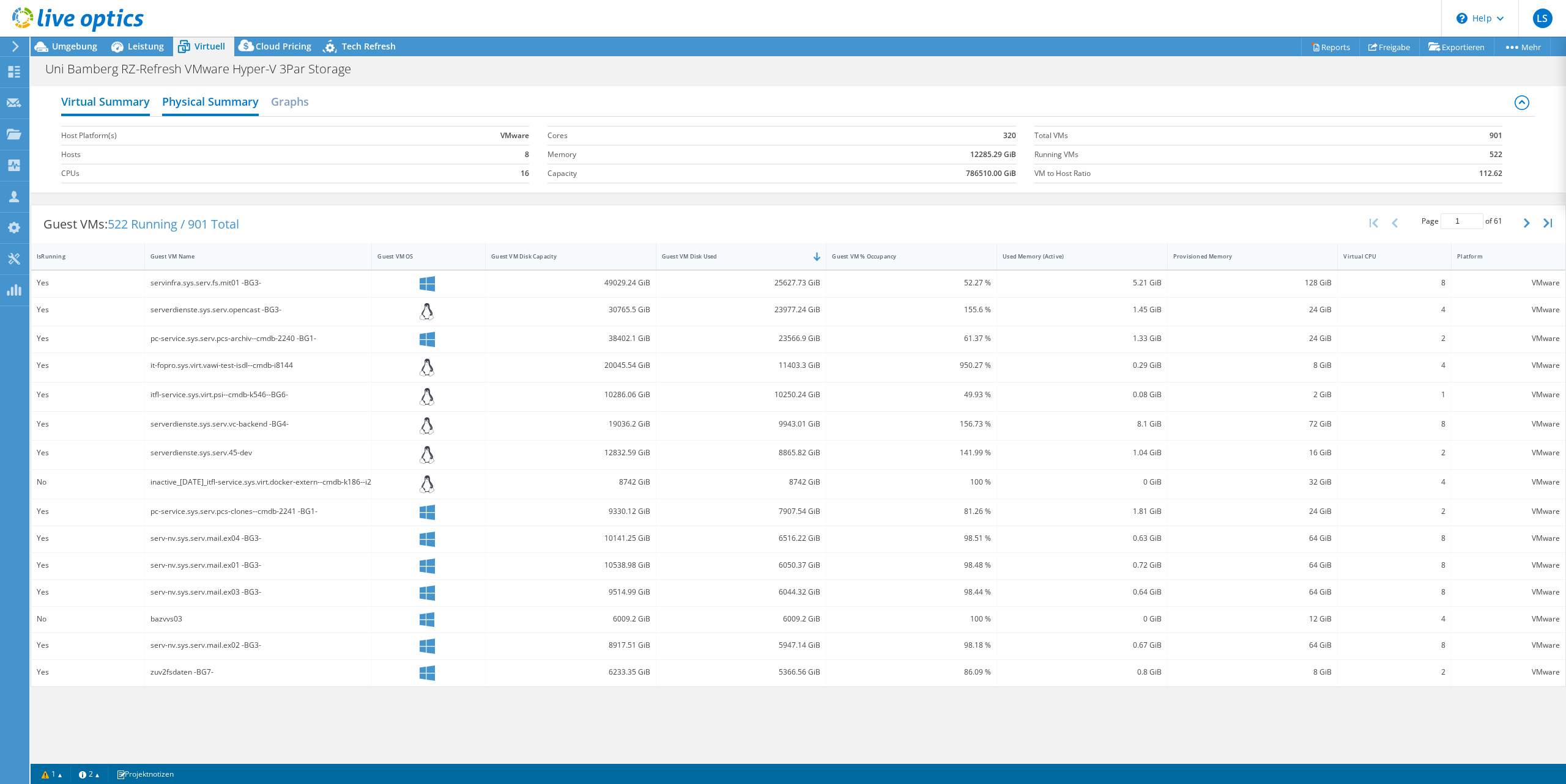
click at [133, 103] on h2 "Virtual Summary" at bounding box center [105, 103] width 88 height 27
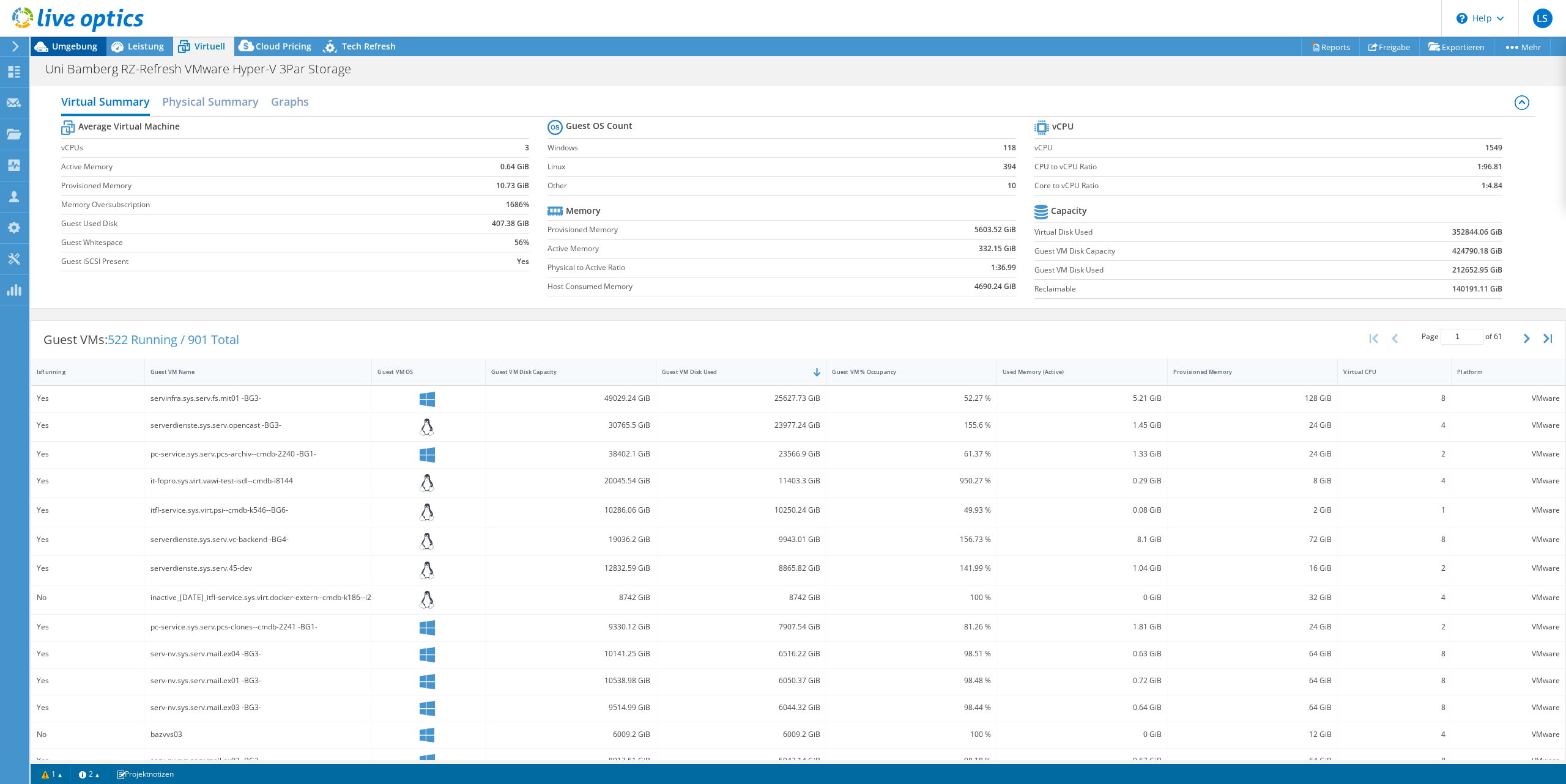
click at [79, 42] on span "Umgebung" at bounding box center [75, 46] width 46 height 11
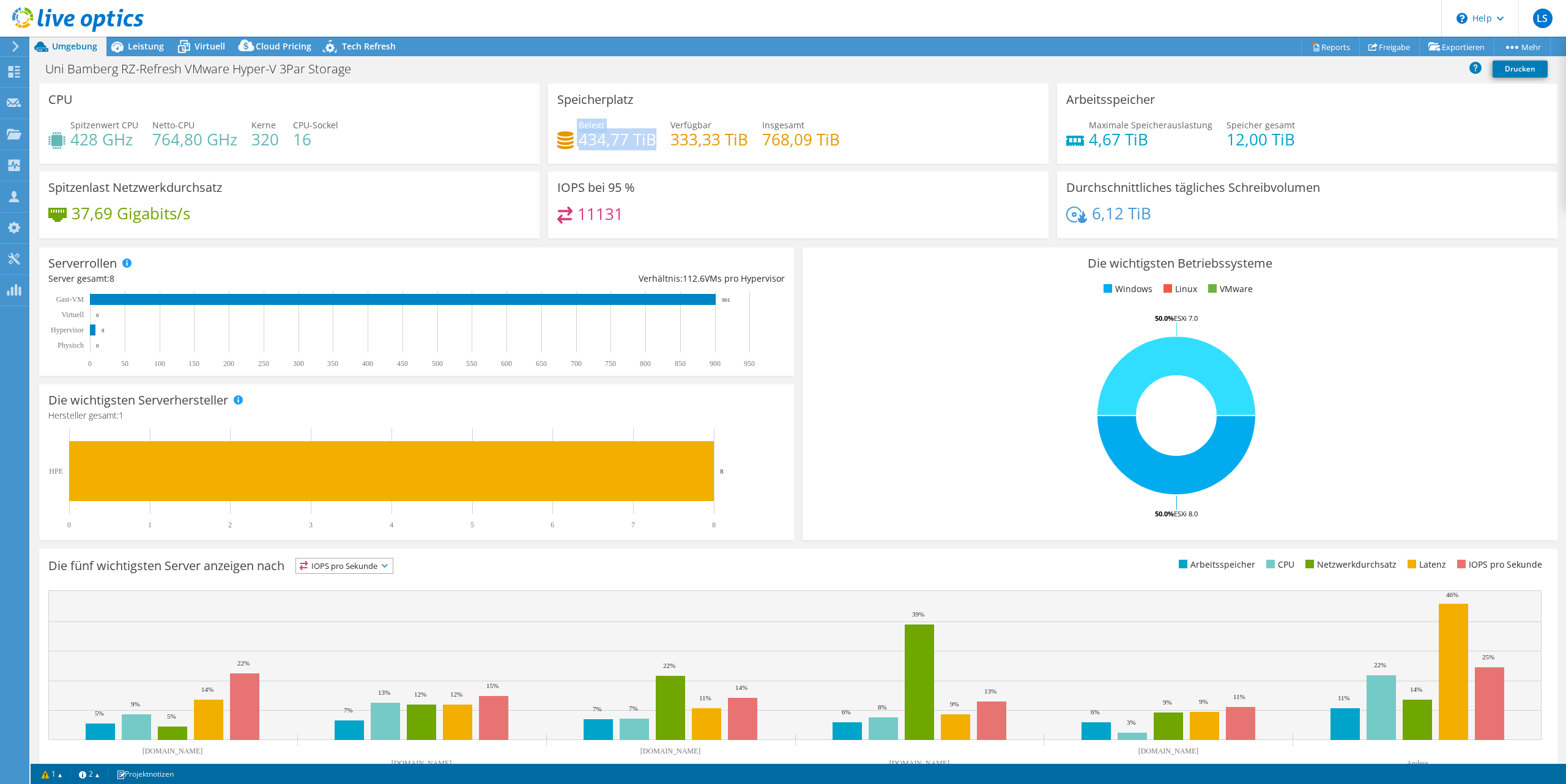
drag, startPoint x: 573, startPoint y: 142, endPoint x: 655, endPoint y: 142, distance: 82.0
click at [655, 142] on div "Belegt 434,77 TiB" at bounding box center [607, 132] width 99 height 28
click at [675, 216] on div "11131" at bounding box center [798, 220] width 482 height 27
drag, startPoint x: 581, startPoint y: 139, endPoint x: 656, endPoint y: 136, distance: 75.1
click at [656, 136] on div "Belegt 434,77 TiB Verfügbar 333,33 TiB Insgesamt 768,09 TiB" at bounding box center [798, 139] width 482 height 40
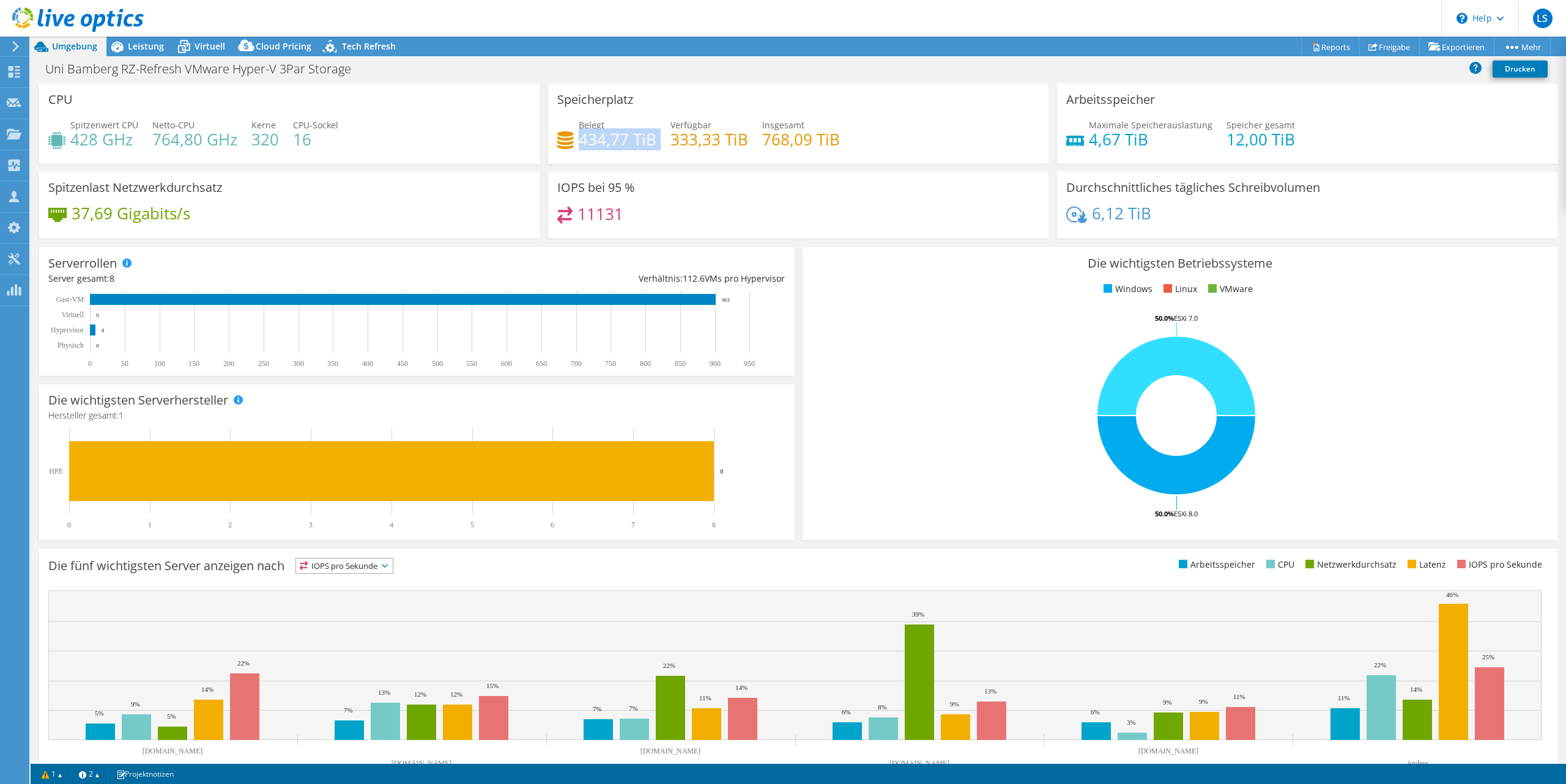
click at [582, 140] on h4 "434,77 TiB" at bounding box center [618, 140] width 78 height 13
drag, startPoint x: 580, startPoint y: 140, endPoint x: 655, endPoint y: 142, distance: 75.0
click at [655, 142] on h4 "434,77 TiB" at bounding box center [618, 140] width 78 height 13
click at [285, 196] on div "Spitzenlast Netzwerkdurchsatz 37,69 Gigabits/s" at bounding box center [289, 205] width 500 height 67
click at [1395, 44] on link "Freigabe" at bounding box center [1389, 47] width 61 height 19
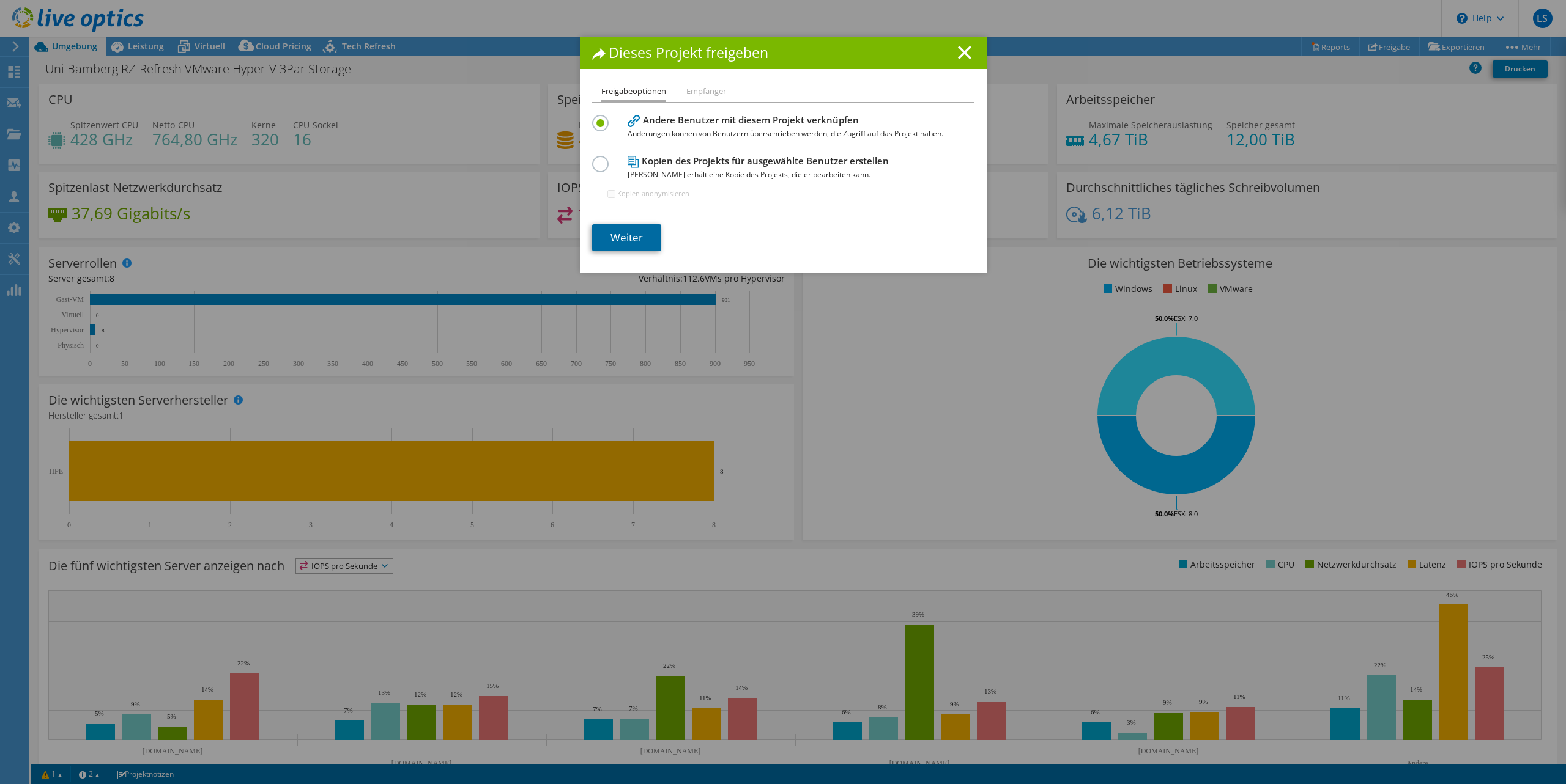
click at [629, 242] on link "Weiter" at bounding box center [627, 238] width 69 height 27
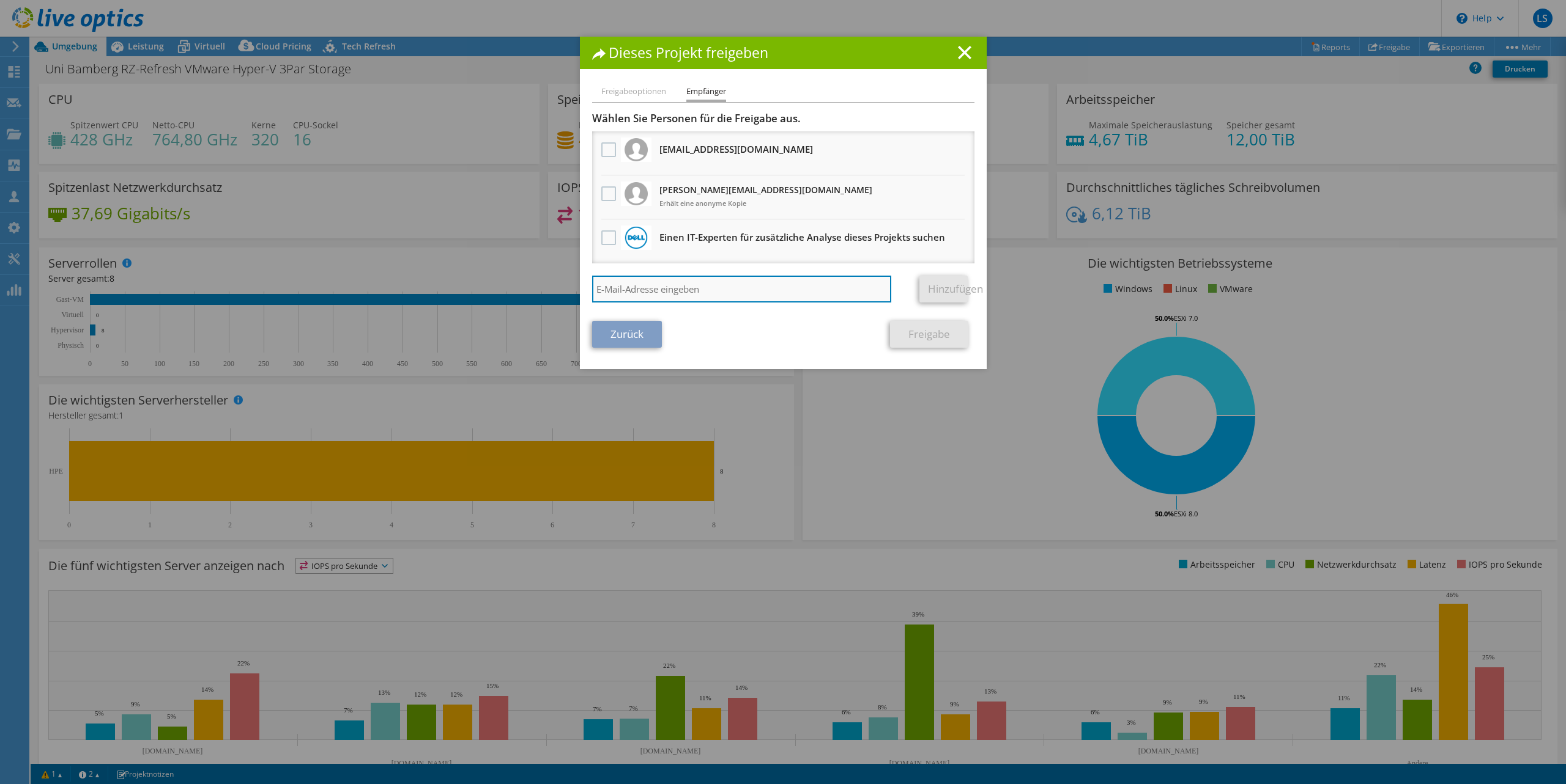
click at [691, 292] on input "search" at bounding box center [742, 289] width 300 height 27
type input "markus.b"
drag, startPoint x: 664, startPoint y: 286, endPoint x: 552, endPoint y: 286, distance: 112.0
click at [552, 286] on div "Dieses Projekt freigeben Freigabeoptionen Empfänger Andere Benutzer mit diesem …" at bounding box center [783, 392] width 1566 height 711
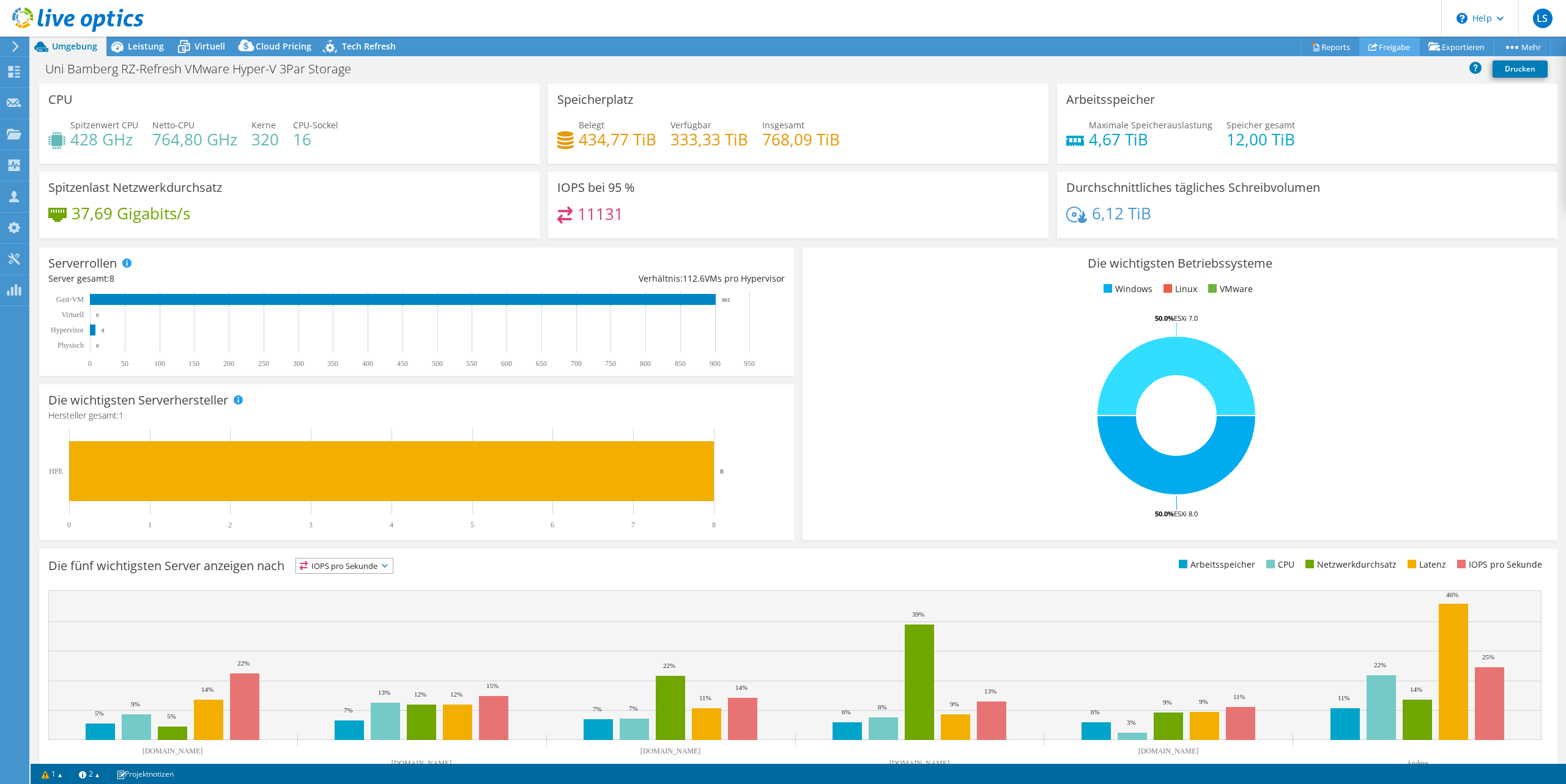
click at [1390, 48] on link "Freigabe" at bounding box center [1389, 47] width 61 height 19
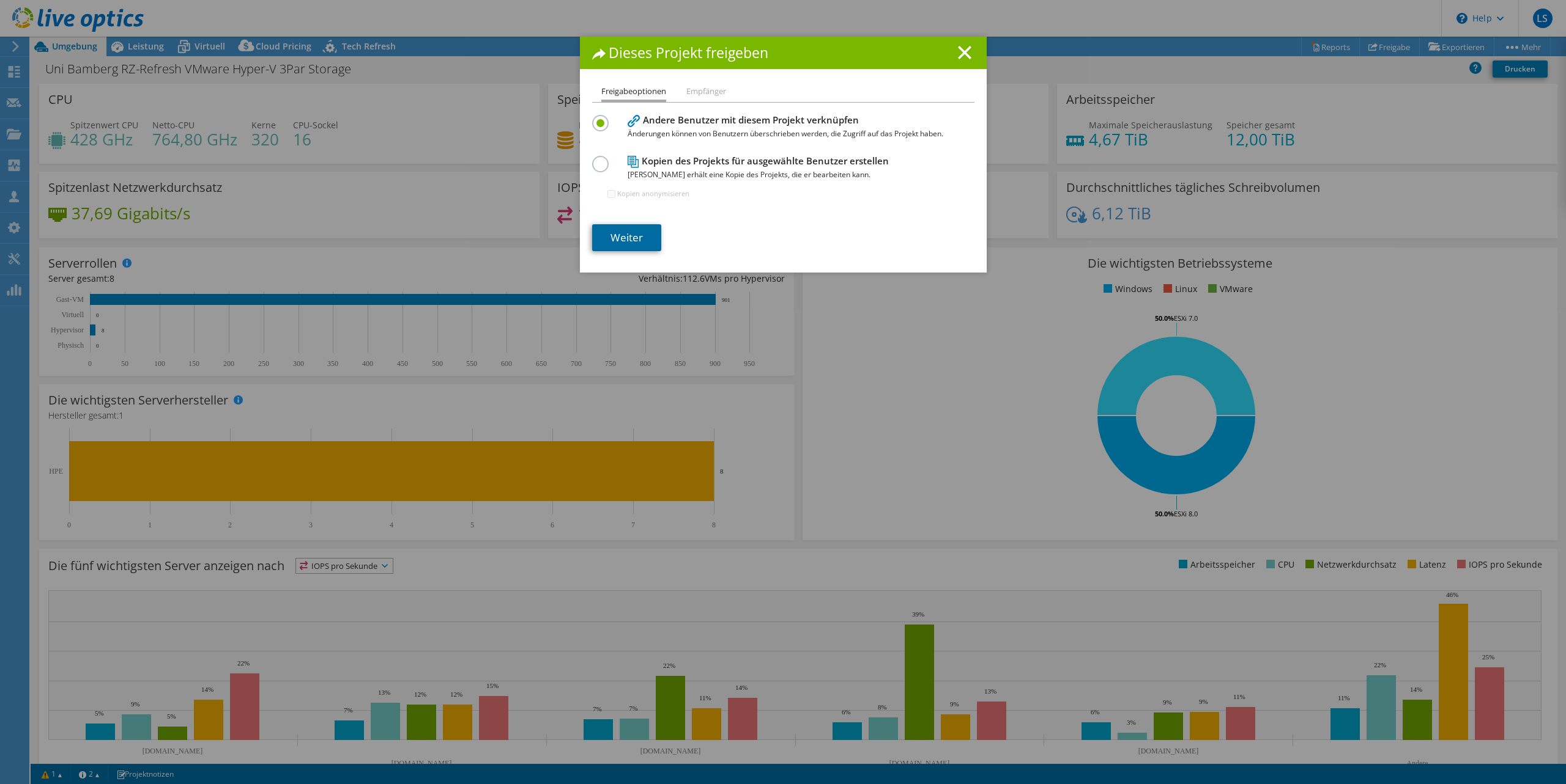
click at [642, 242] on link "Weiter" at bounding box center [627, 238] width 69 height 27
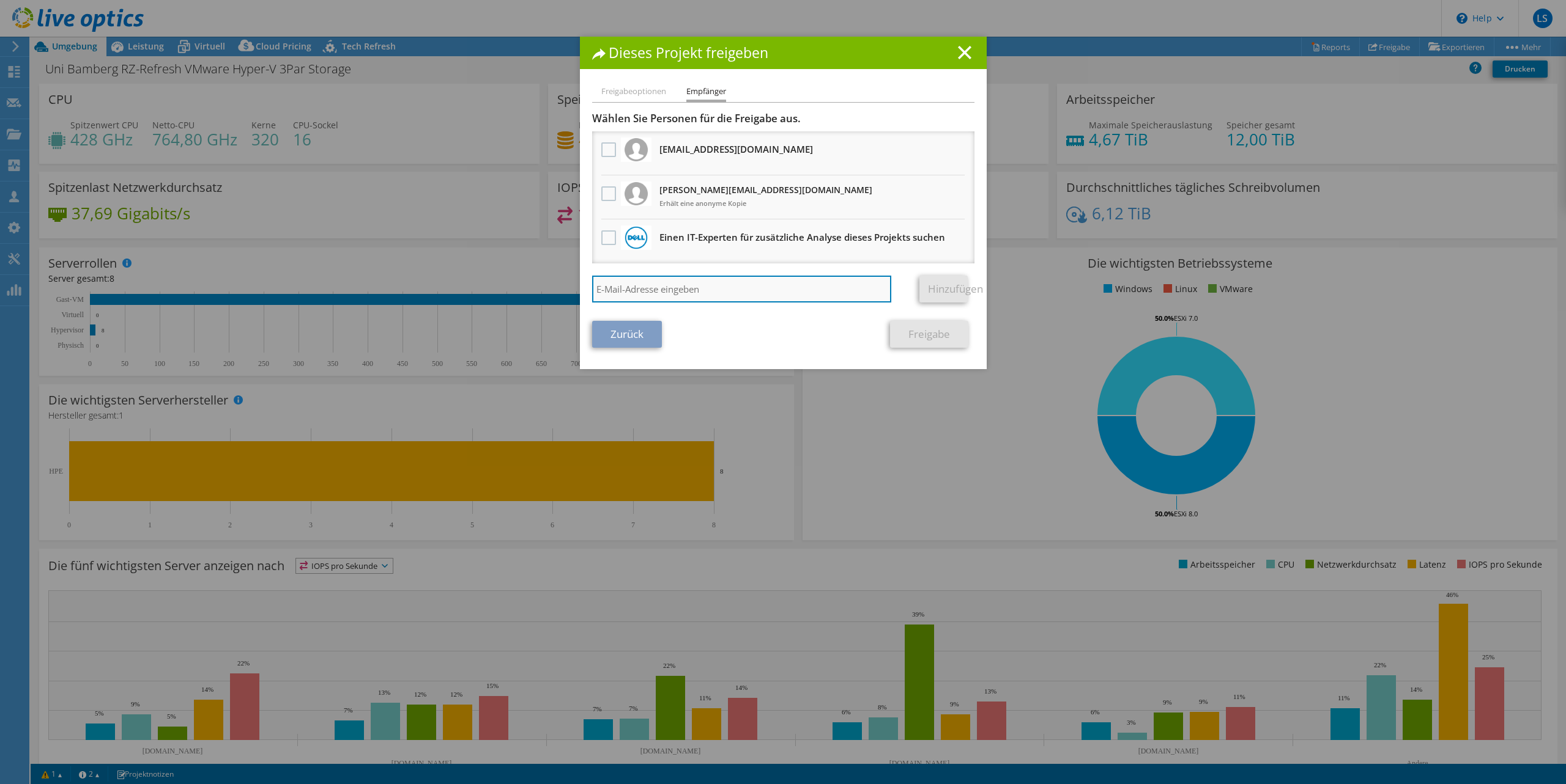
click at [663, 296] on input "search" at bounding box center [742, 289] width 300 height 27
paste input "markus.biesinger@nutanix.com"
type input "markus.biesinger@nutanix.com"
click at [949, 290] on link "Hinzufügen" at bounding box center [943, 289] width 48 height 27
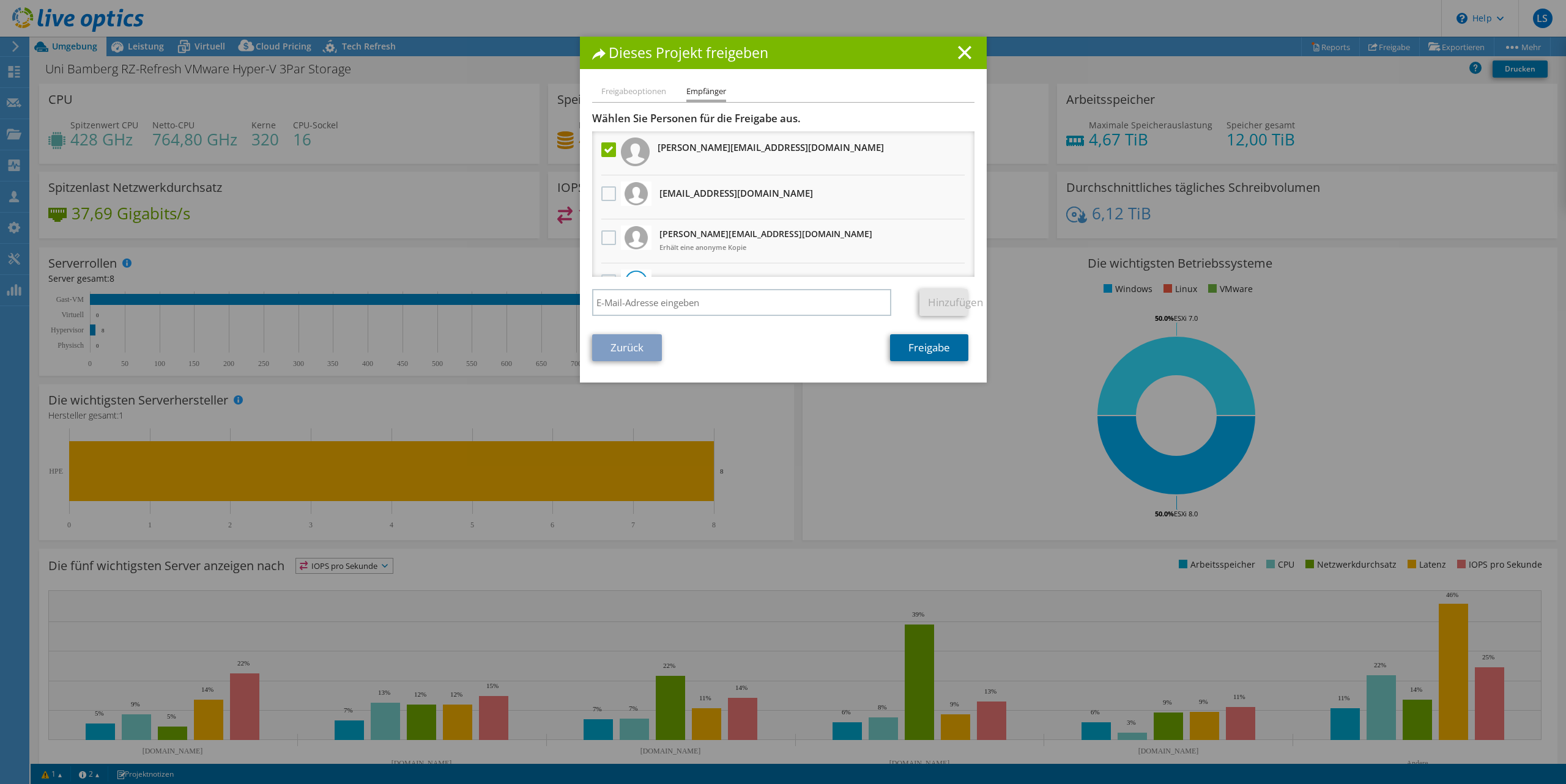
click at [932, 351] on link "Freigabe" at bounding box center [929, 348] width 78 height 27
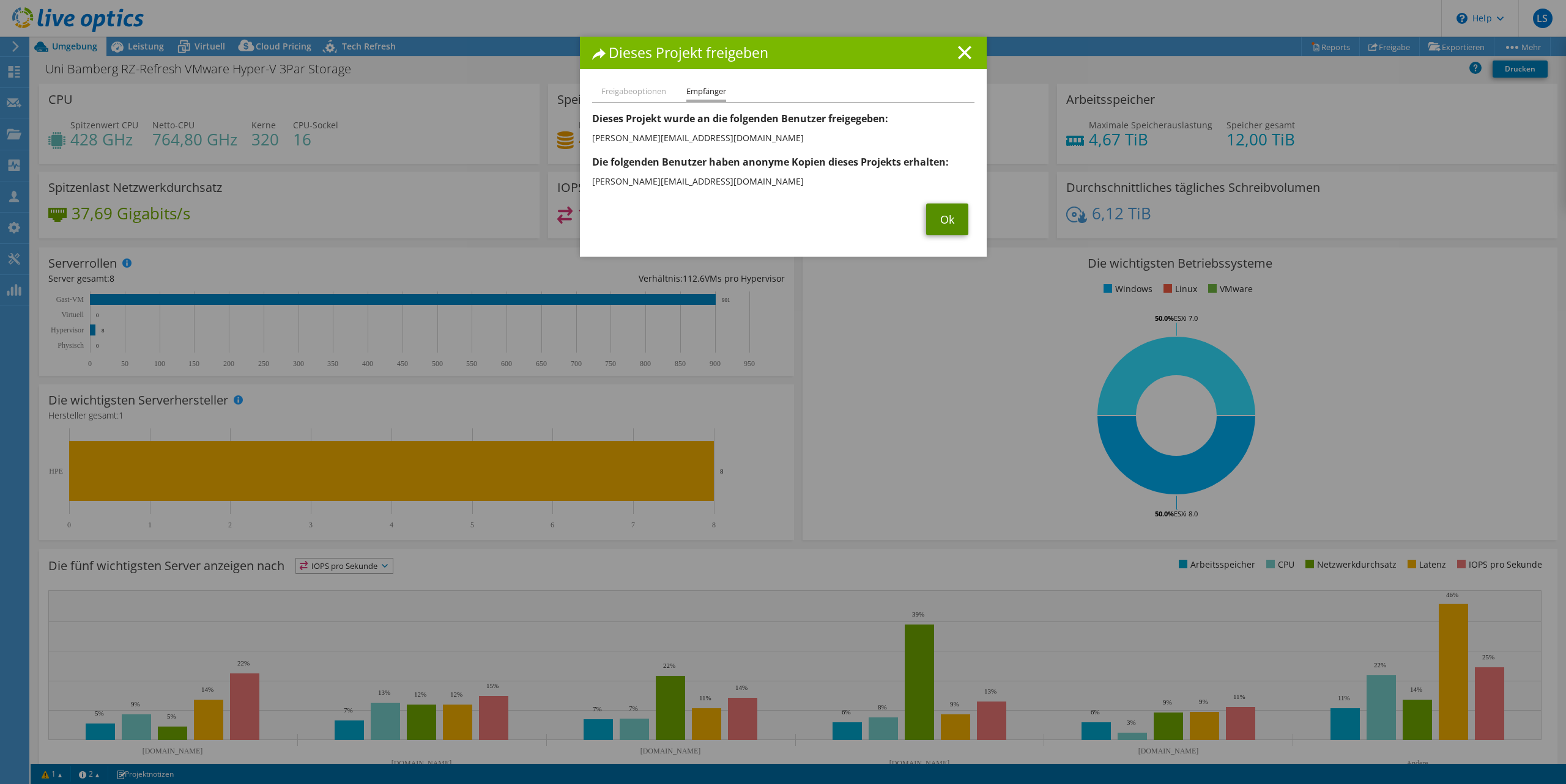
click at [944, 223] on link "Ok" at bounding box center [947, 219] width 42 height 31
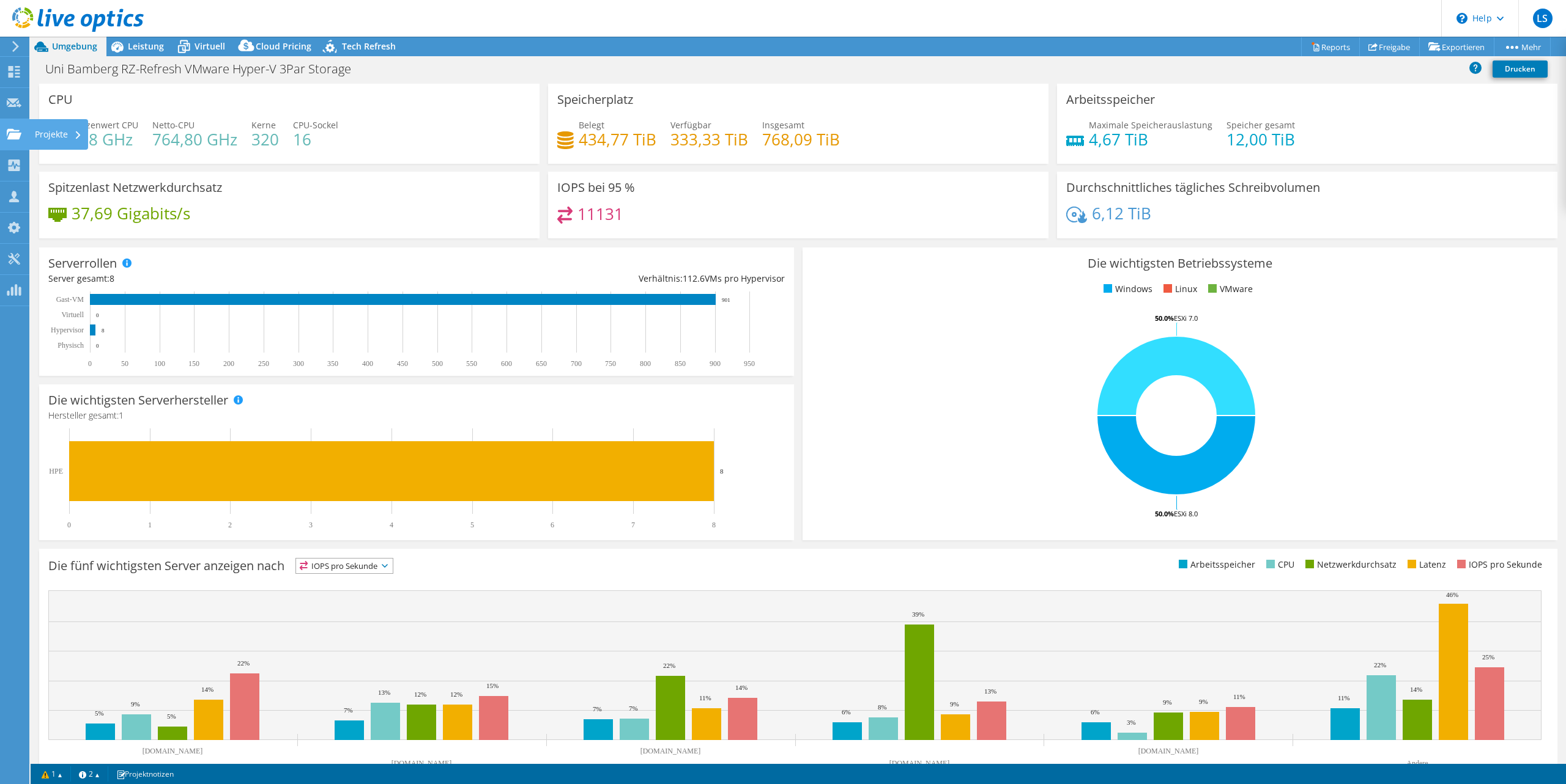
click at [13, 133] on use at bounding box center [13, 133] width 14 height 10
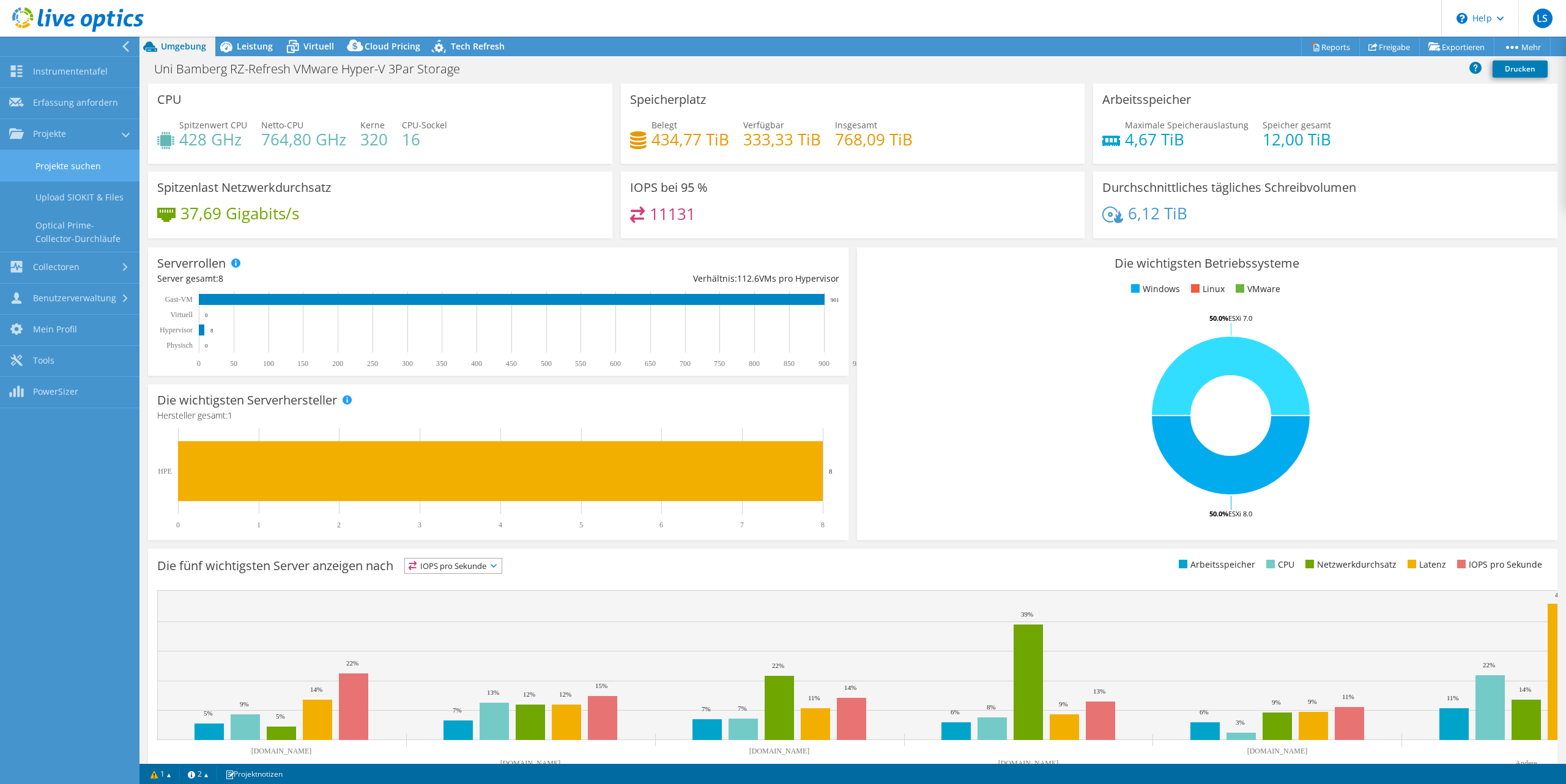
click at [71, 166] on link "Projekte suchen" at bounding box center [69, 165] width 140 height 31
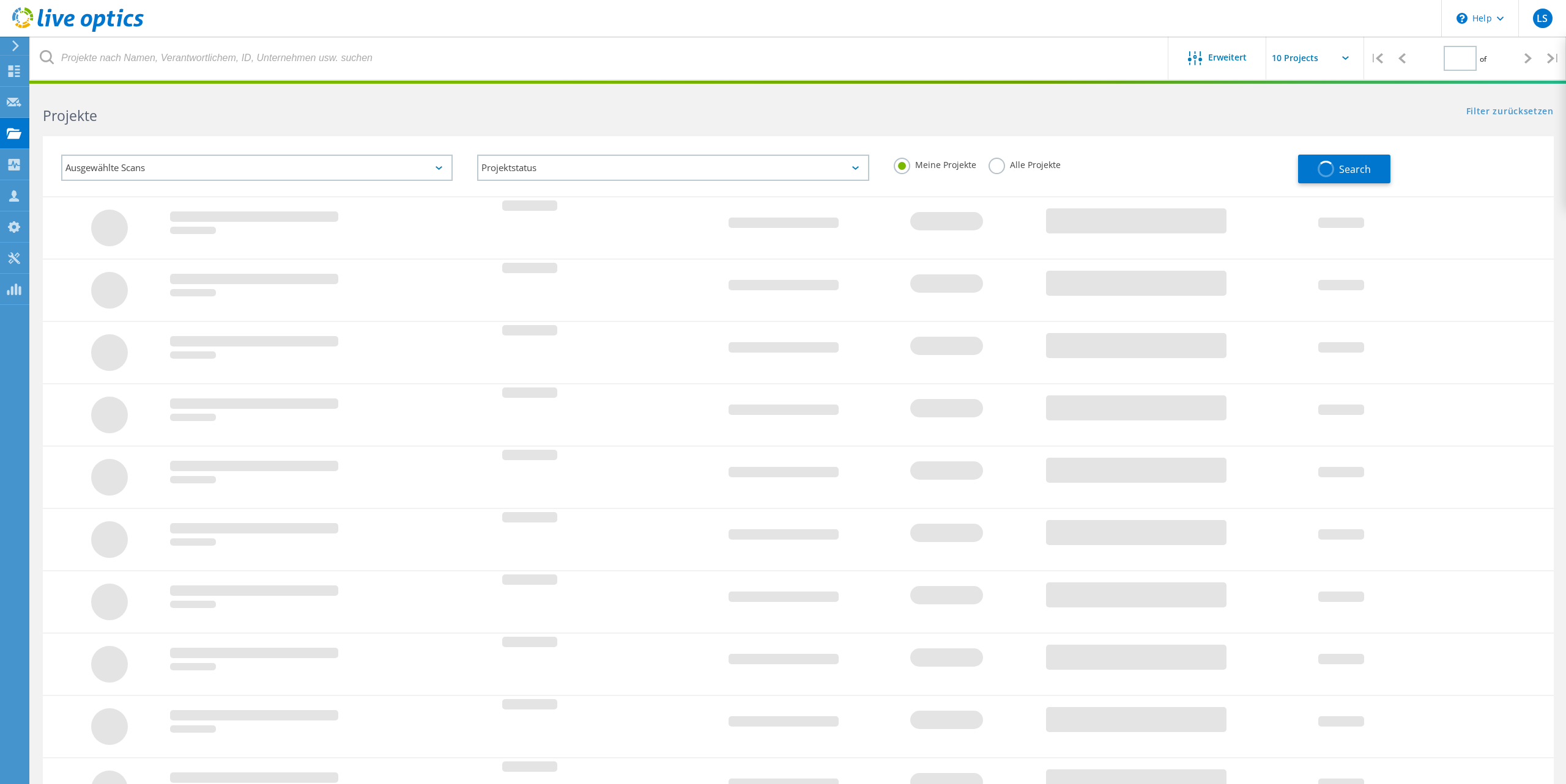
type input "1"
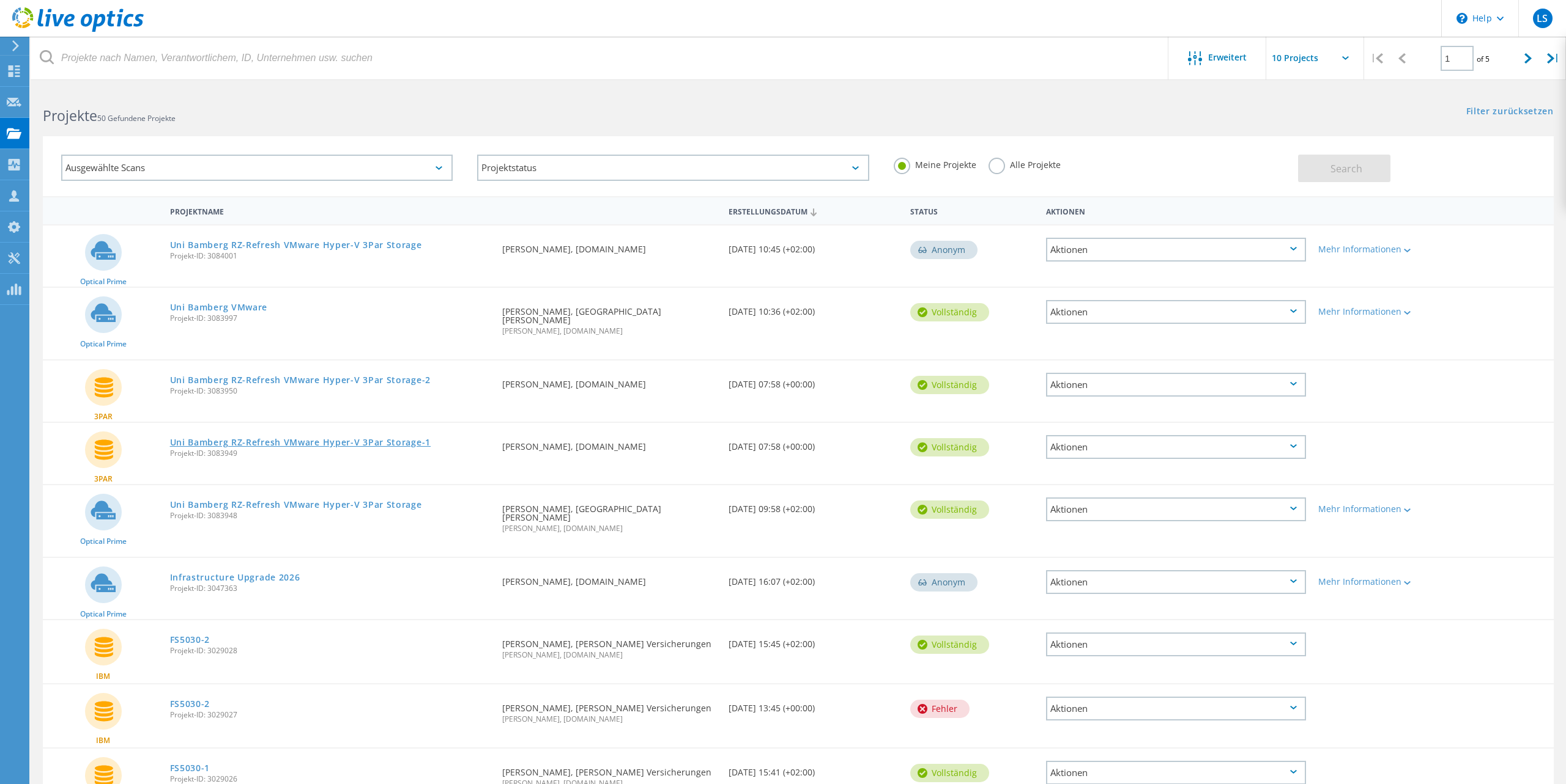
click at [300, 438] on link "Uni Bamberg RZ-Refresh VMware Hyper-V 3Par Storage-1" at bounding box center [300, 442] width 261 height 9
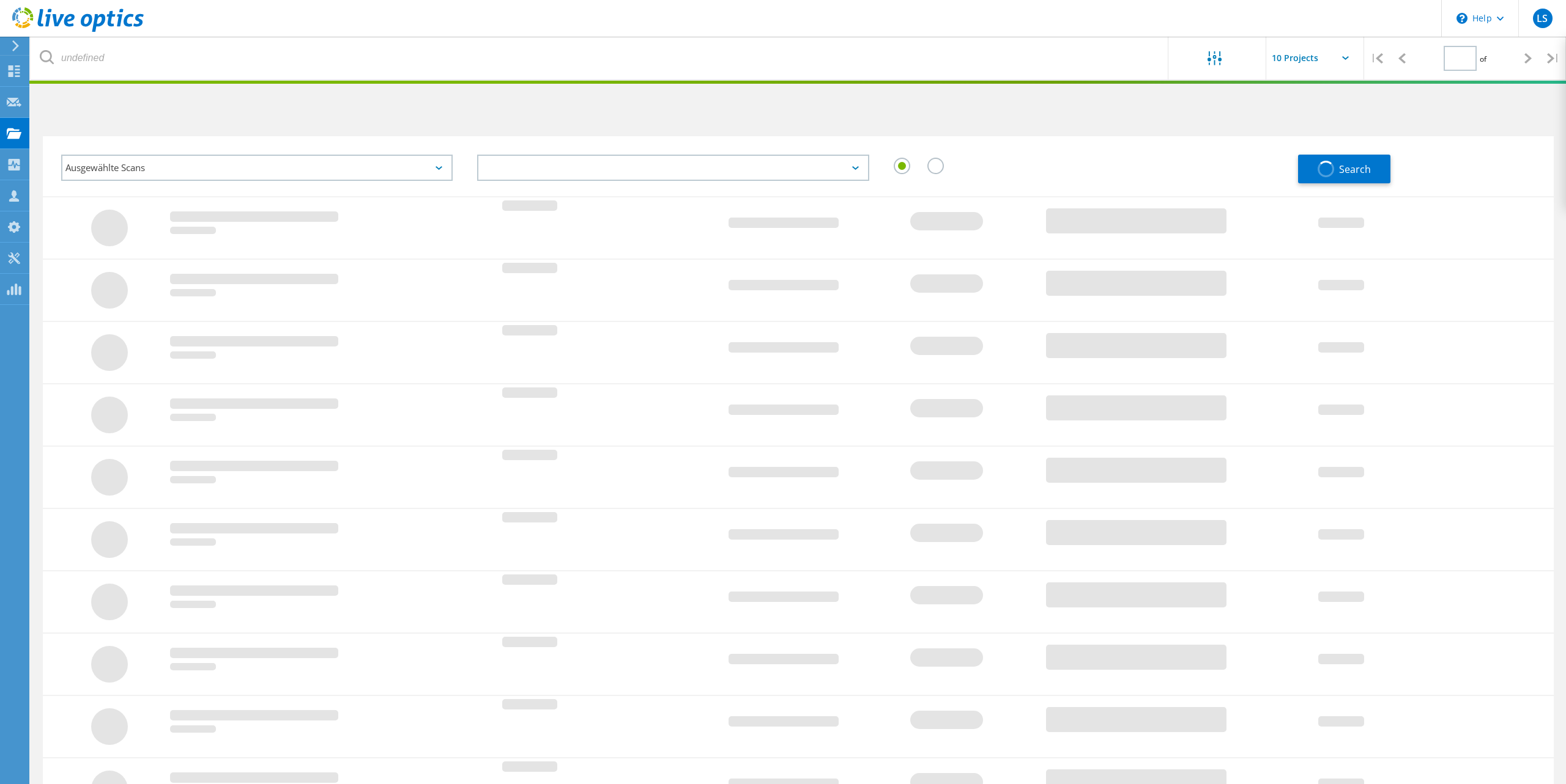
type input "1"
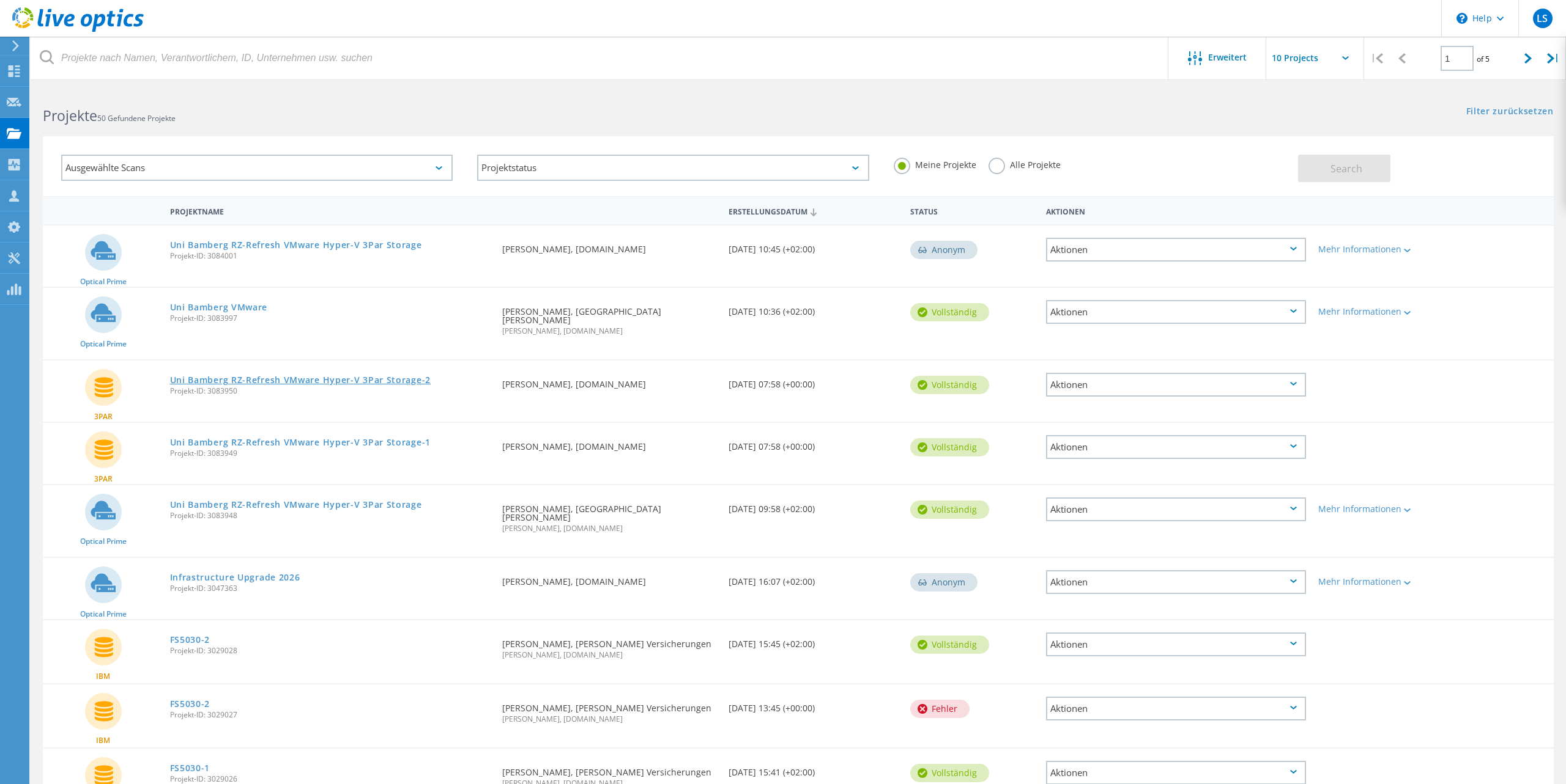
click at [361, 376] on link "Uni Bamberg RZ-Refresh VMware Hyper-V 3Par Storage-2" at bounding box center [300, 380] width 261 height 9
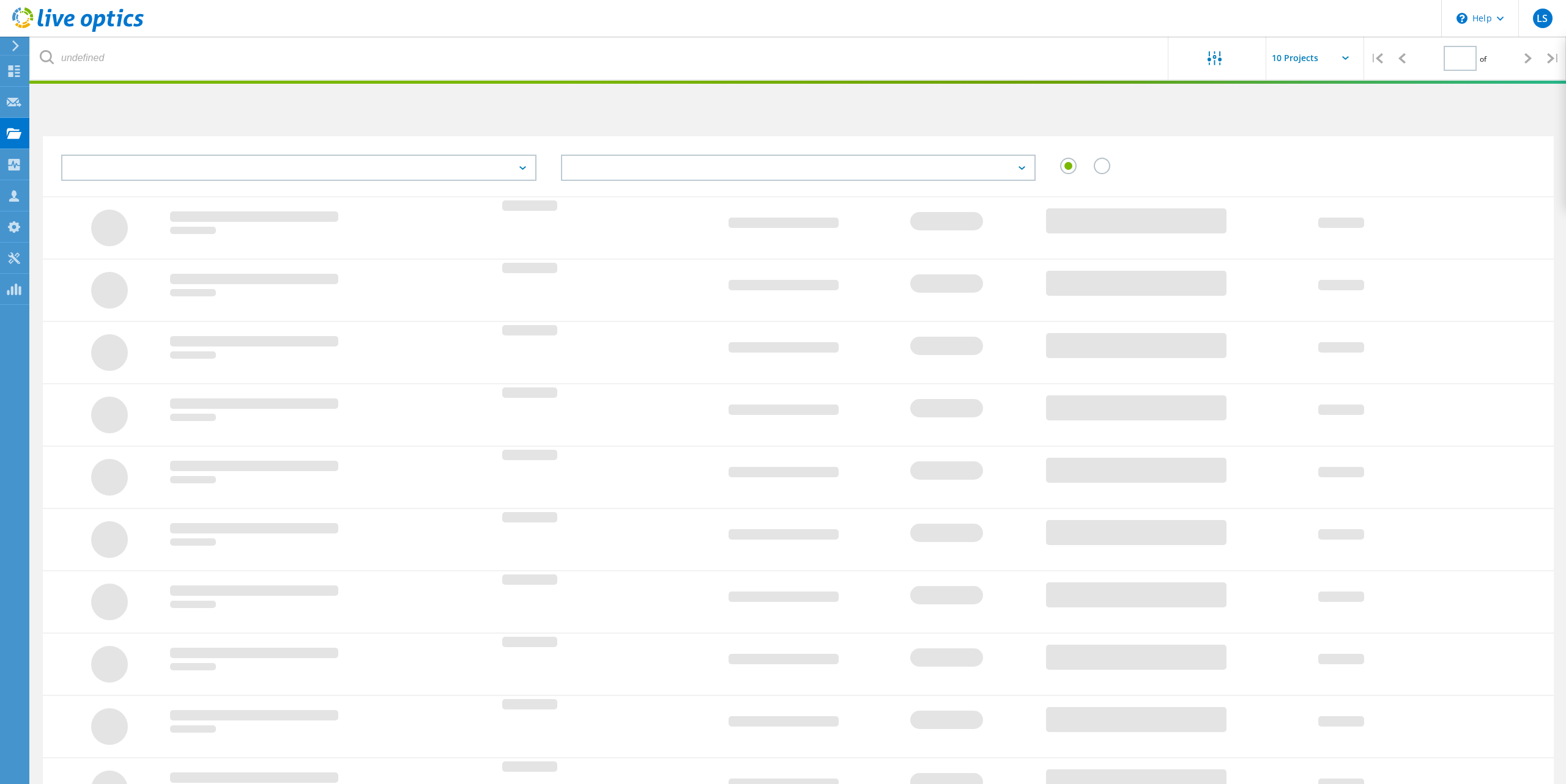
type input "1"
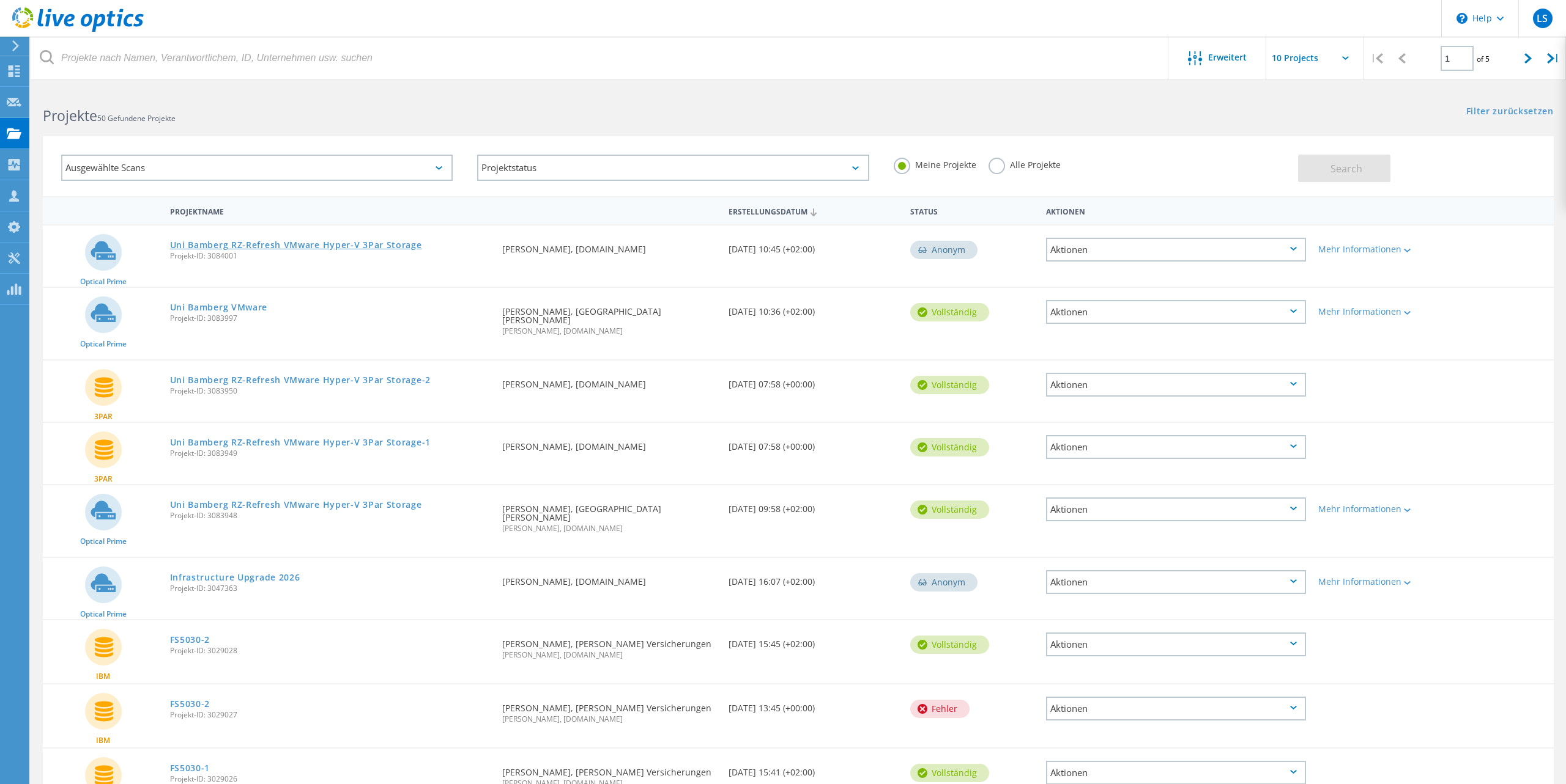
click at [224, 248] on link "Uni Bamberg RZ-Refresh VMware Hyper-V 3Par Storage" at bounding box center [296, 244] width 252 height 9
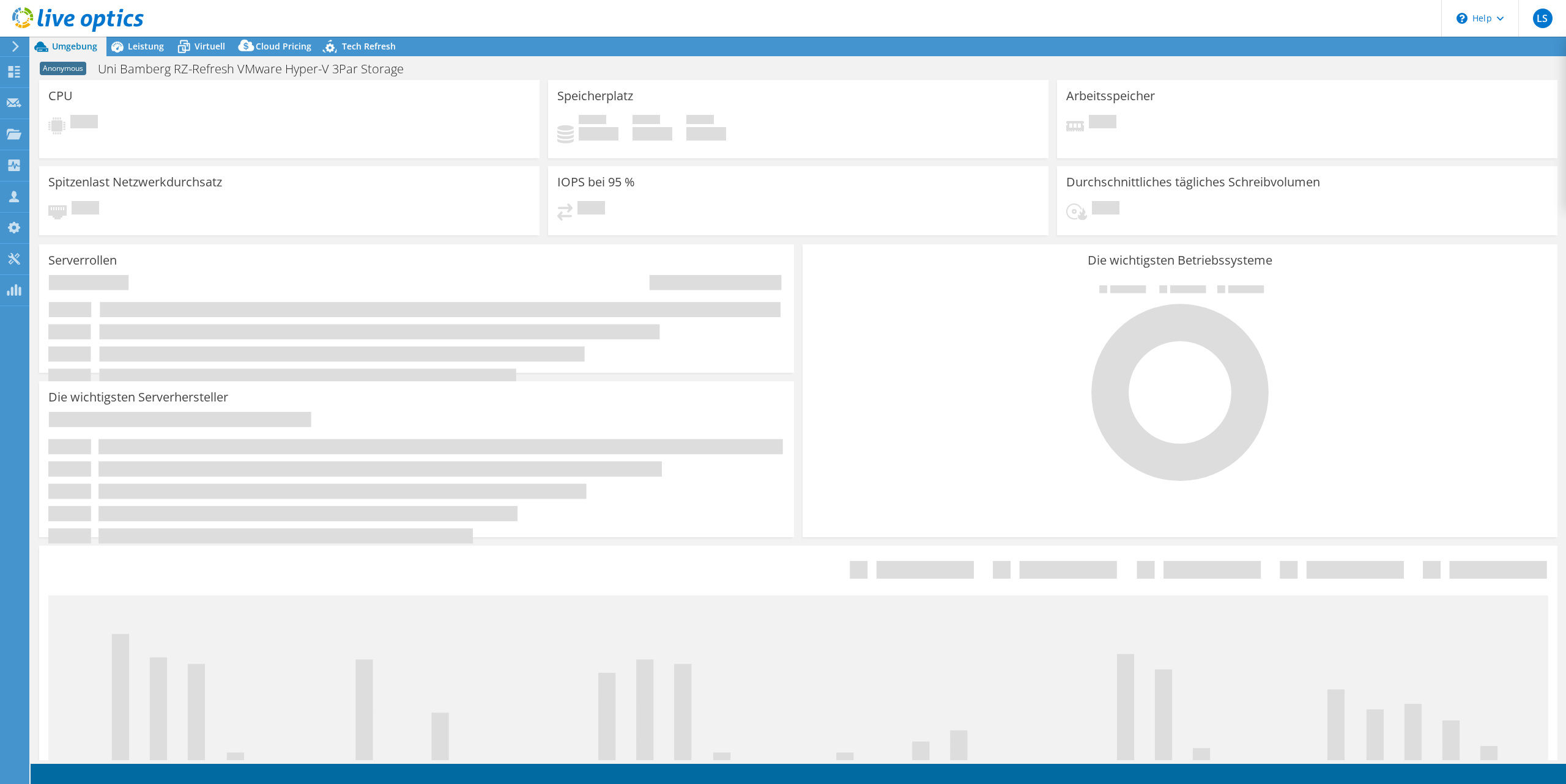
select select "USD"
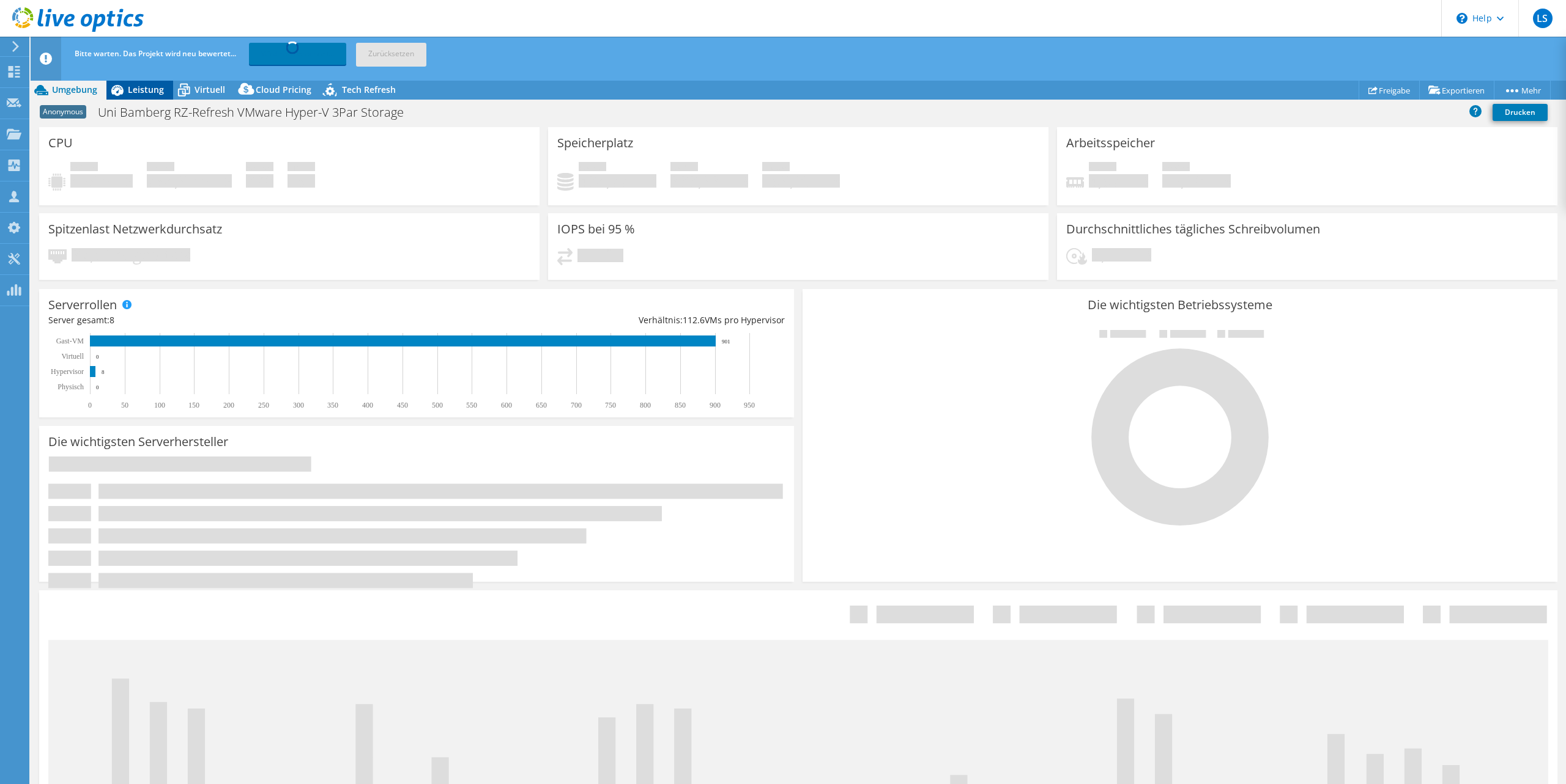
click at [138, 90] on span "Leistung" at bounding box center [145, 89] width 36 height 11
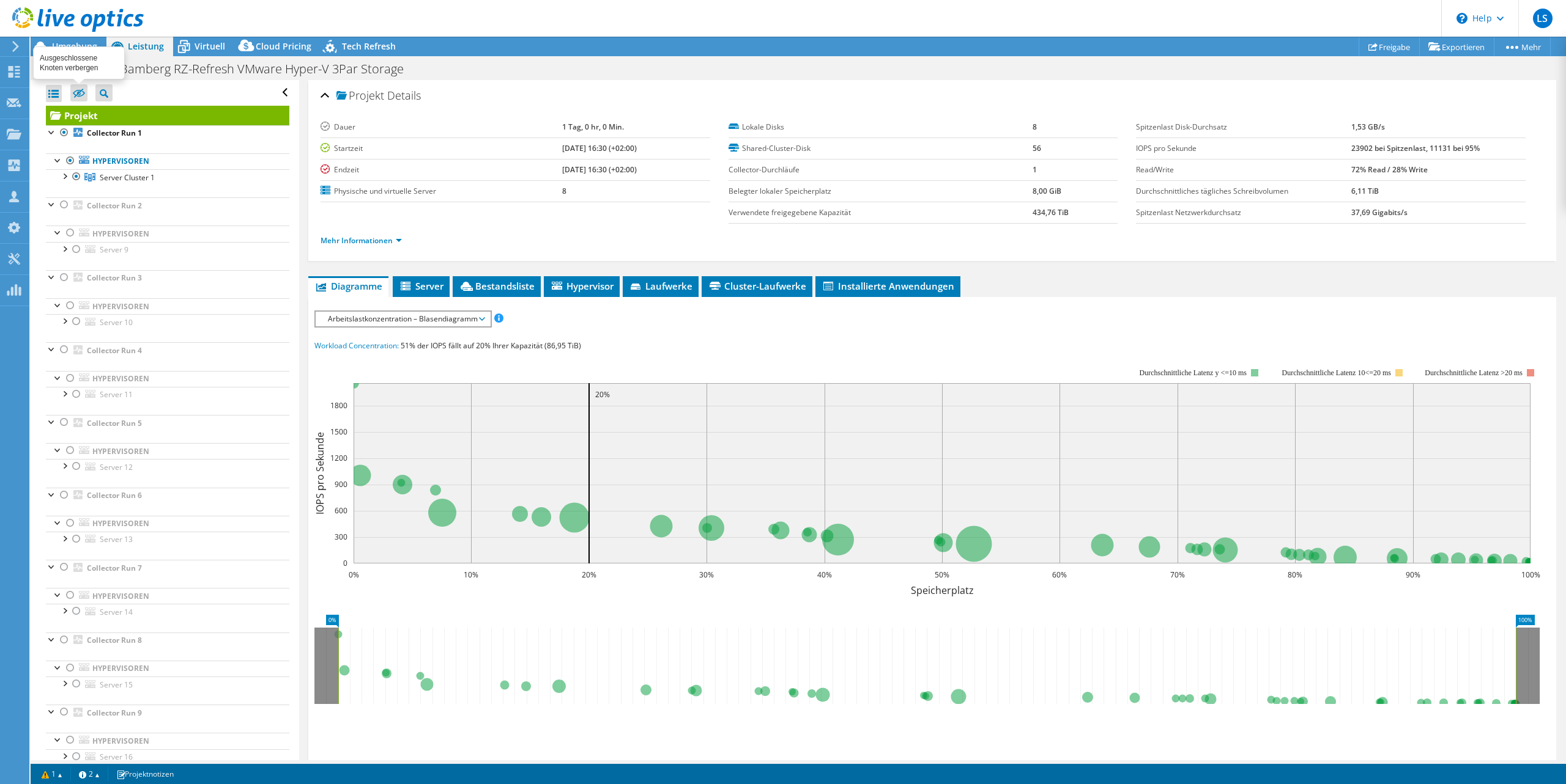
click at [77, 96] on icon at bounding box center [79, 93] width 12 height 10
click at [0, 0] on input "checkbox" at bounding box center [0, 0] width 0 height 0
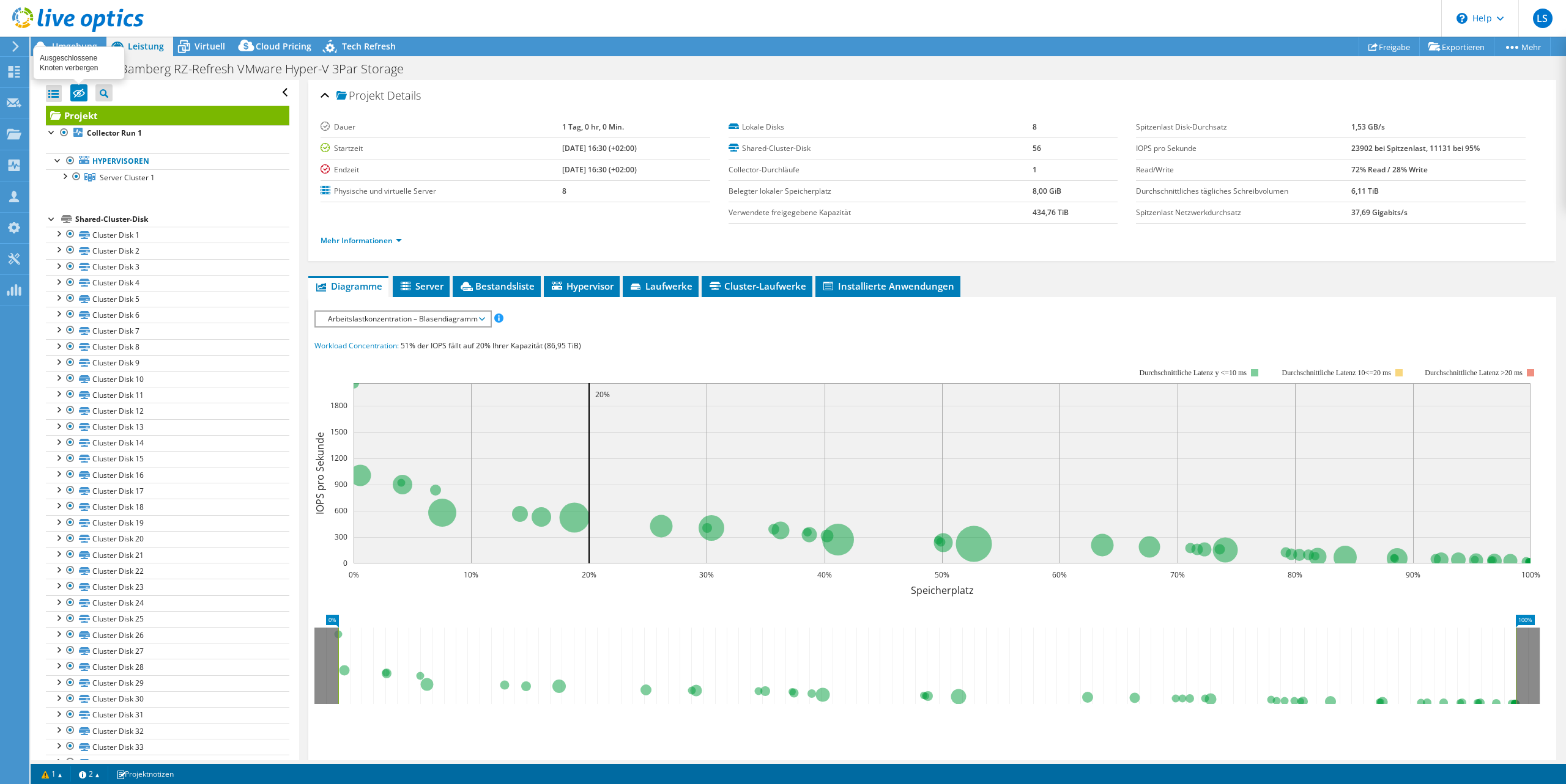
click at [77, 96] on icon at bounding box center [79, 93] width 12 height 10
click at [0, 0] on input "checkbox" at bounding box center [0, 0] width 0 height 0
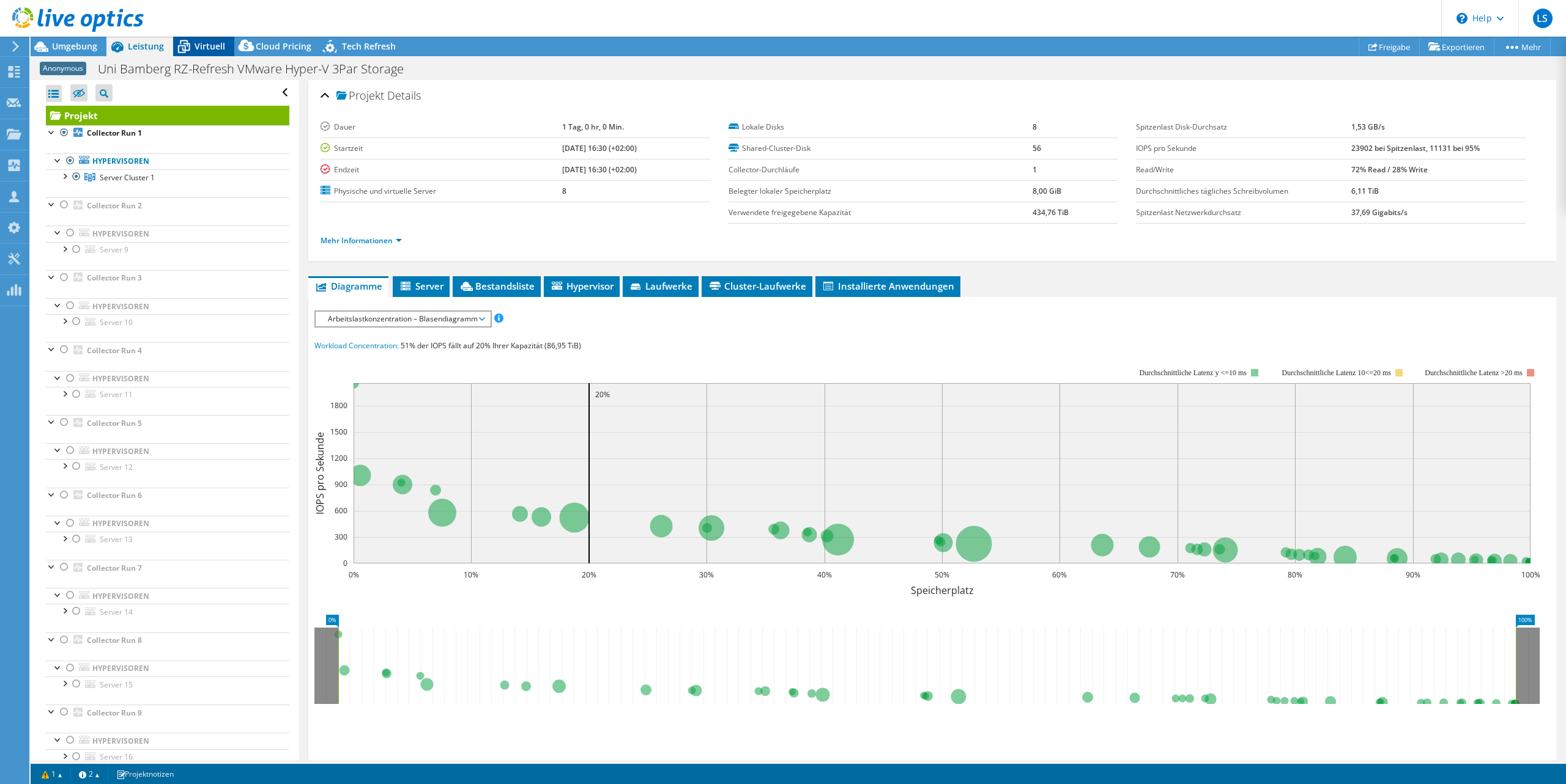
click at [200, 44] on span "Virtuell" at bounding box center [210, 46] width 30 height 11
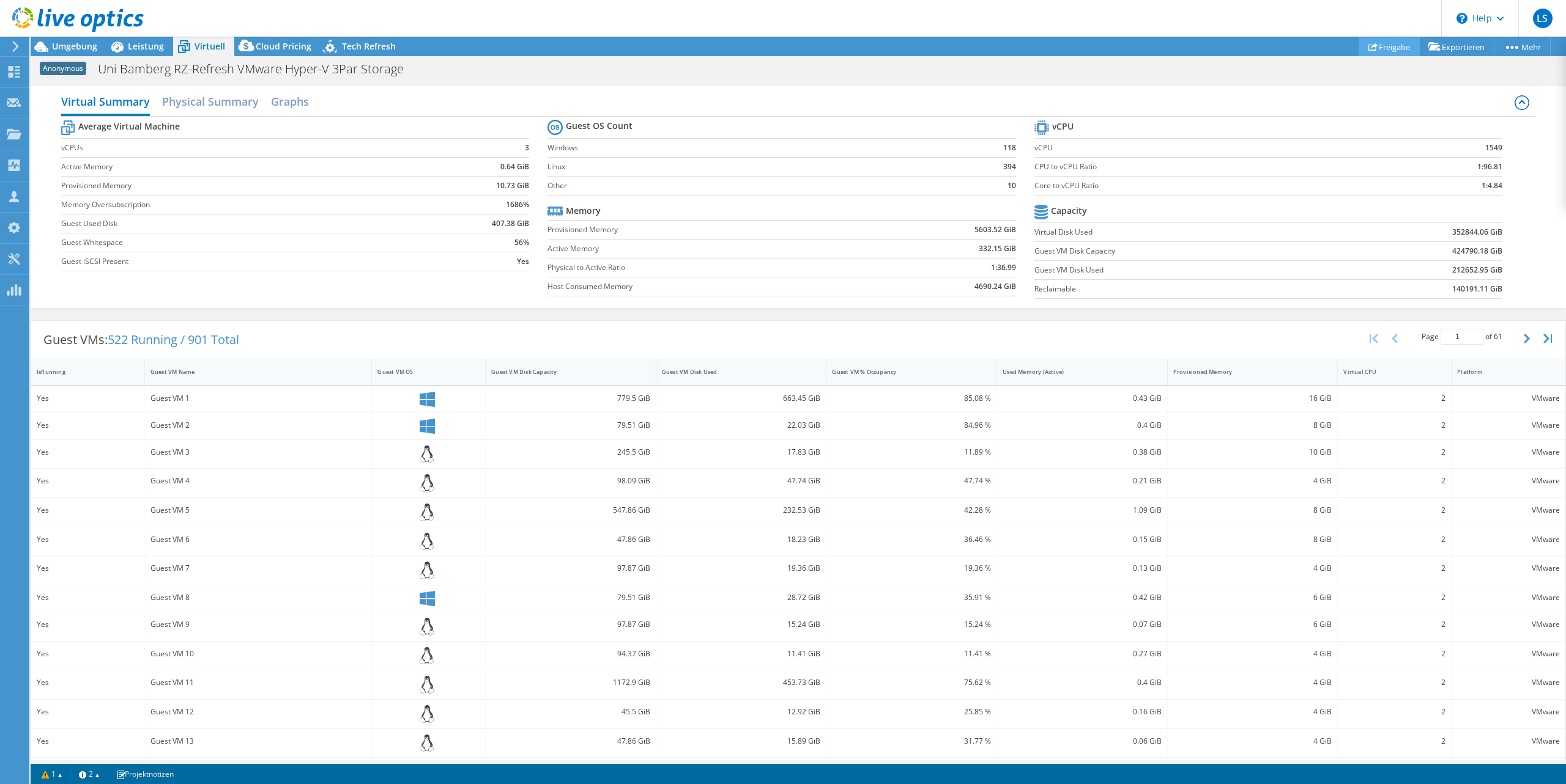
click at [1389, 46] on link "Freigabe" at bounding box center [1389, 47] width 61 height 19
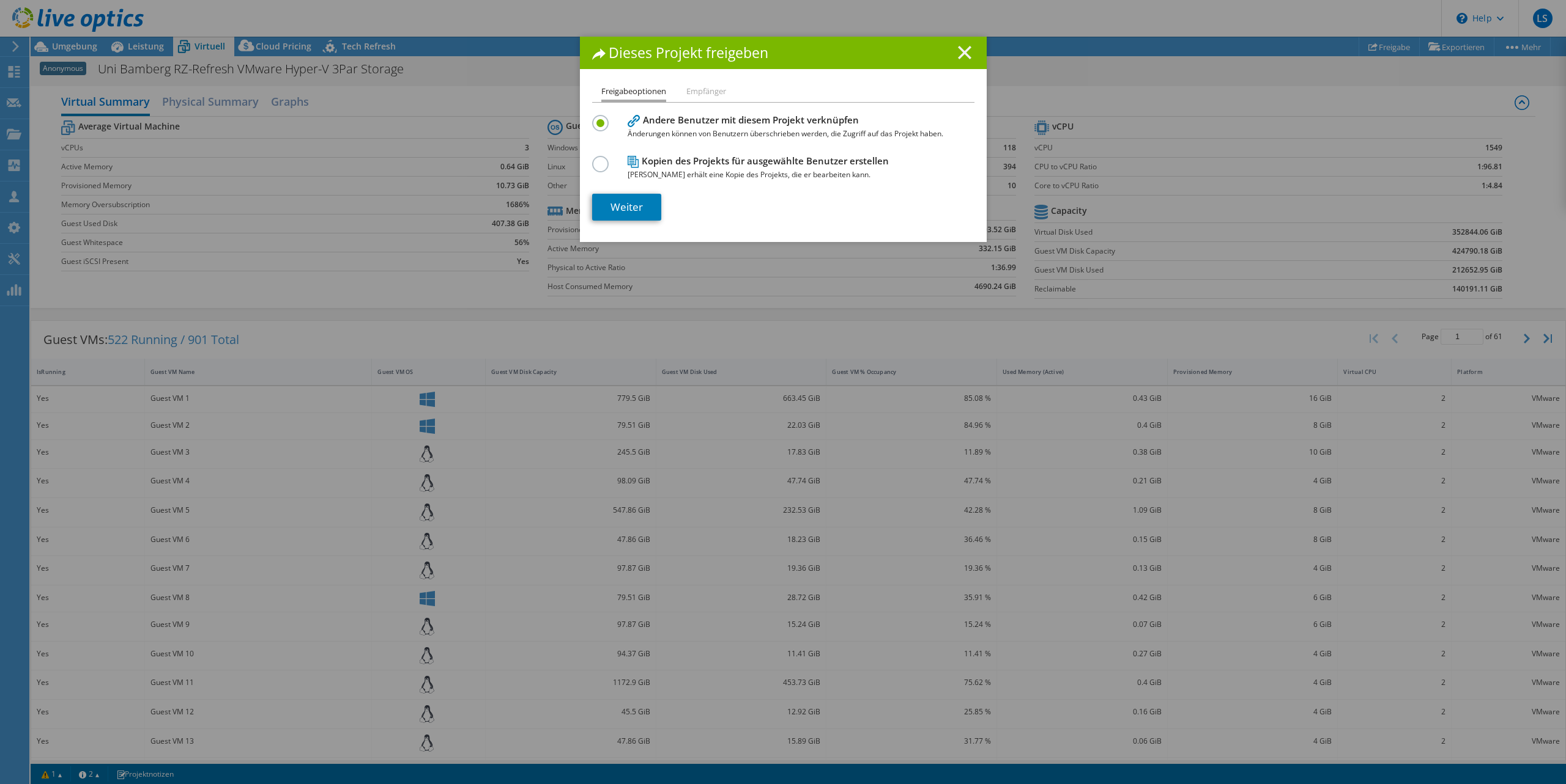
click at [970, 56] on icon at bounding box center [964, 52] width 13 height 13
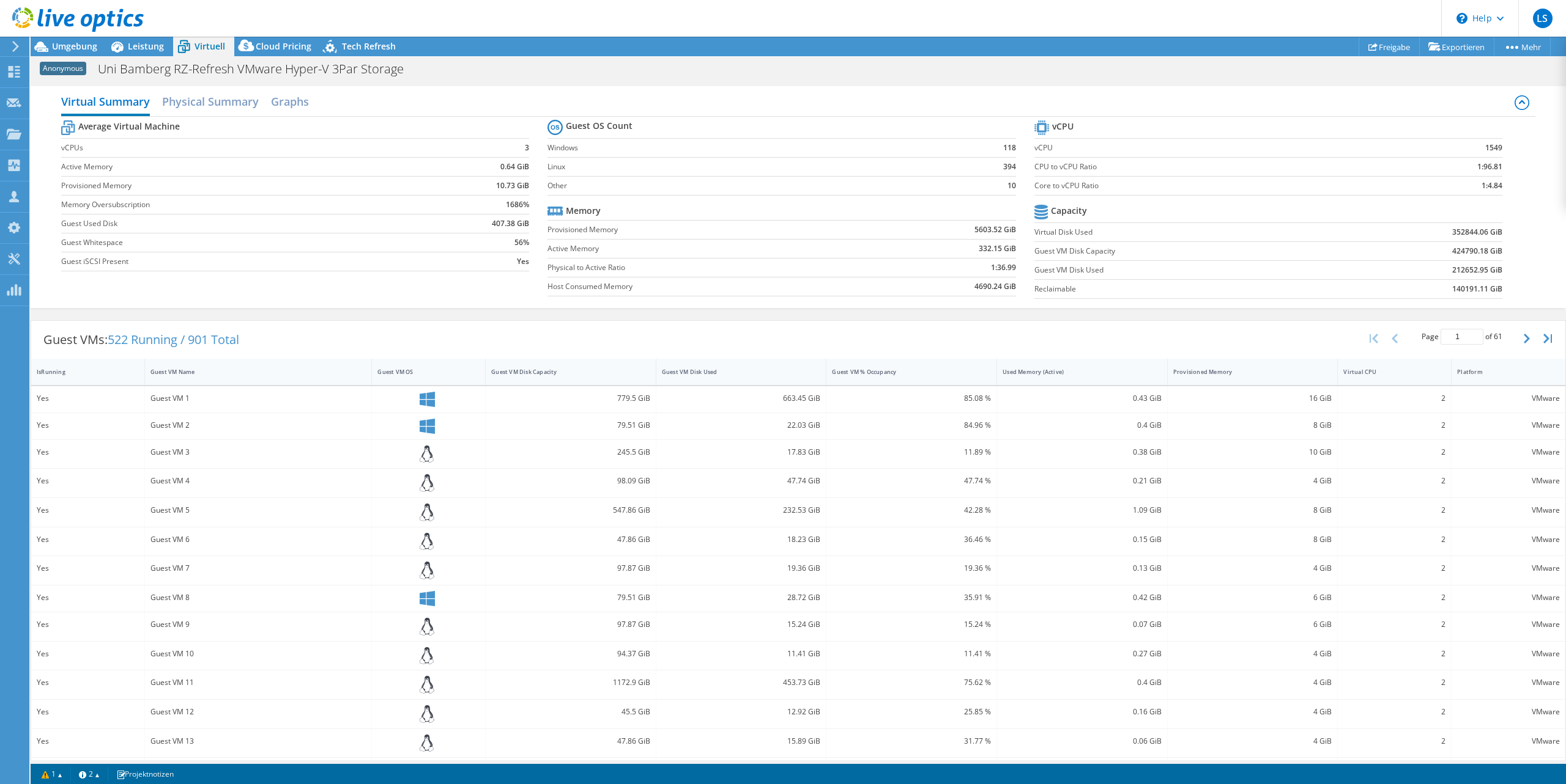
click at [70, 40] on div at bounding box center [71, 20] width 144 height 41
click at [69, 47] on span "Umgebung" at bounding box center [75, 46] width 46 height 11
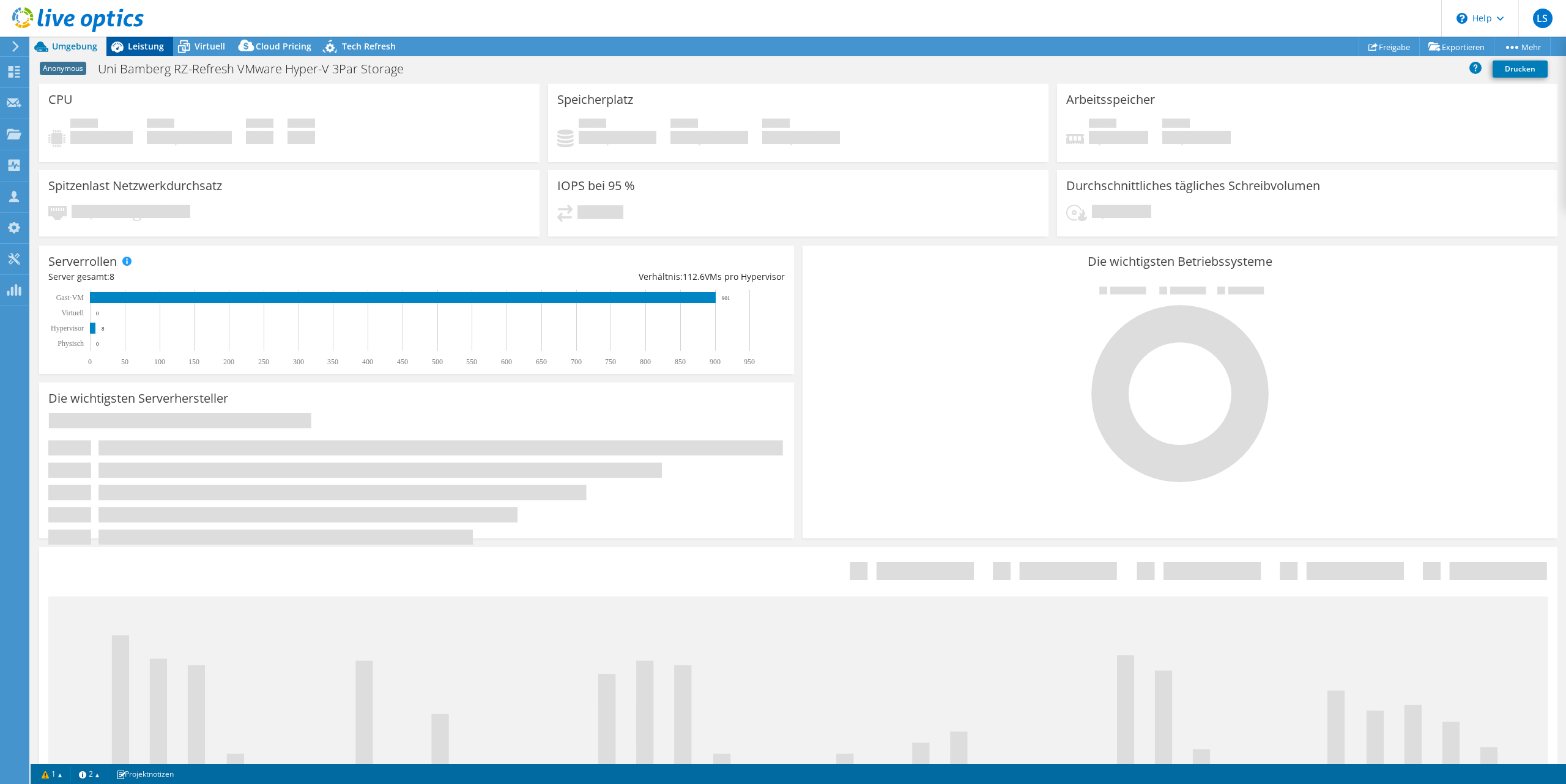
click at [138, 41] on span "Leistung" at bounding box center [145, 46] width 36 height 11
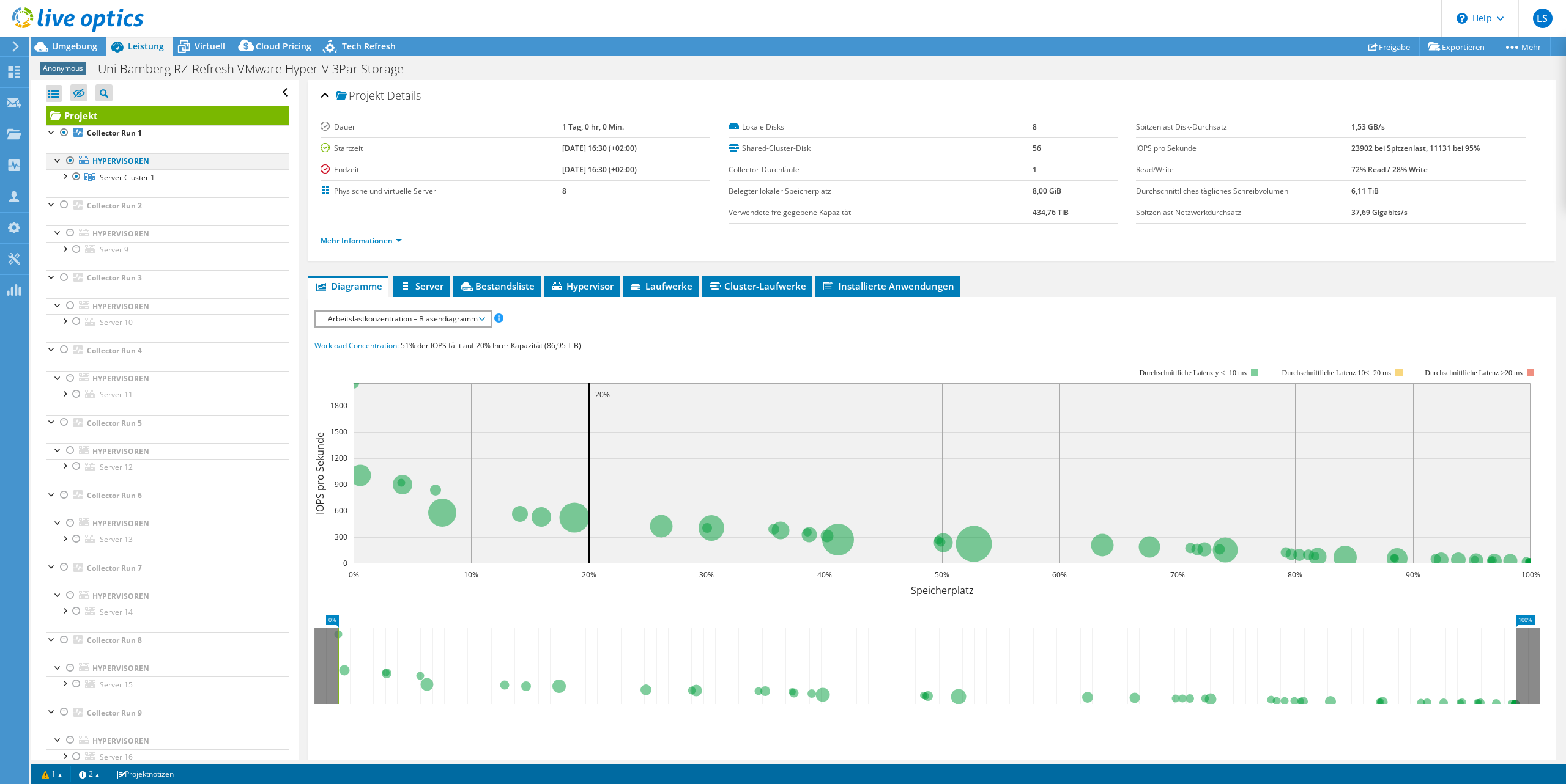
click at [69, 162] on div at bounding box center [70, 160] width 12 height 14
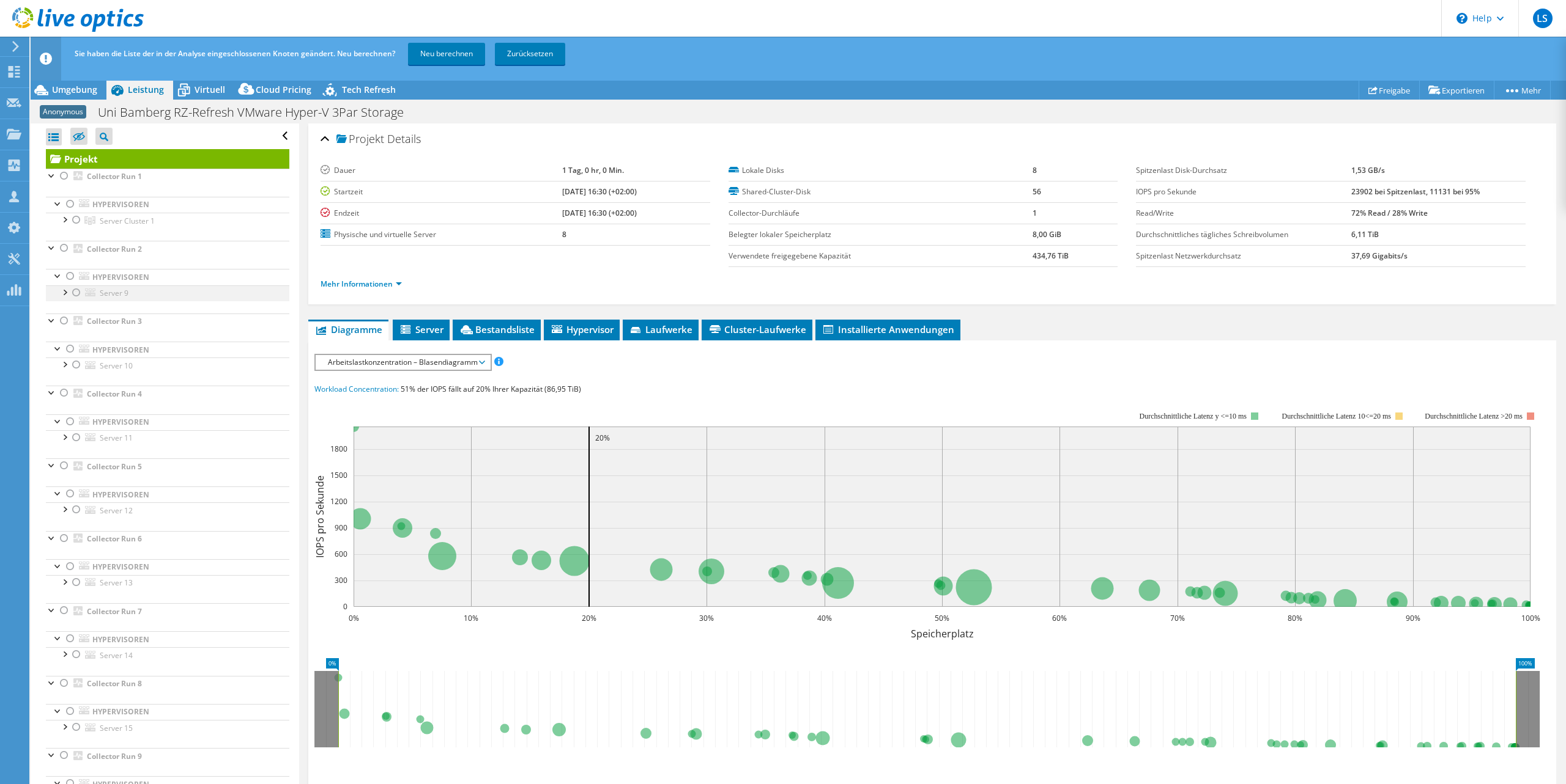
click at [65, 292] on div at bounding box center [64, 291] width 12 height 12
click at [156, 305] on link "Disk 457" at bounding box center [167, 309] width 243 height 16
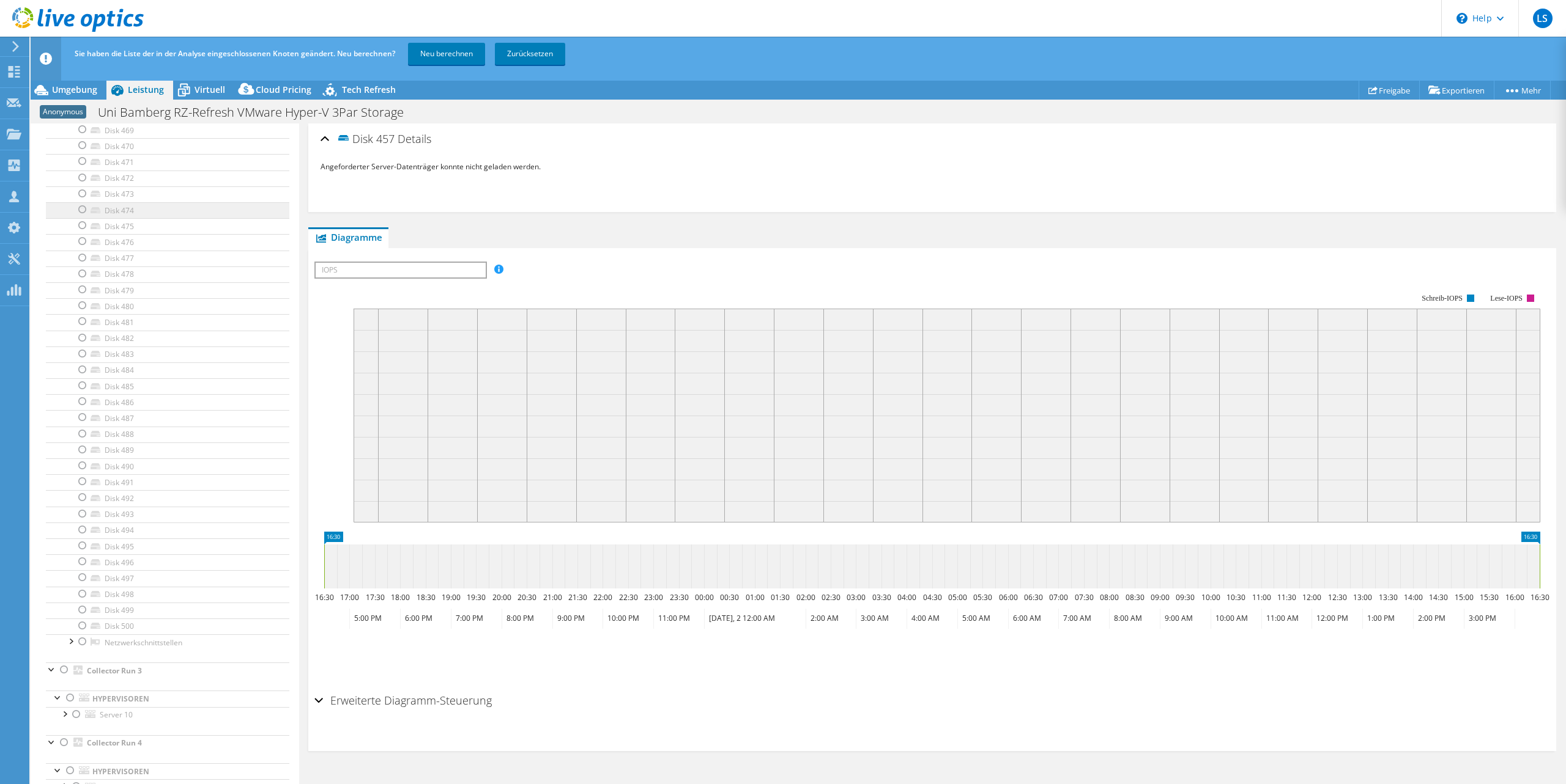
scroll to position [129, 0]
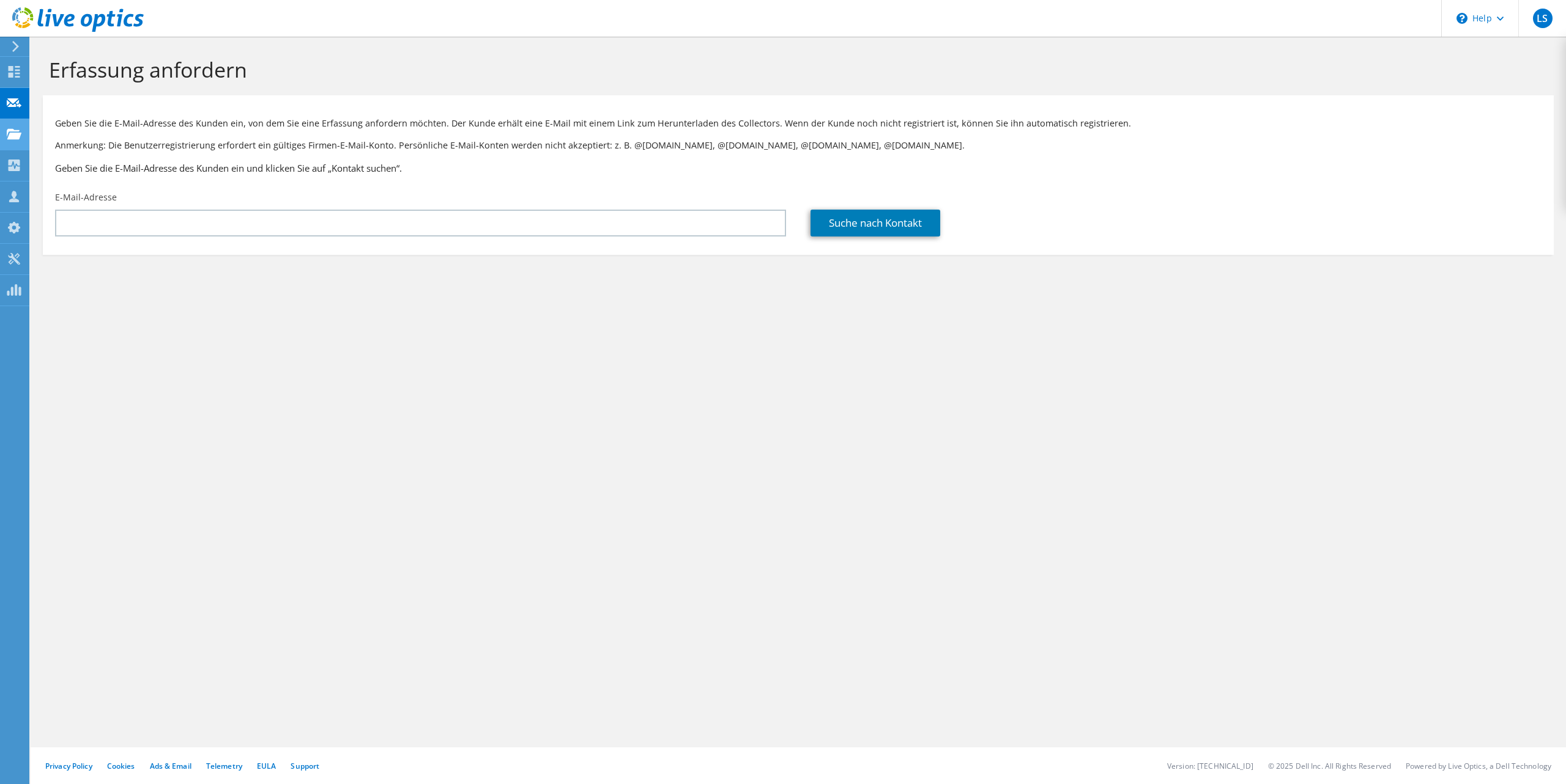
click at [12, 133] on use at bounding box center [13, 133] width 14 height 10
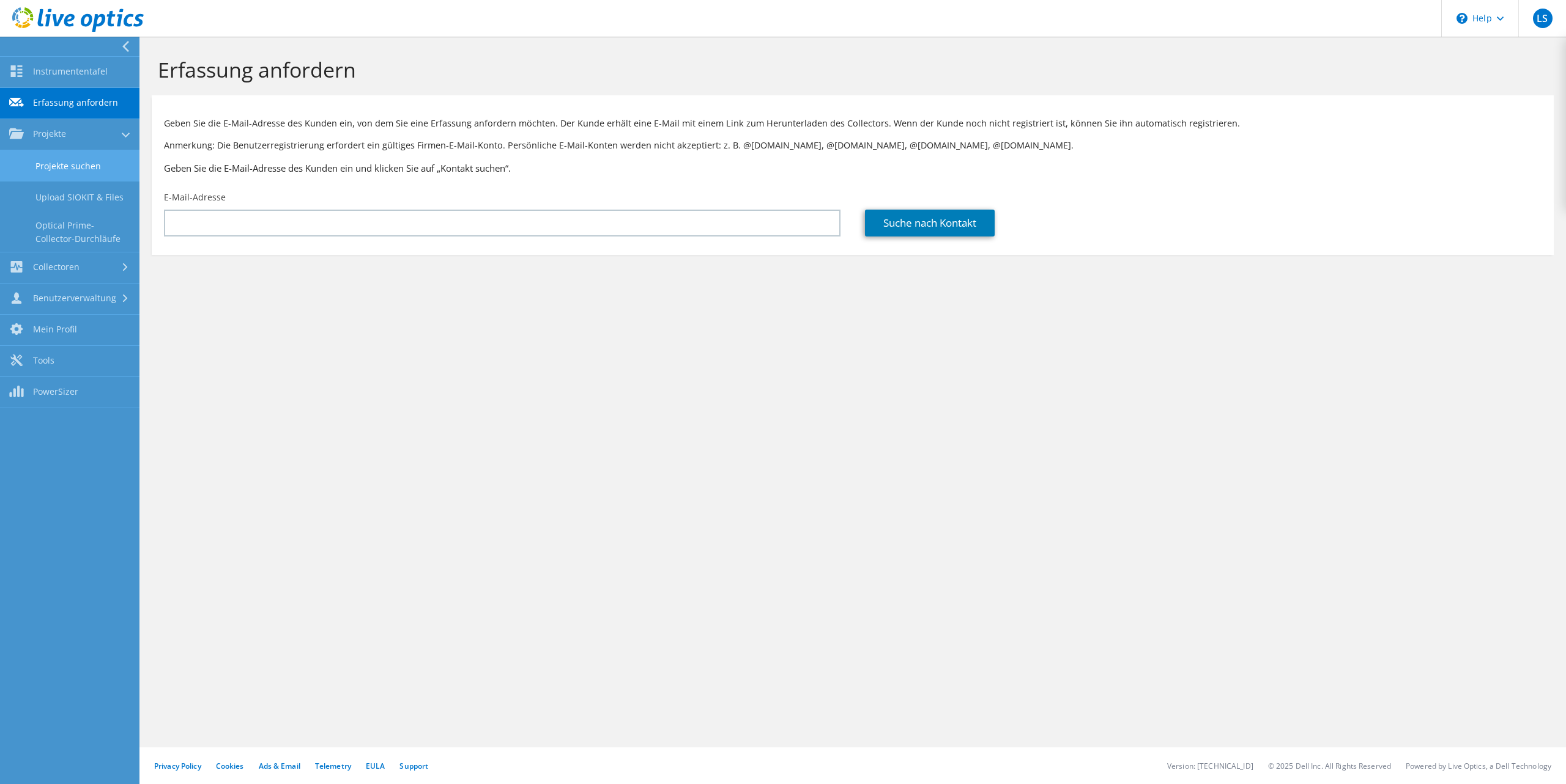
click at [56, 172] on link "Projekte suchen" at bounding box center [69, 165] width 140 height 31
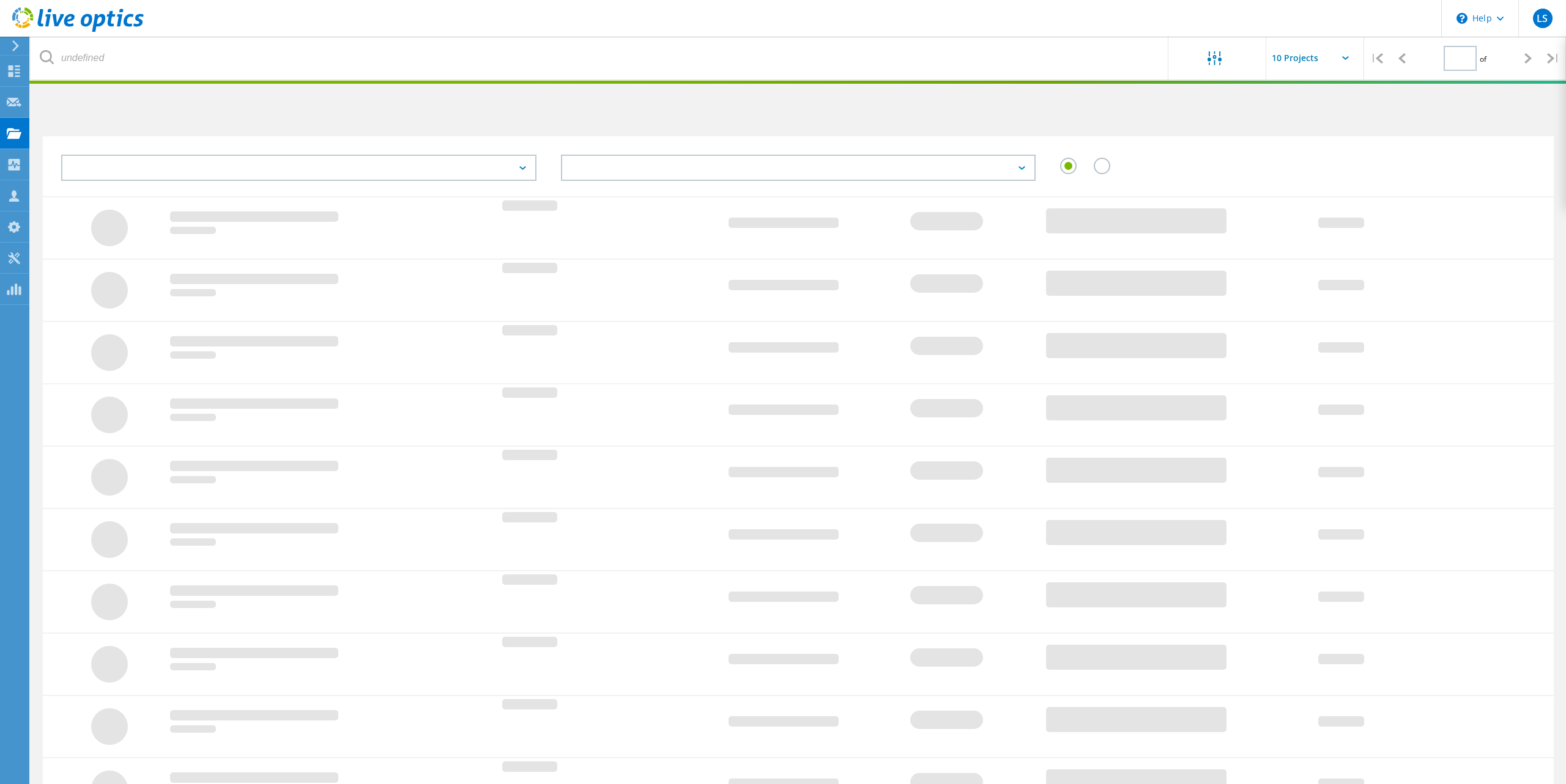
type input "1"
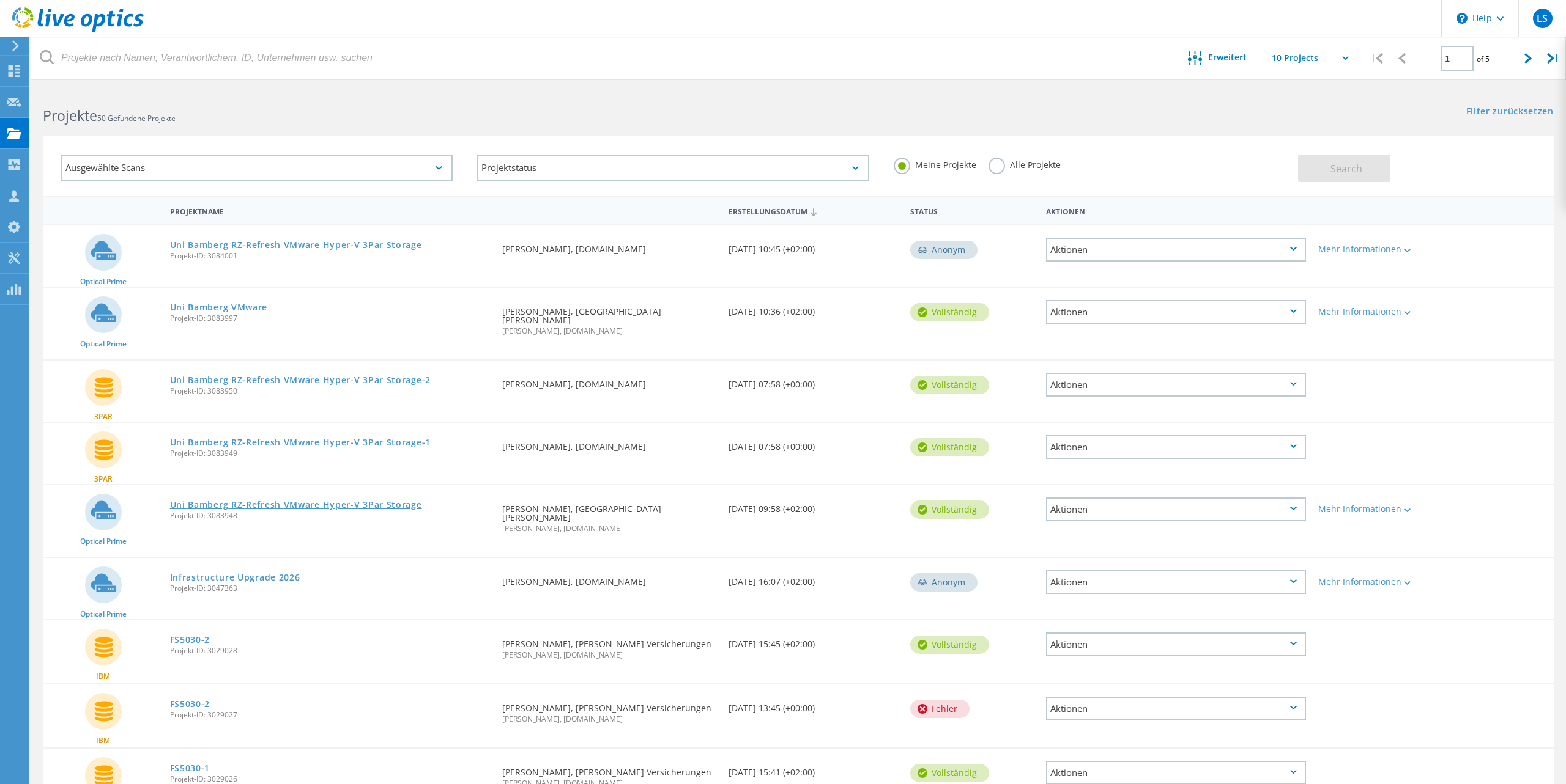
click at [289, 501] on link "Uni Bamberg RZ-Refresh VMware Hyper-V 3Par Storage" at bounding box center [296, 505] width 252 height 9
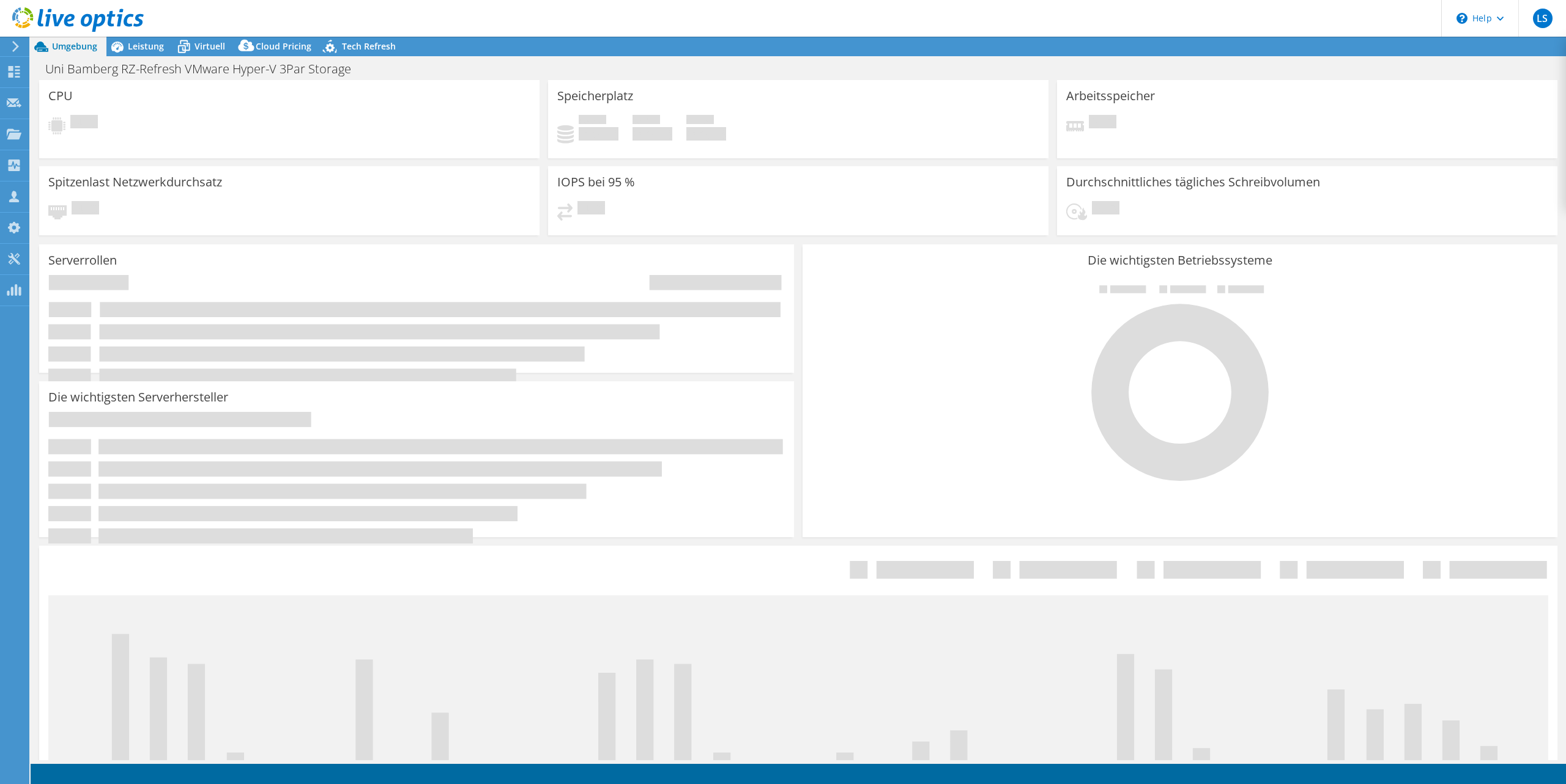
select select "USD"
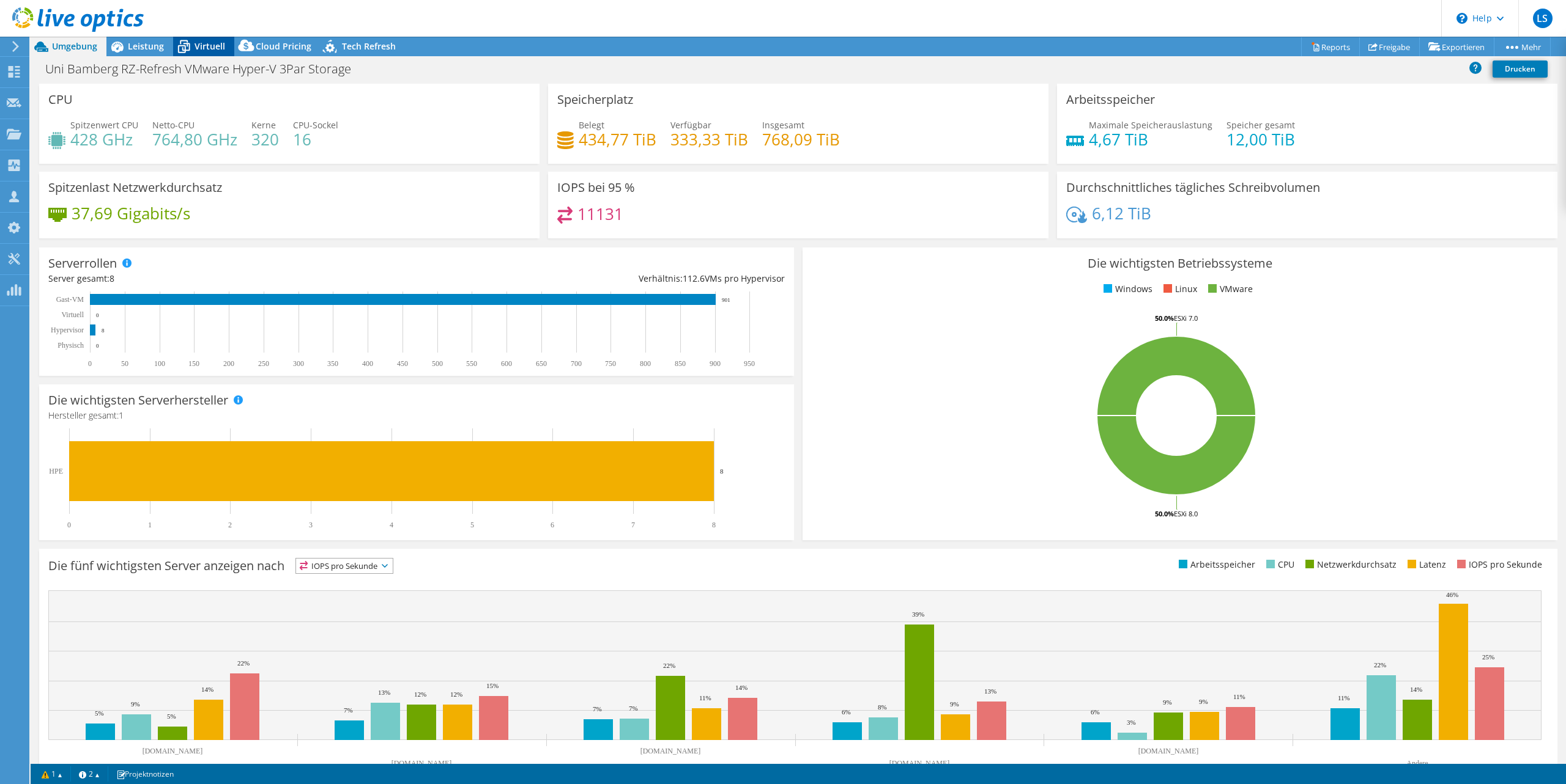
click at [198, 45] on span "Virtuell" at bounding box center [210, 46] width 30 height 11
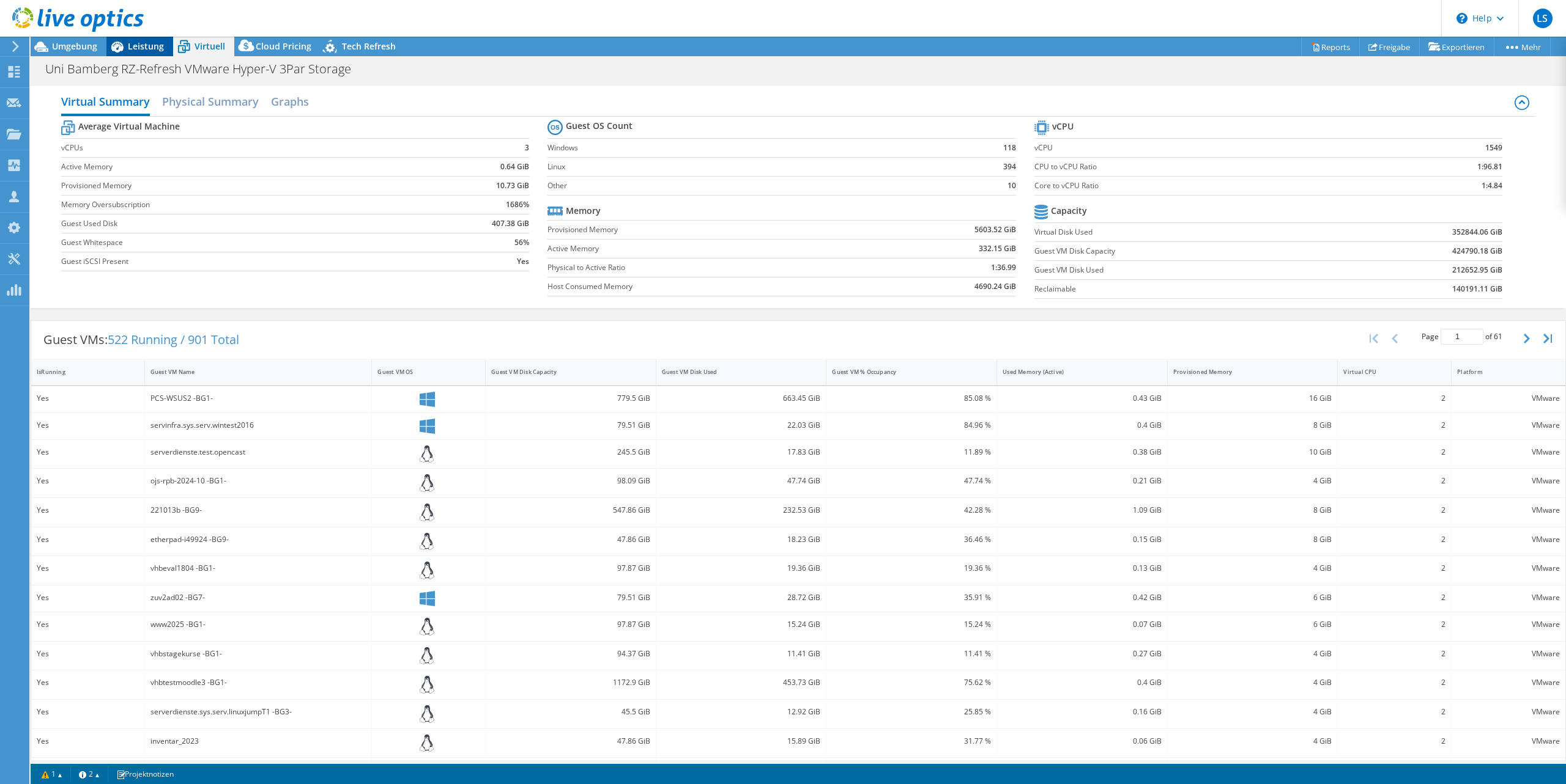
click at [152, 48] on span "Leistung" at bounding box center [145, 46] width 36 height 11
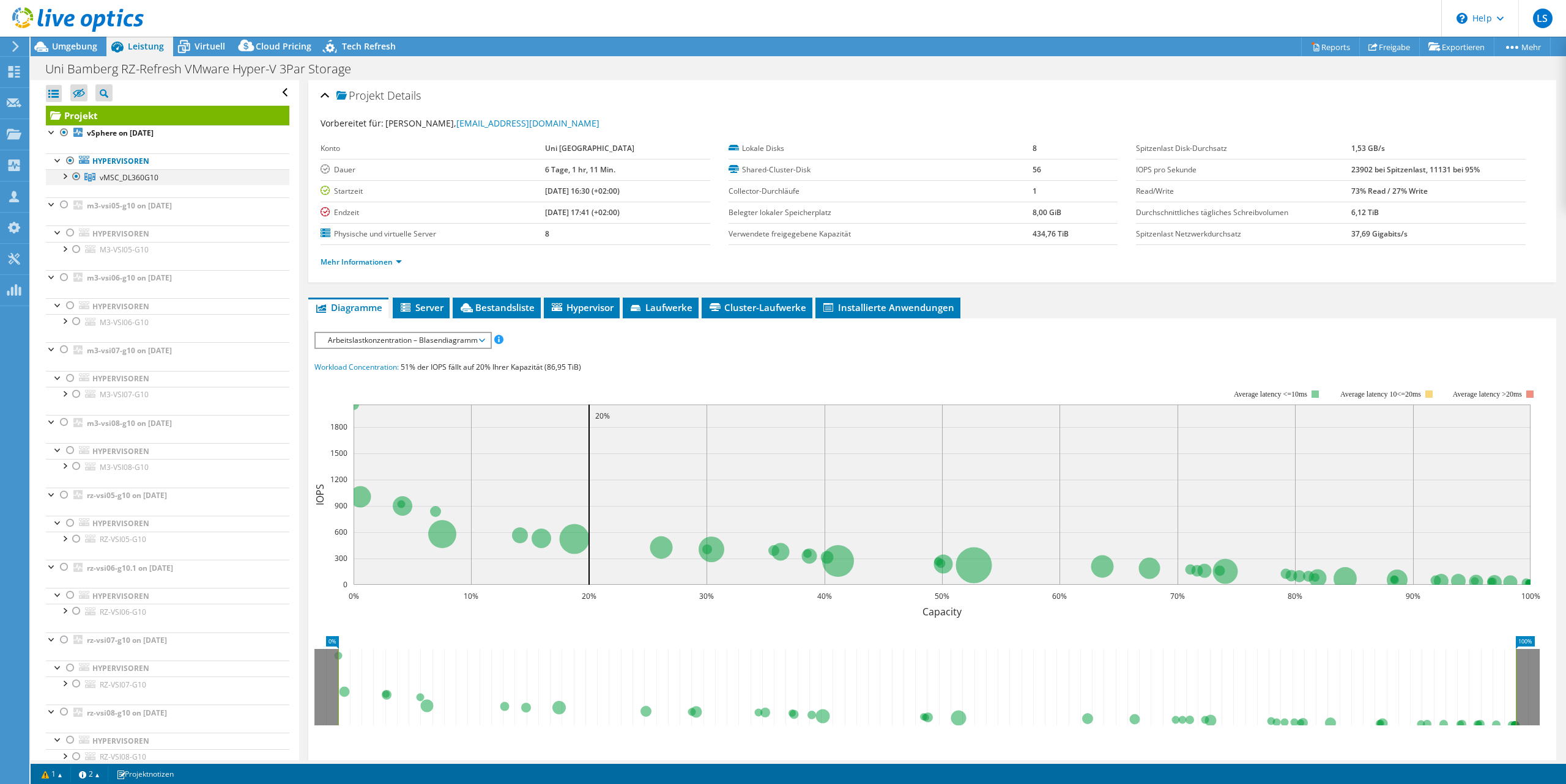
click at [65, 176] on div at bounding box center [64, 175] width 12 height 12
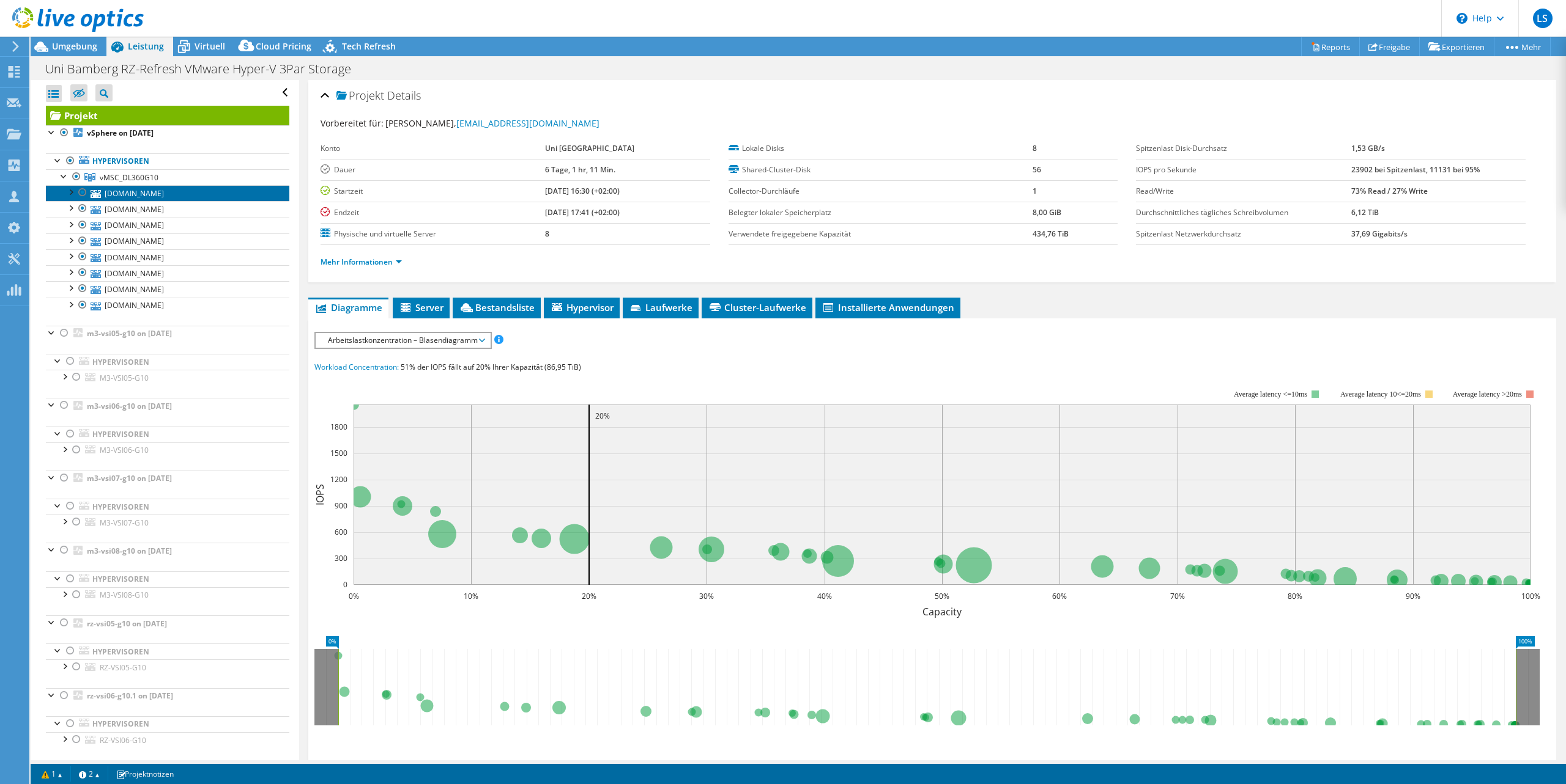
click at [182, 196] on link "[DOMAIN_NAME]" at bounding box center [167, 193] width 243 height 16
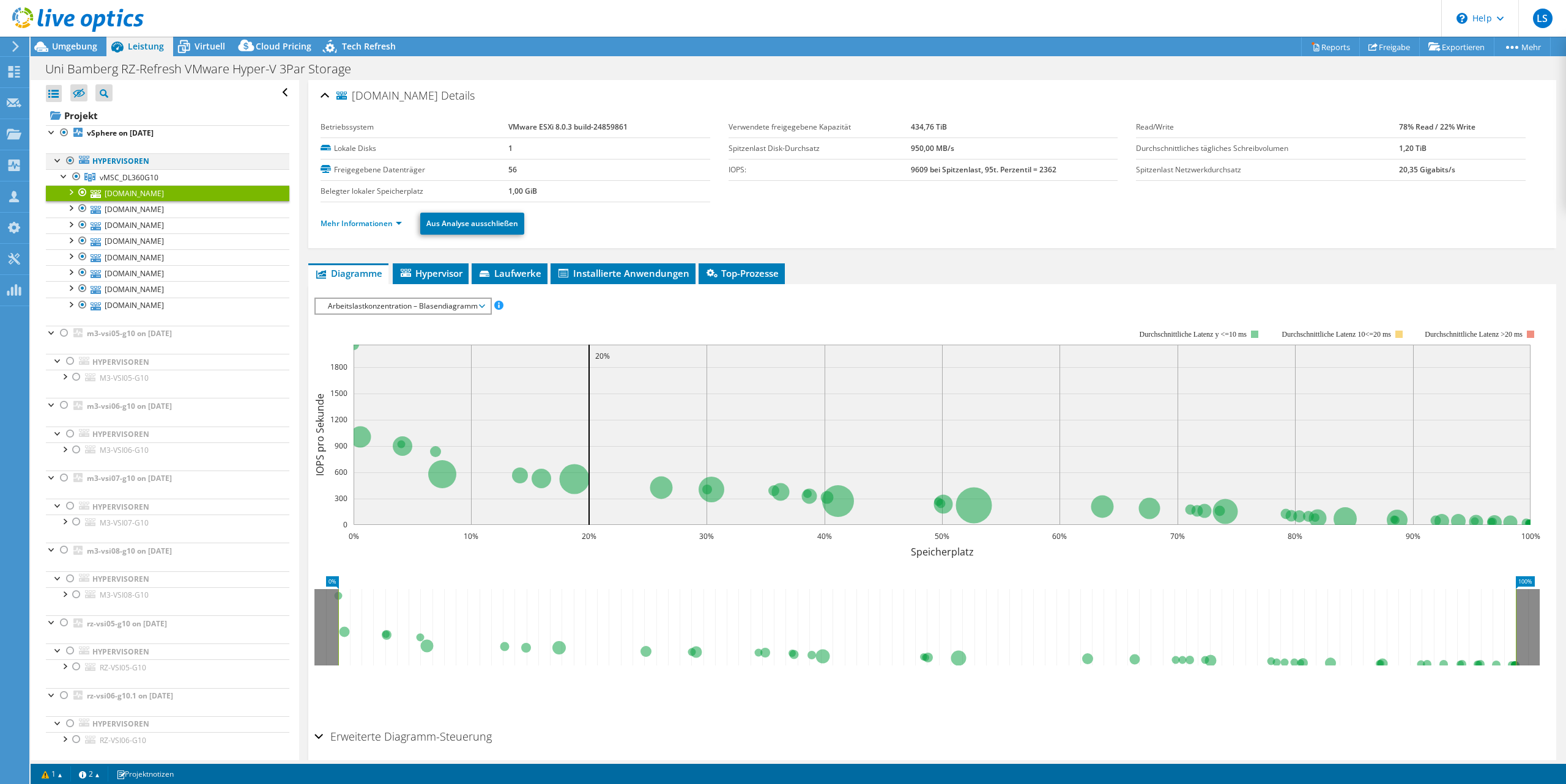
click at [54, 161] on div at bounding box center [58, 159] width 12 height 12
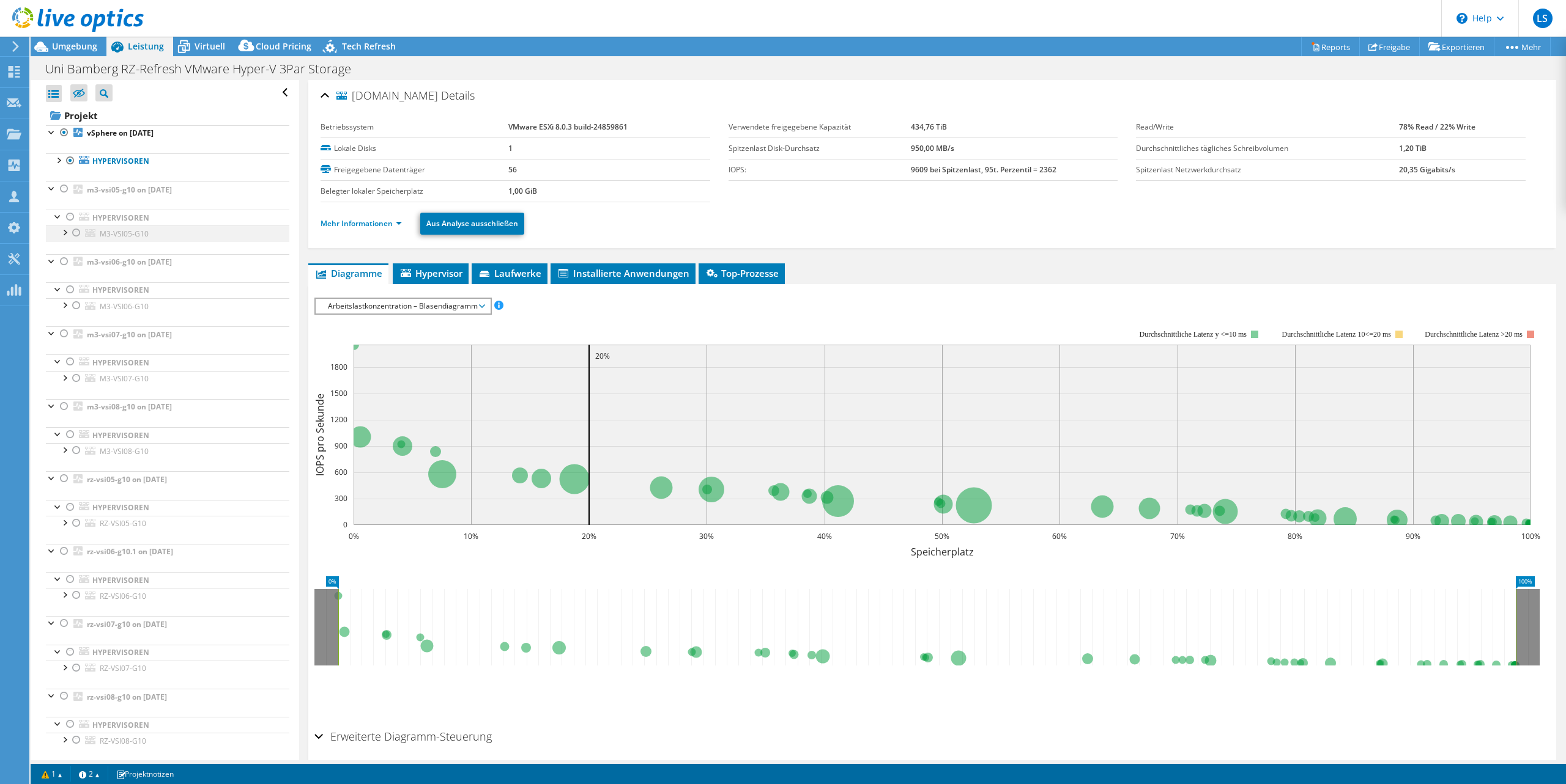
click at [64, 232] on div at bounding box center [64, 231] width 12 height 12
click at [183, 261] on link "C:ClusterStorage3par_rz_hv_servinfra_ssd01" at bounding box center [167, 265] width 243 height 16
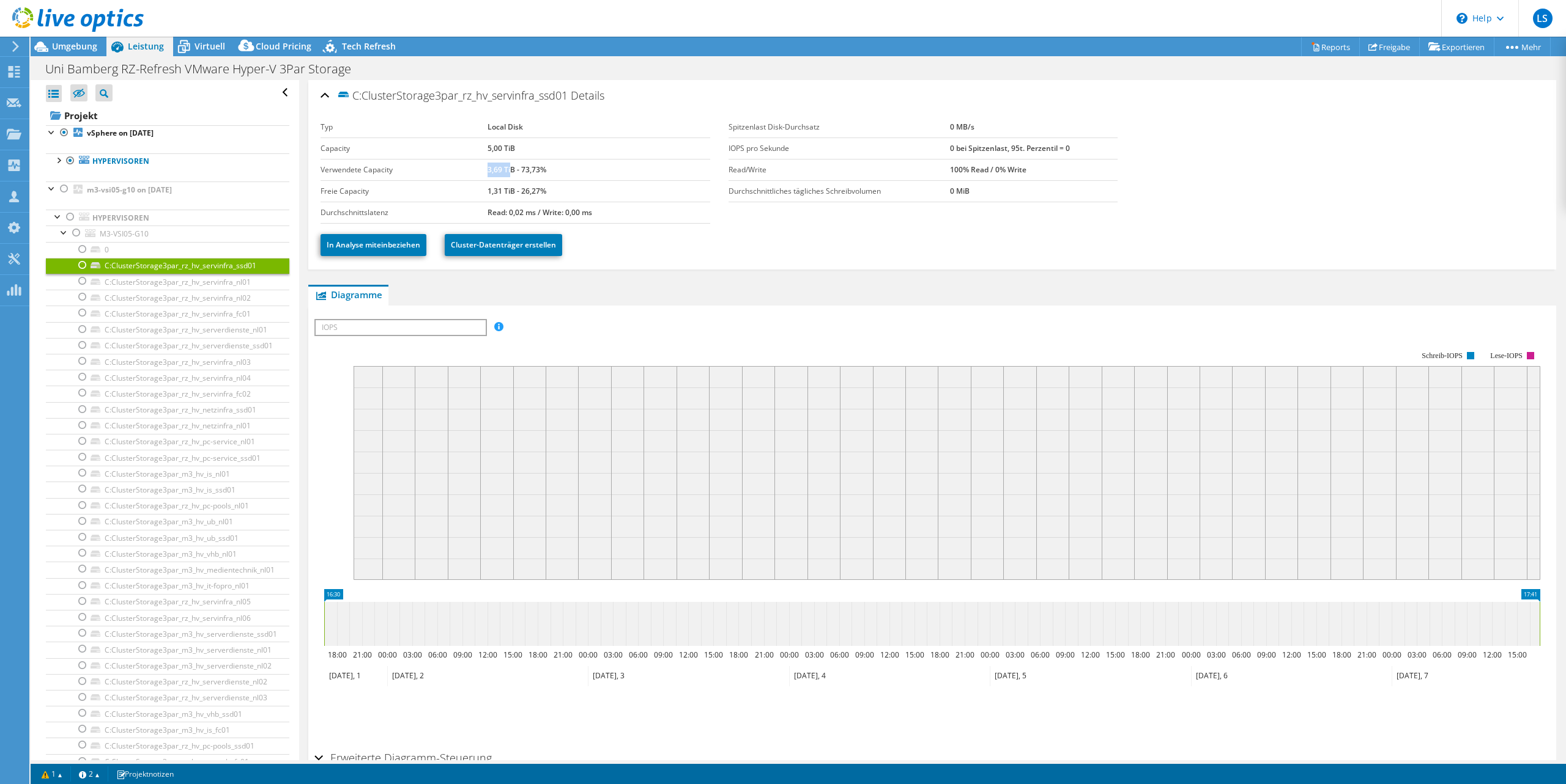
drag, startPoint x: 486, startPoint y: 170, endPoint x: 510, endPoint y: 170, distance: 24.0
click at [510, 170] on b "3,69 TiB - 73,73%" at bounding box center [517, 169] width 59 height 10
click at [125, 281] on link "C:ClusterStorage3par_rz_hv_servinfra_nl01" at bounding box center [167, 281] width 243 height 16
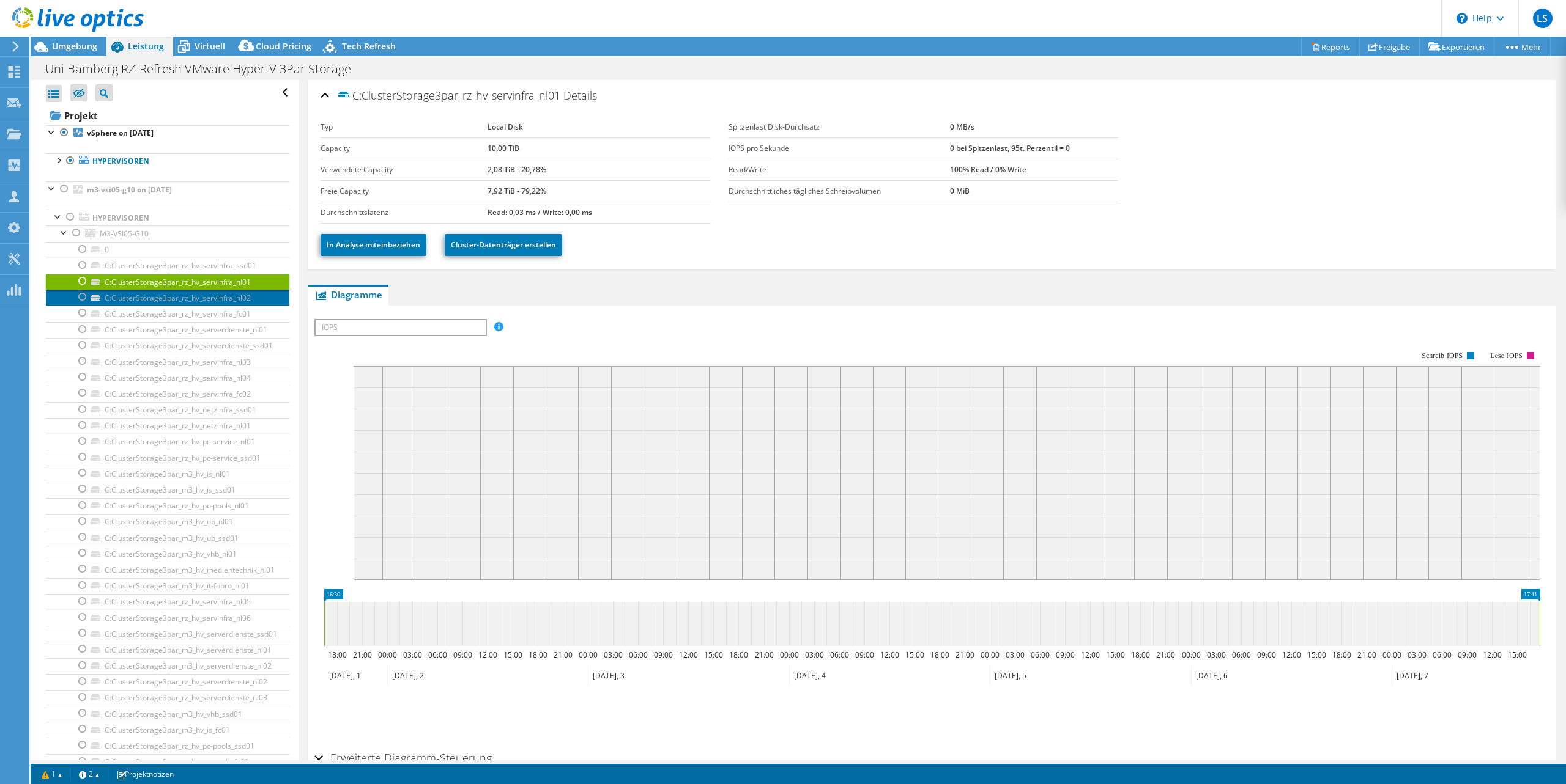
click at [190, 298] on link "C:ClusterStorage3par_rz_hv_servinfra_nl02" at bounding box center [167, 297] width 243 height 16
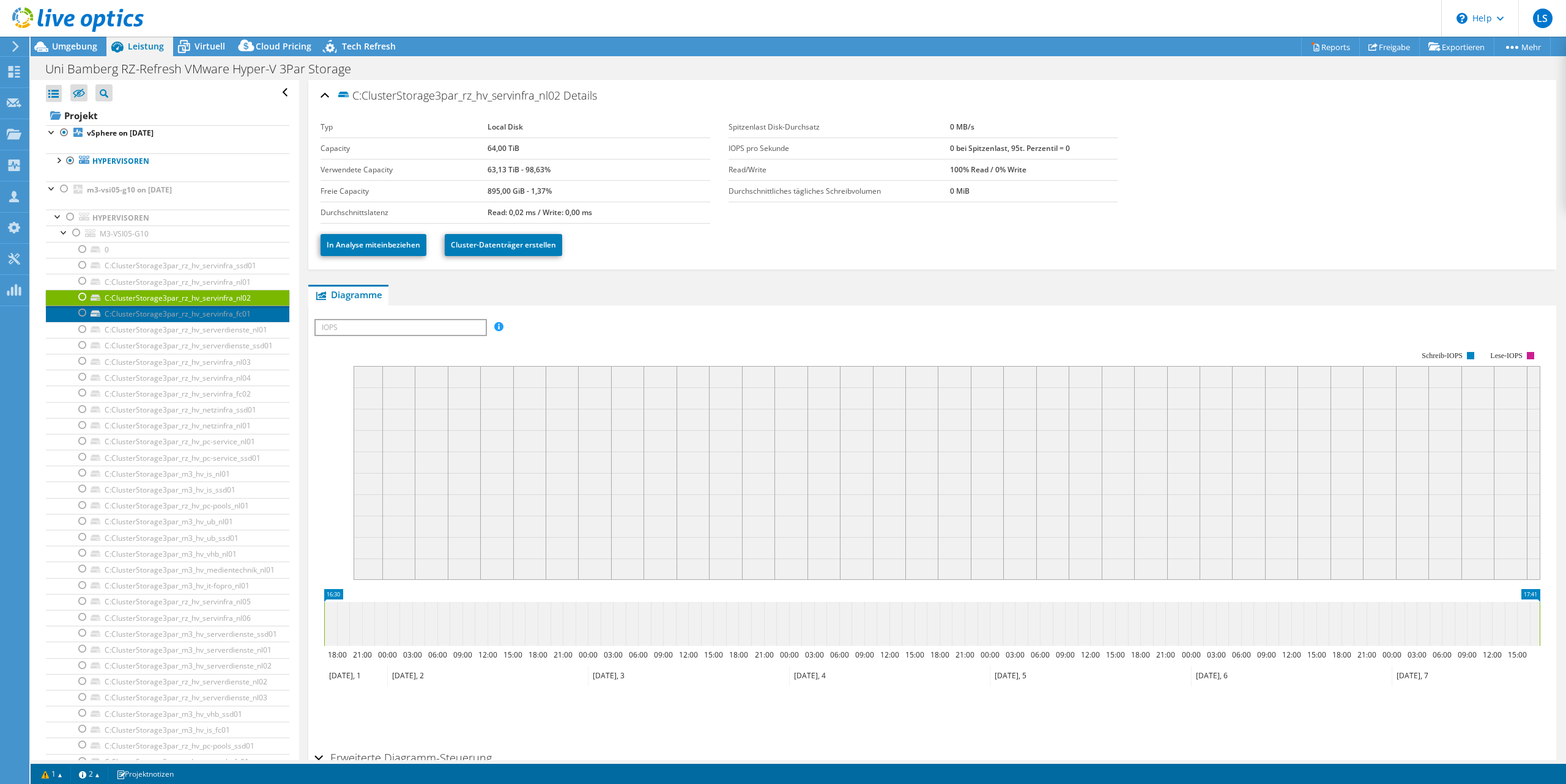
click at [149, 315] on link "C:ClusterStorage3par_rz_hv_servinfra_fc01" at bounding box center [167, 314] width 243 height 16
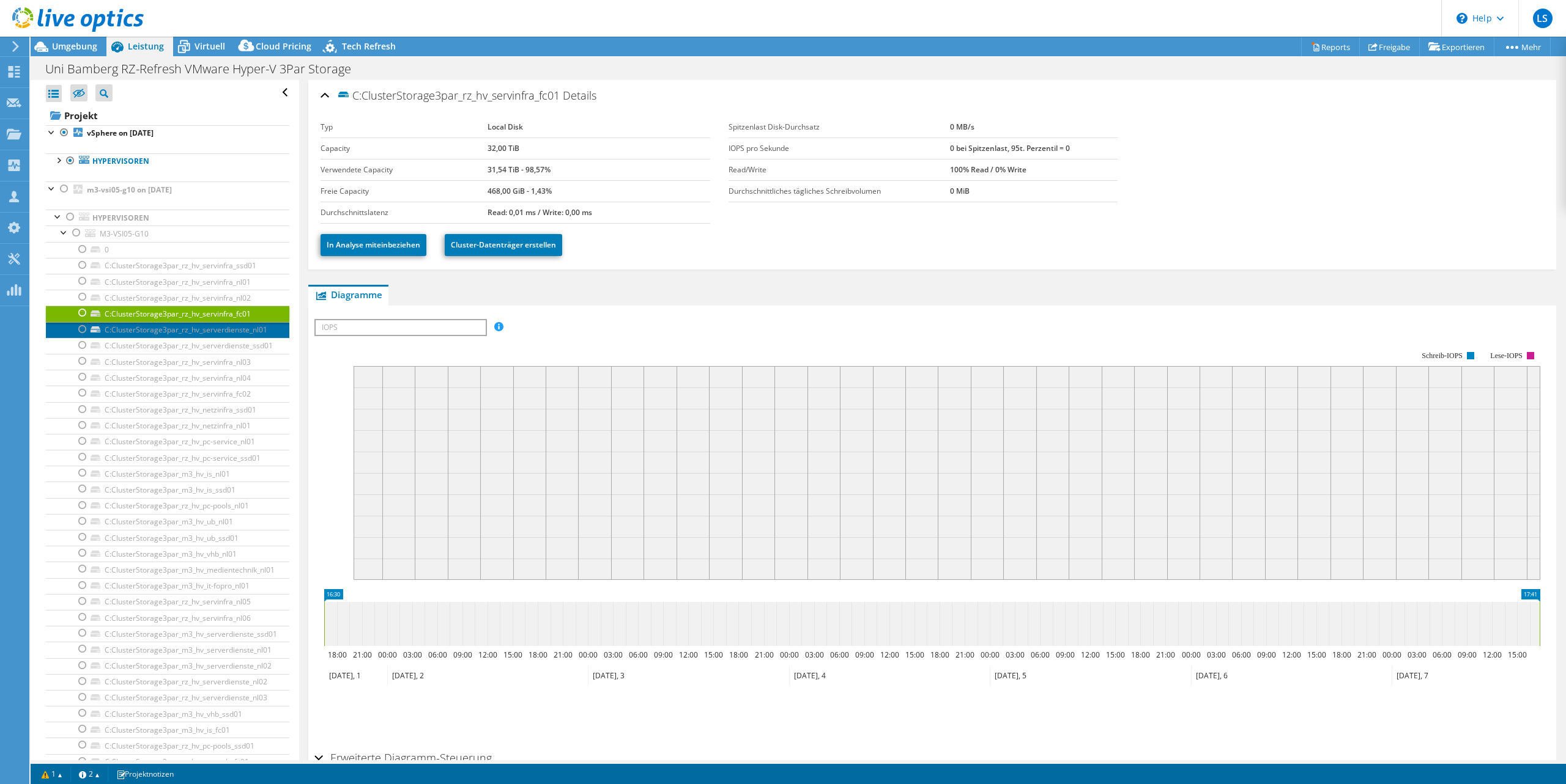
click at [194, 328] on link "C:ClusterStorage3par_rz_hv_serverdienste_nl01" at bounding box center [167, 330] width 243 height 16
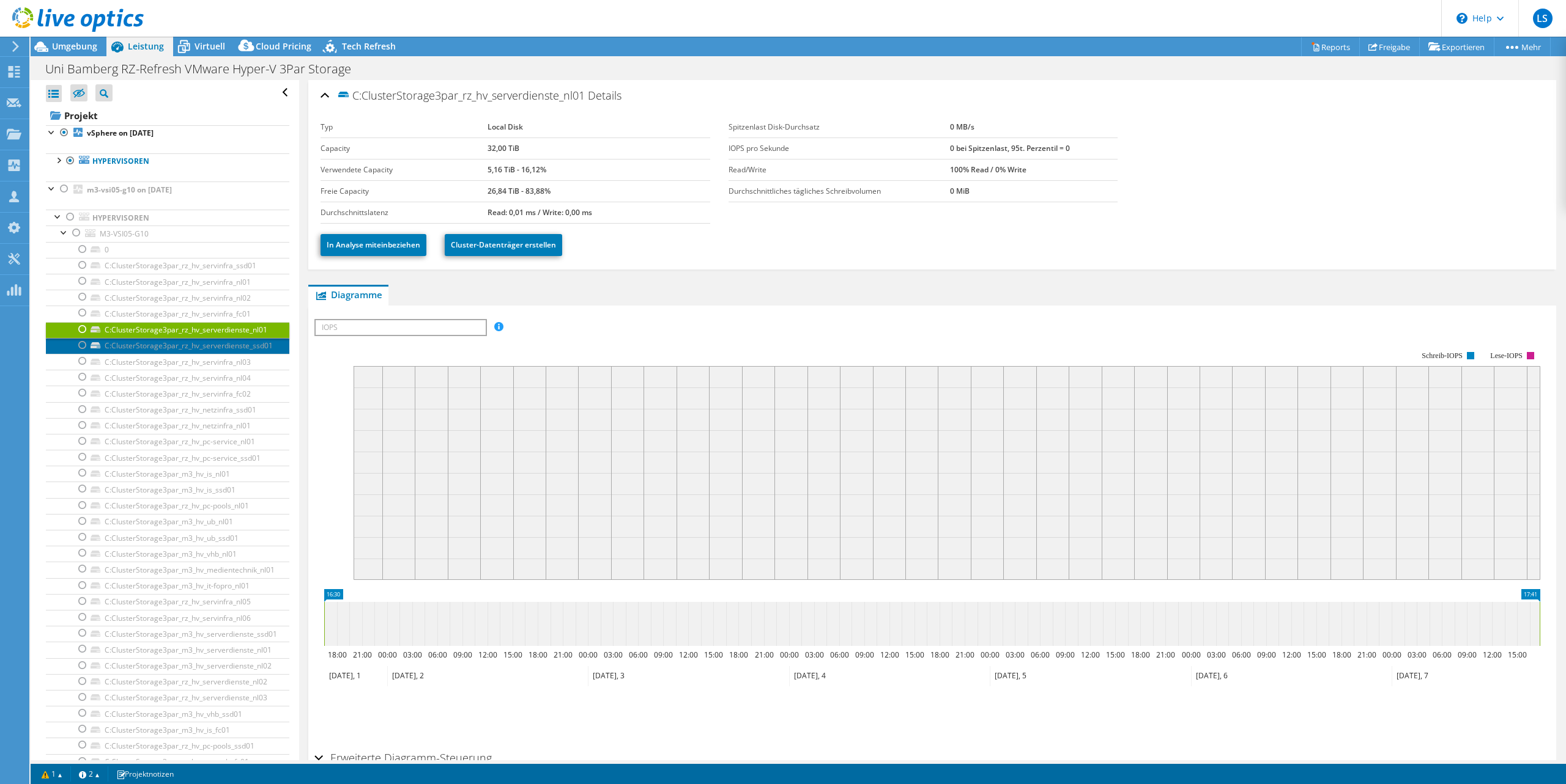
click at [207, 347] on link "C:ClusterStorage3par_rz_hv_serverdienste_ssd01" at bounding box center [167, 346] width 243 height 16
click at [160, 364] on link "C:ClusterStorage3par_rz_hv_servinfra_nl03" at bounding box center [167, 361] width 243 height 16
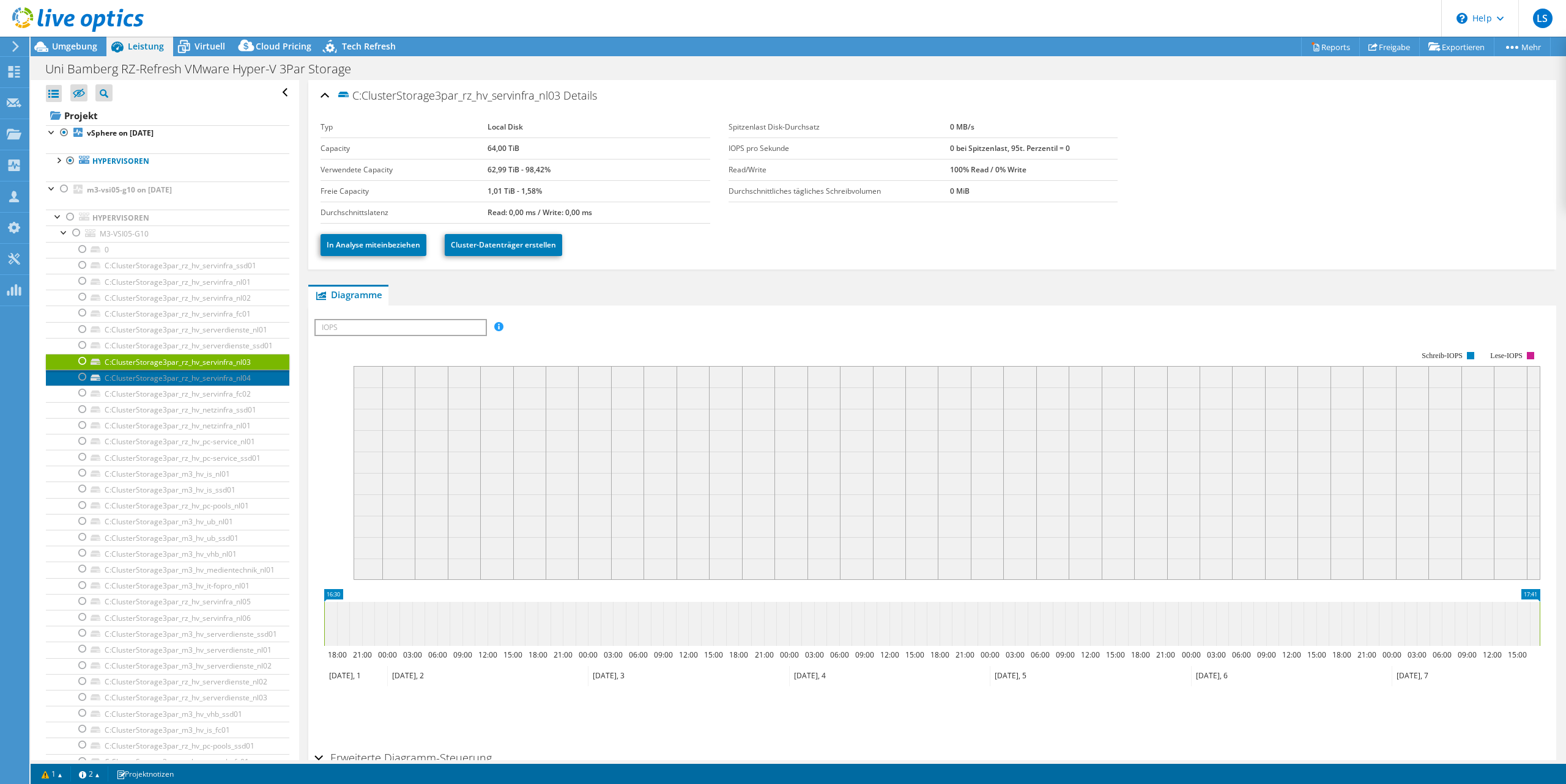
click at [179, 381] on link "C:ClusterStorage3par_rz_hv_servinfra_nl04" at bounding box center [167, 377] width 243 height 16
click at [196, 396] on link "C:ClusterStorage3par_rz_hv_servinfra_fc02" at bounding box center [167, 393] width 243 height 16
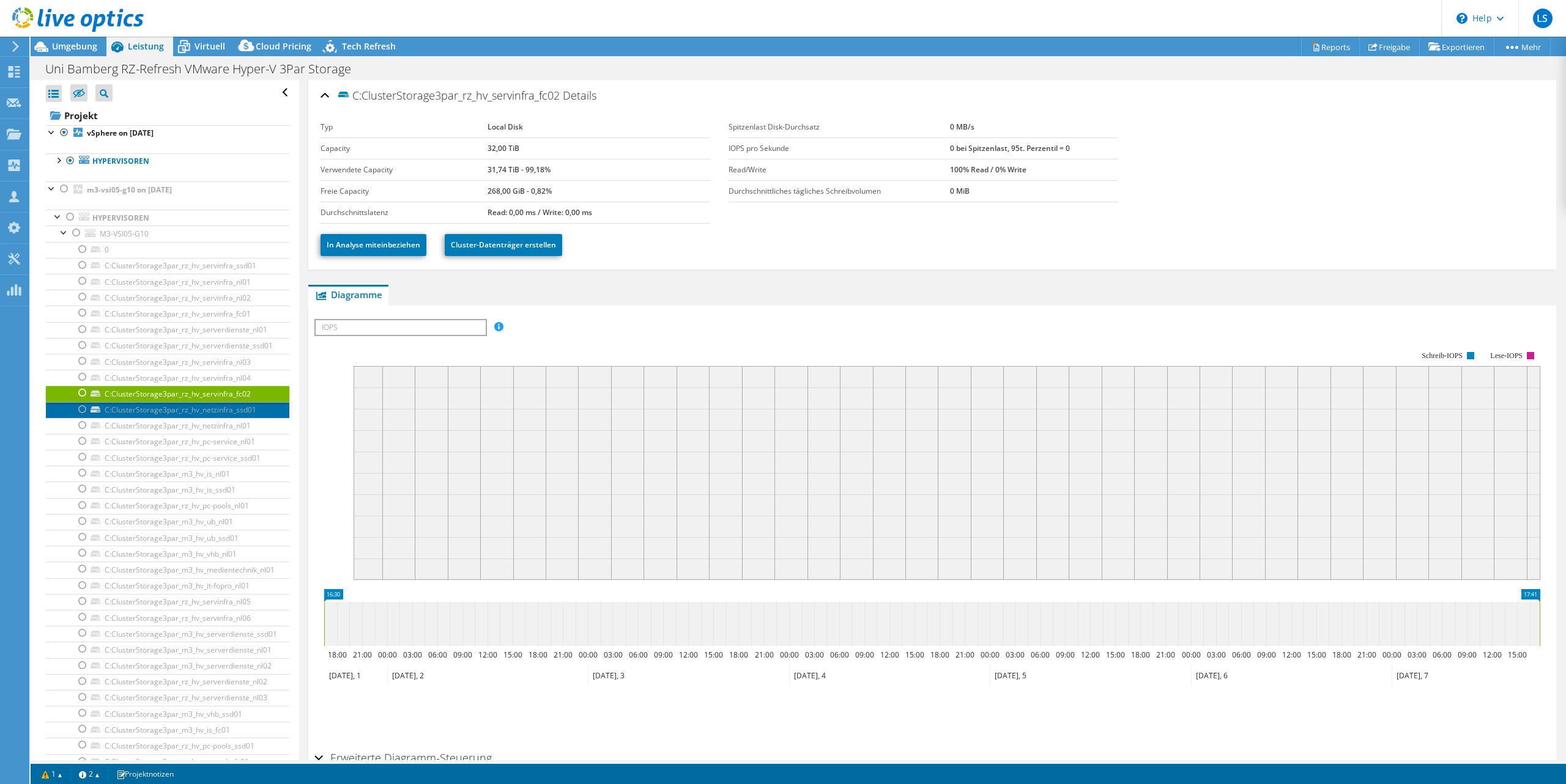
click at [173, 412] on link "C:ClusterStorage3par_rz_hv_netzinfra_ssd01" at bounding box center [167, 410] width 243 height 16
click at [181, 430] on link "C:ClusterStorage3par_rz_hv_netzinfra_nl01" at bounding box center [167, 426] width 243 height 16
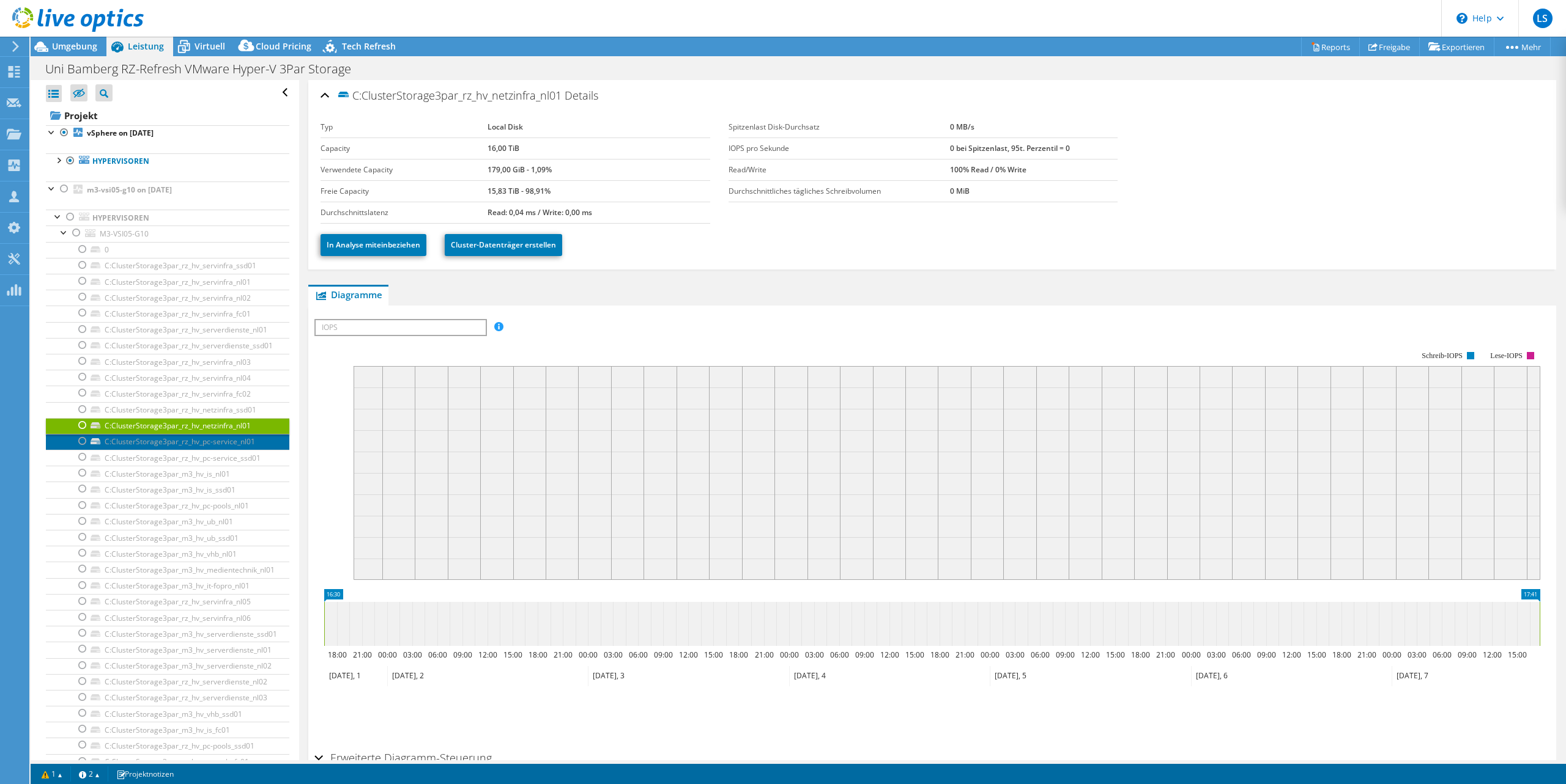
click at [246, 447] on link "C:ClusterStorage3par_rz_hv_pc-service_nl01" at bounding box center [167, 442] width 243 height 16
click at [239, 462] on link "C:ClusterStorage3par_rz_hv_pc-service_ssd01" at bounding box center [167, 457] width 243 height 16
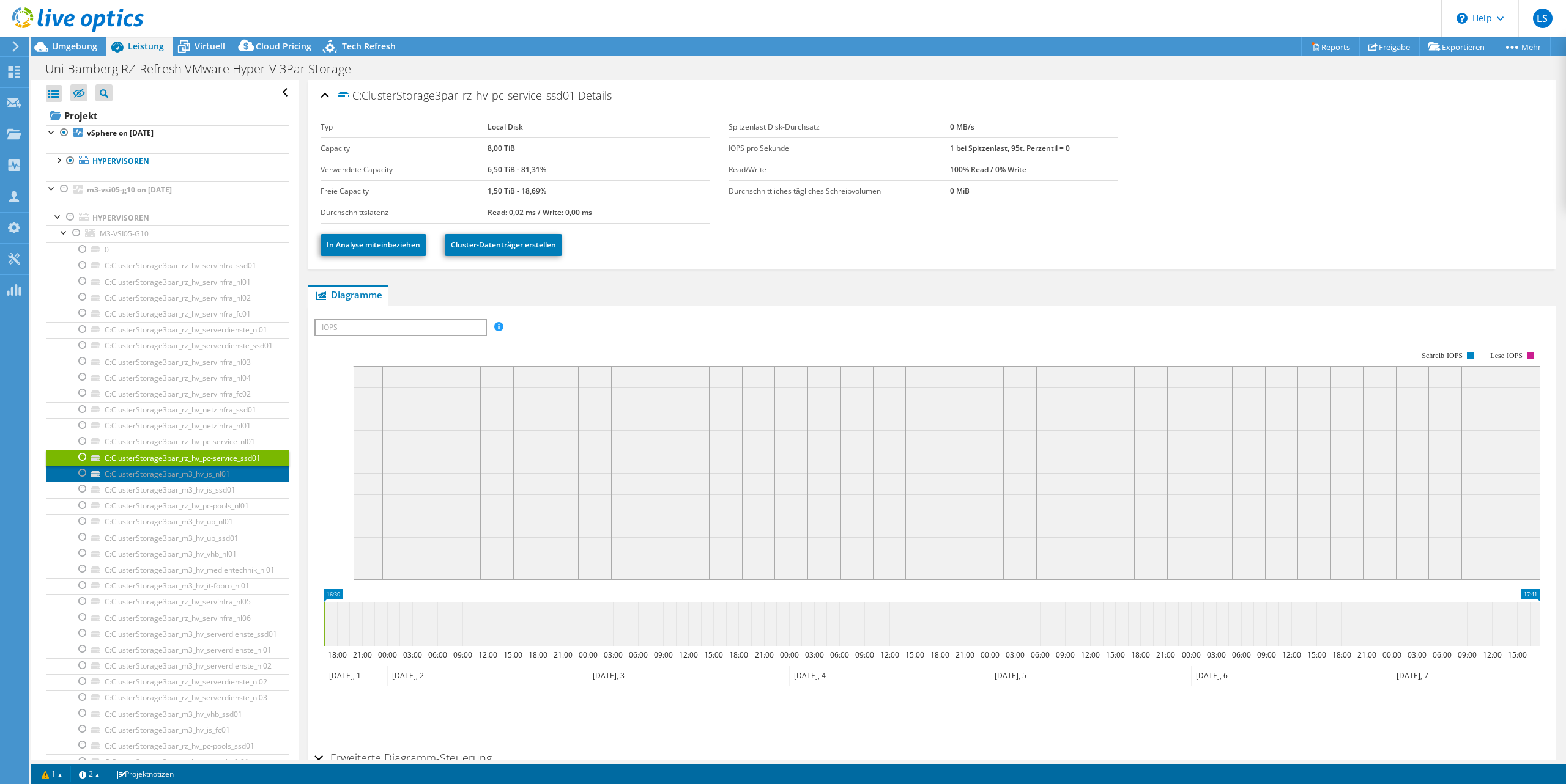
click at [210, 469] on link "C:ClusterStorage3par_m3_hv_is_nl01" at bounding box center [167, 473] width 243 height 16
click at [201, 488] on link "C:ClusterStorage3par_m3_hv_is_ssd01" at bounding box center [167, 489] width 243 height 16
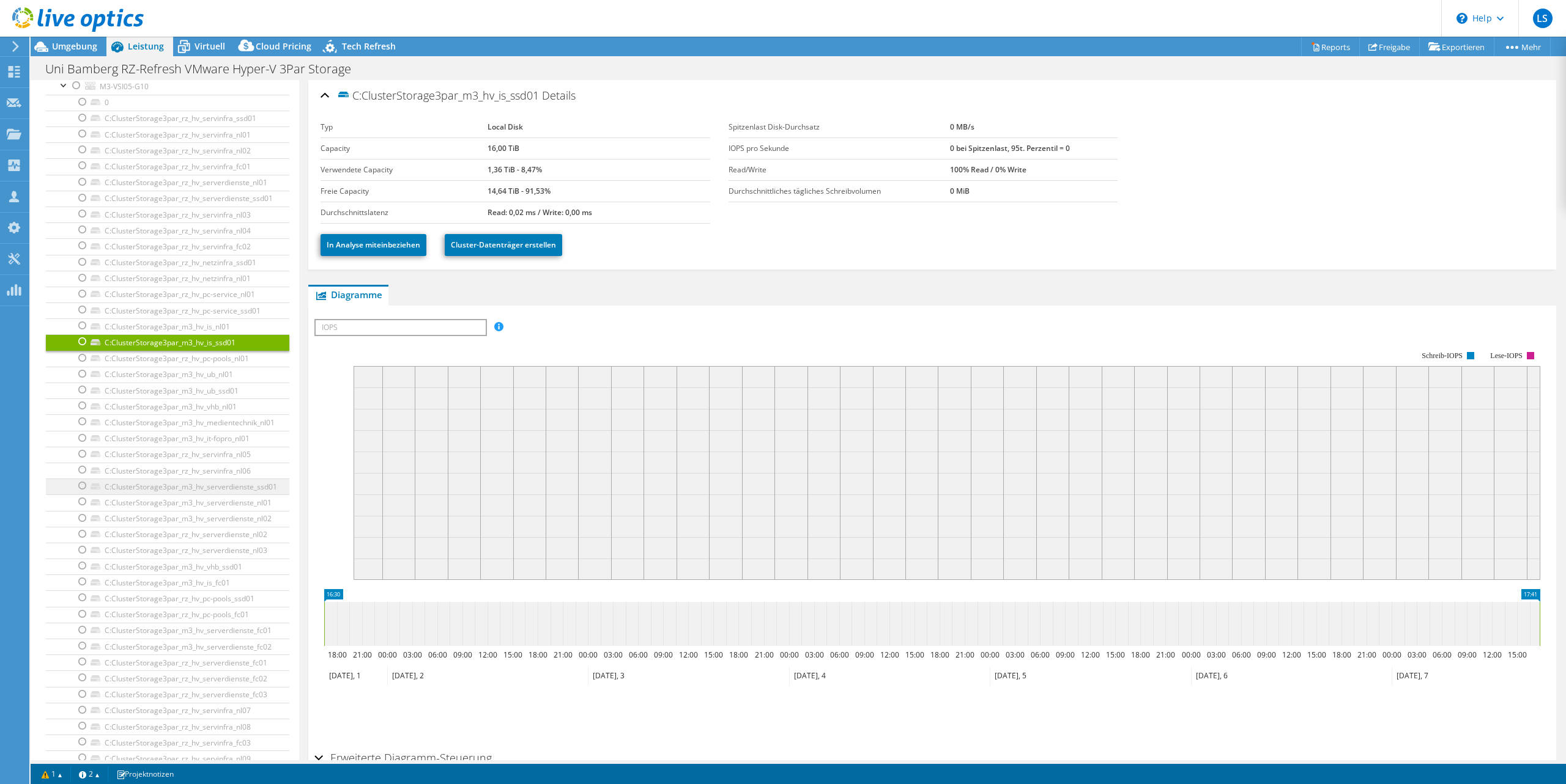
scroll to position [148, 0]
click at [184, 358] on link "C:ClusterStorage3par_rz_hv_pc-pools_nl01" at bounding box center [167, 358] width 243 height 16
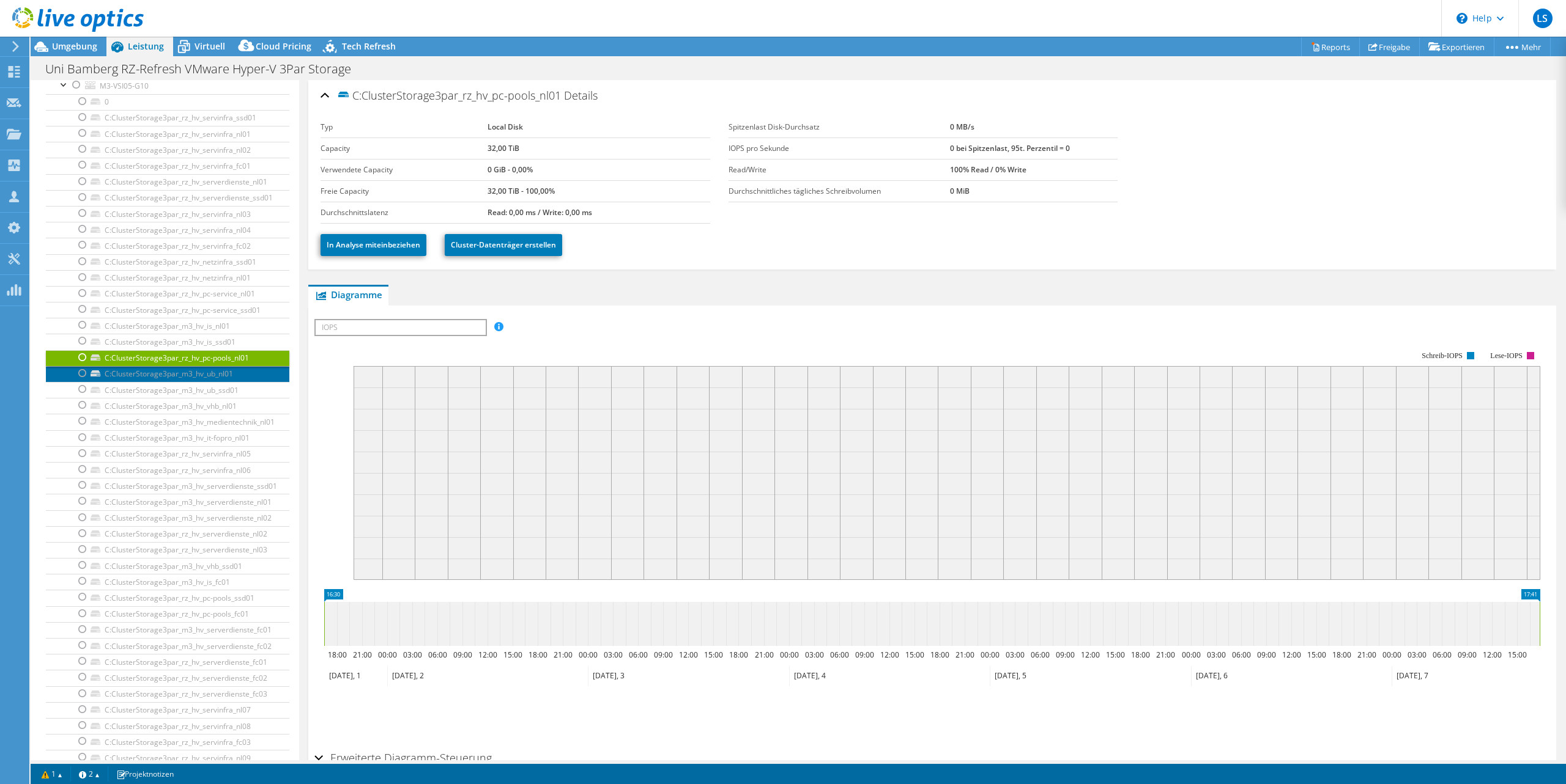
click at [193, 375] on link "C:ClusterStorage3par_m3_hv_ub_nl01" at bounding box center [167, 373] width 243 height 16
click at [198, 388] on link "C:ClusterStorage3par_m3_hv_ub_ssd01" at bounding box center [167, 390] width 243 height 16
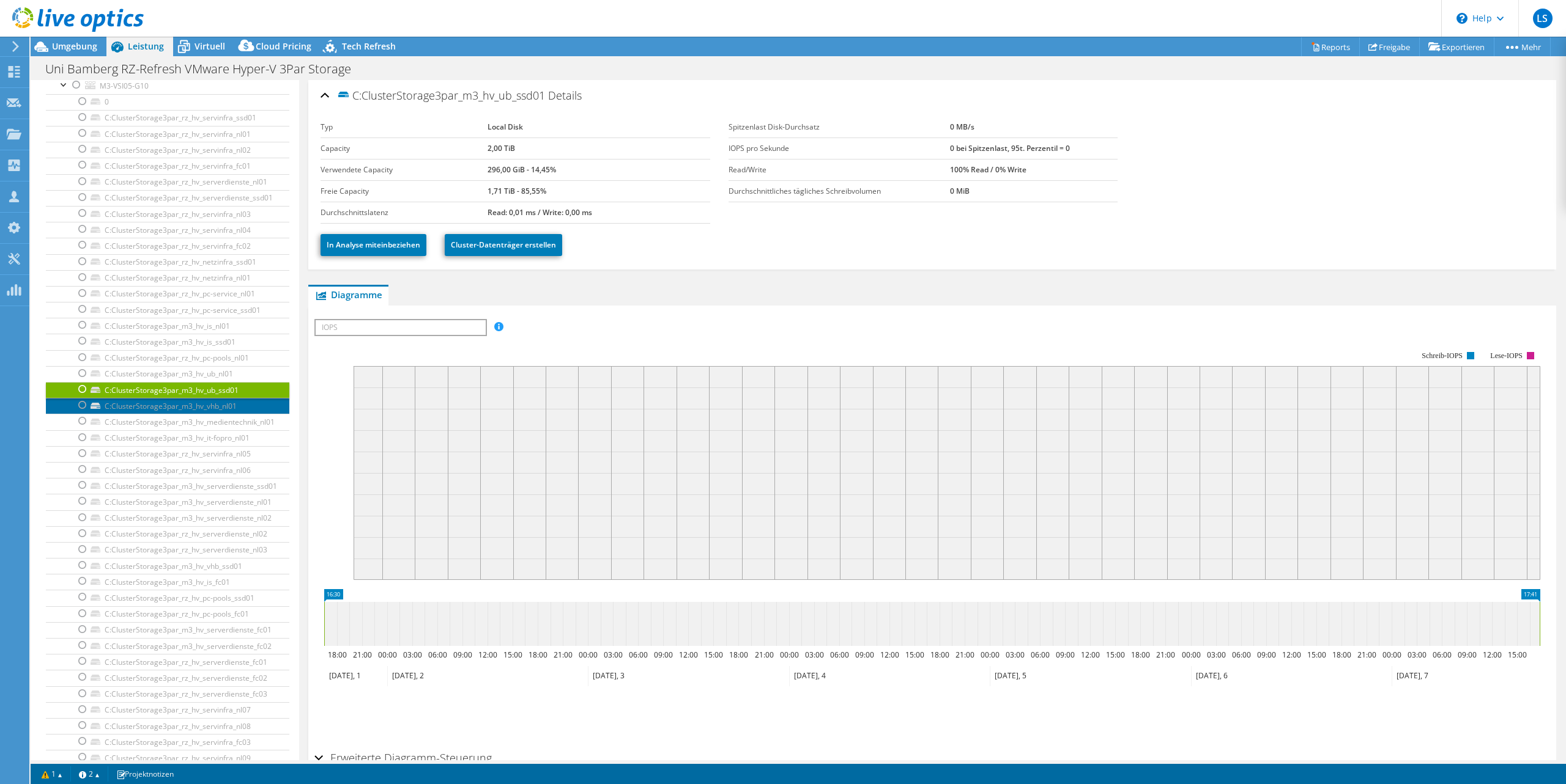
click at [203, 404] on link "C:ClusterStorage3par_m3_hv_vhb_nl01" at bounding box center [167, 406] width 243 height 16
click at [210, 424] on link "C:ClusterStorage3par_m3_hv_medientechnik_nl01" at bounding box center [167, 421] width 243 height 16
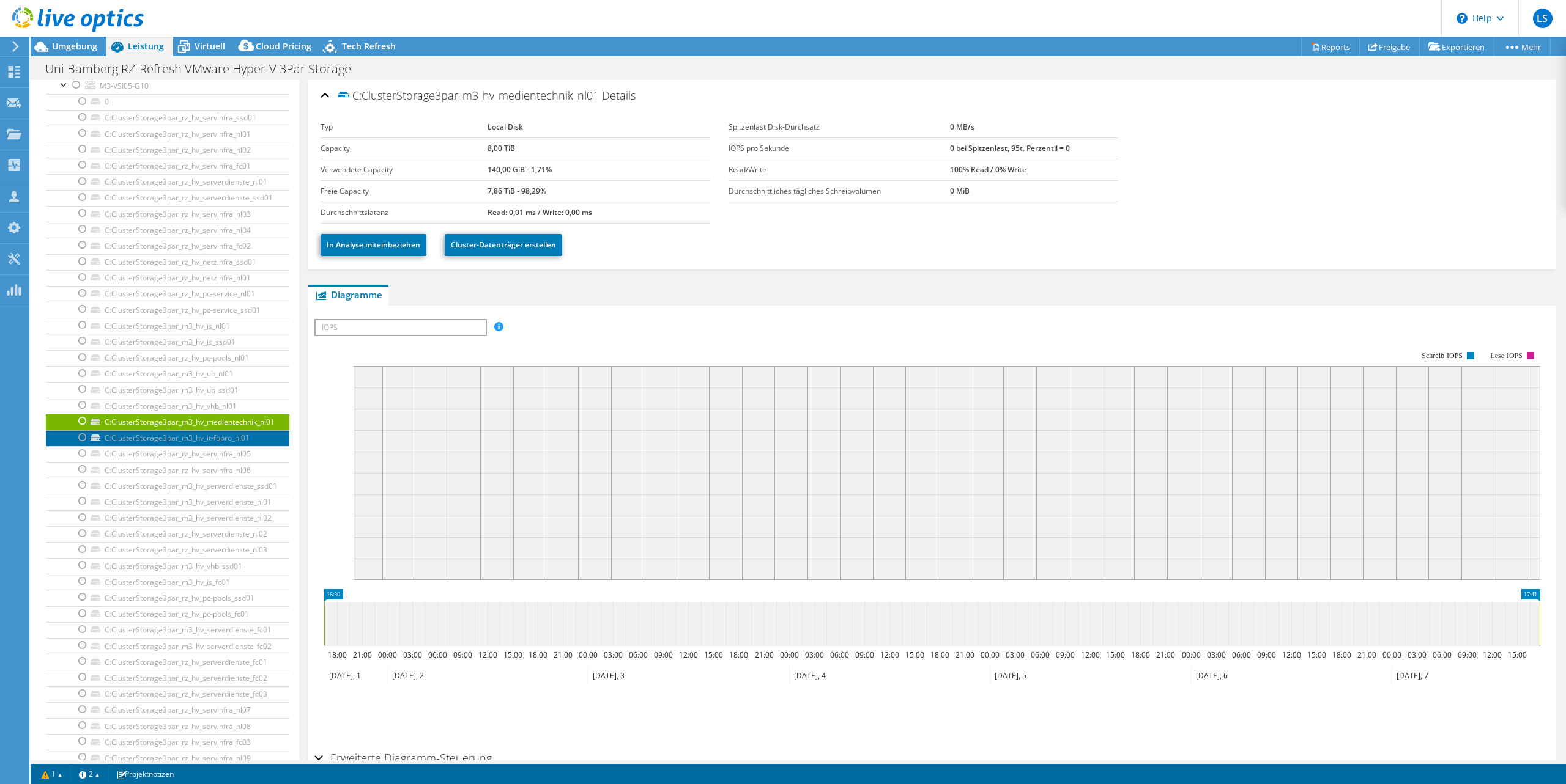
click at [212, 438] on link "C:ClusterStorage3par_m3_hv_it-fopro_nl01" at bounding box center [167, 438] width 243 height 16
click at [215, 454] on link "C:ClusterStorage3par_rz_hv_servinfra_nl05" at bounding box center [167, 454] width 243 height 16
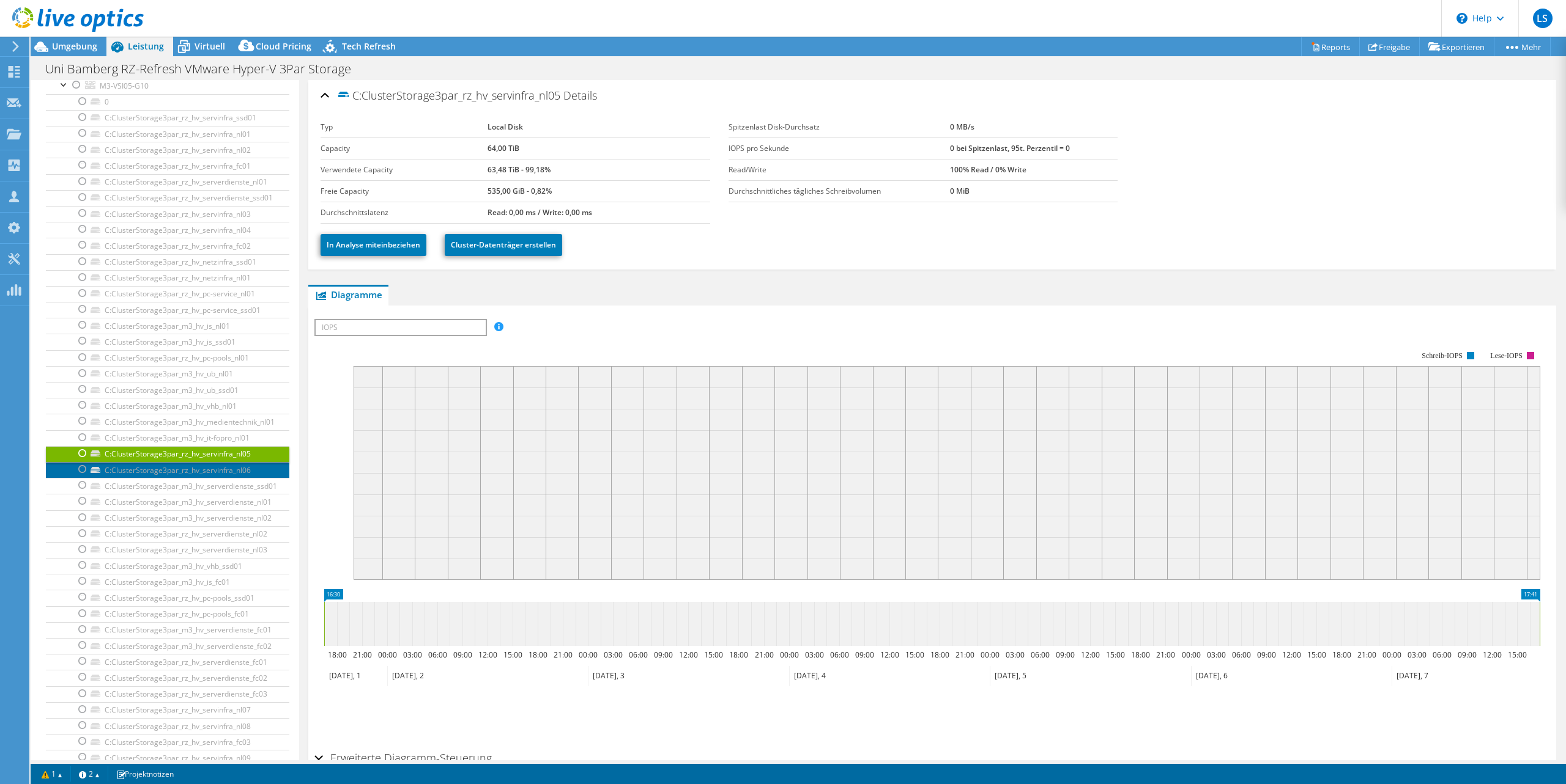
click at [219, 474] on link "C:ClusterStorage3par_rz_hv_servinfra_nl06" at bounding box center [167, 469] width 243 height 16
click at [215, 458] on link "C:ClusterStorage3par_rz_hv_servinfra_nl05" at bounding box center [167, 454] width 243 height 16
click at [189, 474] on link "C:ClusterStorage3par_rz_hv_servinfra_nl06" at bounding box center [167, 469] width 243 height 16
click at [200, 487] on link "C:ClusterStorage3par_m3_hv_serverdienste_ssd01" at bounding box center [167, 486] width 243 height 16
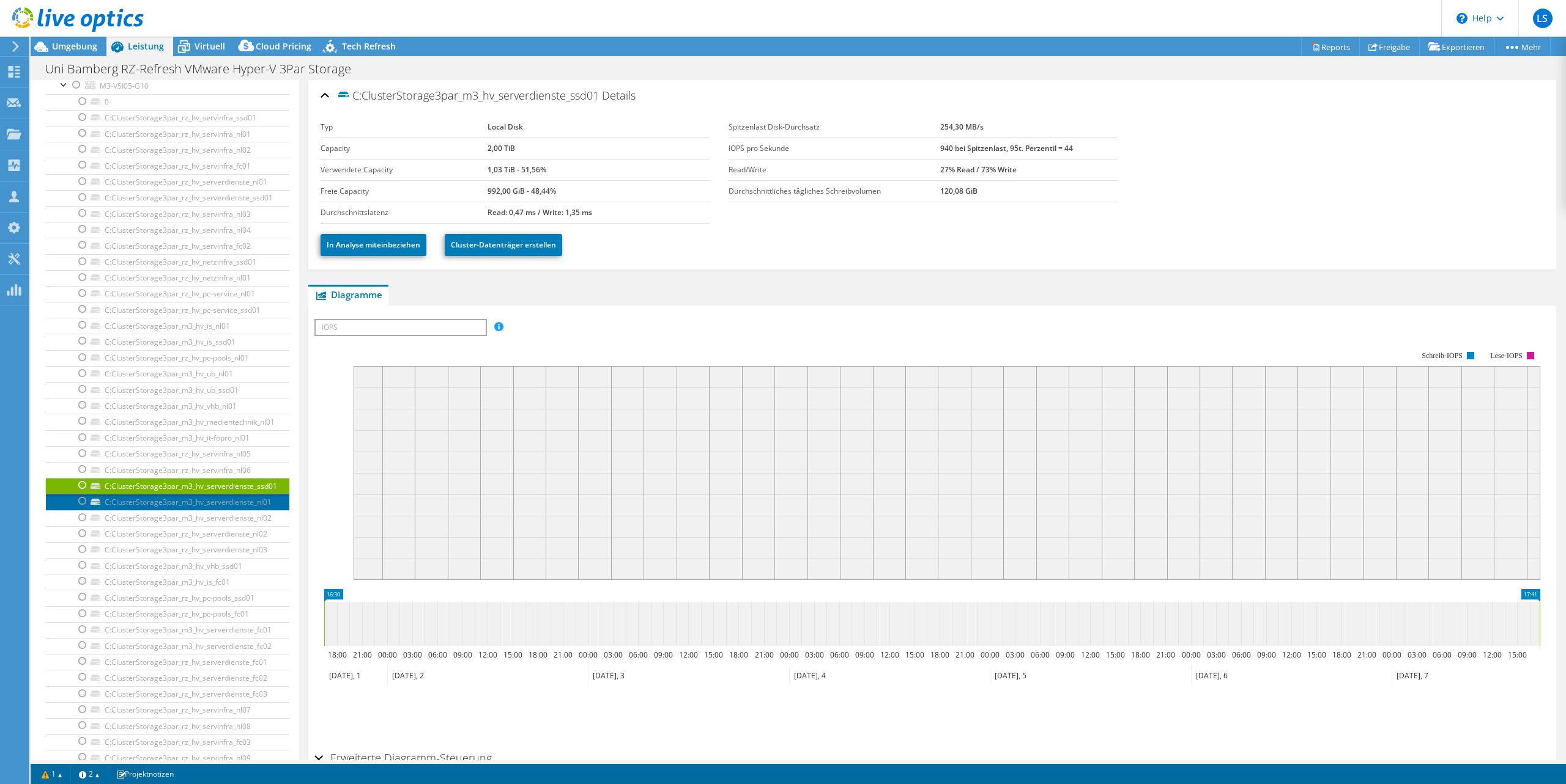
click at [210, 505] on link "C:ClusterStorage3par_m3_hv_serverdienste_nl01" at bounding box center [167, 502] width 243 height 16
click at [229, 521] on link "C:ClusterStorage3par_m3_hv_serverdienste_nl02" at bounding box center [167, 518] width 243 height 16
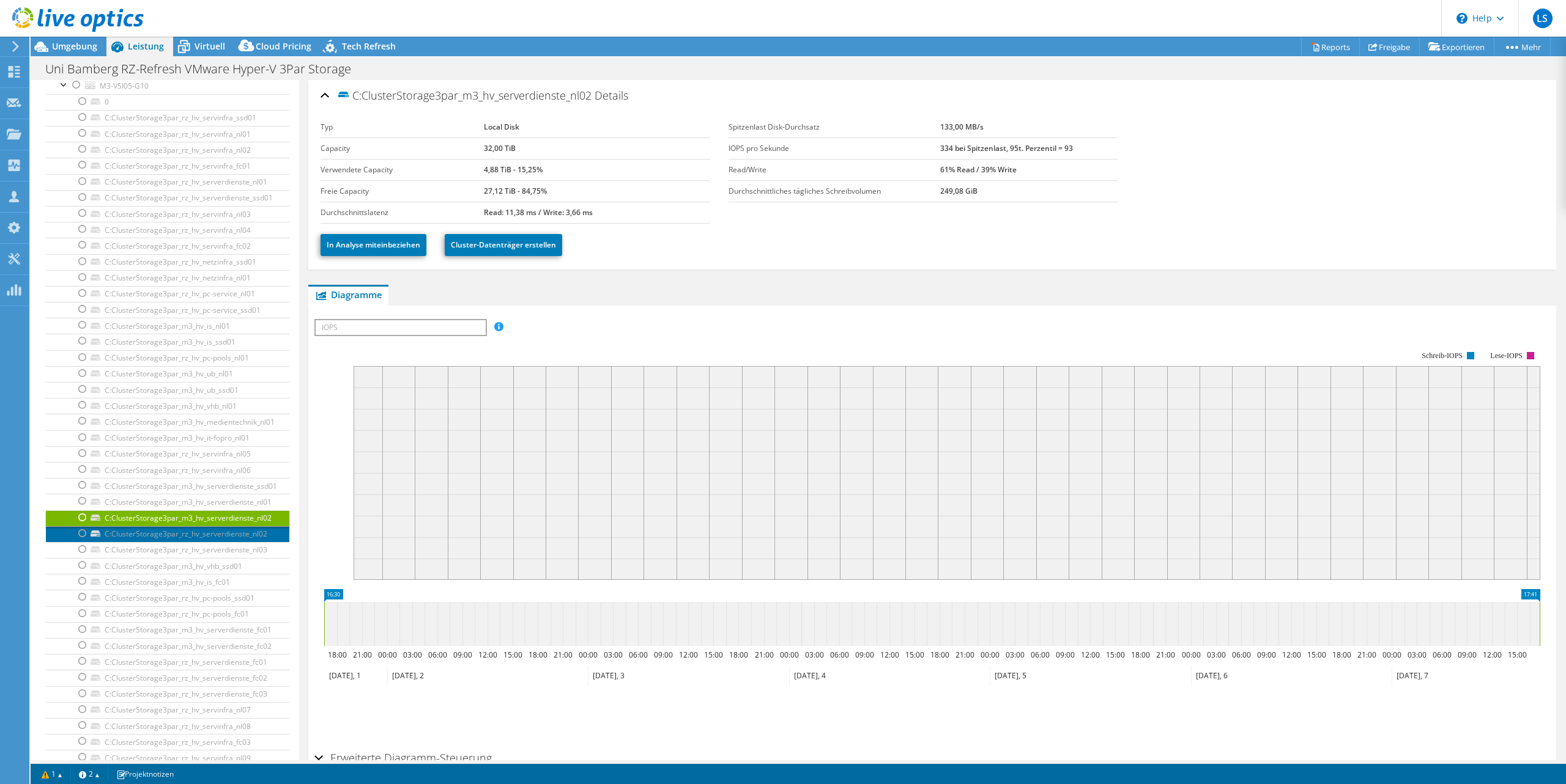
click at [199, 537] on link "C:ClusterStorage3par_rz_hv_serverdienste_nl02" at bounding box center [167, 534] width 243 height 16
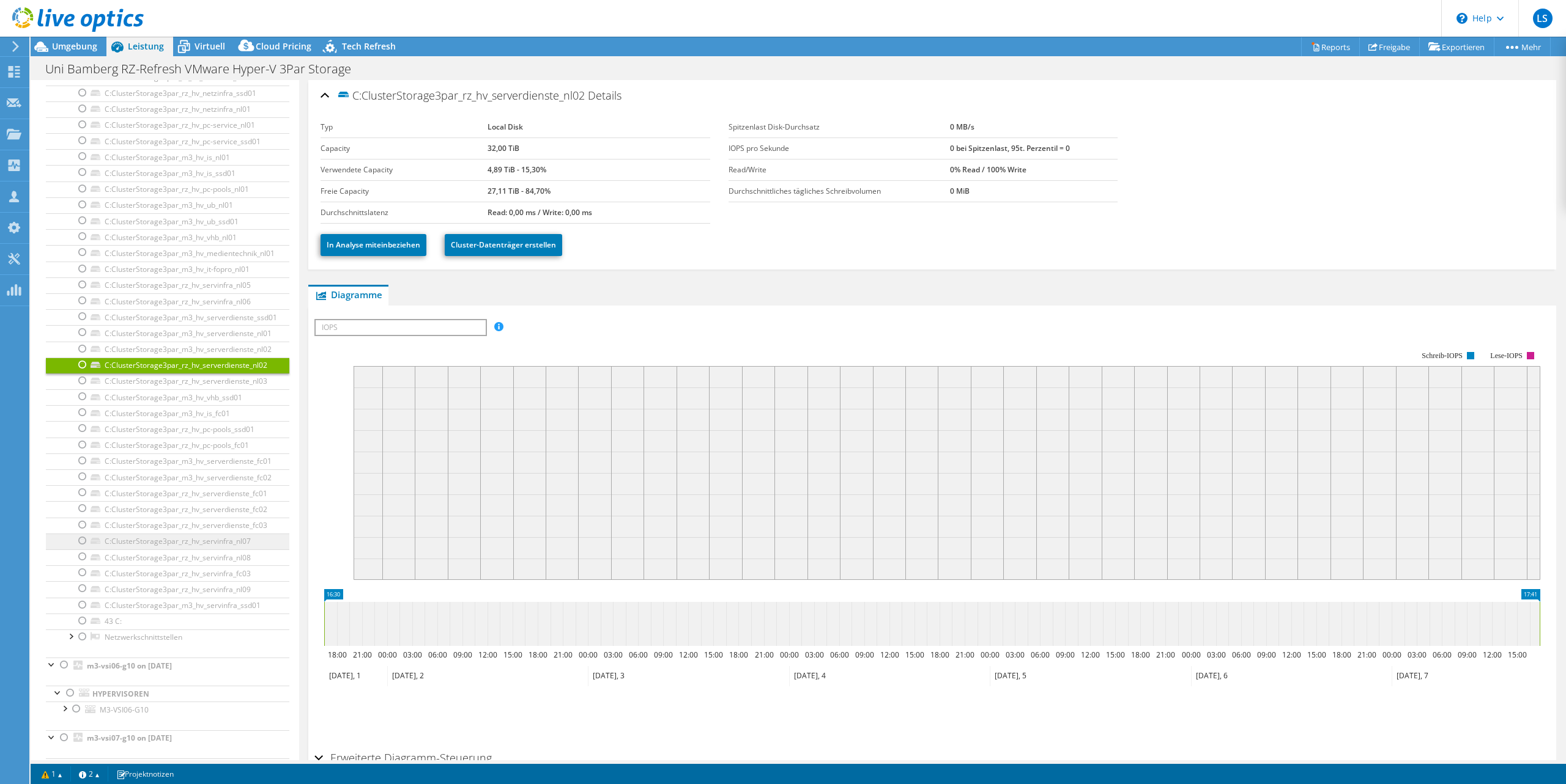
scroll to position [320, 0]
click at [208, 379] on link "C:ClusterStorage3par_rz_hv_serverdienste_nl03" at bounding box center [167, 377] width 243 height 16
click at [200, 395] on link "C:ClusterStorage3par_m3_hv_vhb_ssd01" at bounding box center [167, 393] width 243 height 16
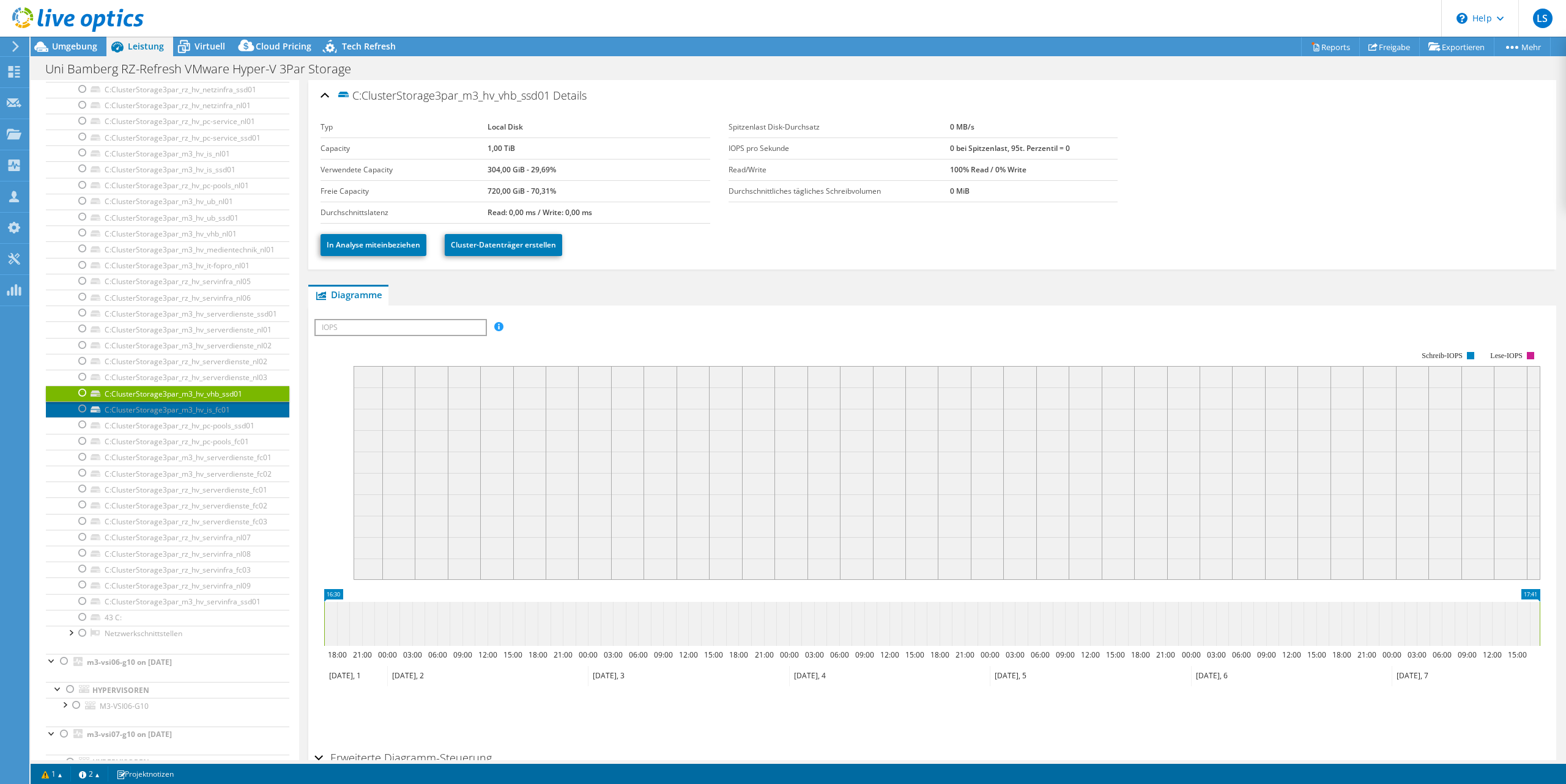
click at [164, 410] on link "C:ClusterStorage3par_m3_hv_is_fc01" at bounding box center [167, 410] width 243 height 16
click at [194, 428] on link "C:ClusterStorage3par_rz_hv_pc-pools_ssd01" at bounding box center [167, 425] width 243 height 16
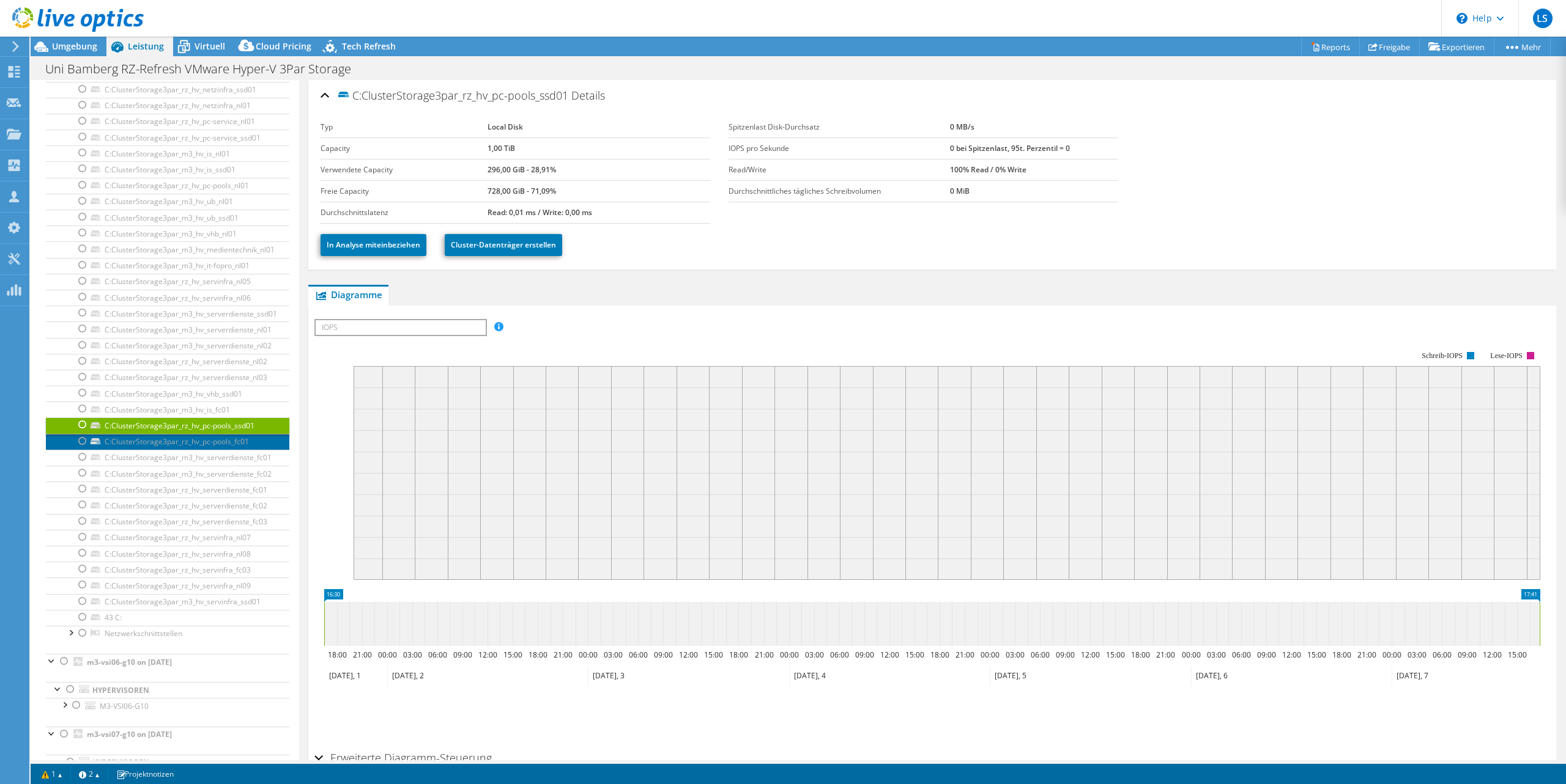
click at [200, 436] on link "C:ClusterStorage3par_rz_hv_pc-pools_fc01" at bounding box center [167, 442] width 243 height 16
click at [200, 458] on link "C:ClusterStorage3par_m3_hv_serverdienste_fc01" at bounding box center [167, 457] width 243 height 16
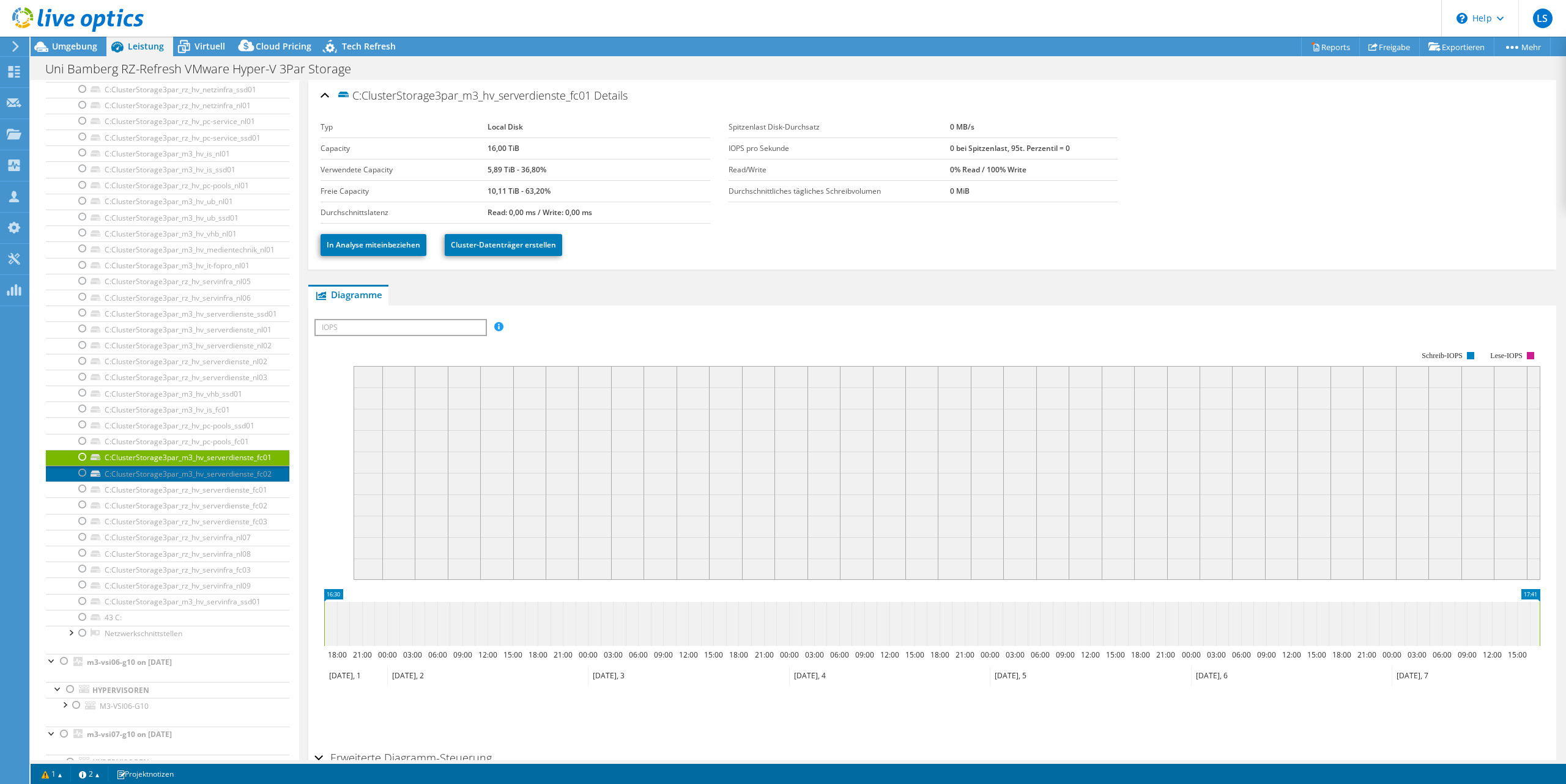
click at [163, 474] on link "C:ClusterStorage3par_m3_hv_serverdienste_fc02" at bounding box center [167, 473] width 243 height 16
click at [180, 487] on link "C:ClusterStorage3par_rz_hv_serverdienste_fc01" at bounding box center [167, 489] width 243 height 16
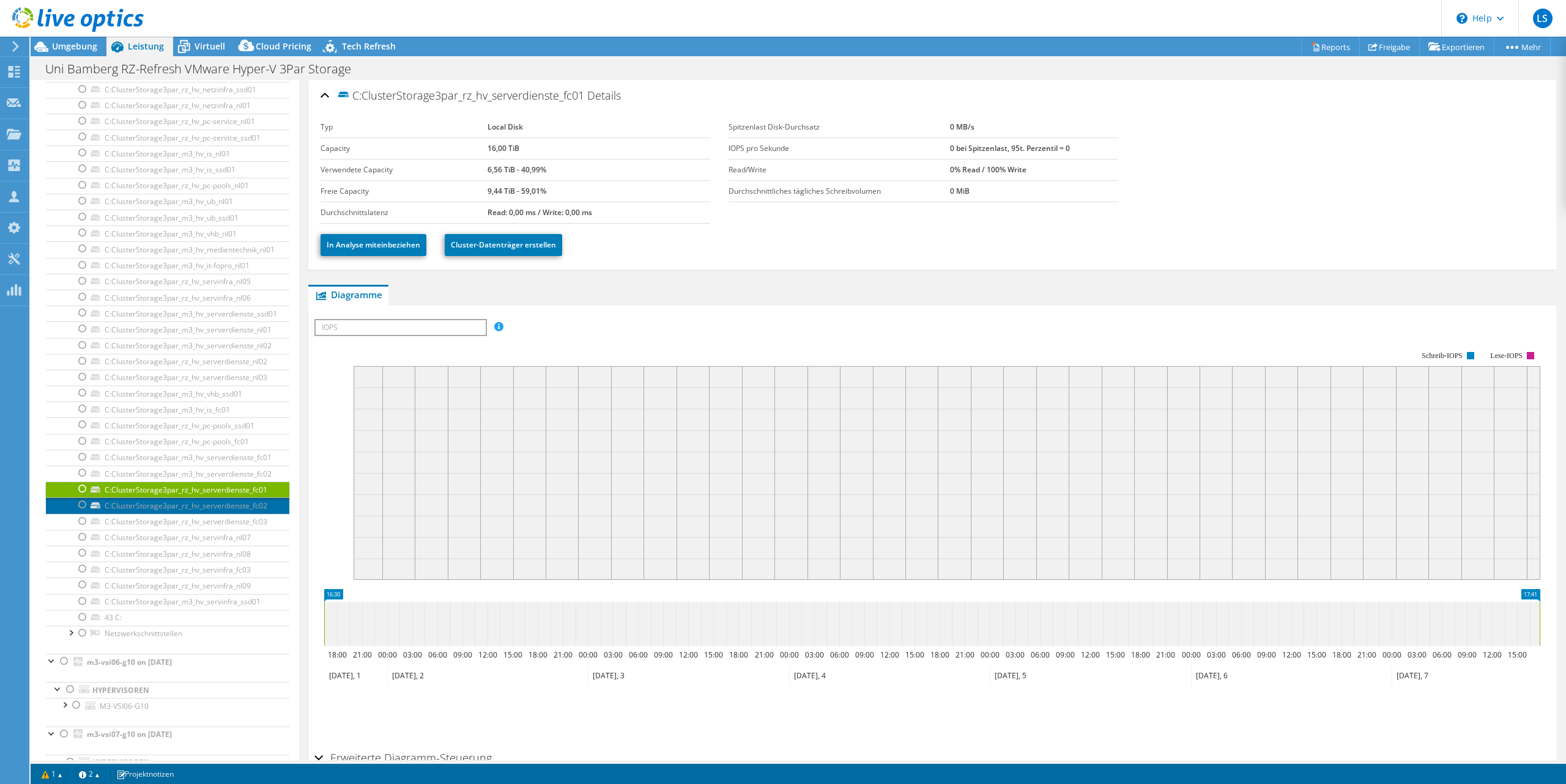
click at [181, 507] on link "C:ClusterStorage3par_rz_hv_serverdienste_fc02" at bounding box center [167, 506] width 243 height 16
click at [188, 522] on link "C:ClusterStorage3par_rz_hv_serverdienste_fc03" at bounding box center [167, 522] width 243 height 16
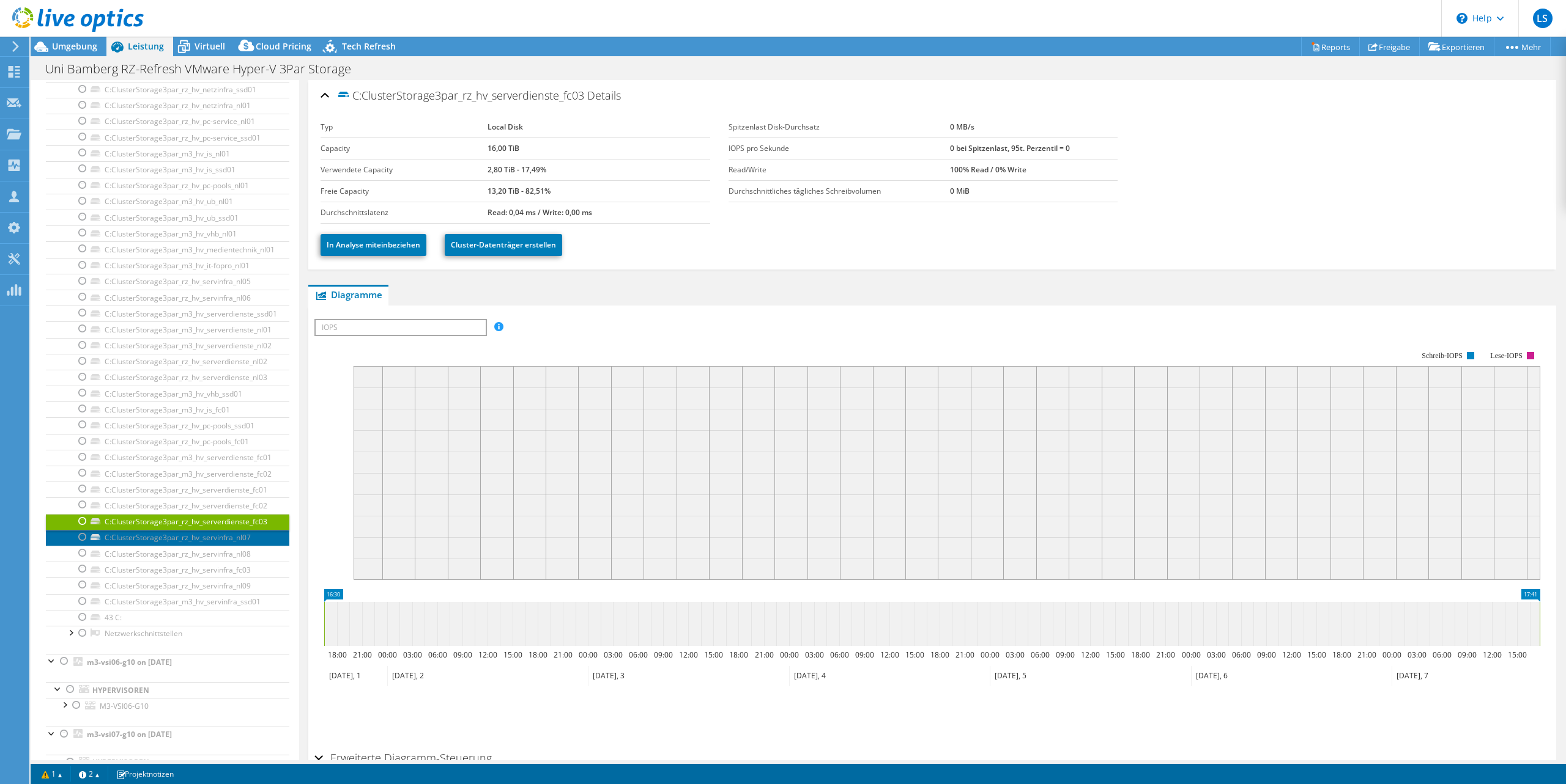
click at [162, 536] on link "C:ClusterStorage3par_rz_hv_servinfra_nl07" at bounding box center [167, 538] width 243 height 16
click at [176, 560] on link "C:ClusterStorage3par_rz_hv_servinfra_nl08" at bounding box center [167, 553] width 243 height 16
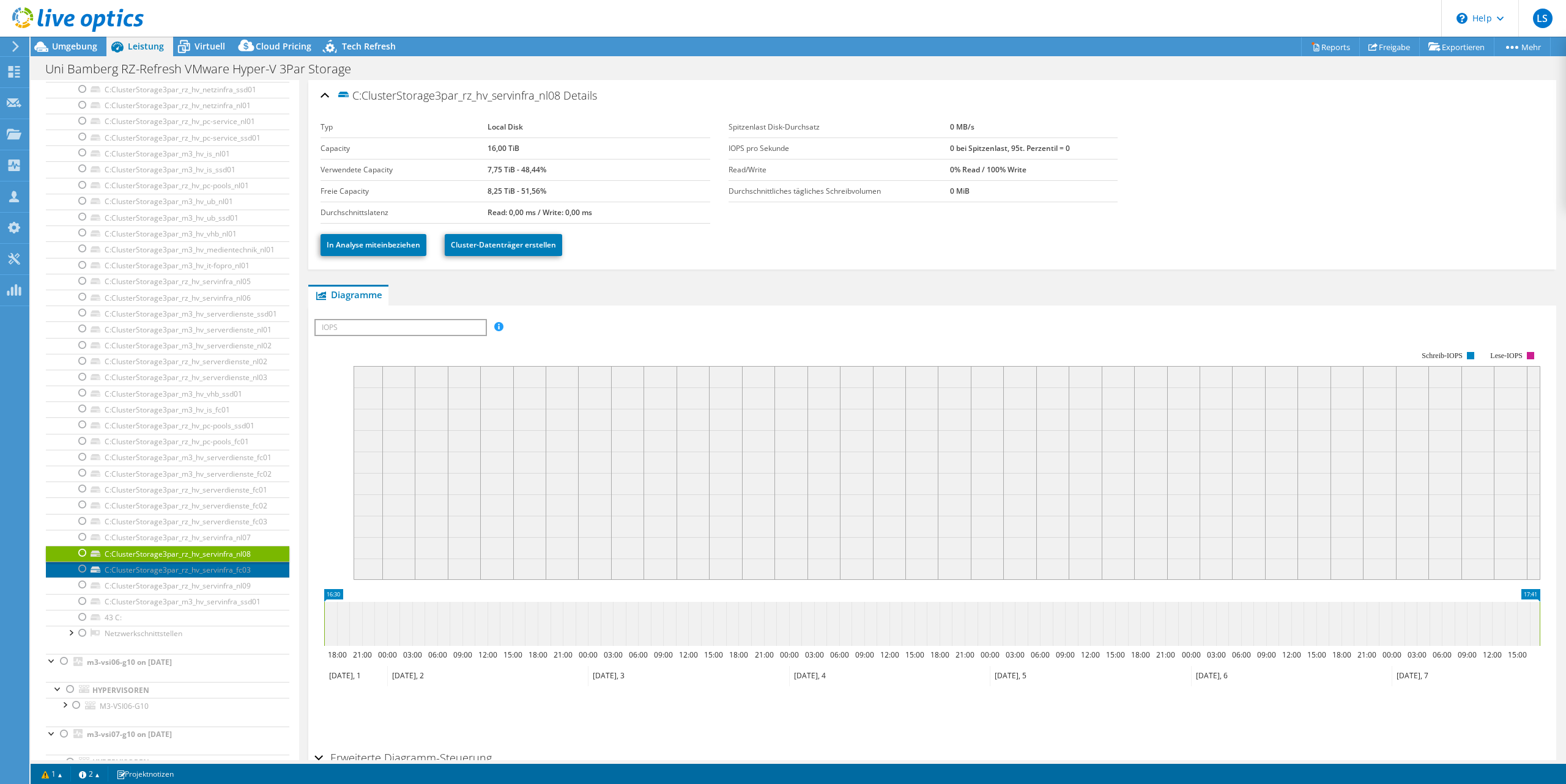
click at [229, 570] on link "C:ClusterStorage3par_rz_hv_servinfra_fc03" at bounding box center [167, 569] width 243 height 16
click at [220, 586] on link "C:ClusterStorage3par_rz_hv_servinfra_nl09" at bounding box center [167, 585] width 243 height 16
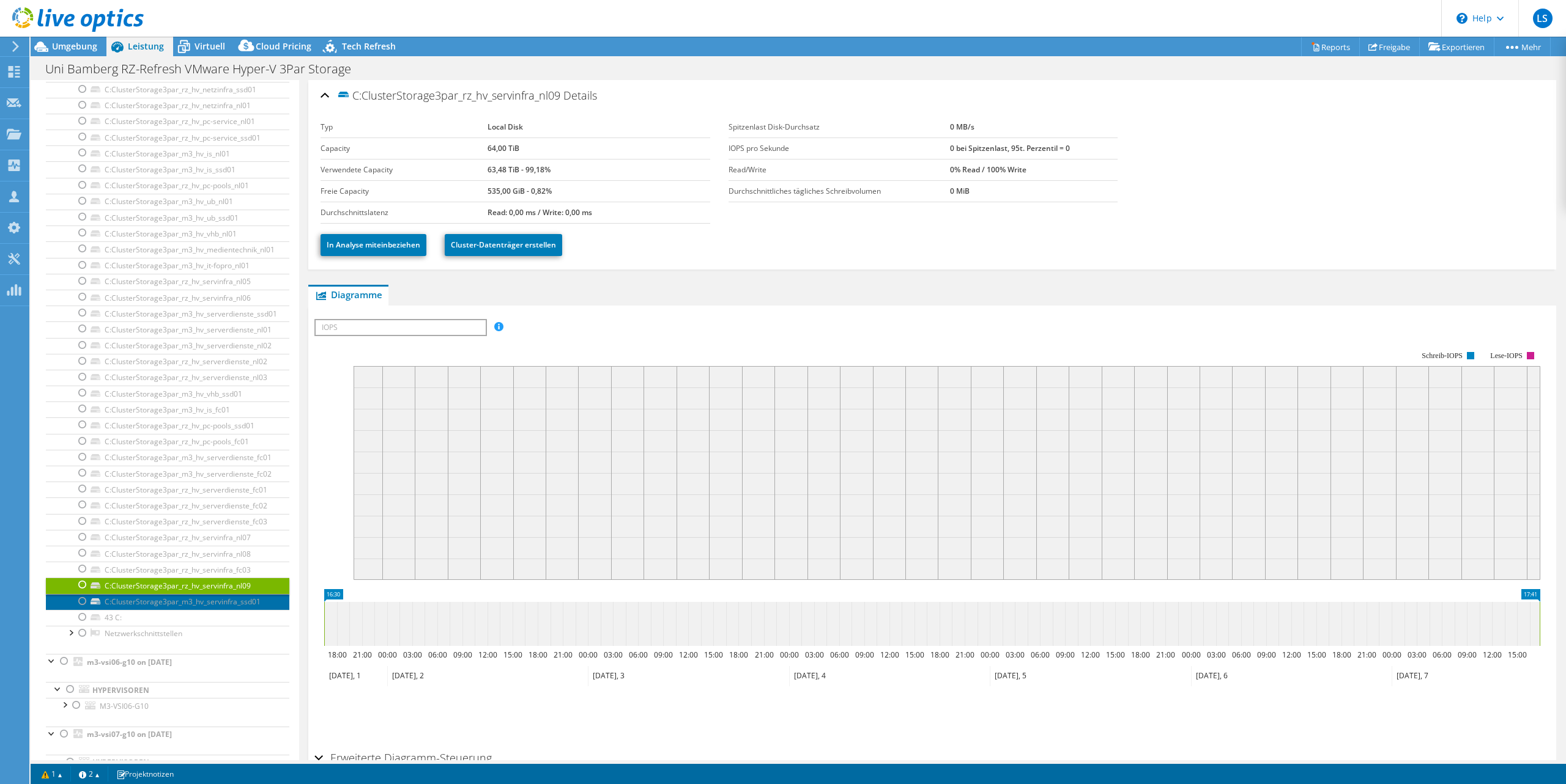
click at [217, 599] on link "C:ClusterStorage3par_m3_hv_servinfra_ssd01" at bounding box center [167, 602] width 243 height 16
click at [66, 48] on span "Umgebung" at bounding box center [75, 46] width 46 height 11
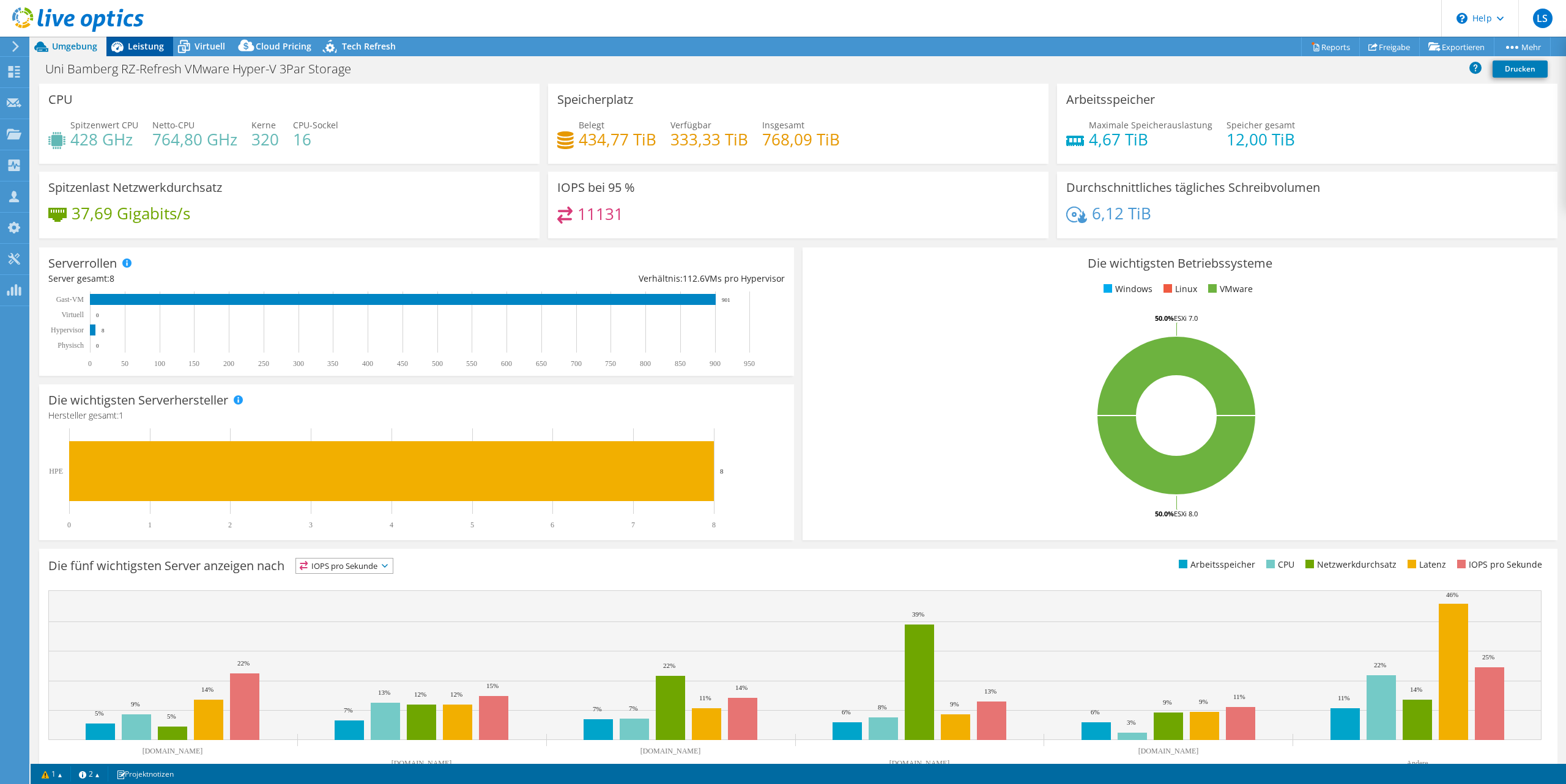
click at [132, 48] on span "Leistung" at bounding box center [145, 46] width 36 height 11
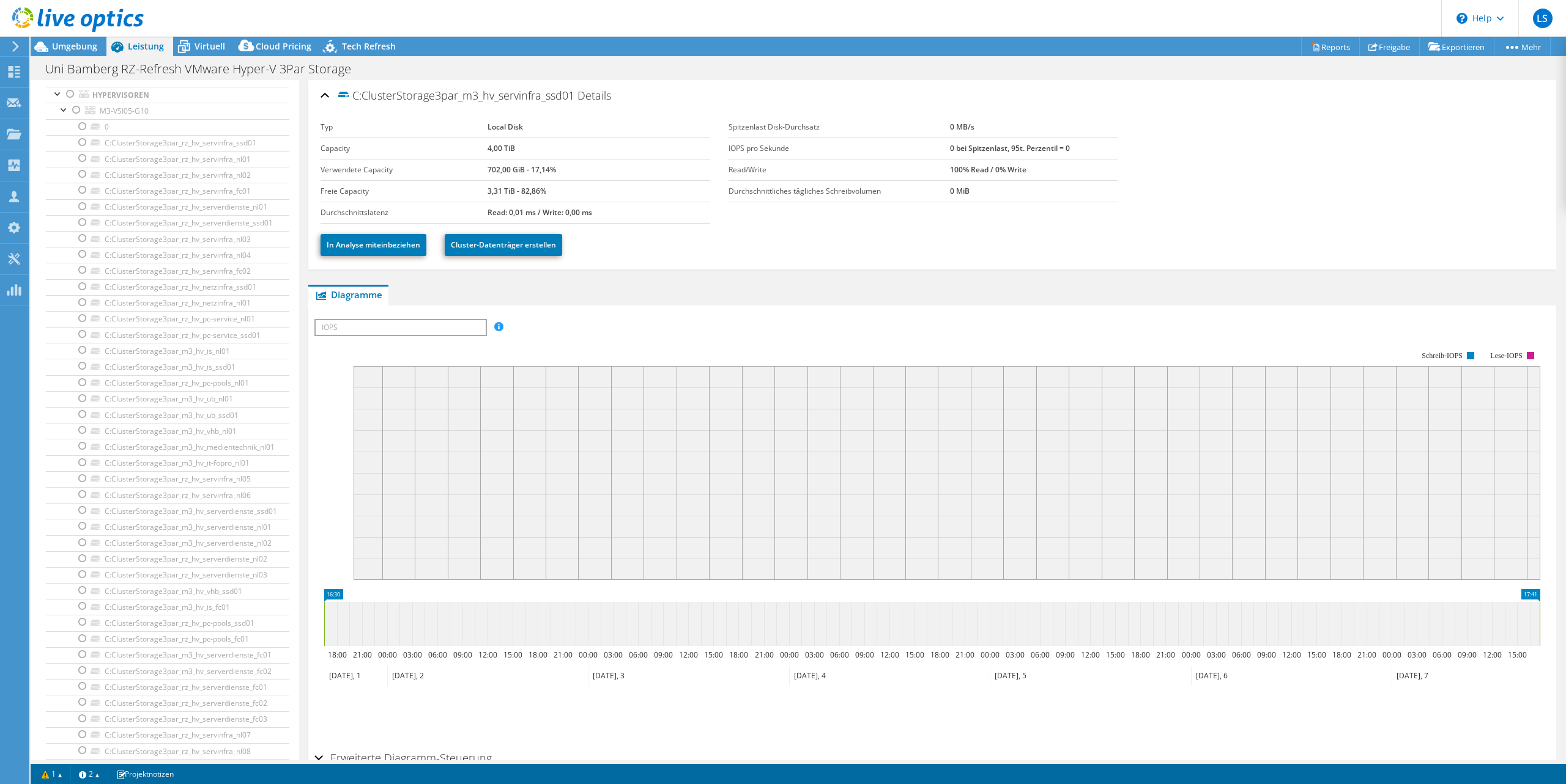
scroll to position [0, 0]
click at [68, 50] on span "Umgebung" at bounding box center [75, 46] width 46 height 11
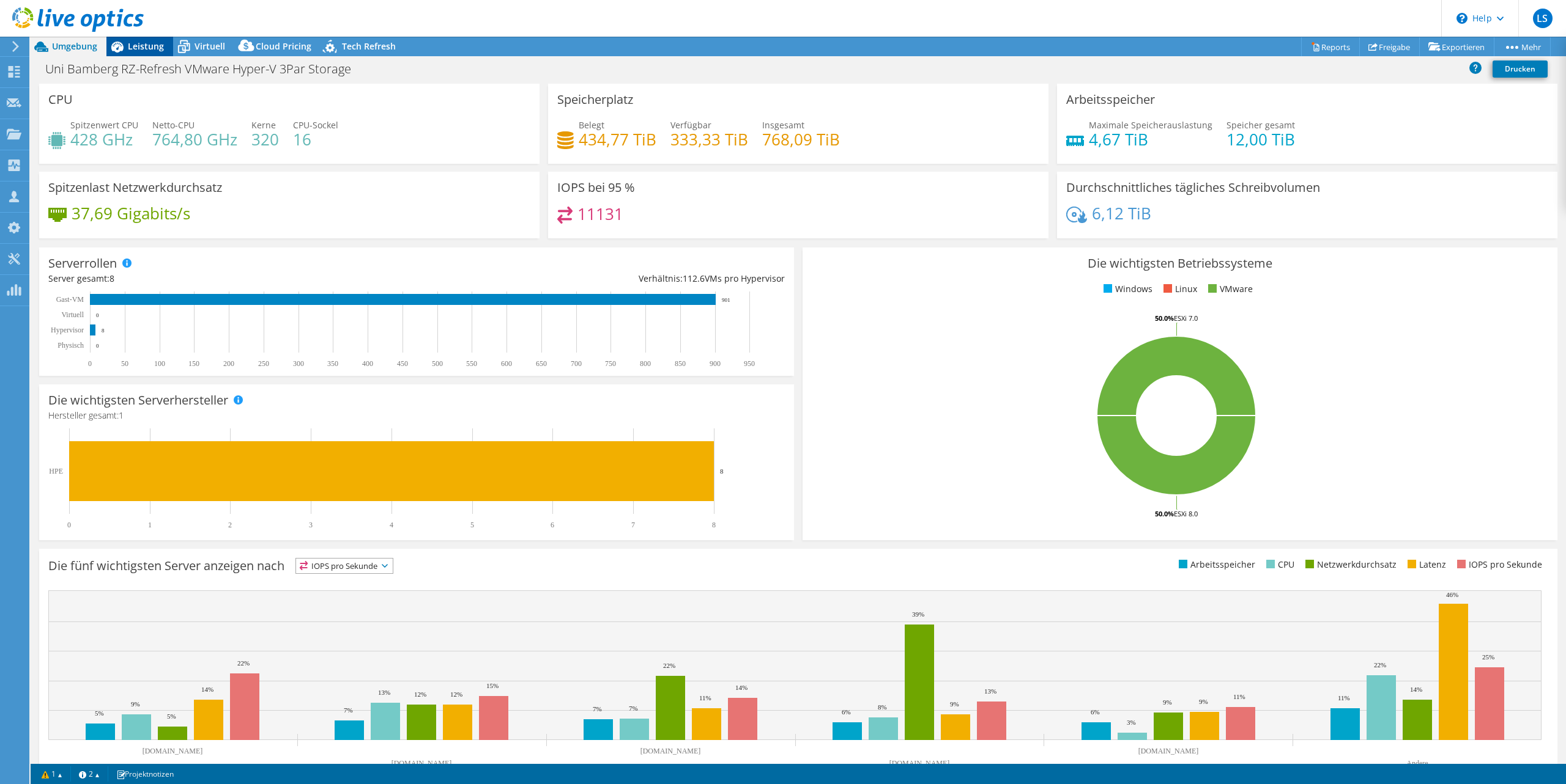
click at [145, 47] on span "Leistung" at bounding box center [145, 46] width 36 height 11
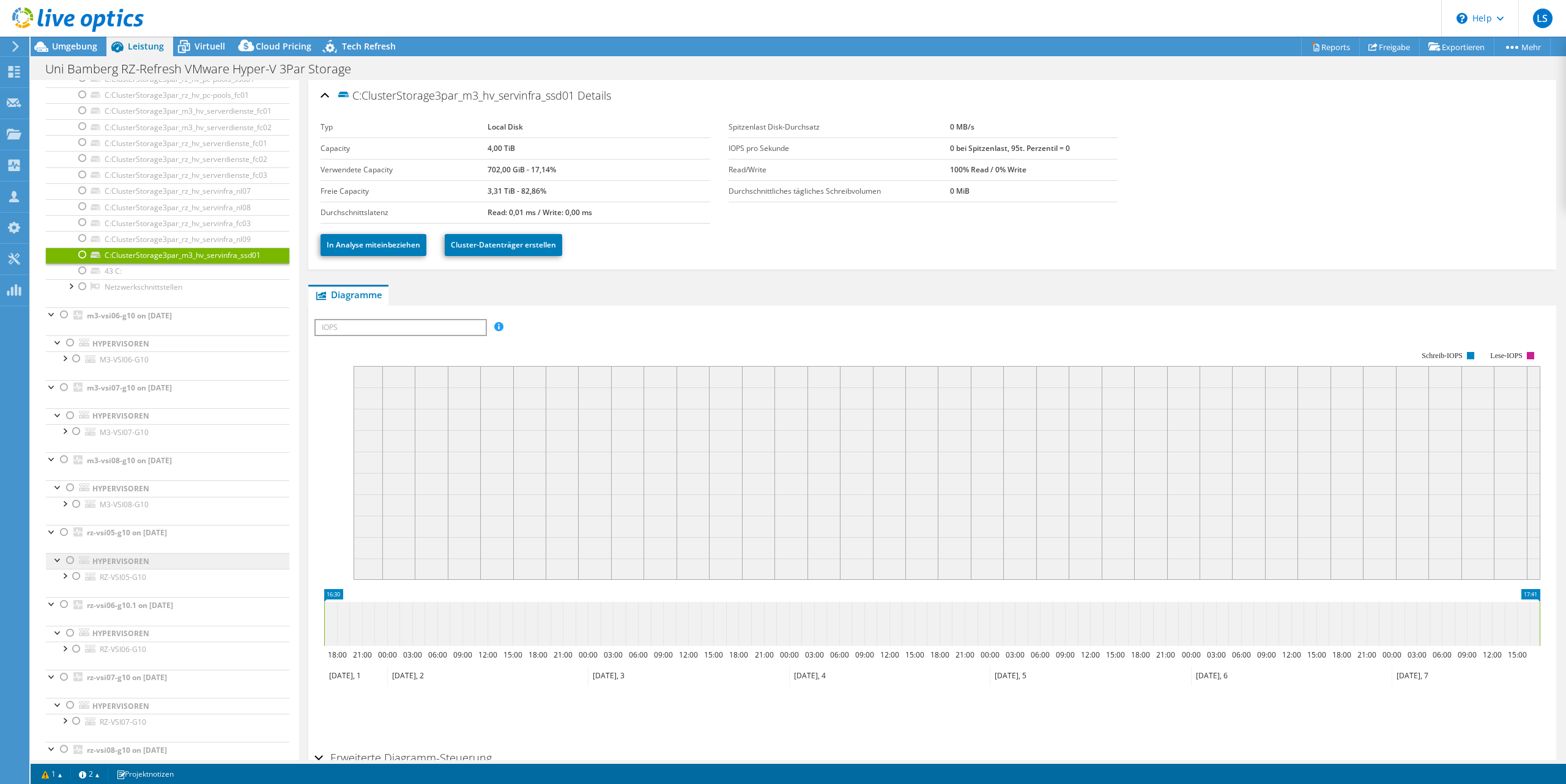
scroll to position [682, 0]
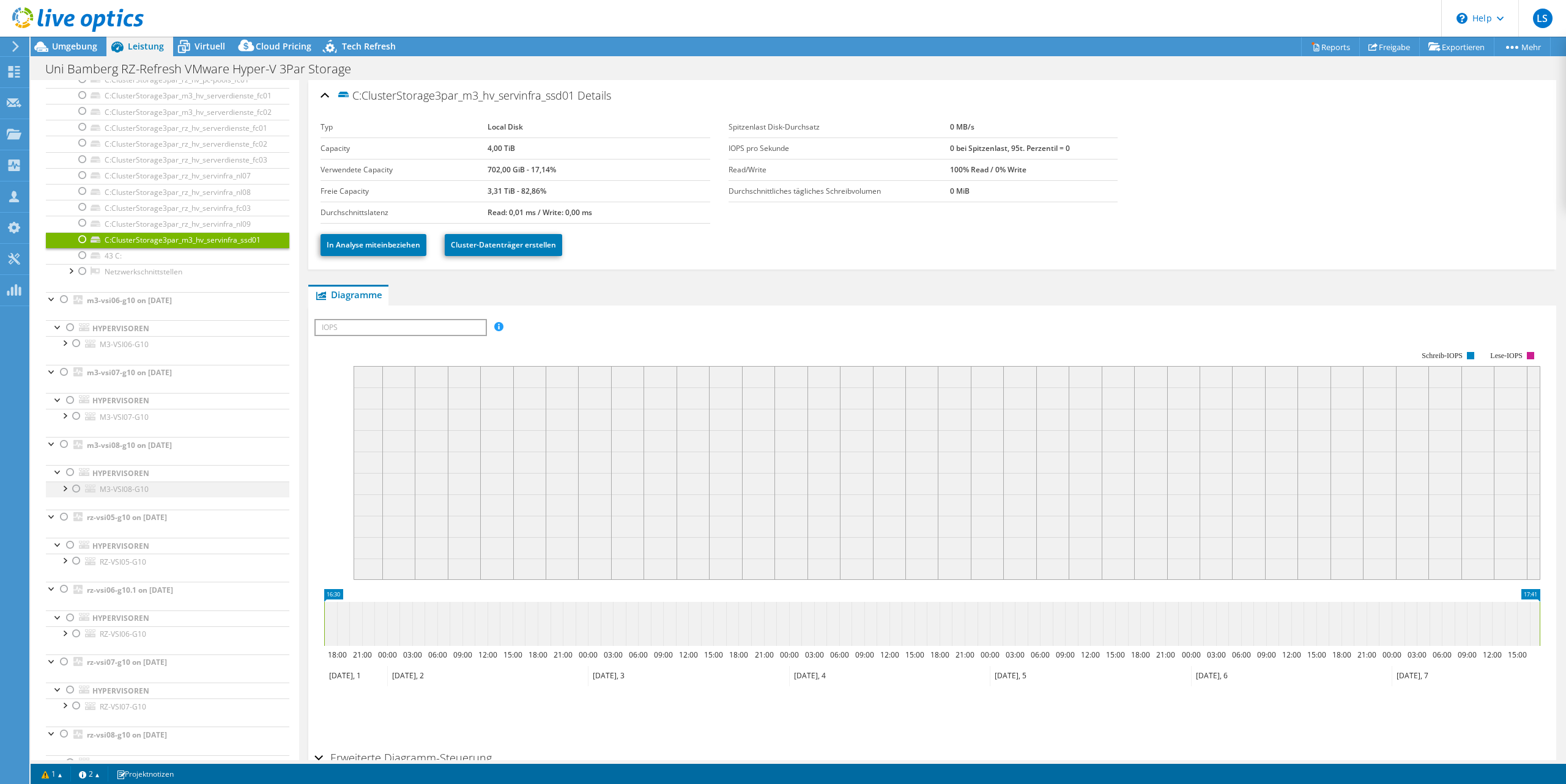
click at [62, 489] on div at bounding box center [64, 488] width 12 height 12
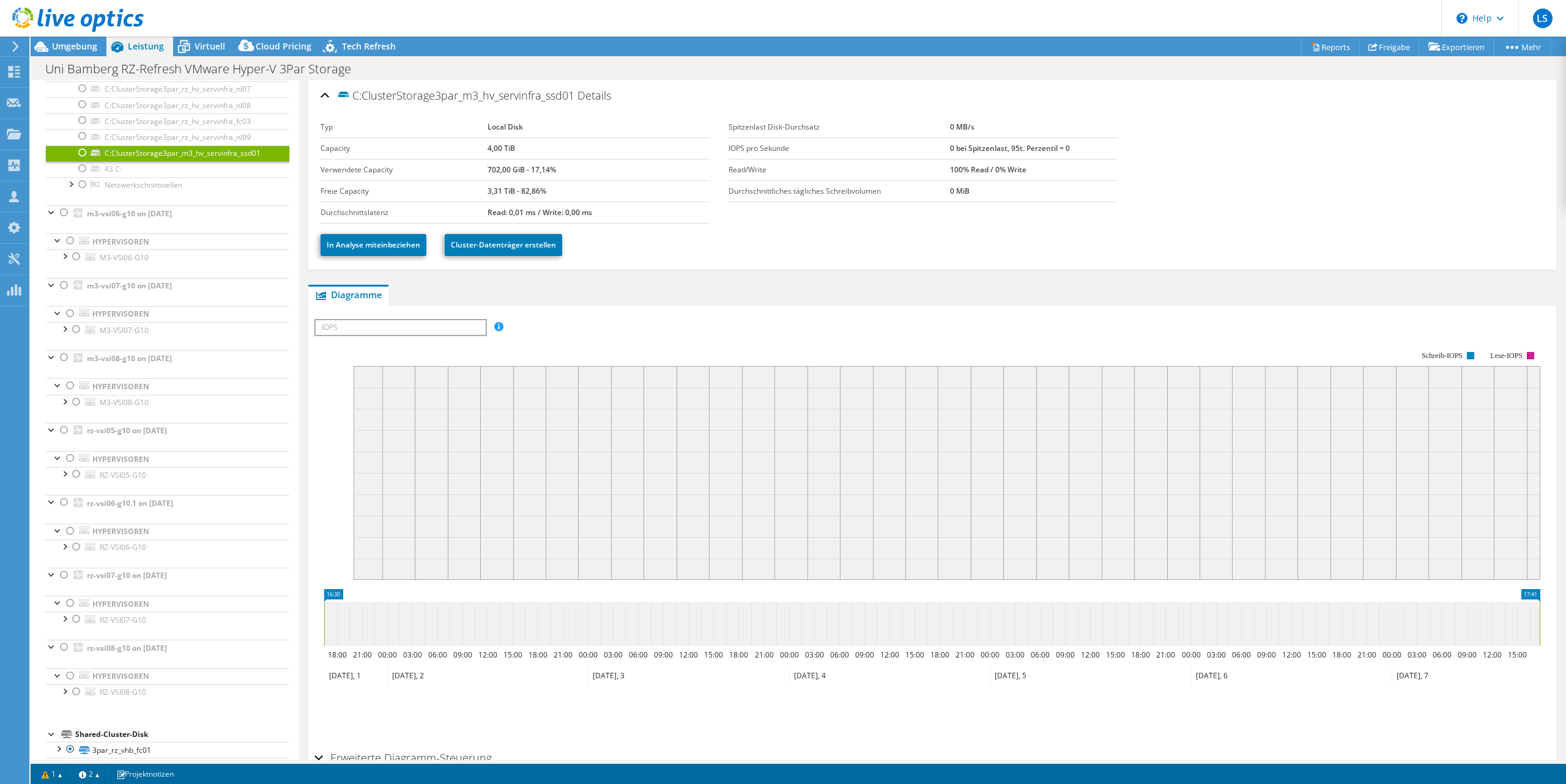
scroll to position [816, 0]
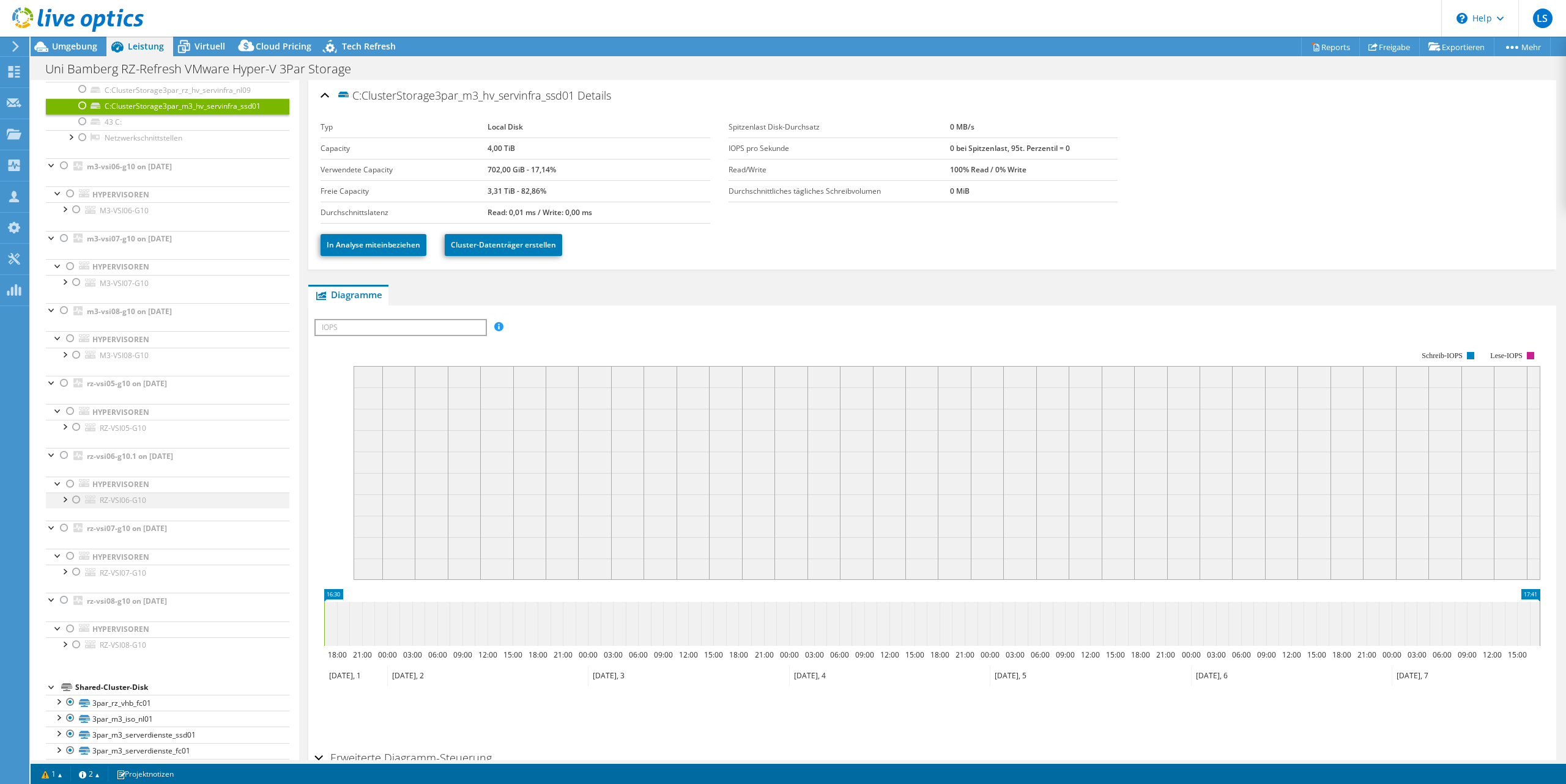
click at [65, 498] on div at bounding box center [64, 498] width 12 height 12
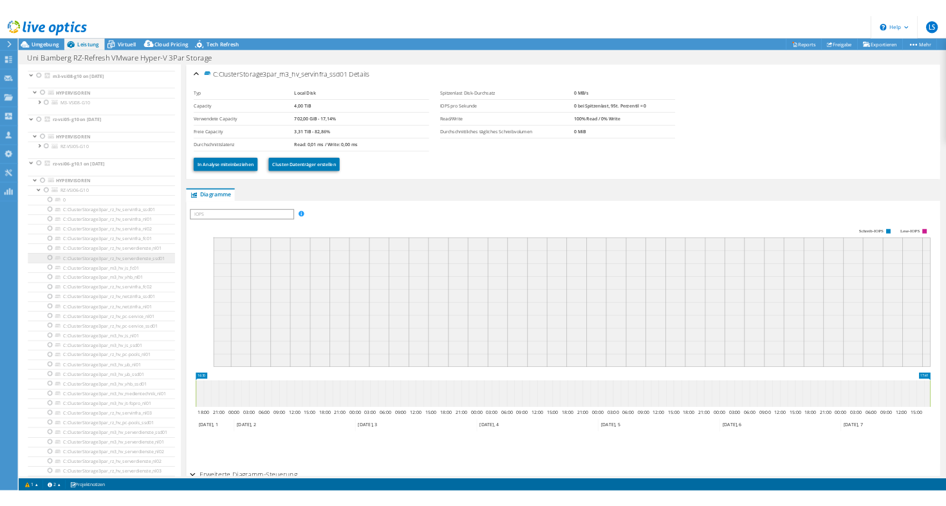
scroll to position [913, 0]
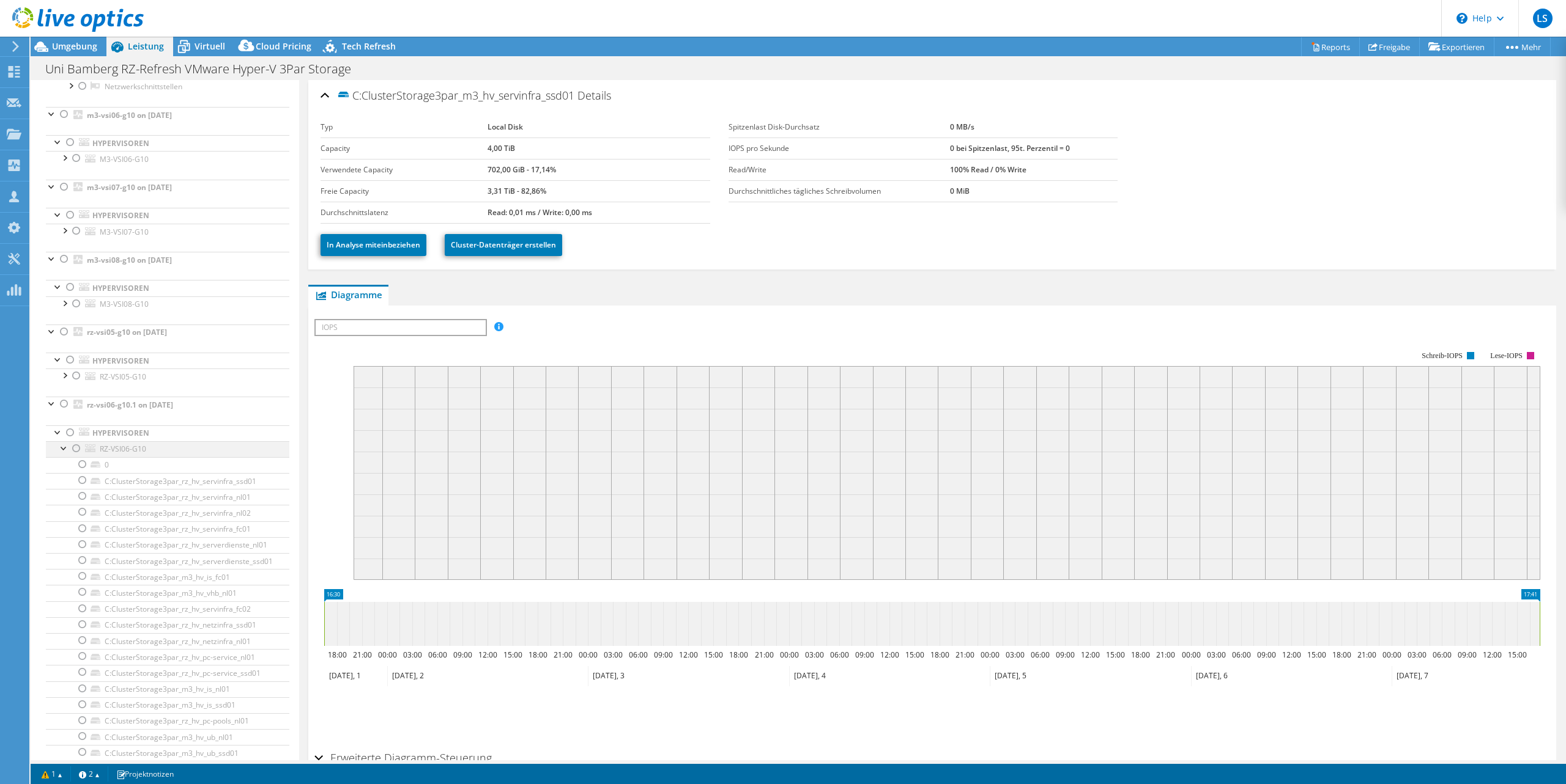
click at [61, 446] on div at bounding box center [64, 447] width 12 height 12
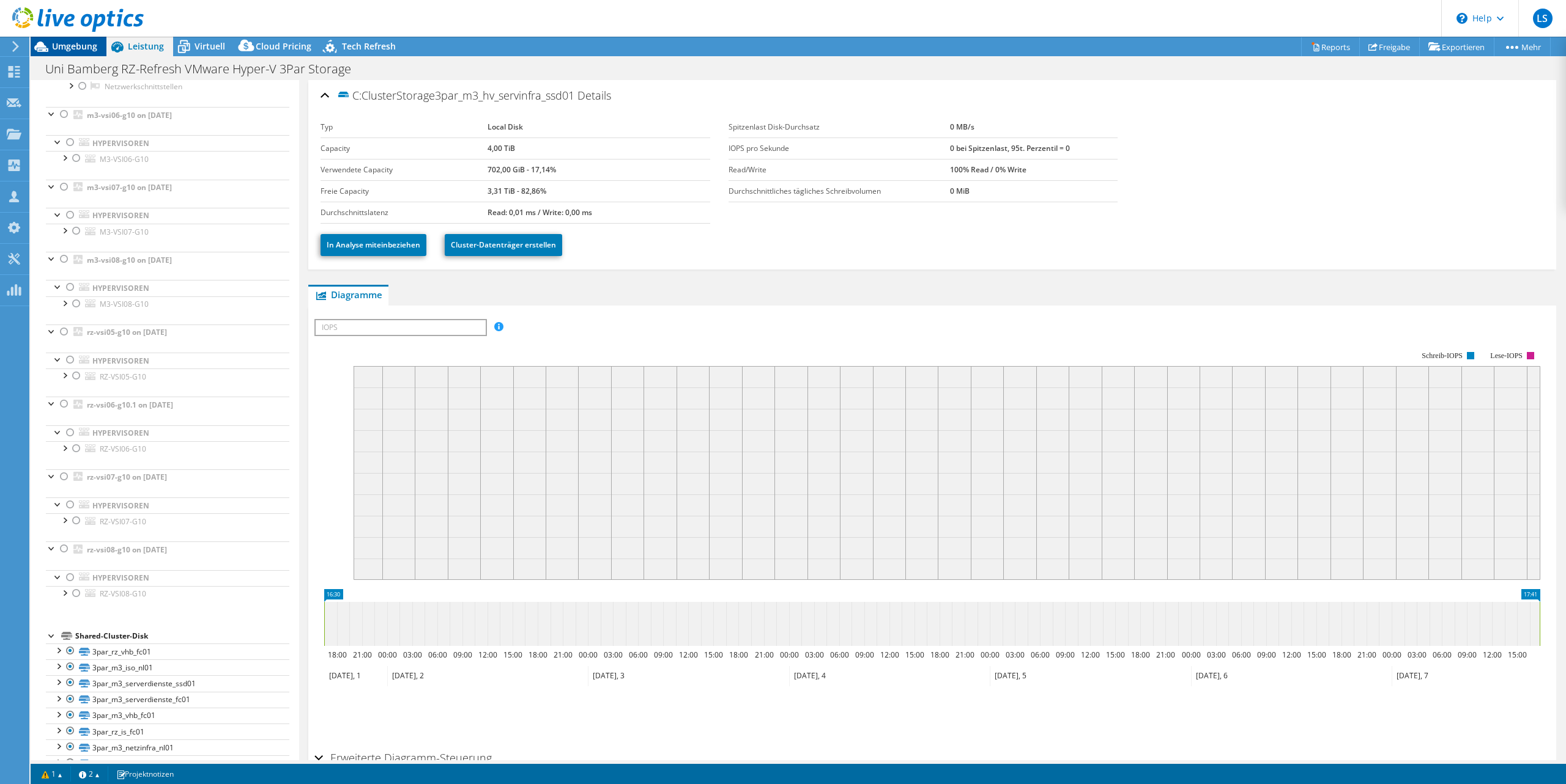
click at [75, 42] on span "Umgebung" at bounding box center [75, 46] width 46 height 11
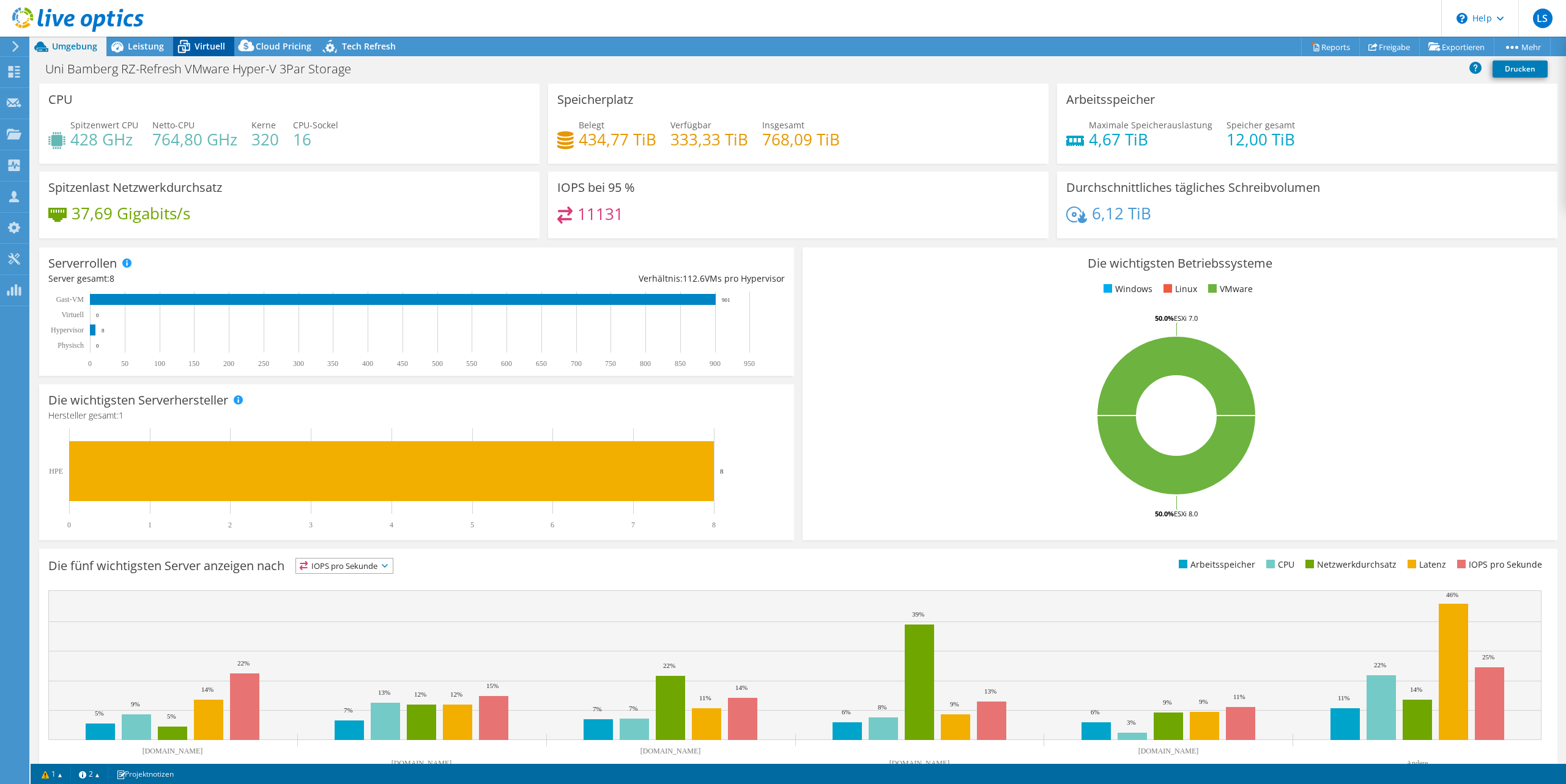
click at [196, 47] on span "Virtuell" at bounding box center [210, 46] width 30 height 11
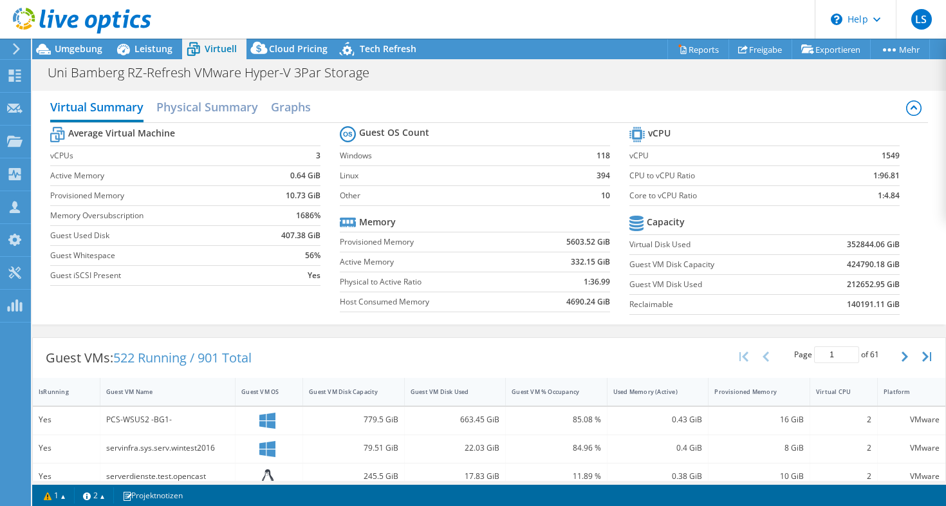
scroll to position [1005, 0]
